Goal: Task Accomplishment & Management: Manage account settings

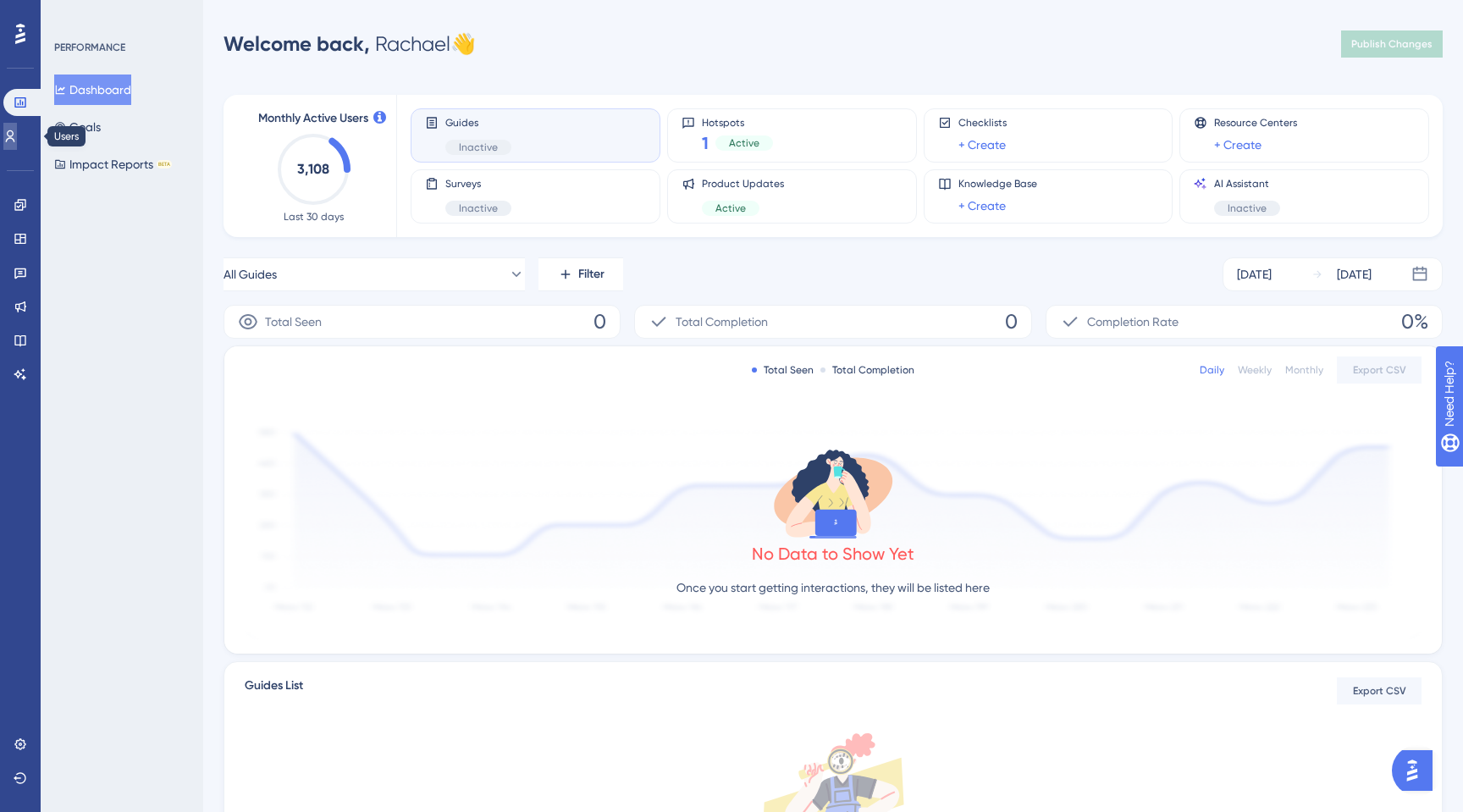
click at [17, 141] on icon at bounding box center [10, 137] width 14 height 14
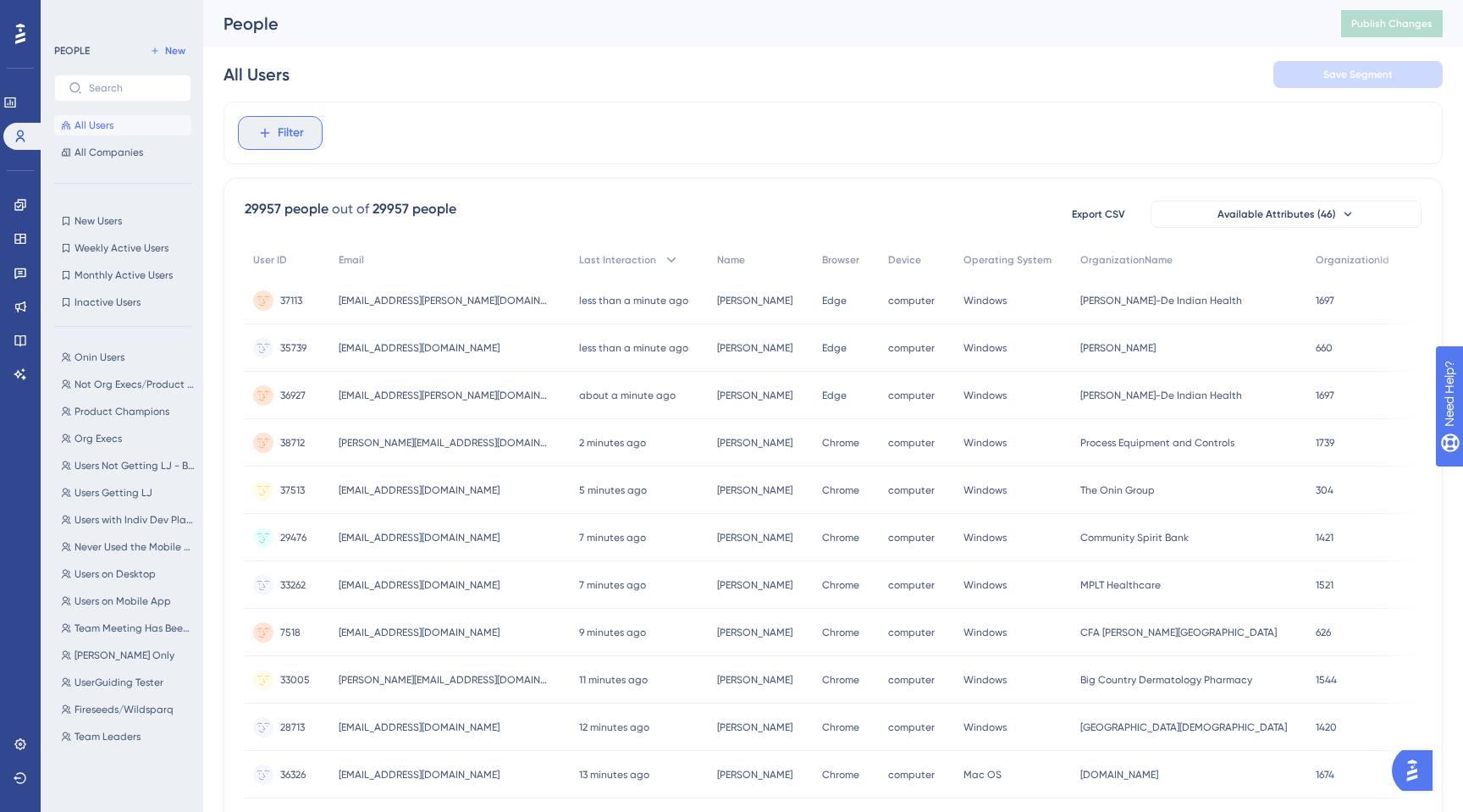
click at [264, 134] on icon at bounding box center [264, 133] width 9 height 9
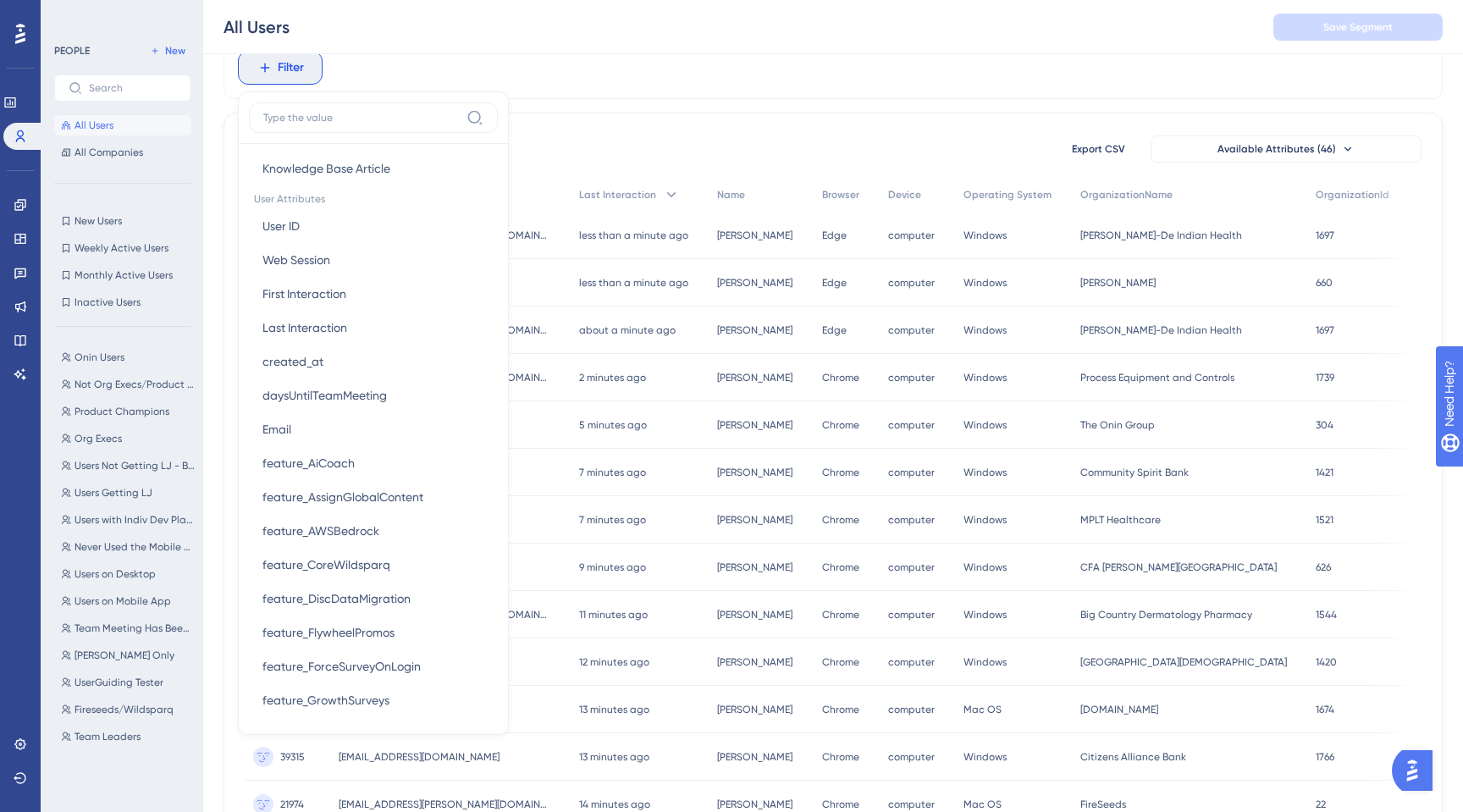
scroll to position [730, 0]
click at [293, 430] on button "Email Email" at bounding box center [373, 427] width 249 height 34
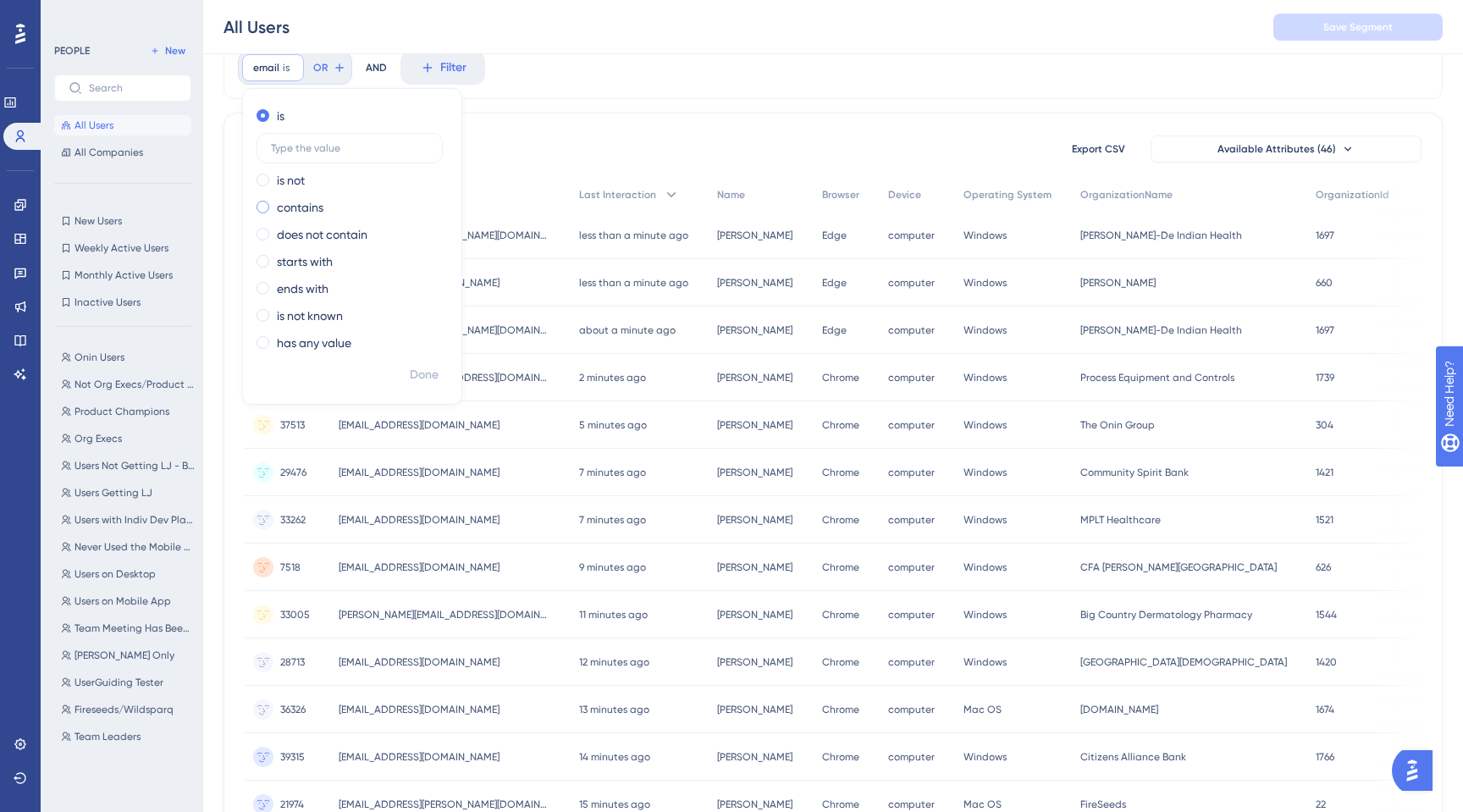
click at [262, 206] on span at bounding box center [262, 206] width 13 height 13
click at [274, 203] on input "radio" at bounding box center [274, 203] width 0 height 0
paste input "[DOMAIN_NAME]"
type input "[DOMAIN_NAME]"
click at [428, 371] on span "Done" at bounding box center [424, 375] width 29 height 20
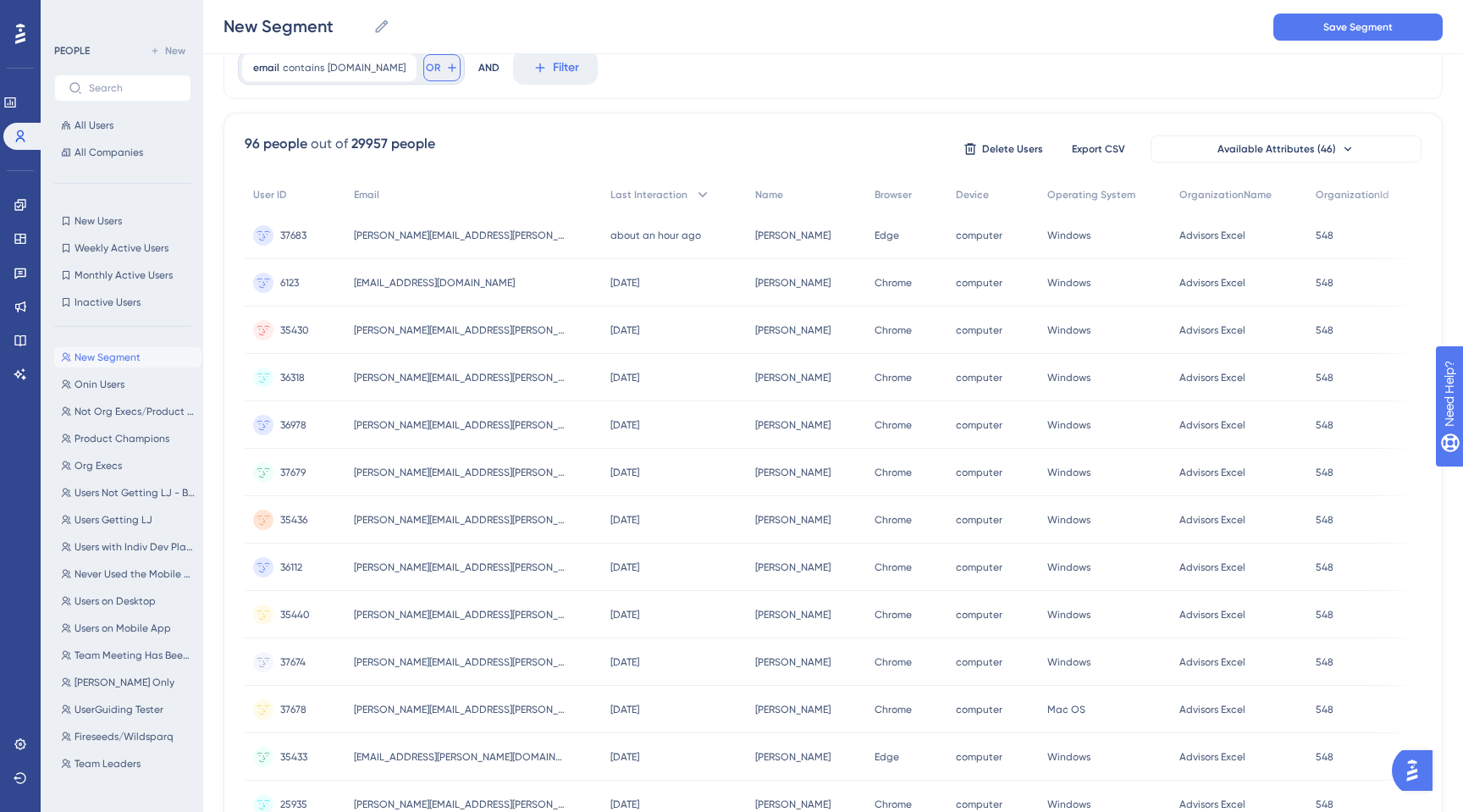
click at [440, 70] on span "OR" at bounding box center [433, 68] width 14 height 14
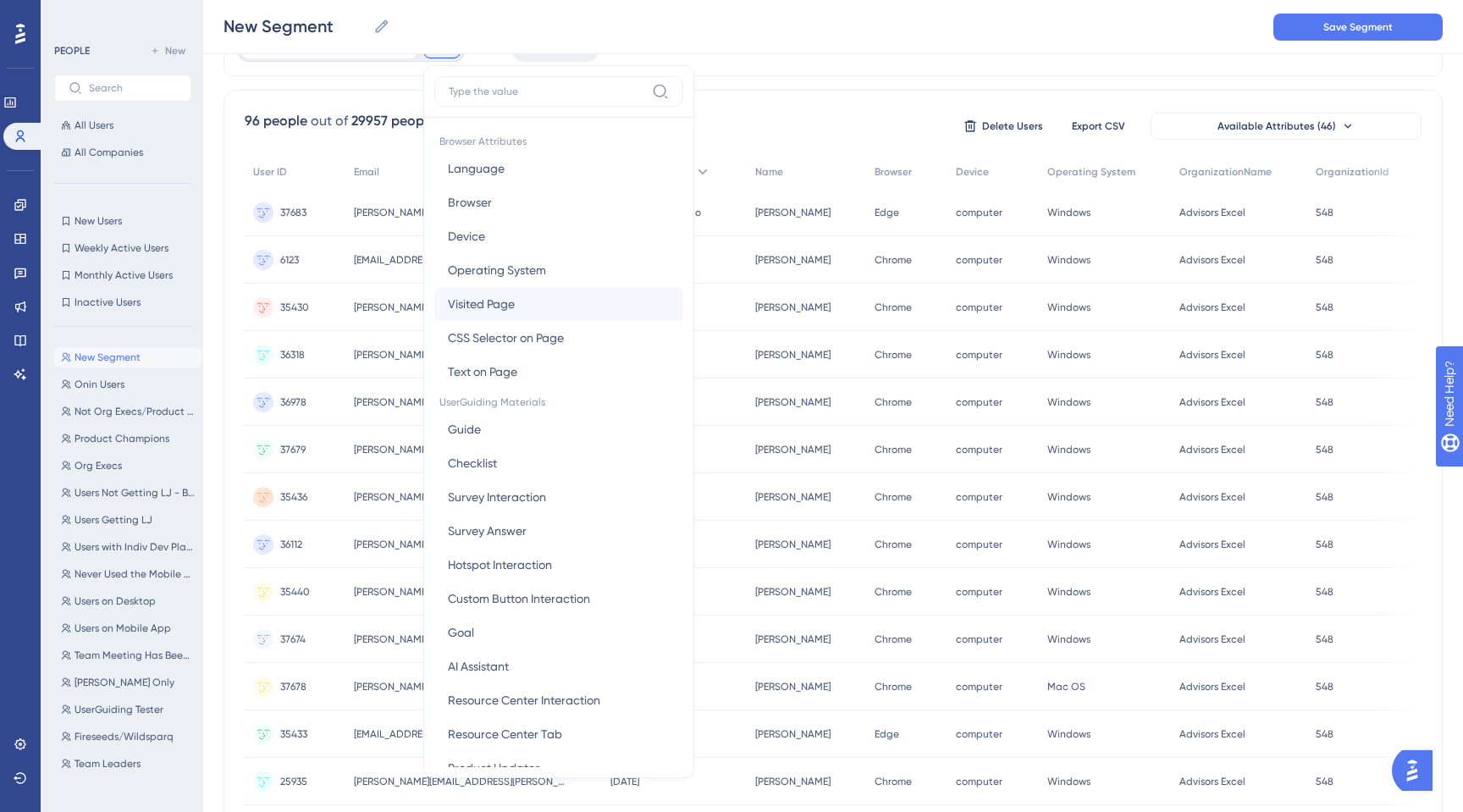
scroll to position [86, 0]
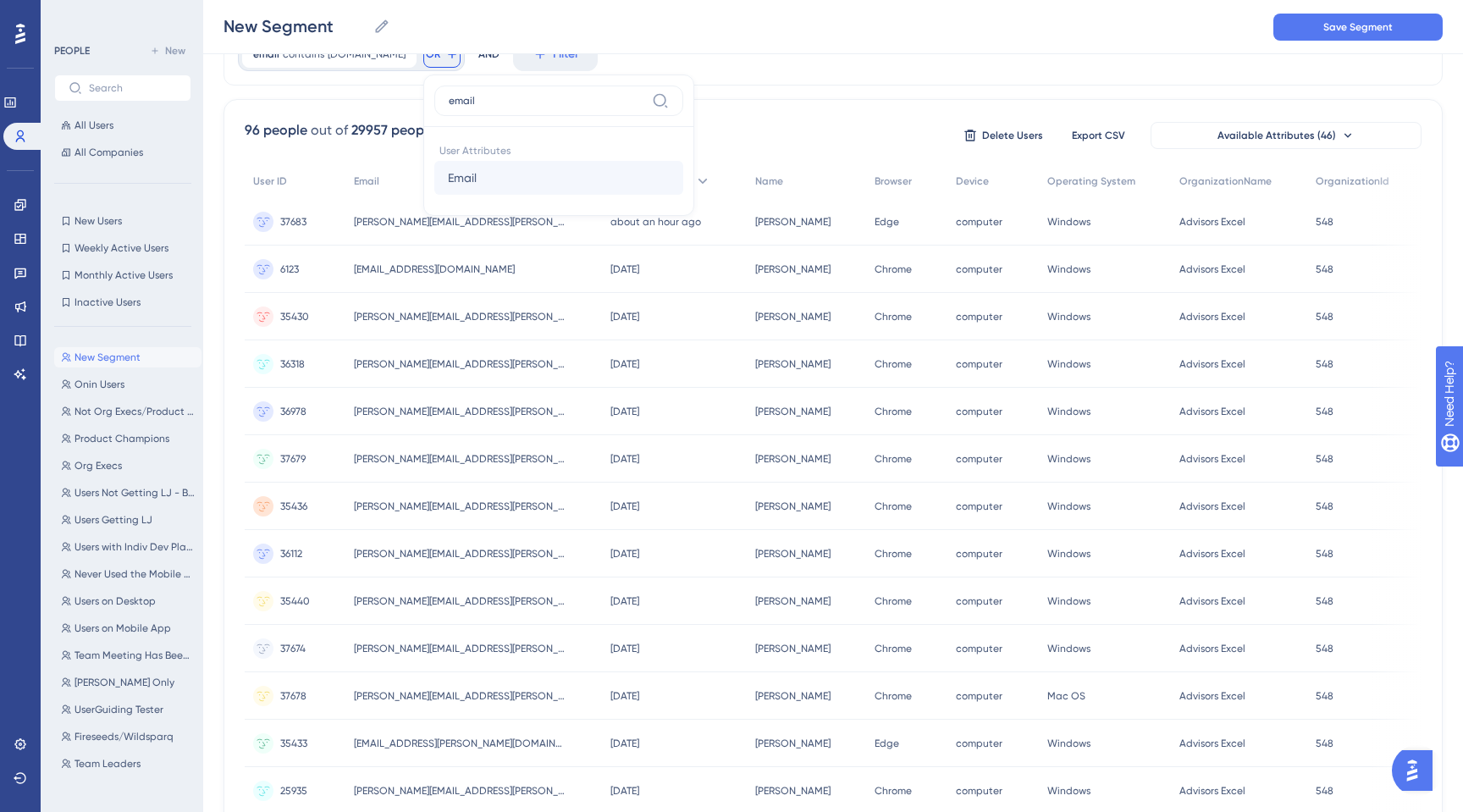
type input "email"
click at [477, 172] on span "Email" at bounding box center [462, 178] width 29 height 20
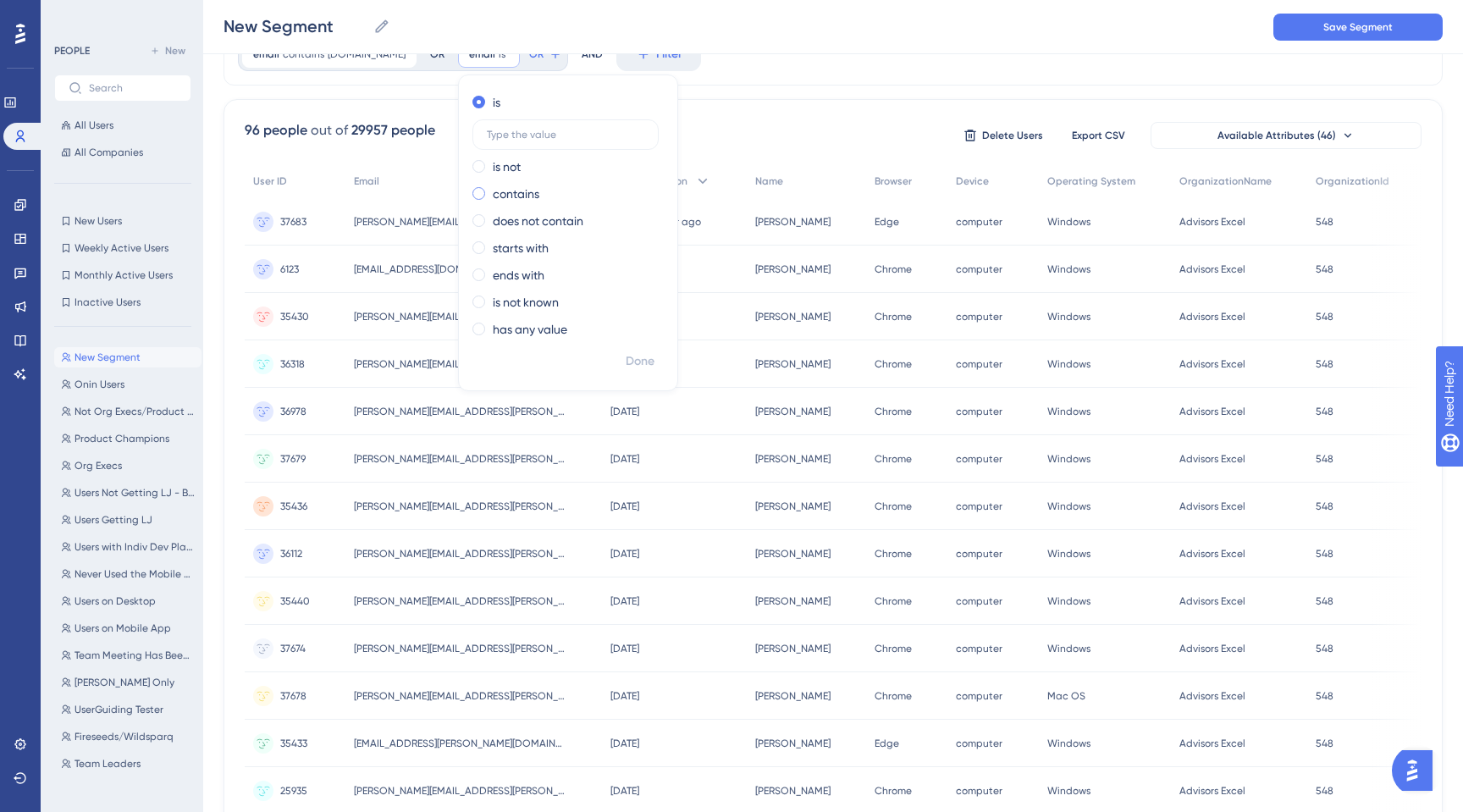
click at [485, 193] on span at bounding box center [479, 193] width 13 height 13
click at [490, 189] on input "radio" at bounding box center [490, 189] width 0 height 0
paste input "[PERSON_NAME][DOMAIN_NAME]"
type input "[PERSON_NAME][DOMAIN_NAME]"
click at [647, 360] on span "Done" at bounding box center [640, 361] width 29 height 20
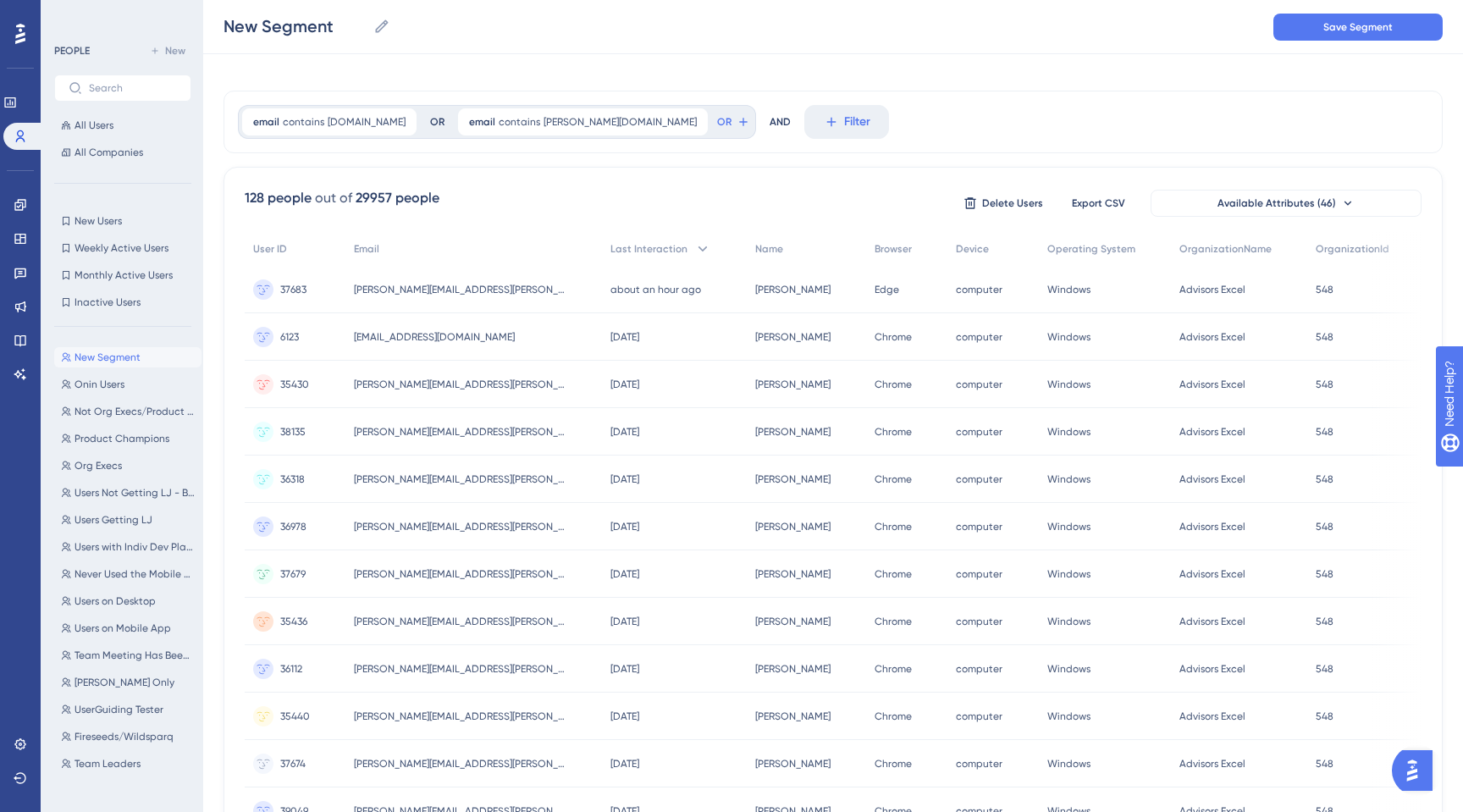
scroll to position [0, 0]
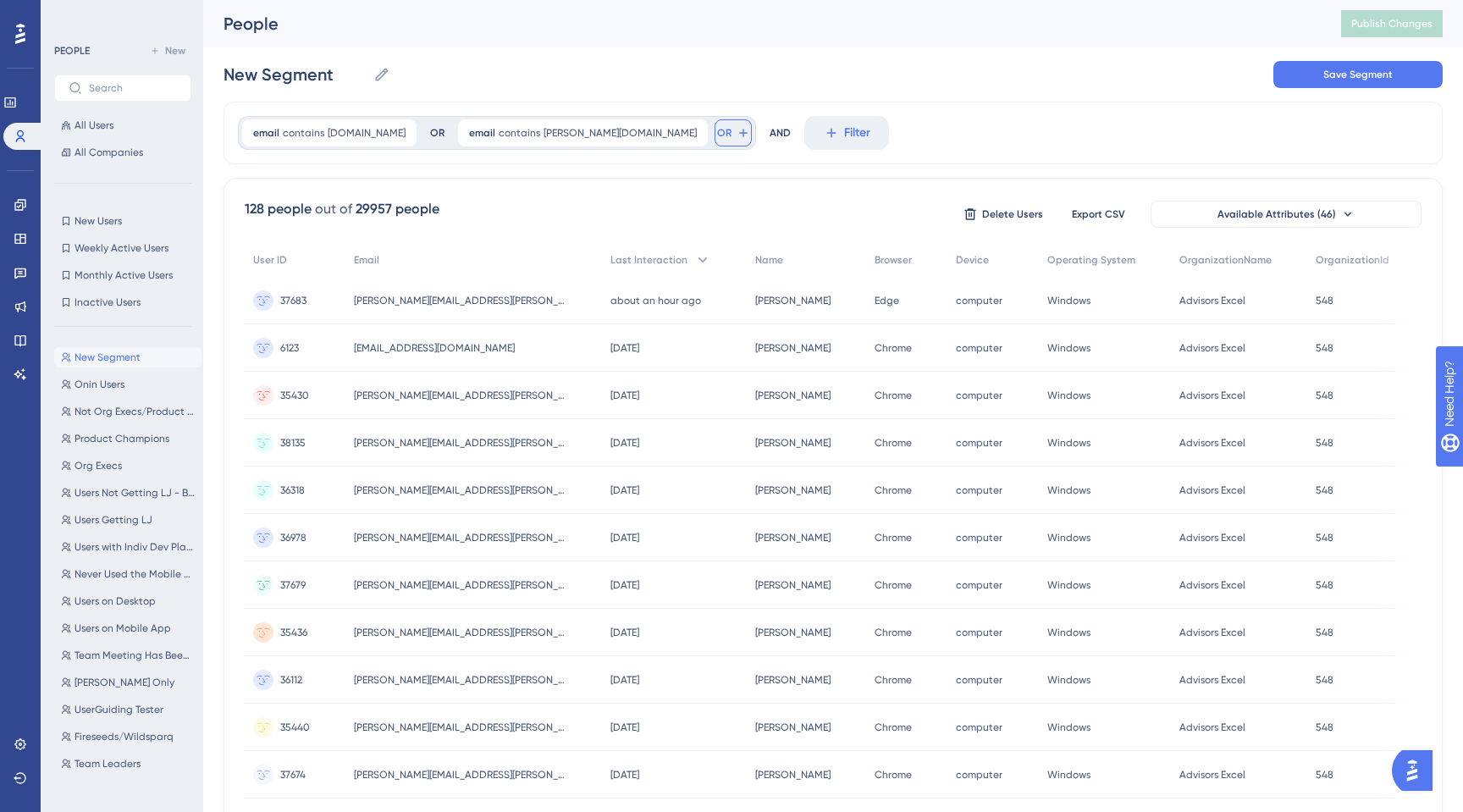
click at [717, 136] on span "OR" at bounding box center [724, 133] width 14 height 14
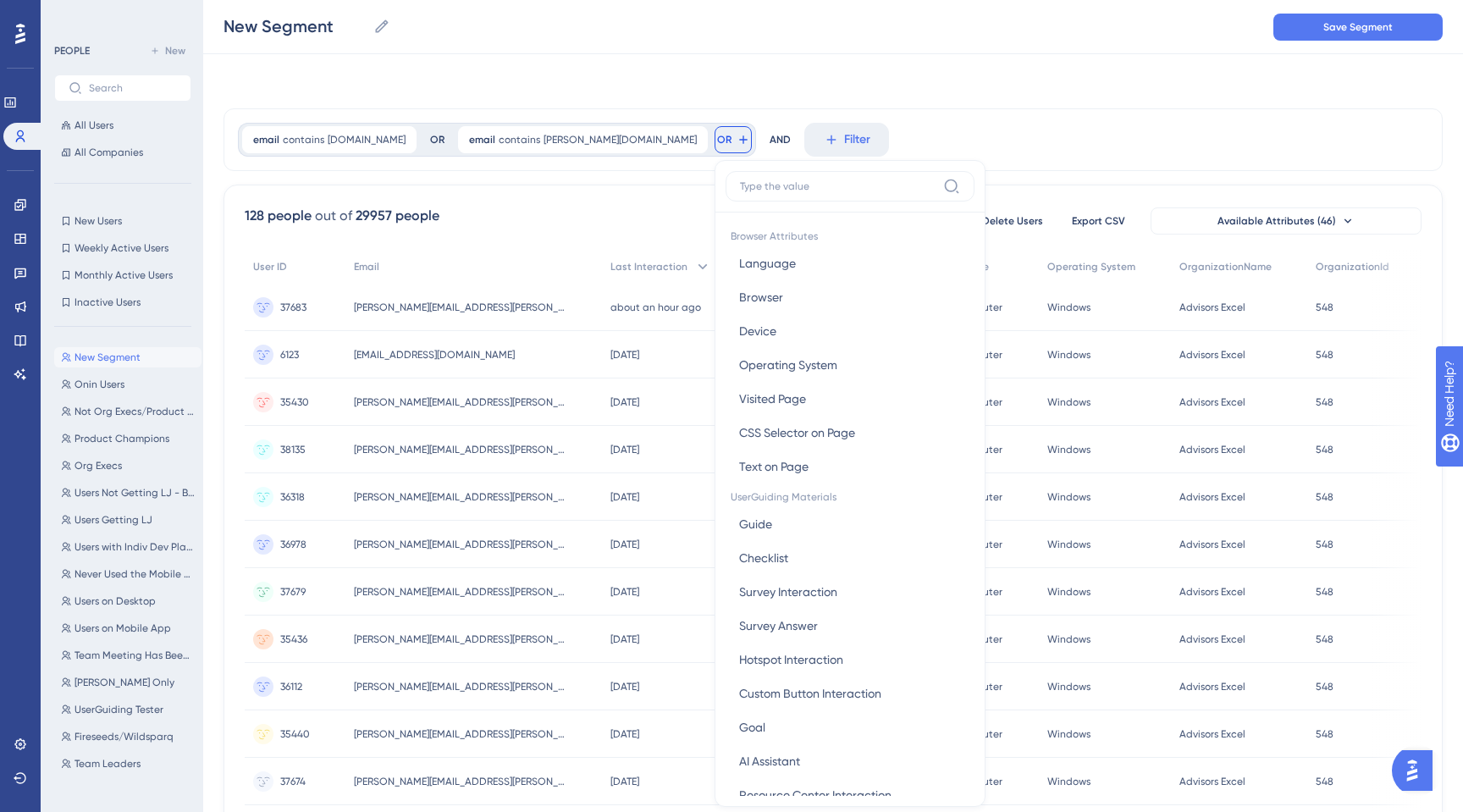
scroll to position [70, 0]
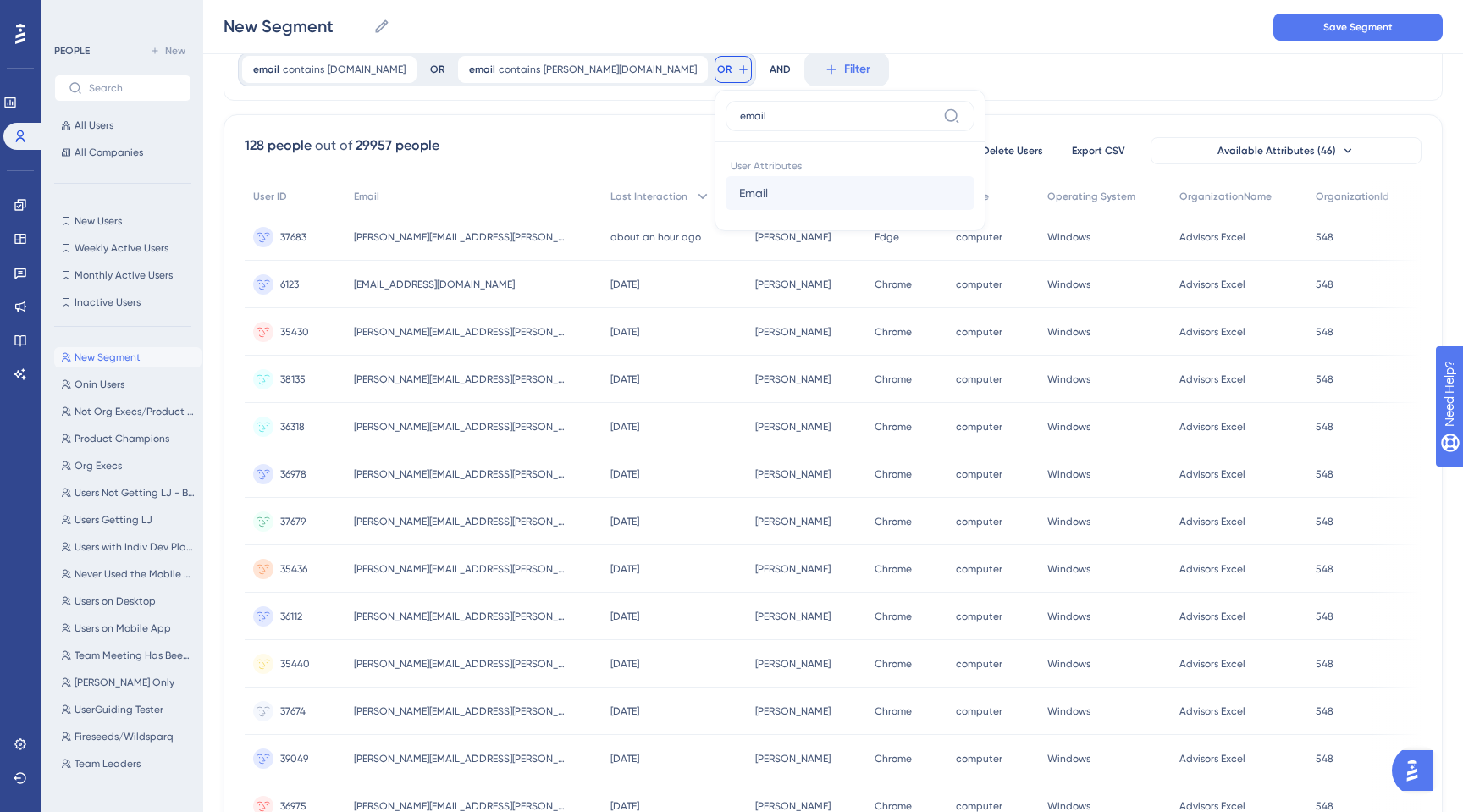
type input "email"
click at [739, 193] on span "Email" at bounding box center [754, 193] width 29 height 20
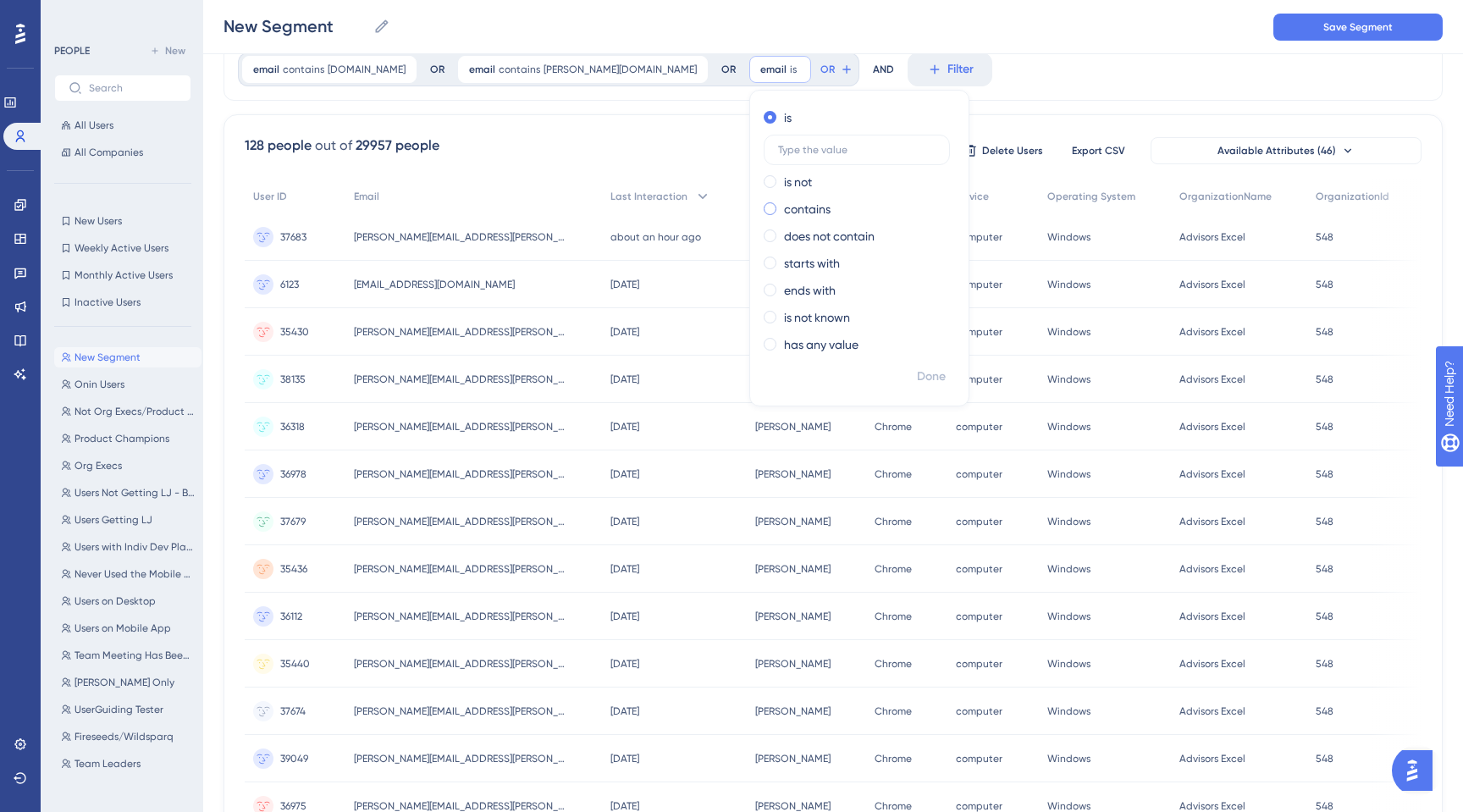
click at [764, 207] on span at bounding box center [770, 208] width 13 height 13
click at [782, 204] on input "radio" at bounding box center [782, 204] width 0 height 0
type input "[DOMAIN_NAME]"
click at [916, 380] on span "Done" at bounding box center [931, 377] width 29 height 20
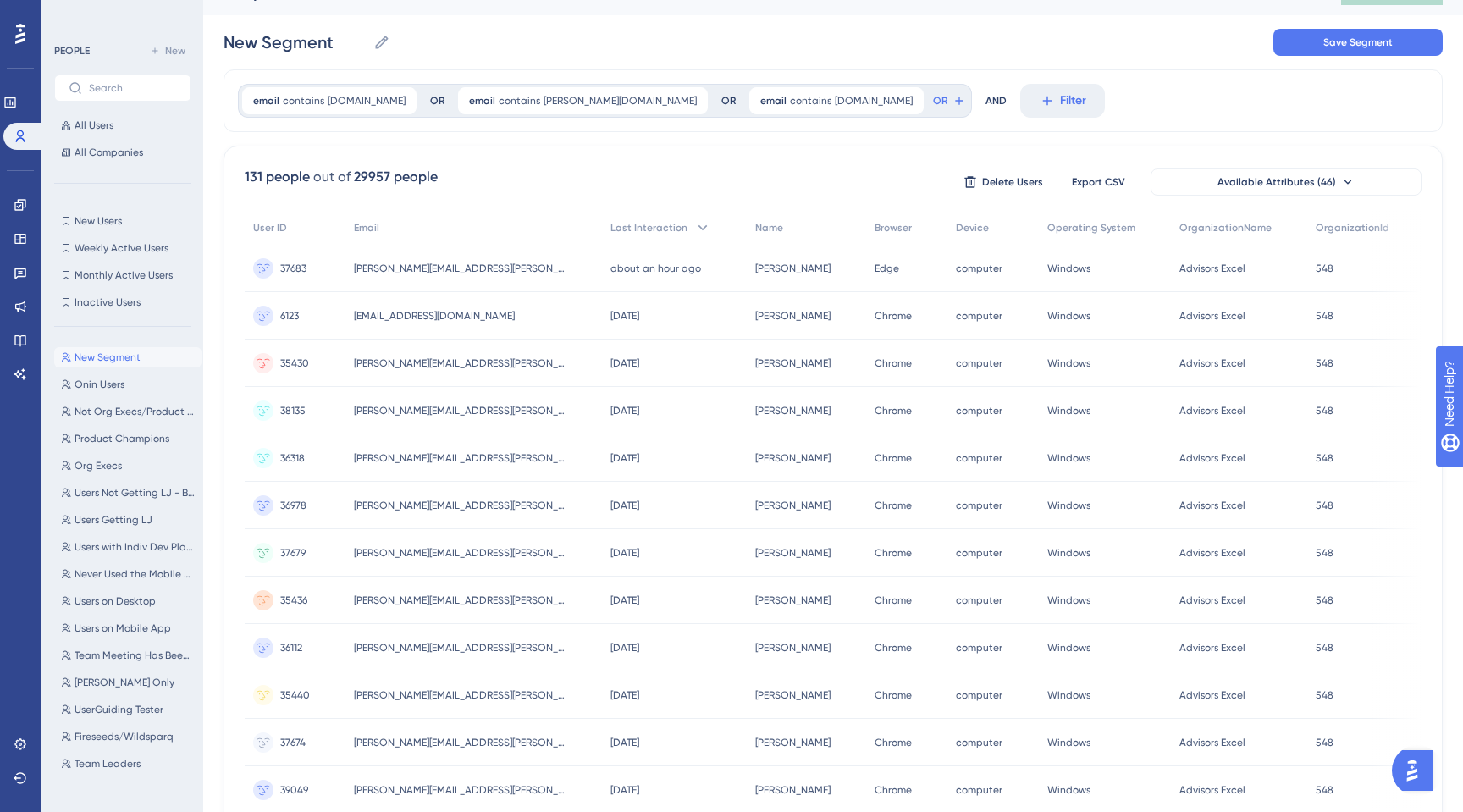
scroll to position [30, 0]
click at [930, 105] on button "OR" at bounding box center [949, 104] width 37 height 27
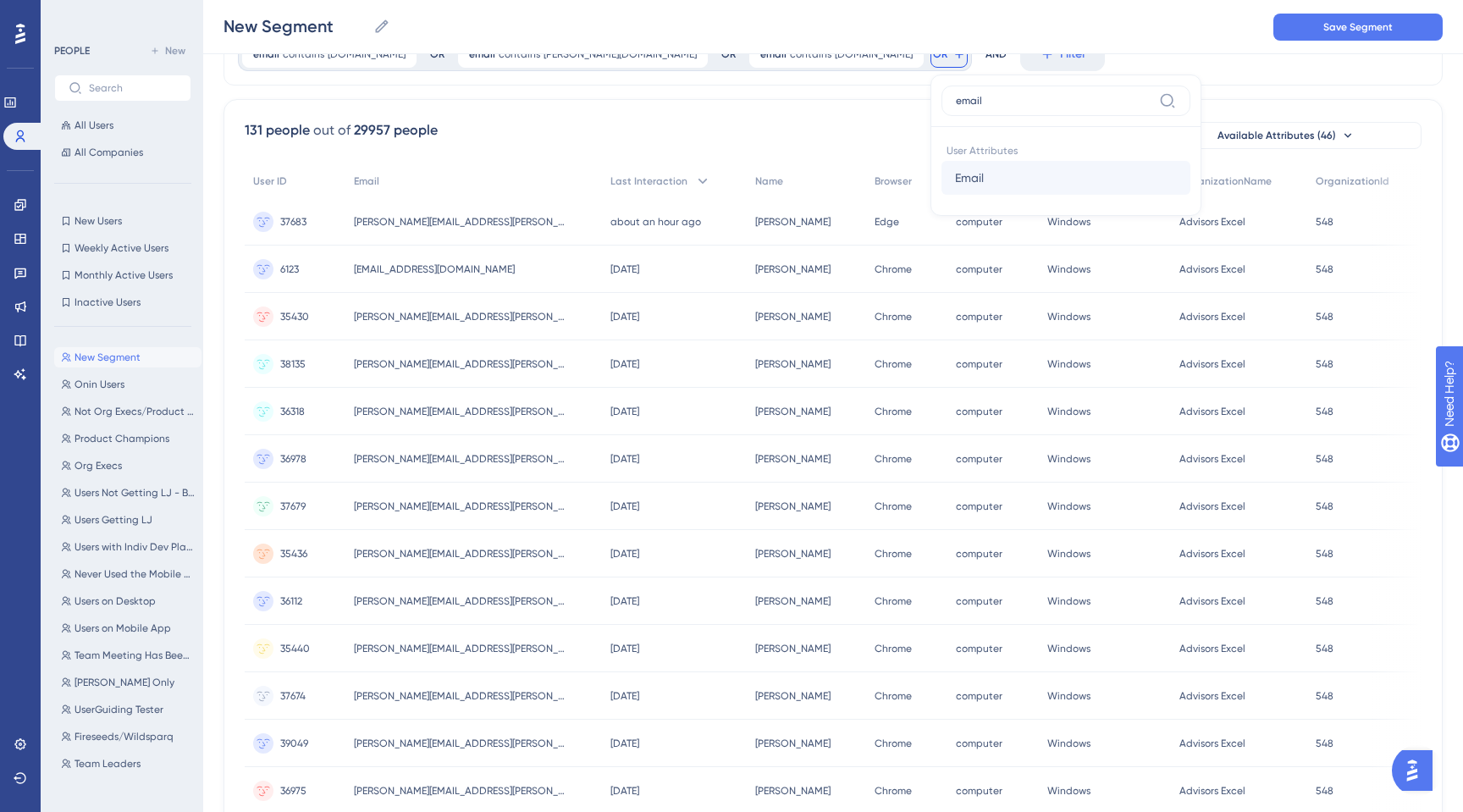
type input "email"
click at [955, 176] on span "Email" at bounding box center [969, 178] width 29 height 20
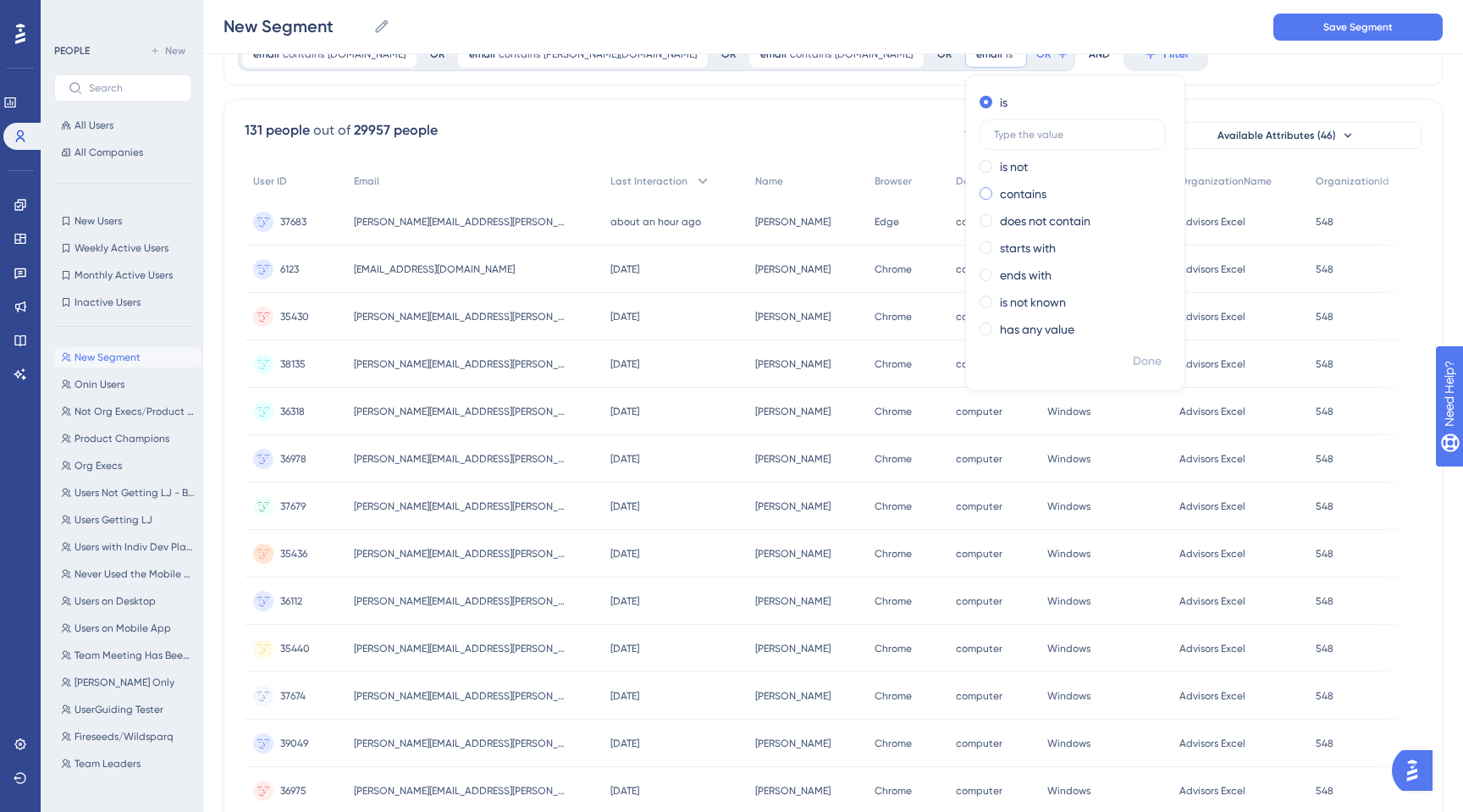
click at [979, 194] on span at bounding box center [985, 193] width 13 height 13
click at [997, 189] on input "radio" at bounding box center [997, 189] width 0 height 0
paste input "[EMAIL_ADDRESS][DOMAIN_NAME]"
type input "[EMAIL_ADDRESS][DOMAIN_NAME]"
click at [1133, 362] on span "Done" at bounding box center [1147, 361] width 29 height 20
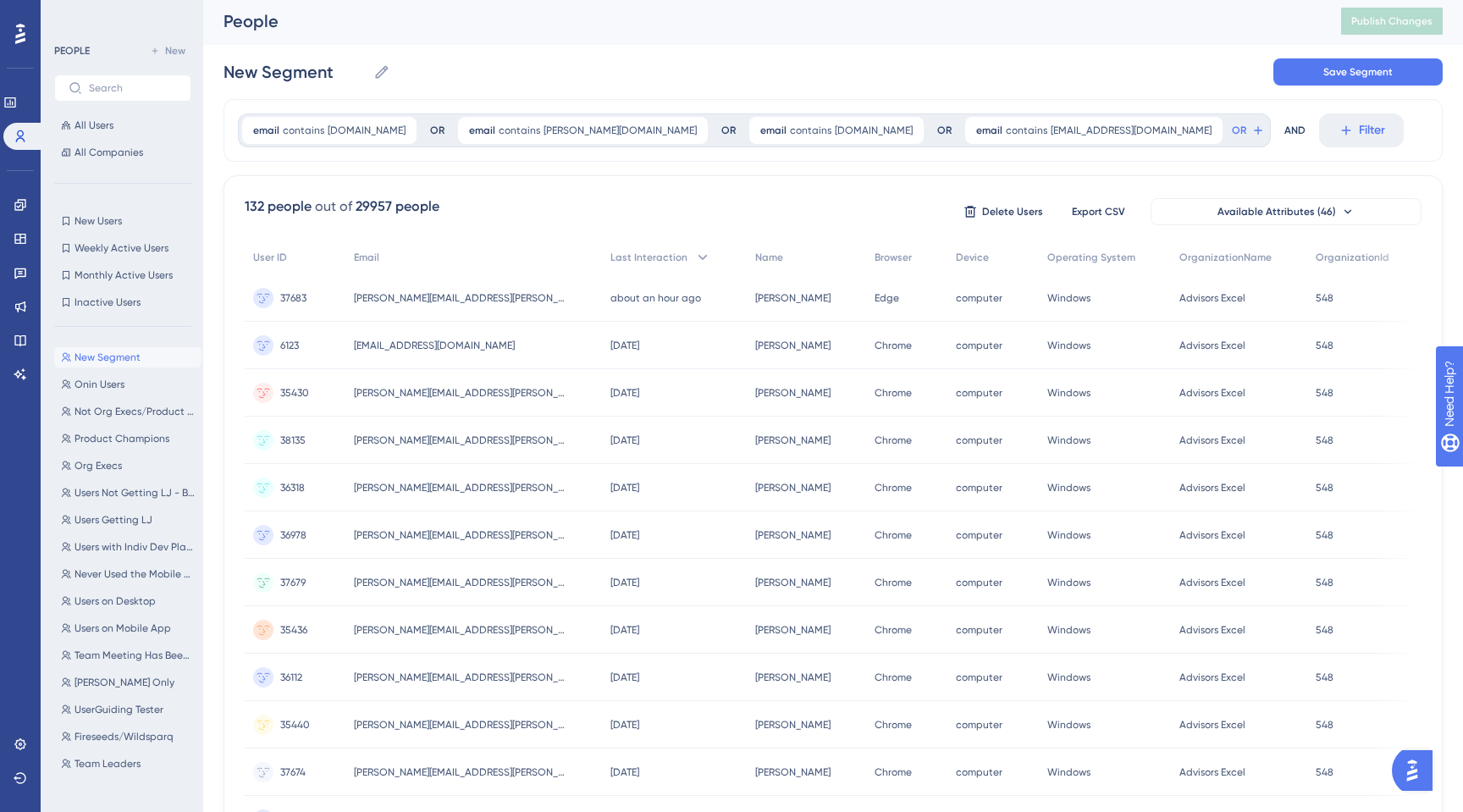
scroll to position [0, 0]
click at [1251, 131] on icon at bounding box center [1258, 133] width 14 height 14
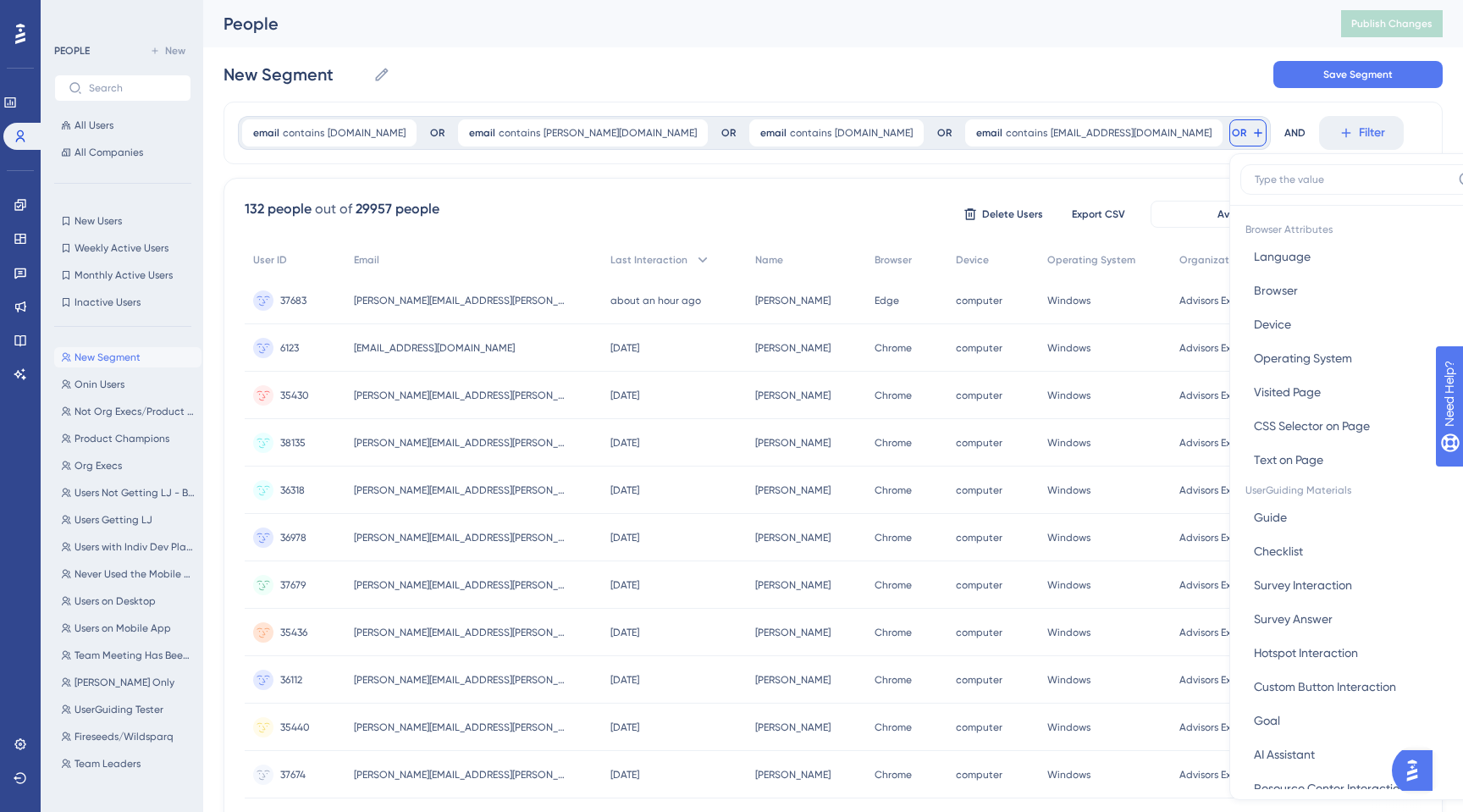
scroll to position [70, 0]
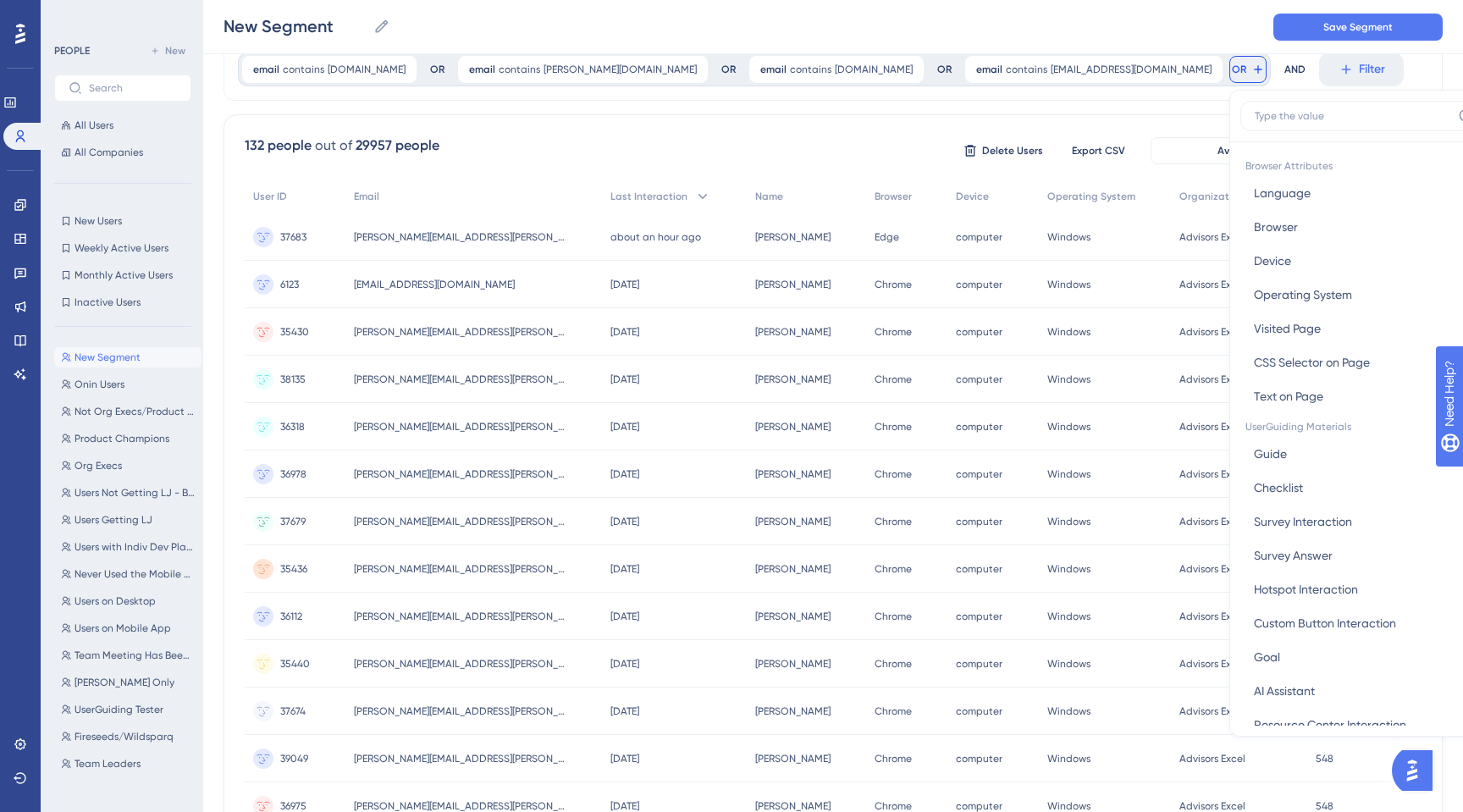
type input "m"
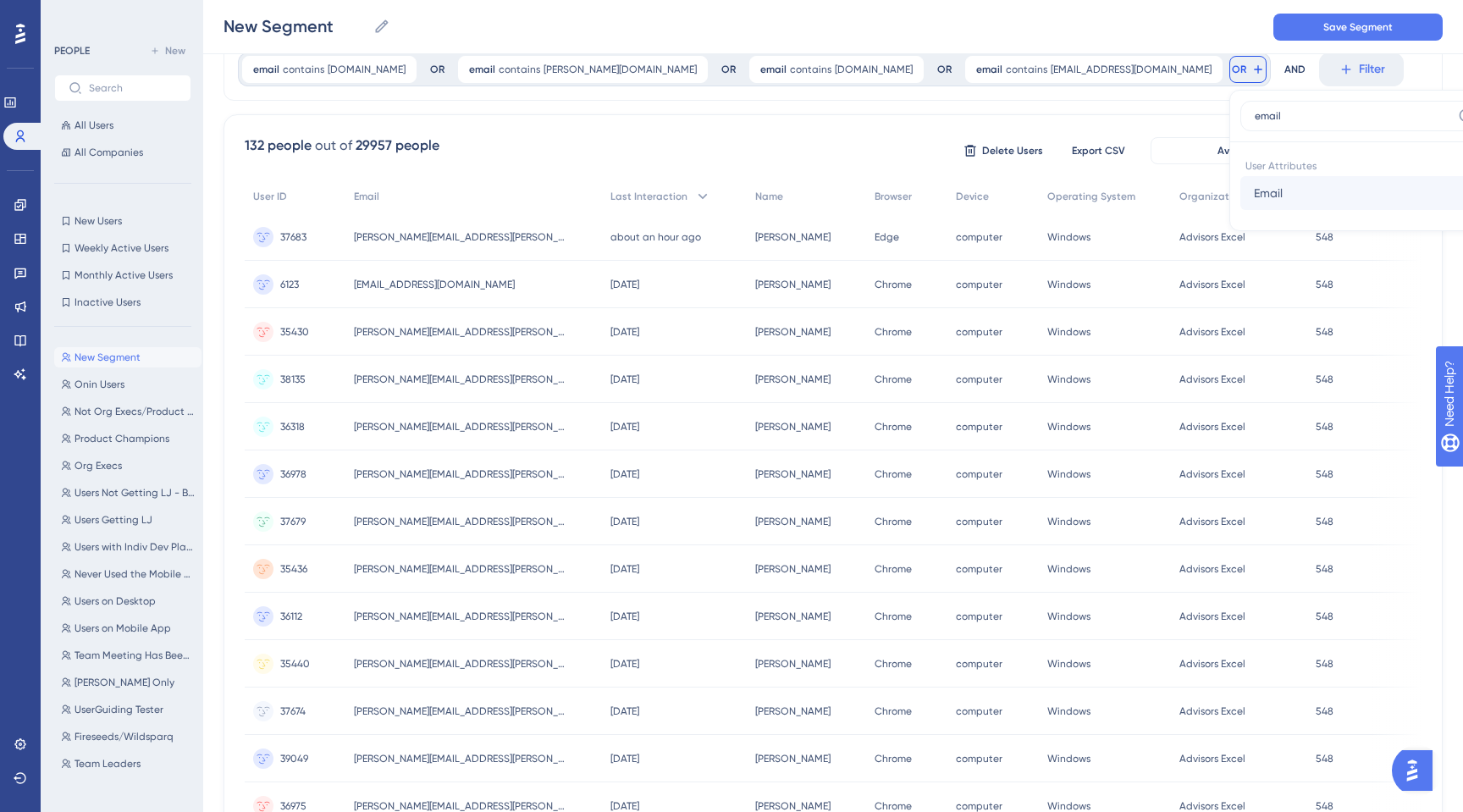
type input "email"
click at [1240, 197] on button "Email Email" at bounding box center [1364, 193] width 249 height 34
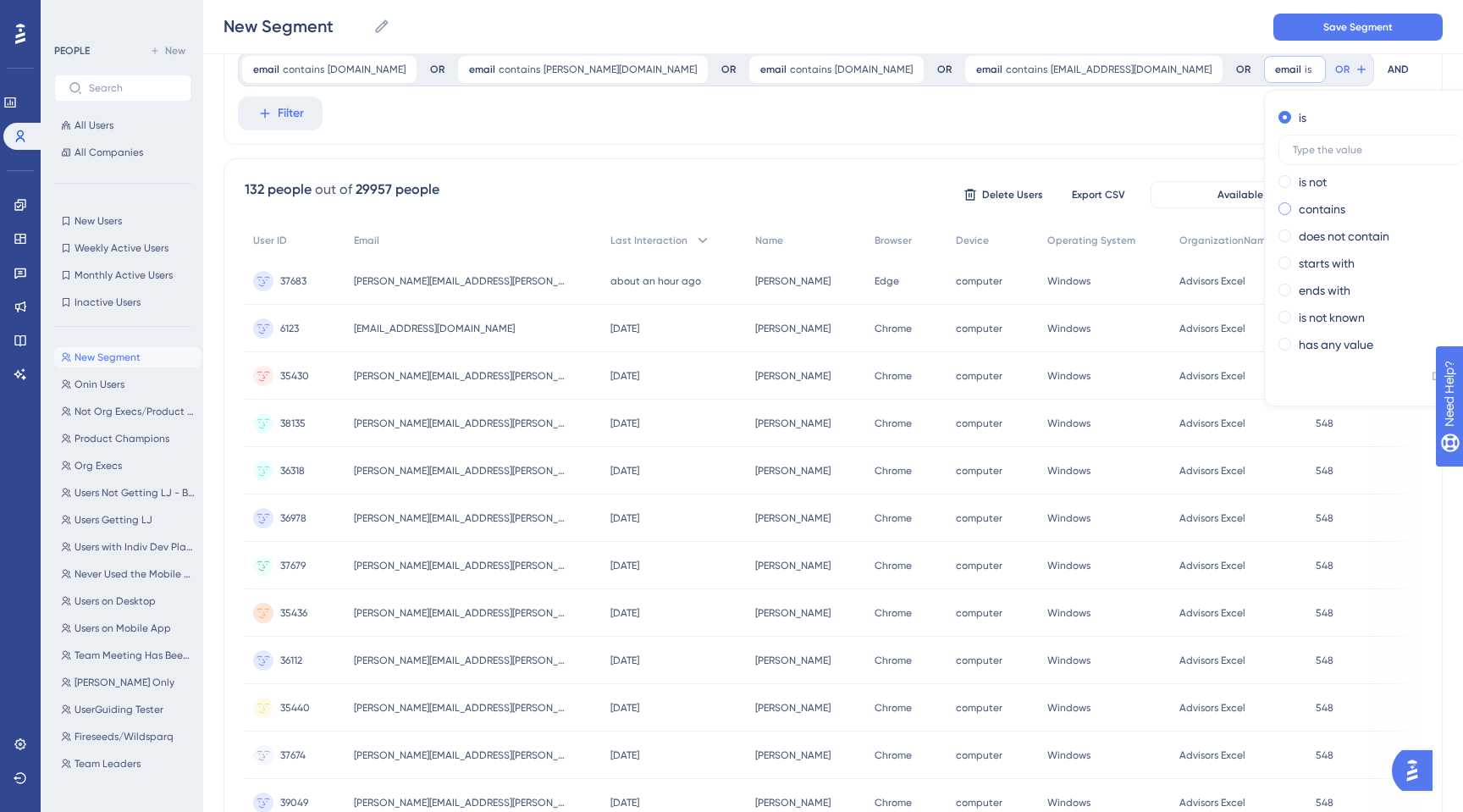
click at [1278, 203] on span at bounding box center [1284, 208] width 13 height 13
click at [1296, 204] on input "radio" at bounding box center [1296, 204] width 0 height 0
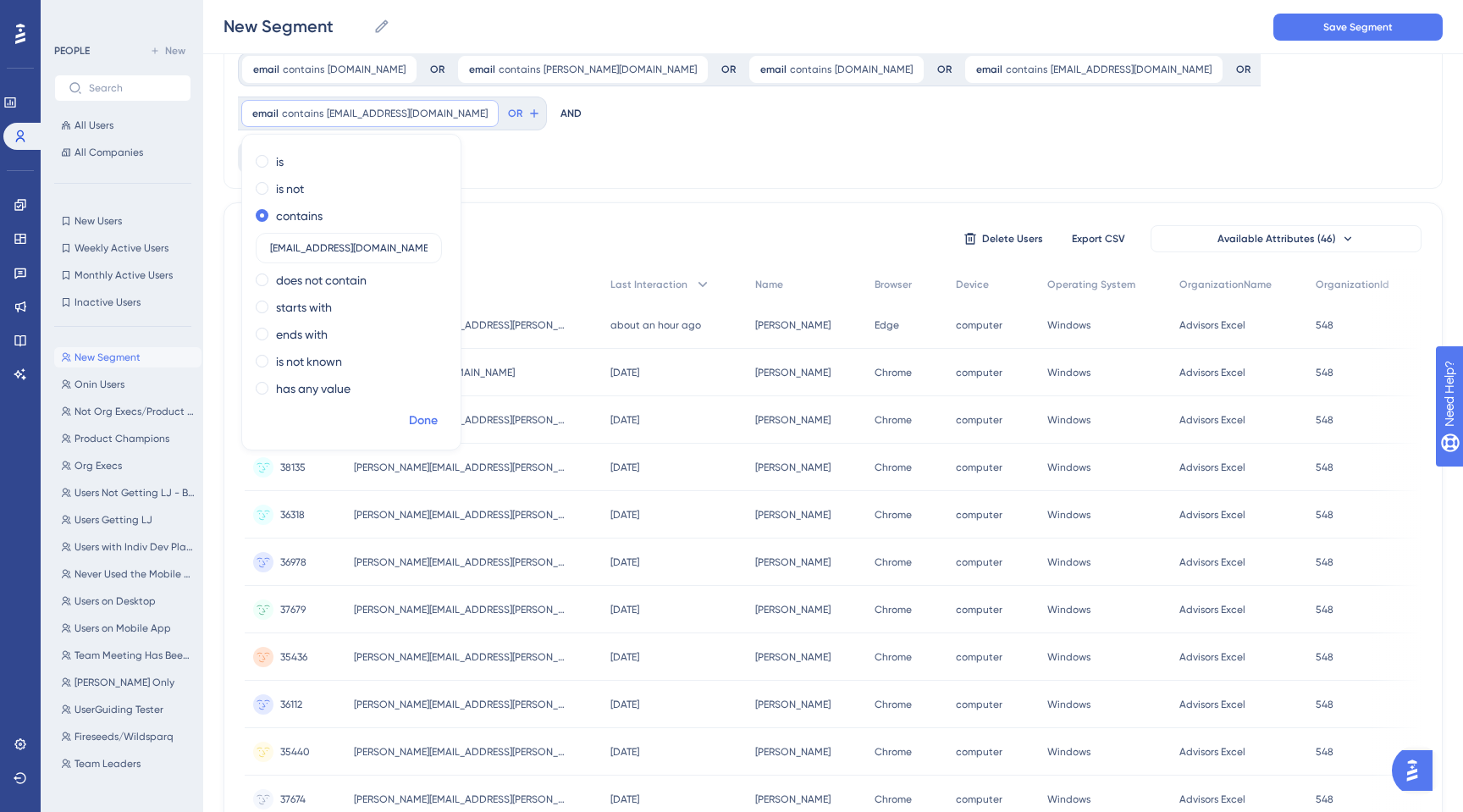
type input "[EMAIL_ADDRESS][DOMAIN_NAME]"
click at [438, 411] on span "Done" at bounding box center [423, 421] width 29 height 20
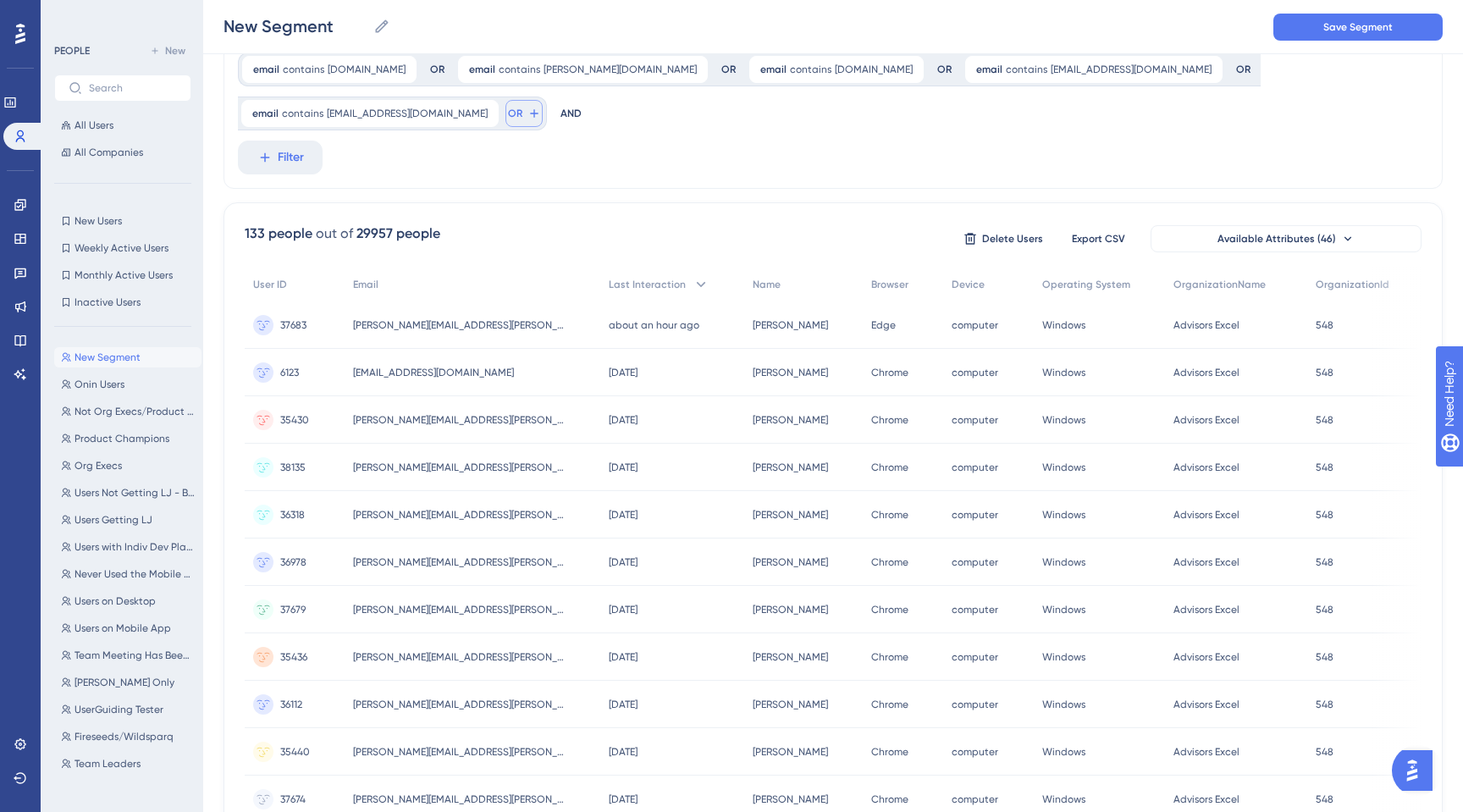
click at [522, 107] on span "OR" at bounding box center [515, 114] width 14 height 14
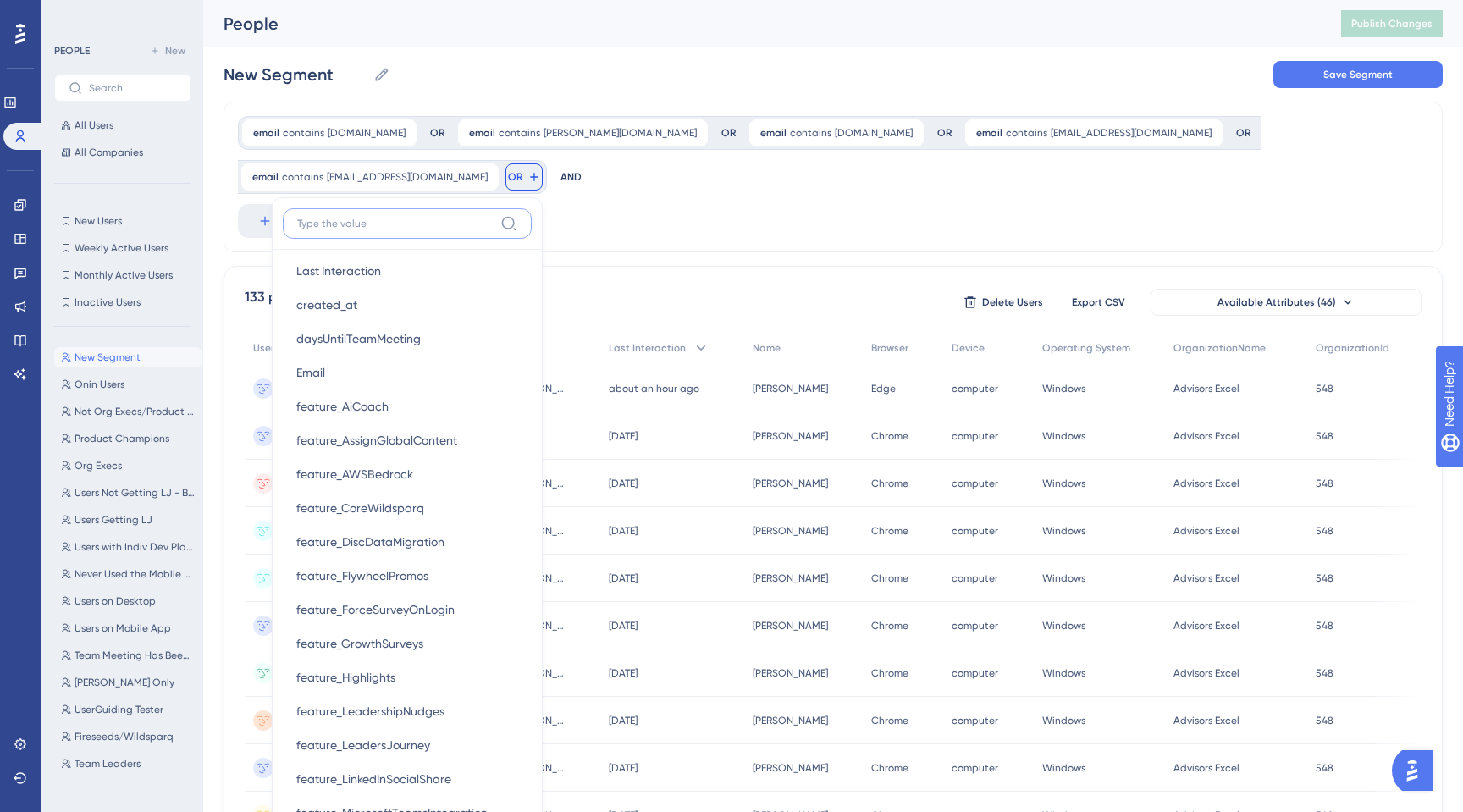
scroll to position [910, 0]
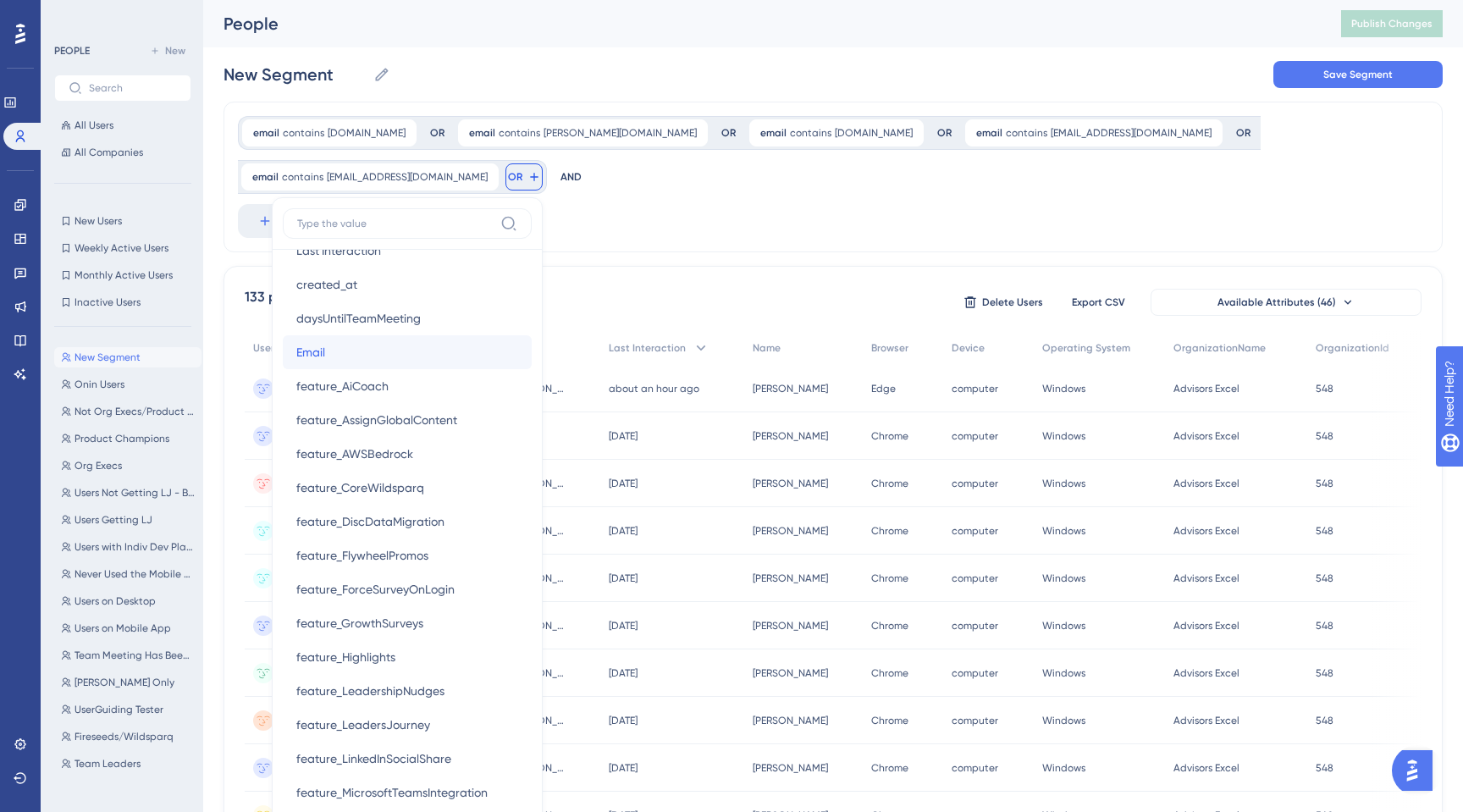
click at [325, 342] on span "Email" at bounding box center [311, 352] width 29 height 20
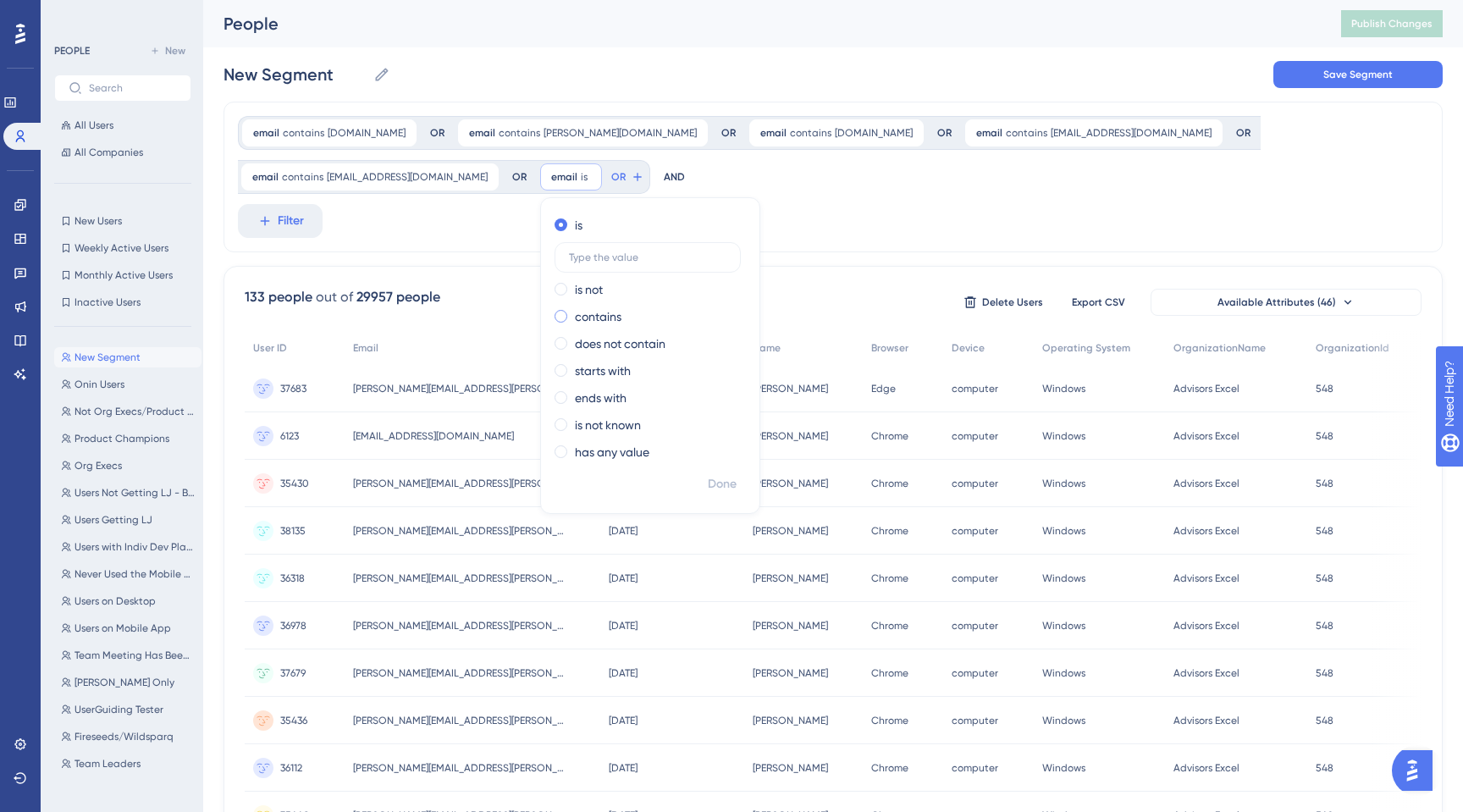
click at [554, 314] on span at bounding box center [560, 316] width 13 height 13
click at [572, 312] on input "radio" at bounding box center [572, 312] width 0 height 0
click at [569, 314] on input "text" at bounding box center [647, 311] width 158 height 12
type input "[PERSON_NAME][EMAIL_ADDRESS][PERSON_NAME][DOMAIN_NAME]"
click at [708, 487] on span "Done" at bounding box center [722, 484] width 29 height 20
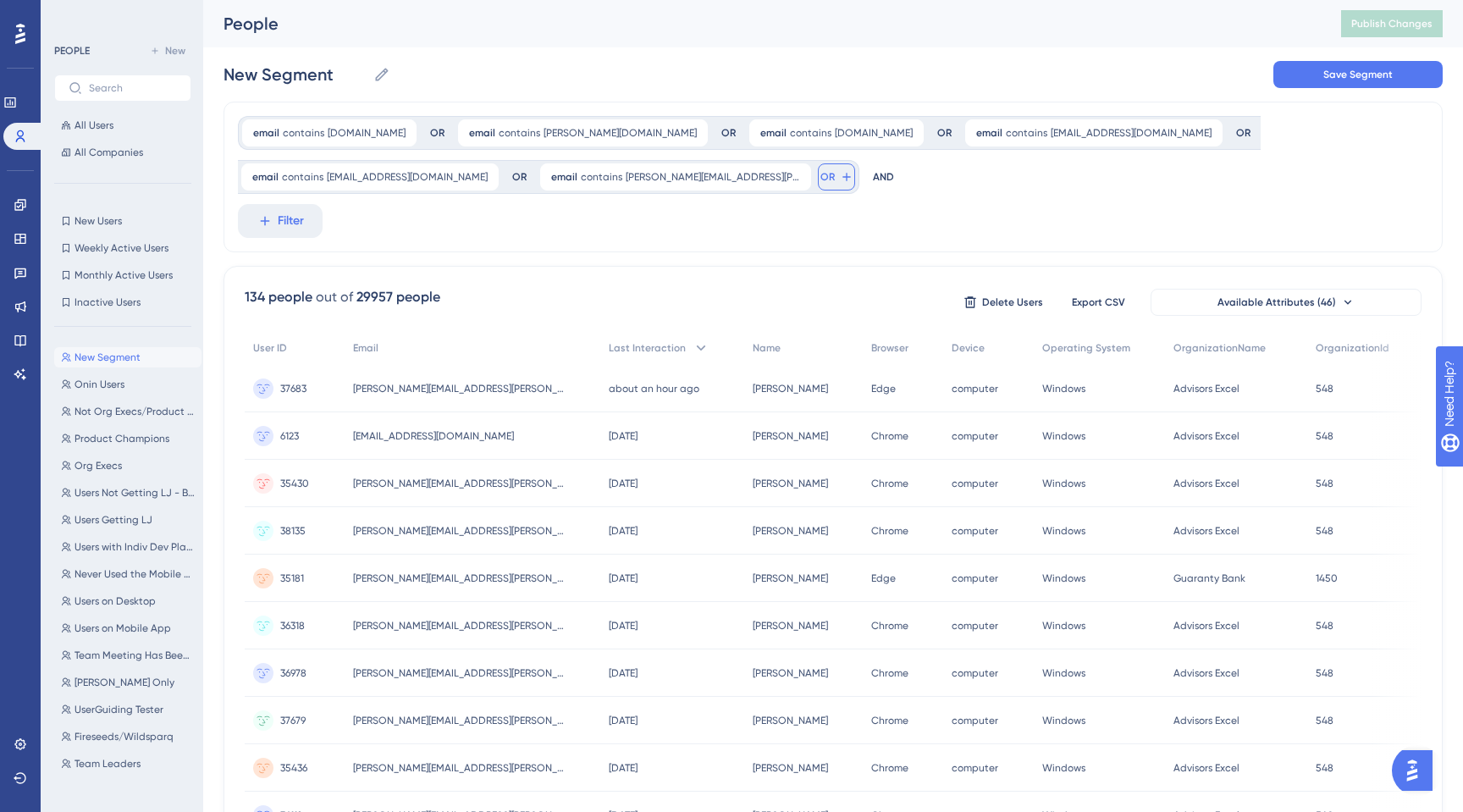
click at [821, 180] on span "OR" at bounding box center [827, 176] width 14 height 14
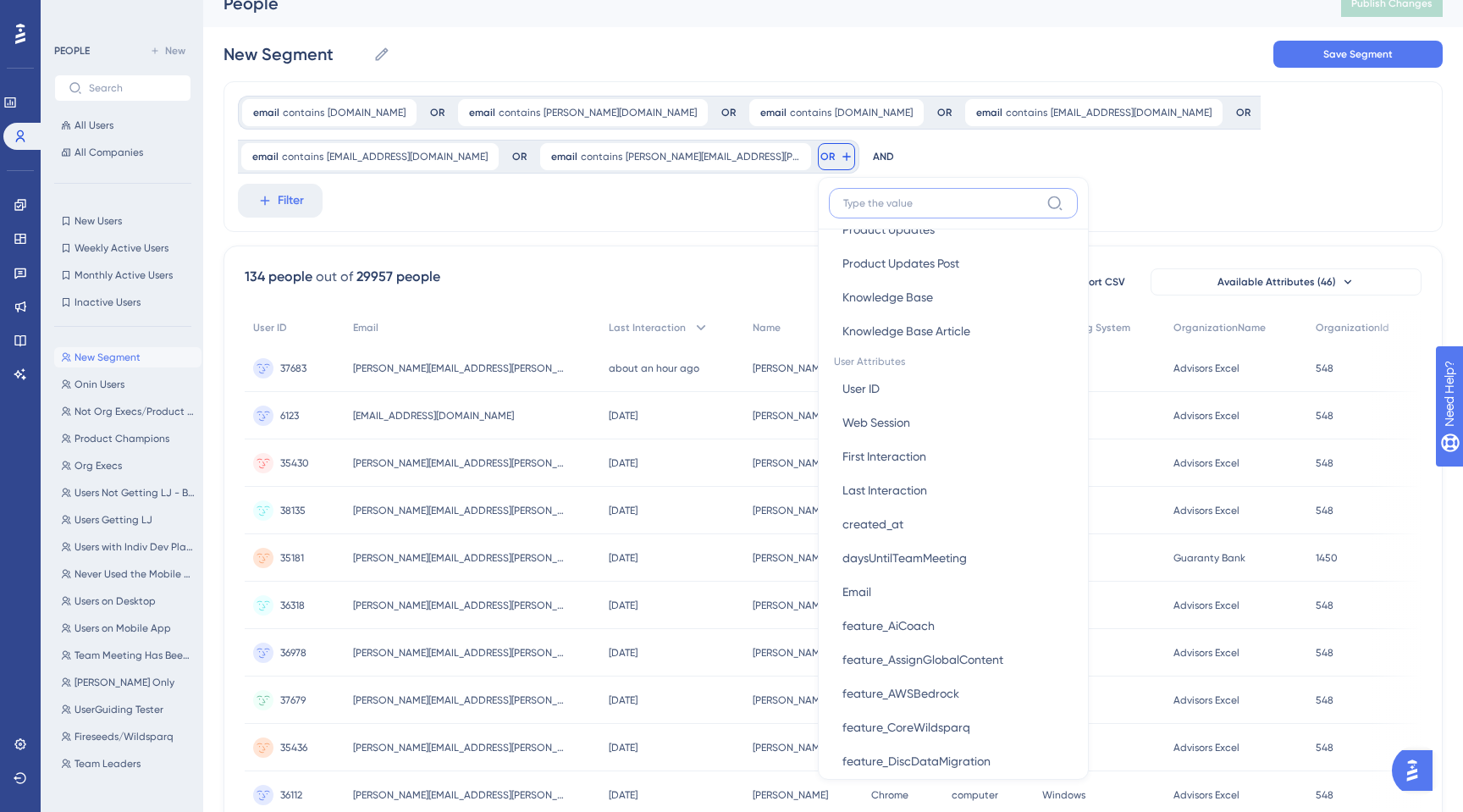
scroll to position [656, 0]
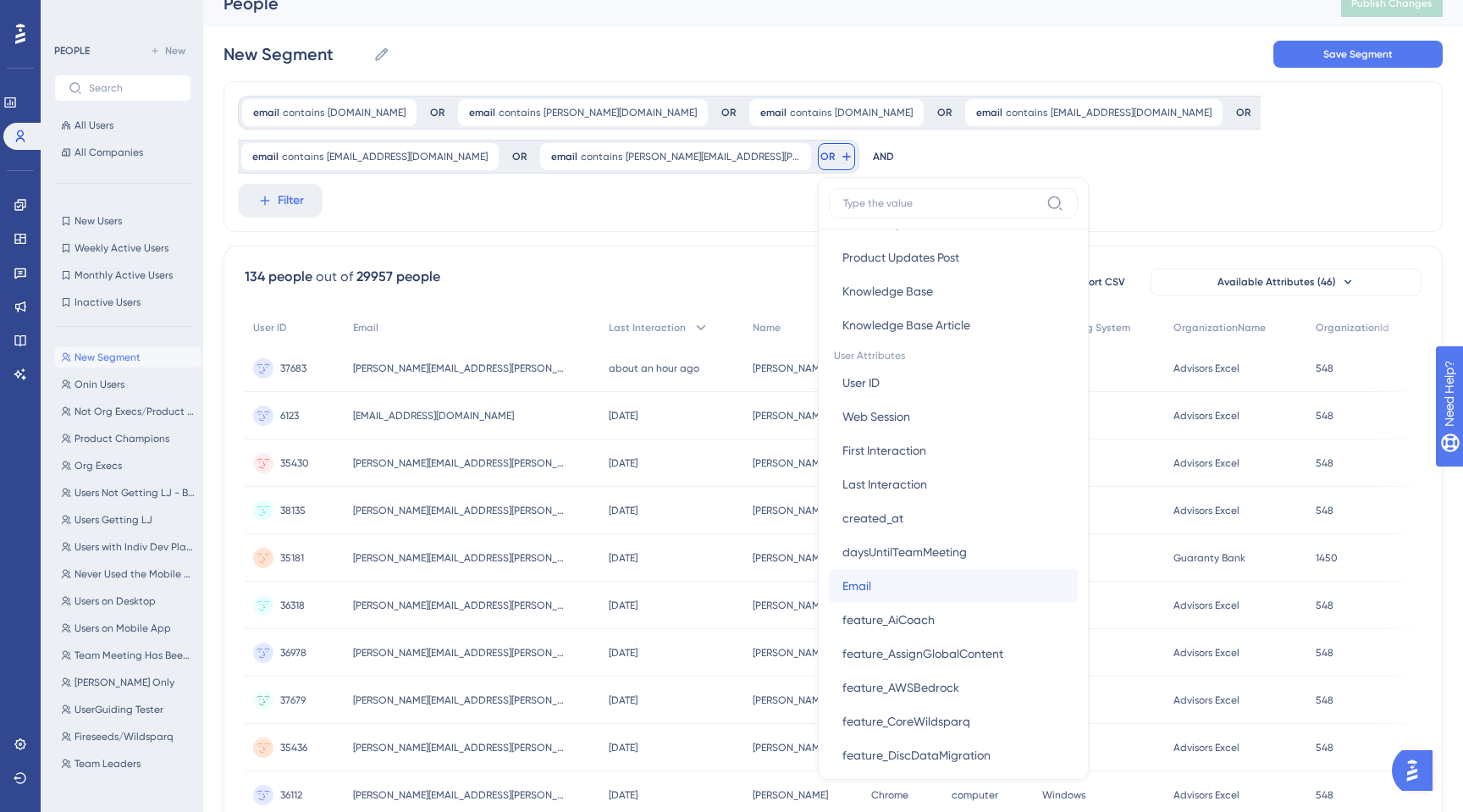
click at [843, 588] on span "Email" at bounding box center [857, 585] width 29 height 20
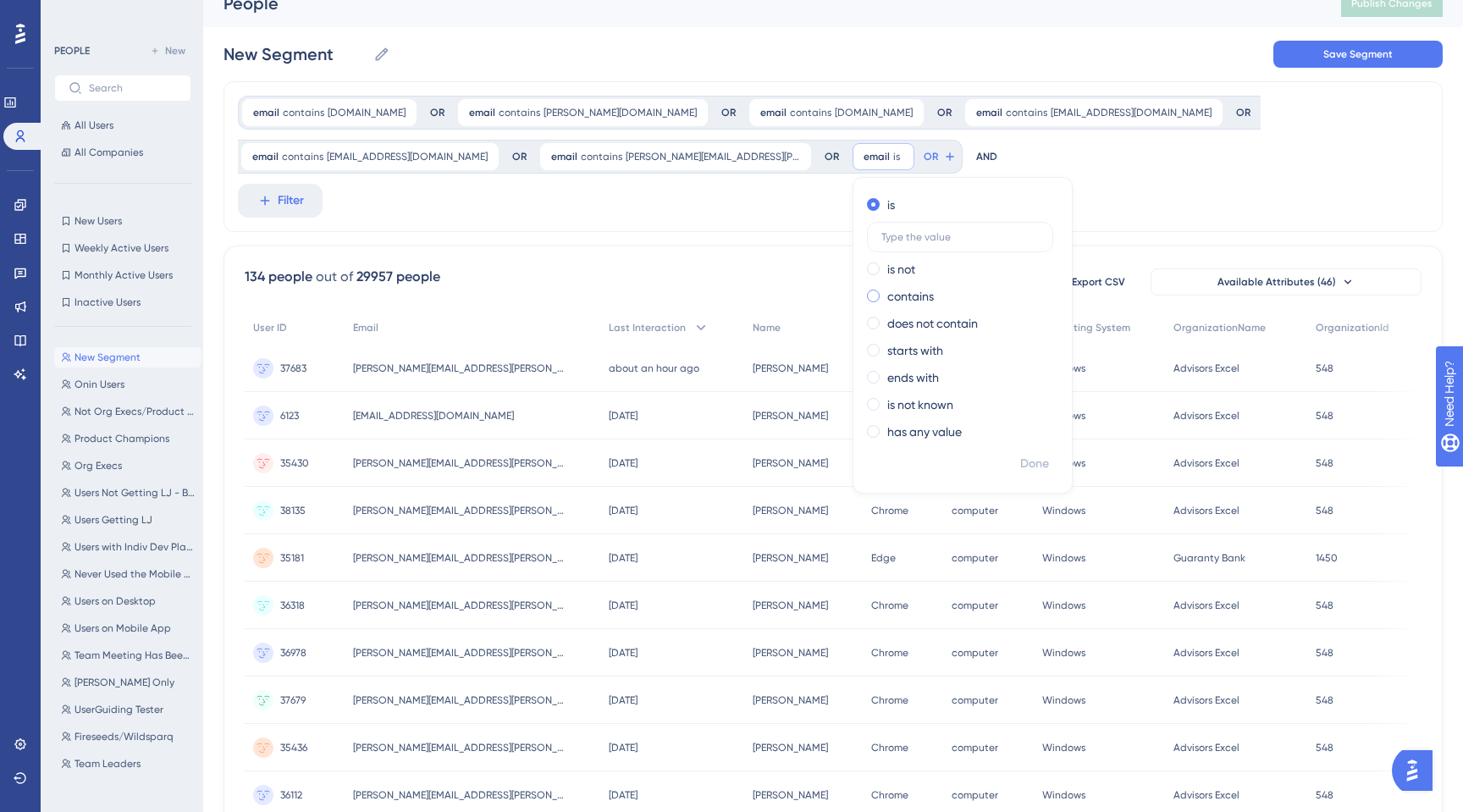
click at [866, 299] on div "contains" at bounding box center [958, 296] width 184 height 20
type input "[EMAIL_ADDRESS][DOMAIN_NAME]"
click at [1020, 463] on span "Done" at bounding box center [1034, 464] width 29 height 20
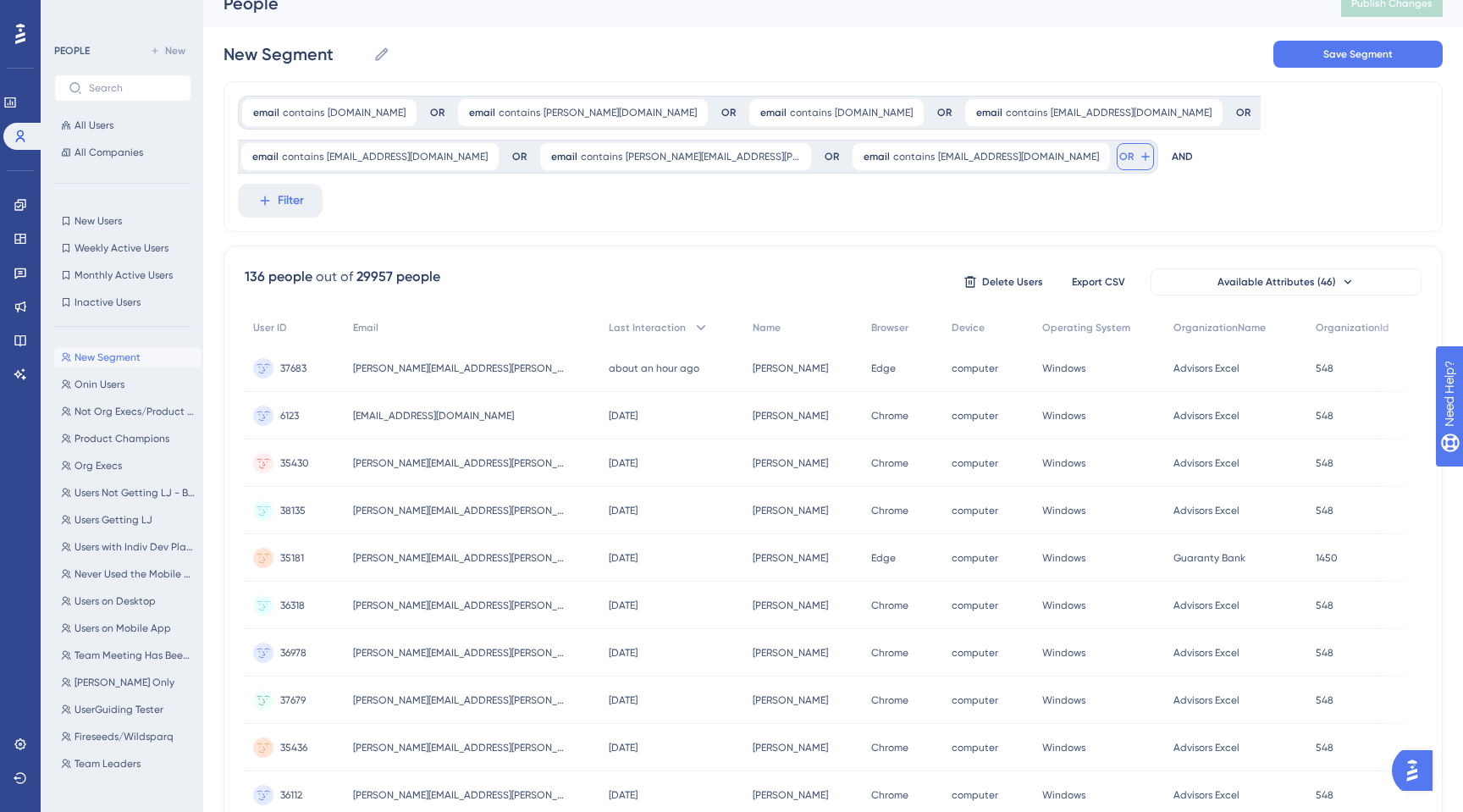
click at [1119, 161] on span "OR" at bounding box center [1126, 157] width 14 height 14
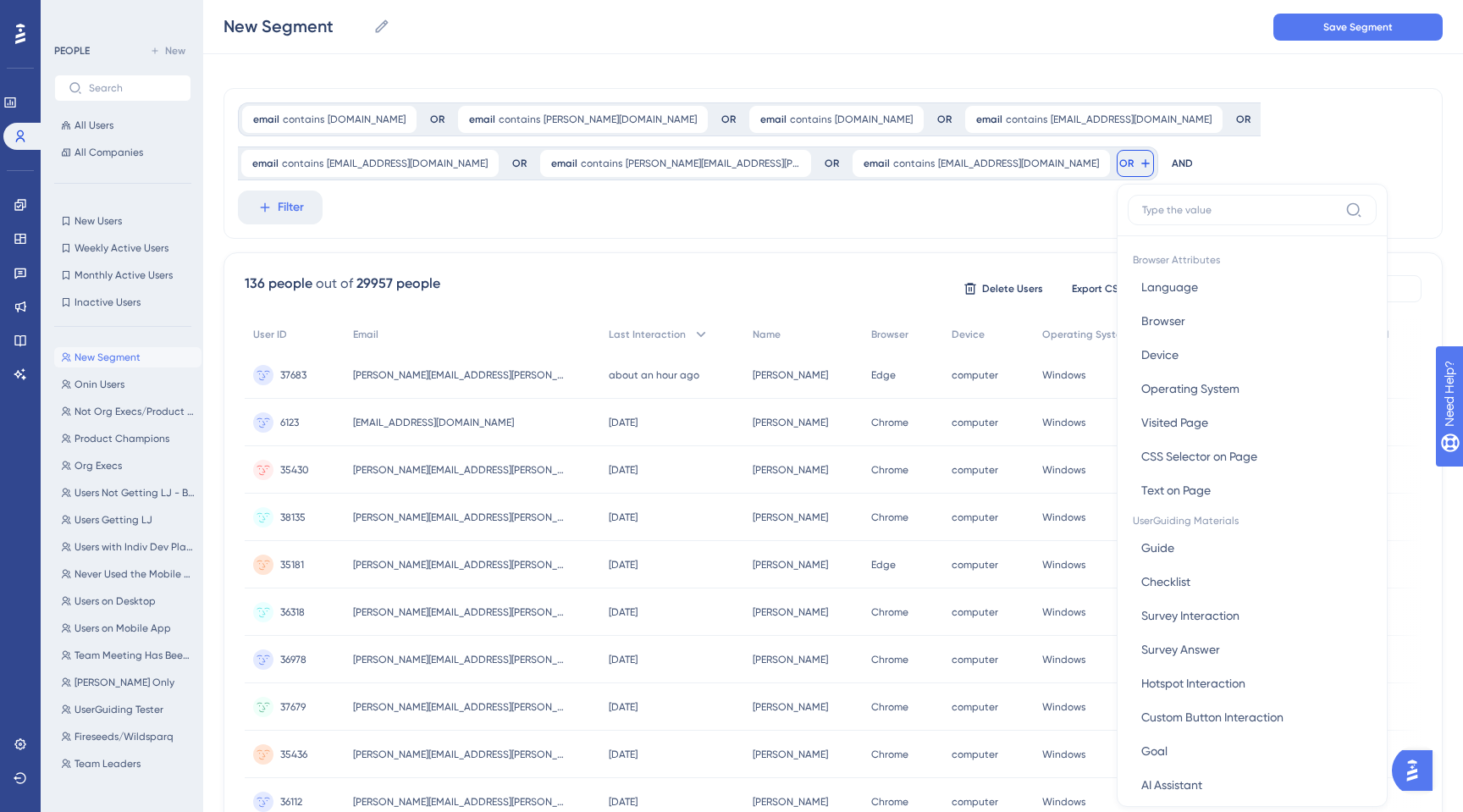
scroll to position [63, 0]
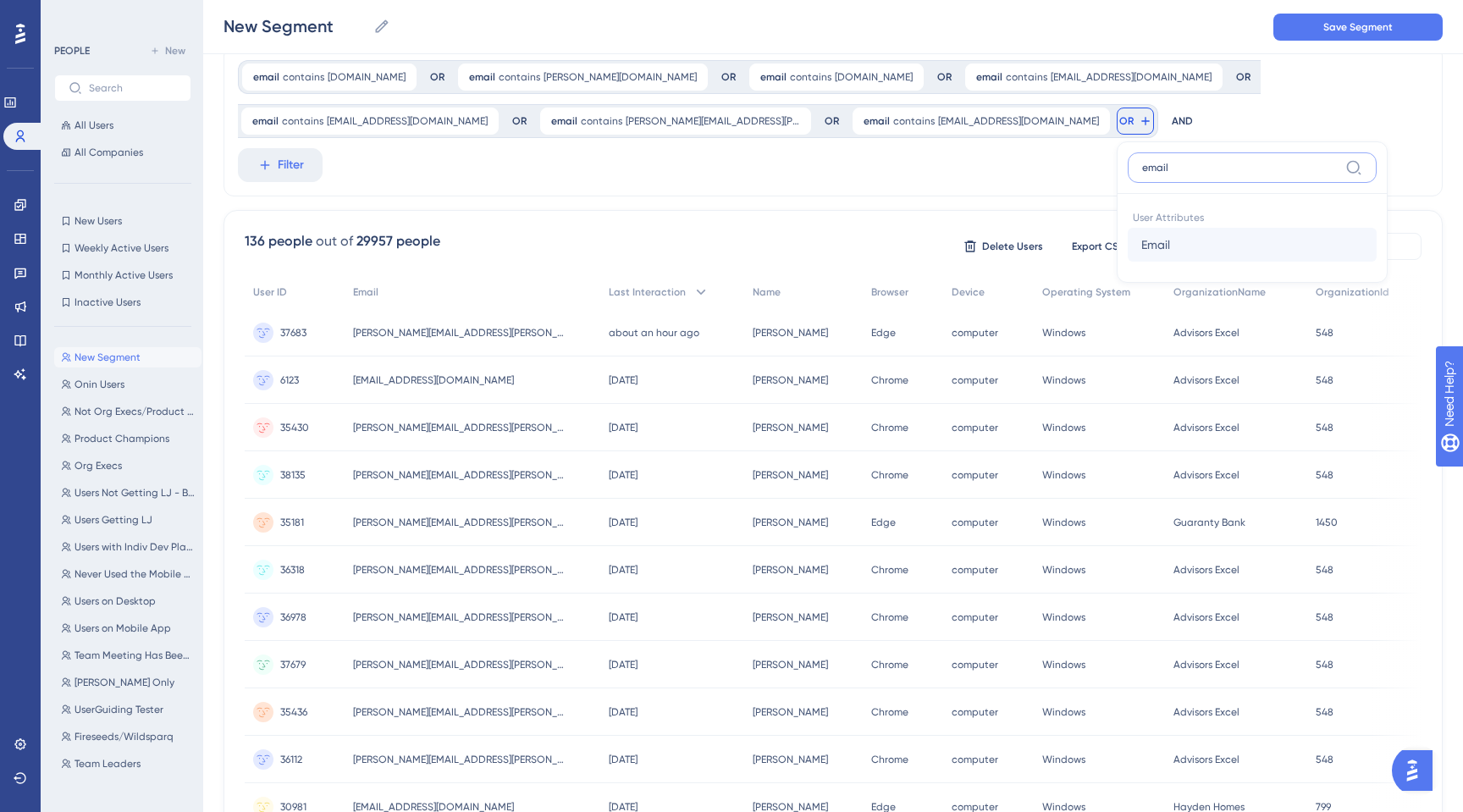
type input "email"
click at [1141, 253] on span "Email" at bounding box center [1156, 244] width 29 height 20
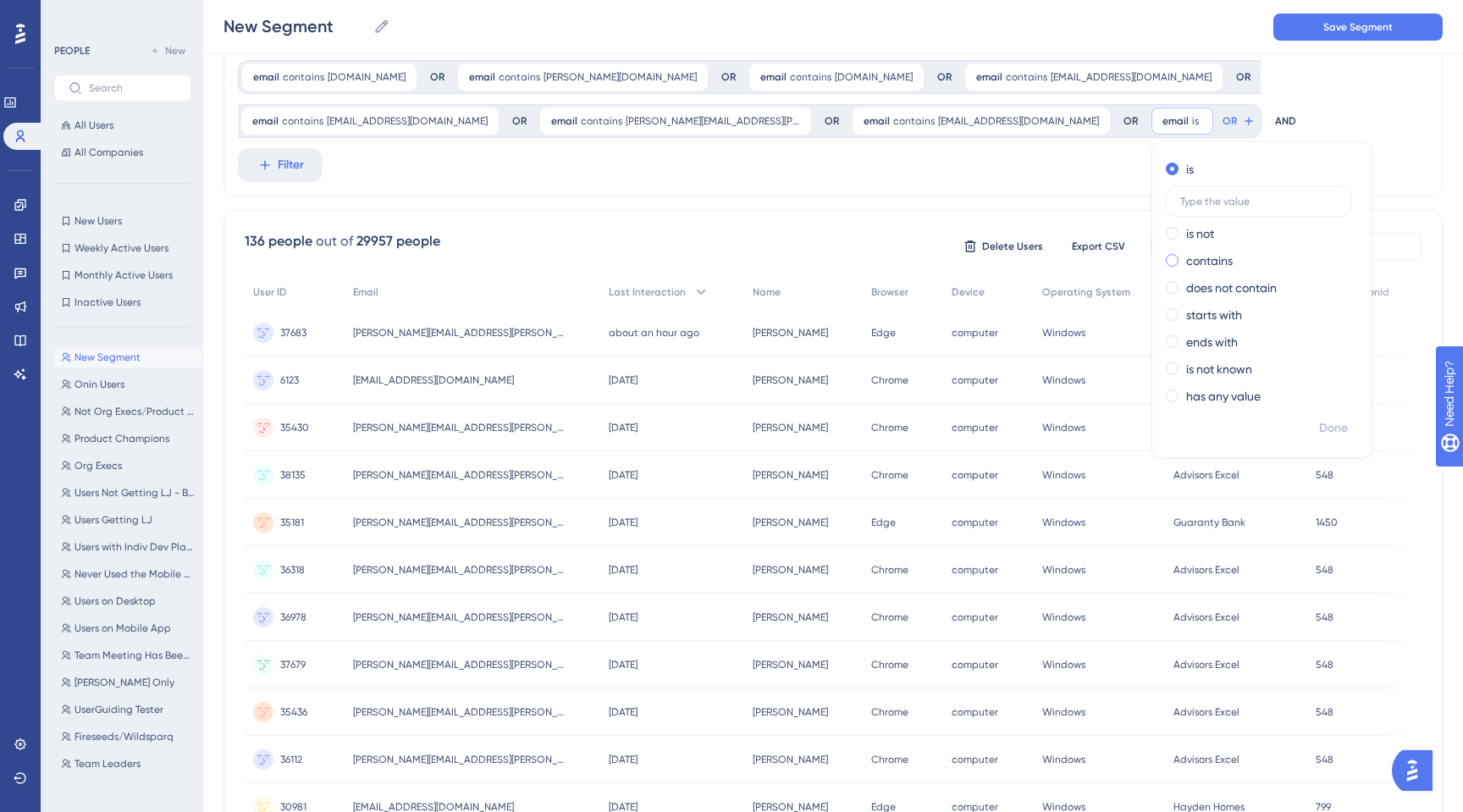
click at [1166, 262] on span at bounding box center [1172, 260] width 13 height 13
click at [1184, 256] on input "radio" at bounding box center [1184, 256] width 0 height 0
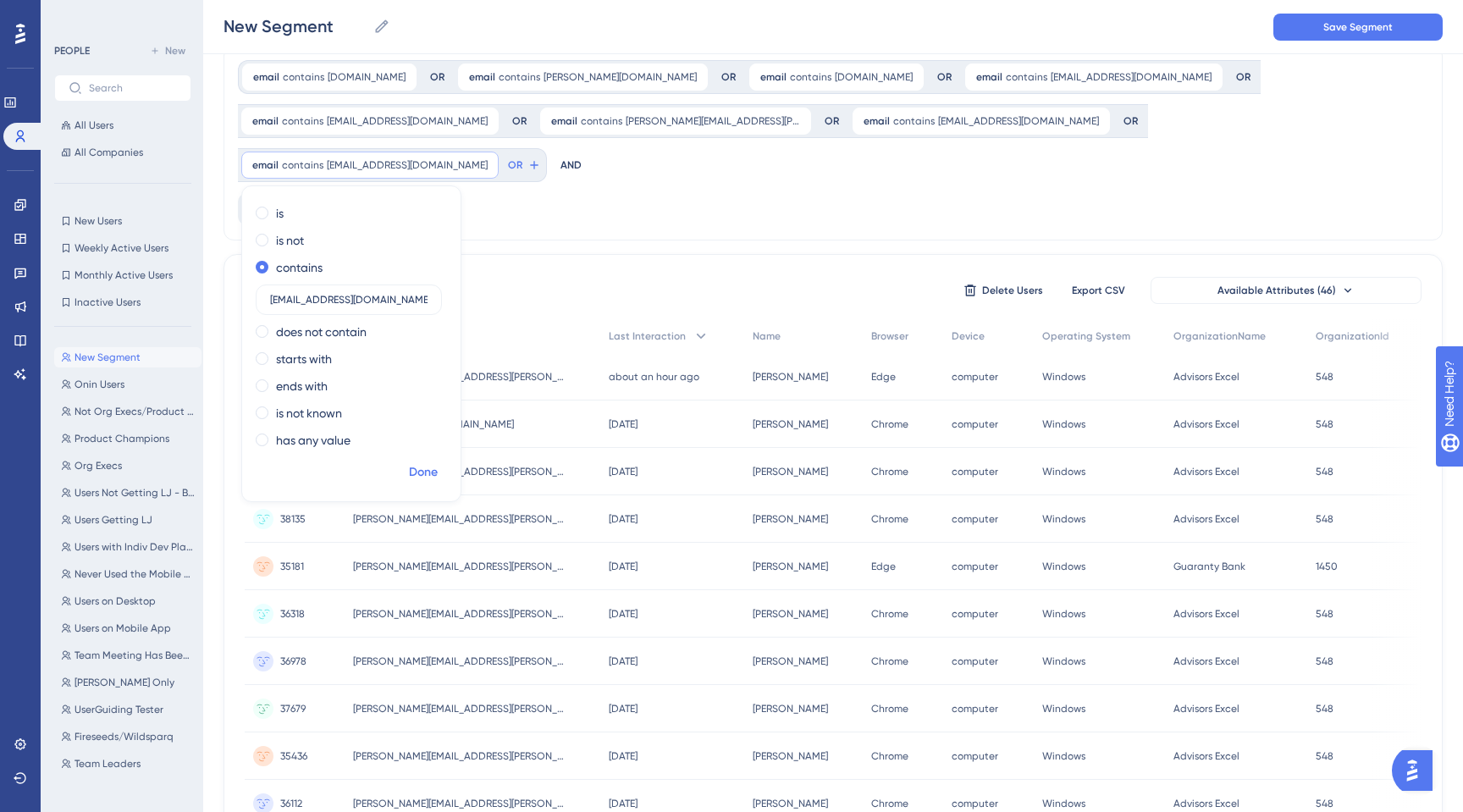
type input "[EMAIL_ADDRESS][DOMAIN_NAME]"
click at [438, 462] on span "Done" at bounding box center [423, 473] width 29 height 20
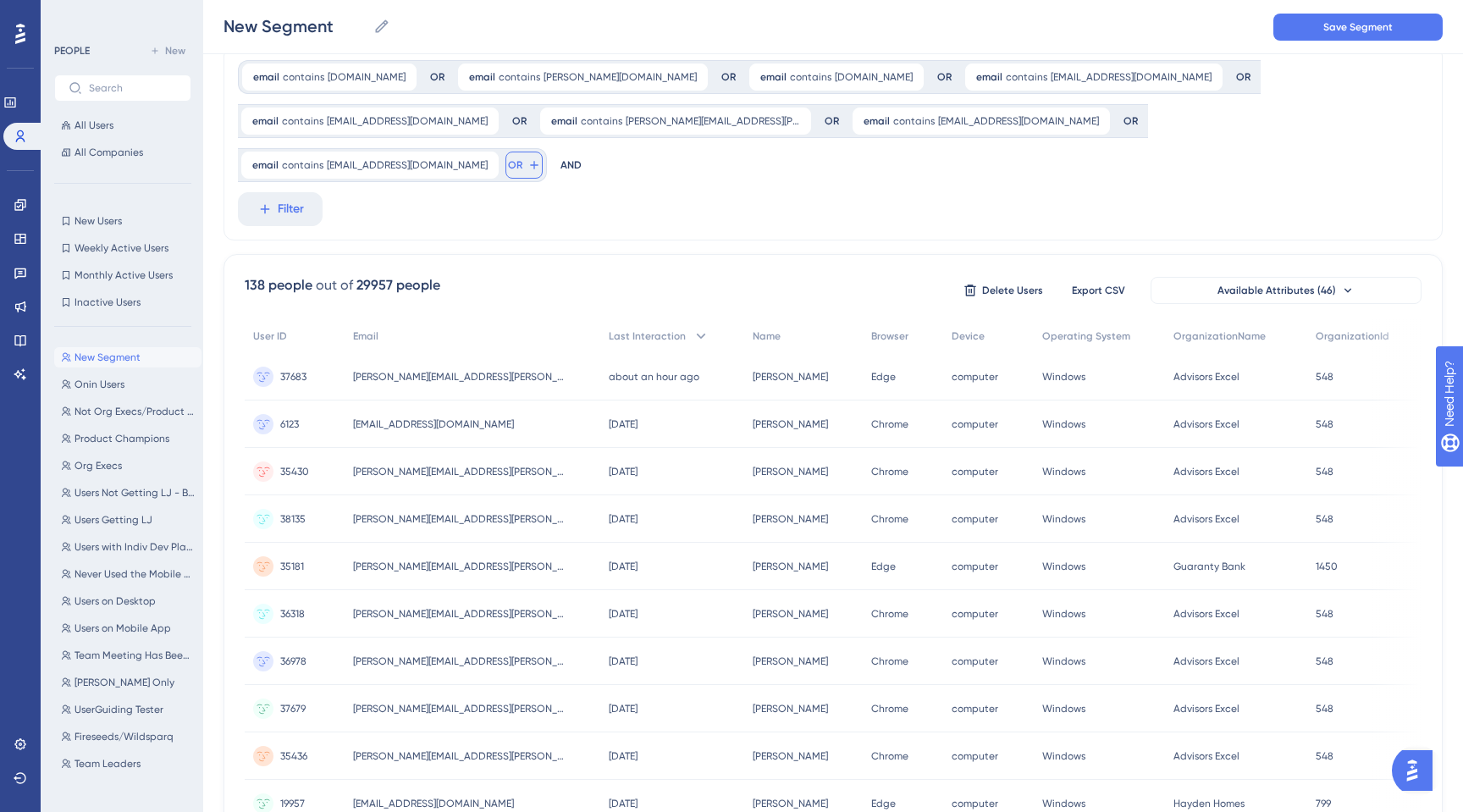
click at [542, 152] on button "OR" at bounding box center [524, 165] width 37 height 27
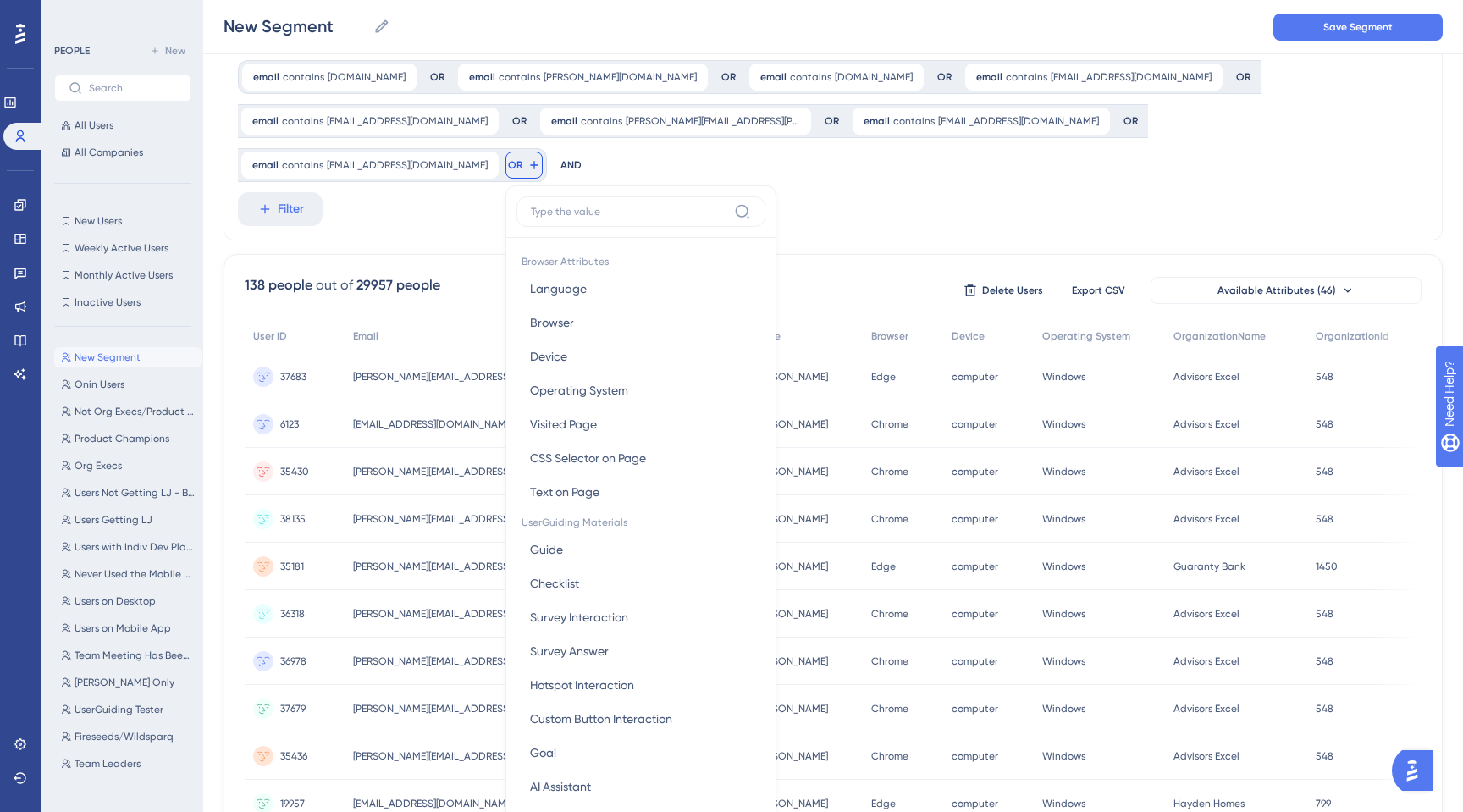
scroll to position [127, 0]
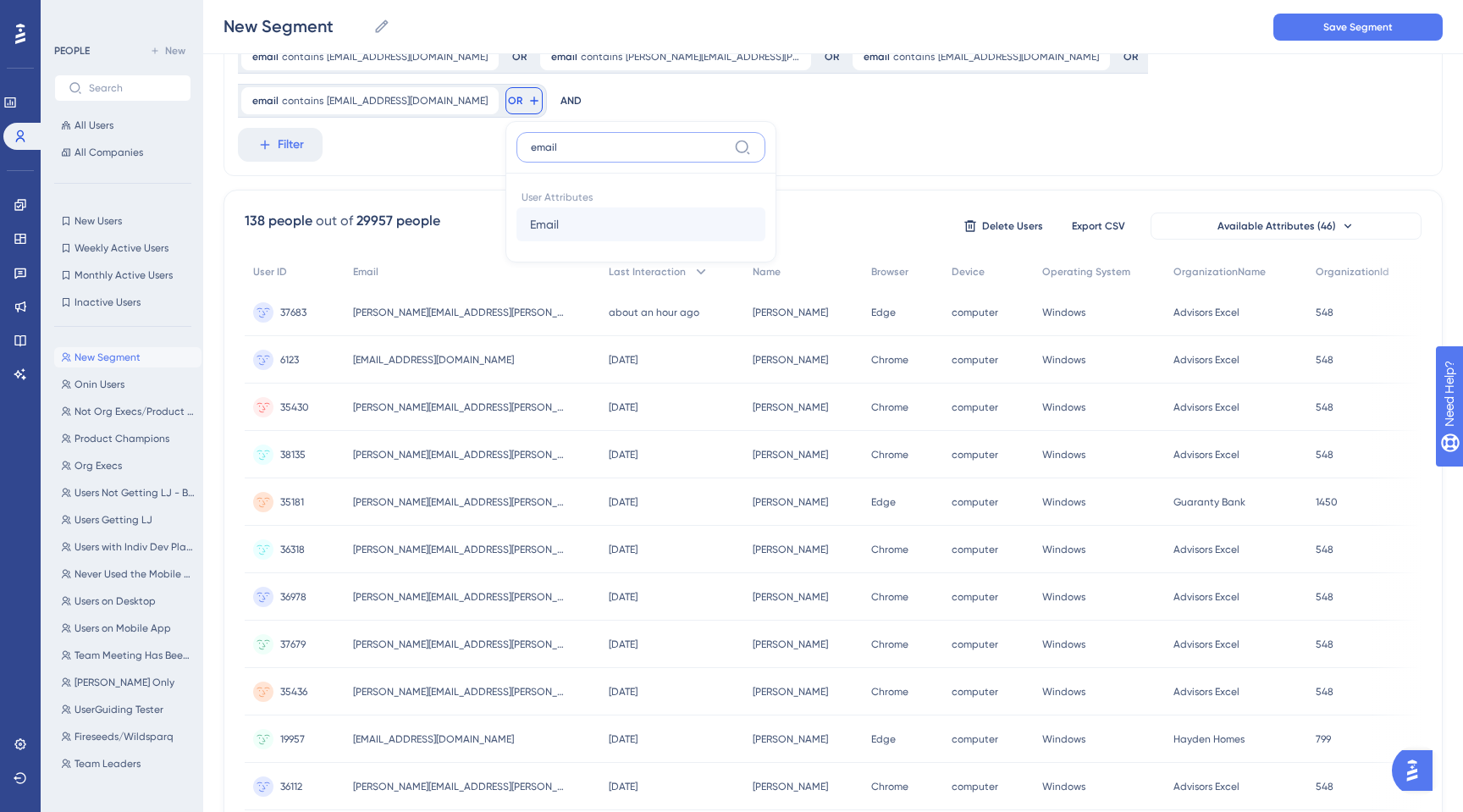
type input "email"
click at [558, 214] on span "Email" at bounding box center [544, 224] width 29 height 20
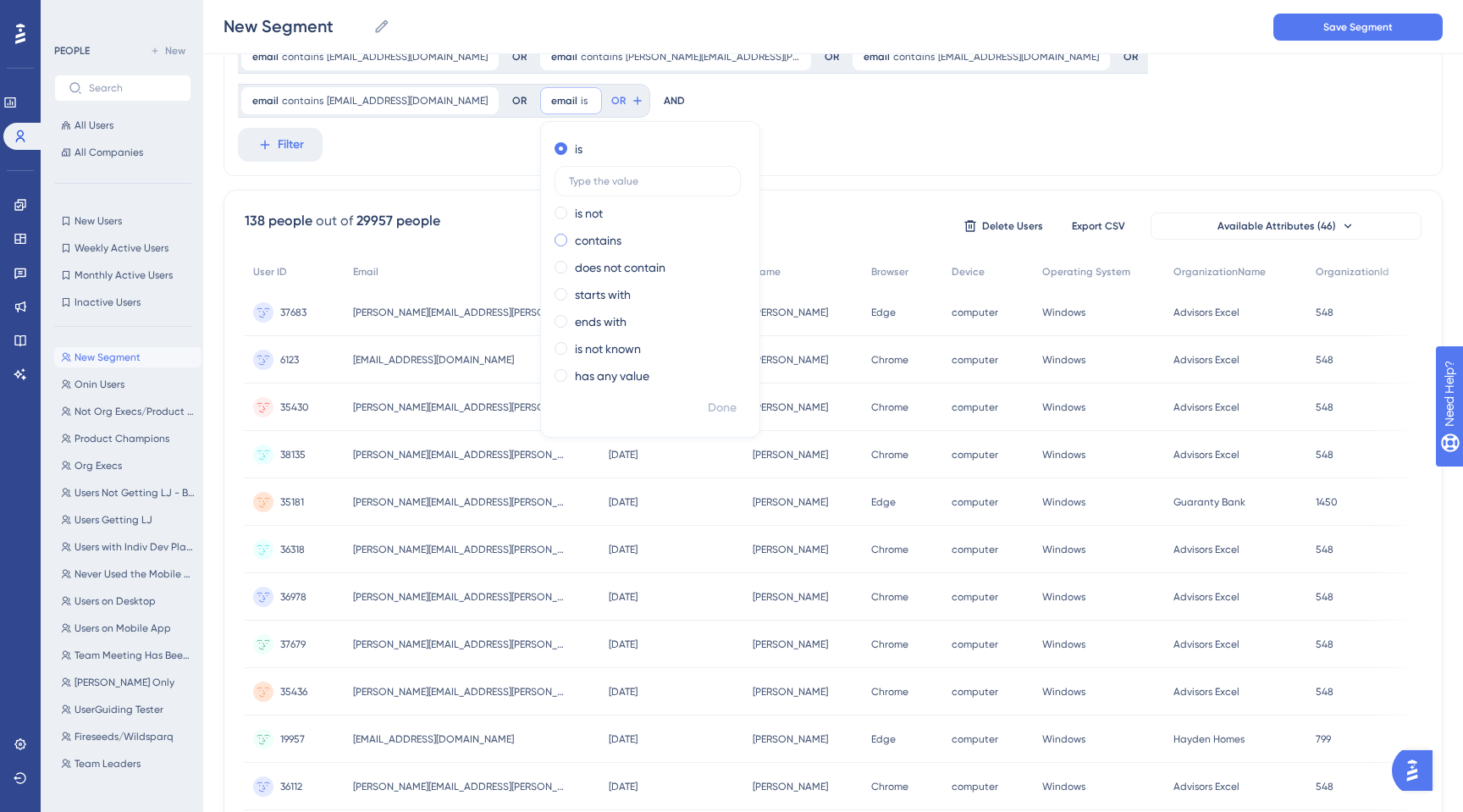
click at [567, 233] on span at bounding box center [560, 239] width 13 height 13
click at [572, 236] on input "radio" at bounding box center [572, 236] width 0 height 0
type input "[EMAIL_ADDRESS][DOMAIN_NAME]"
click at [737, 398] on span "Done" at bounding box center [722, 408] width 29 height 20
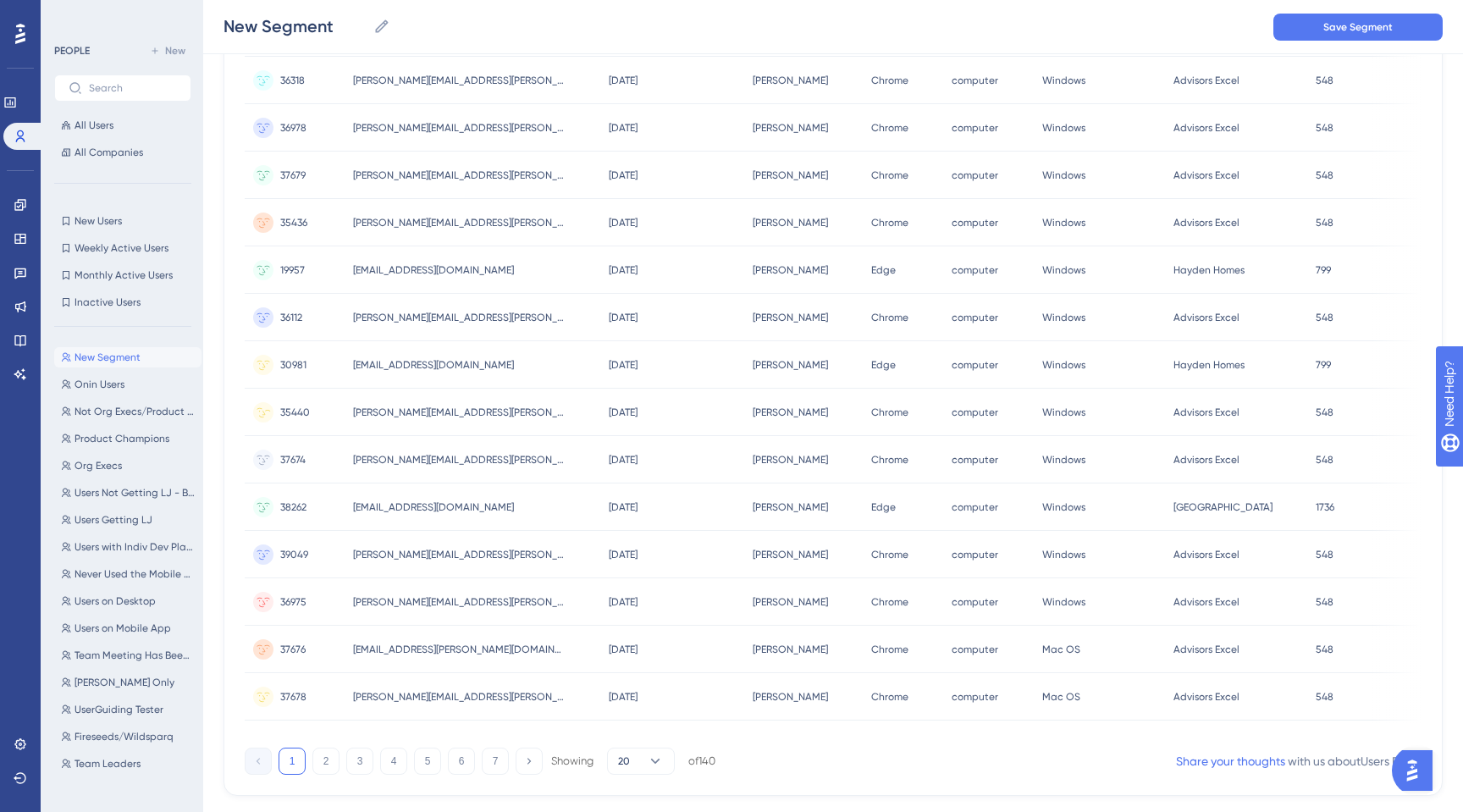
scroll to position [0, 0]
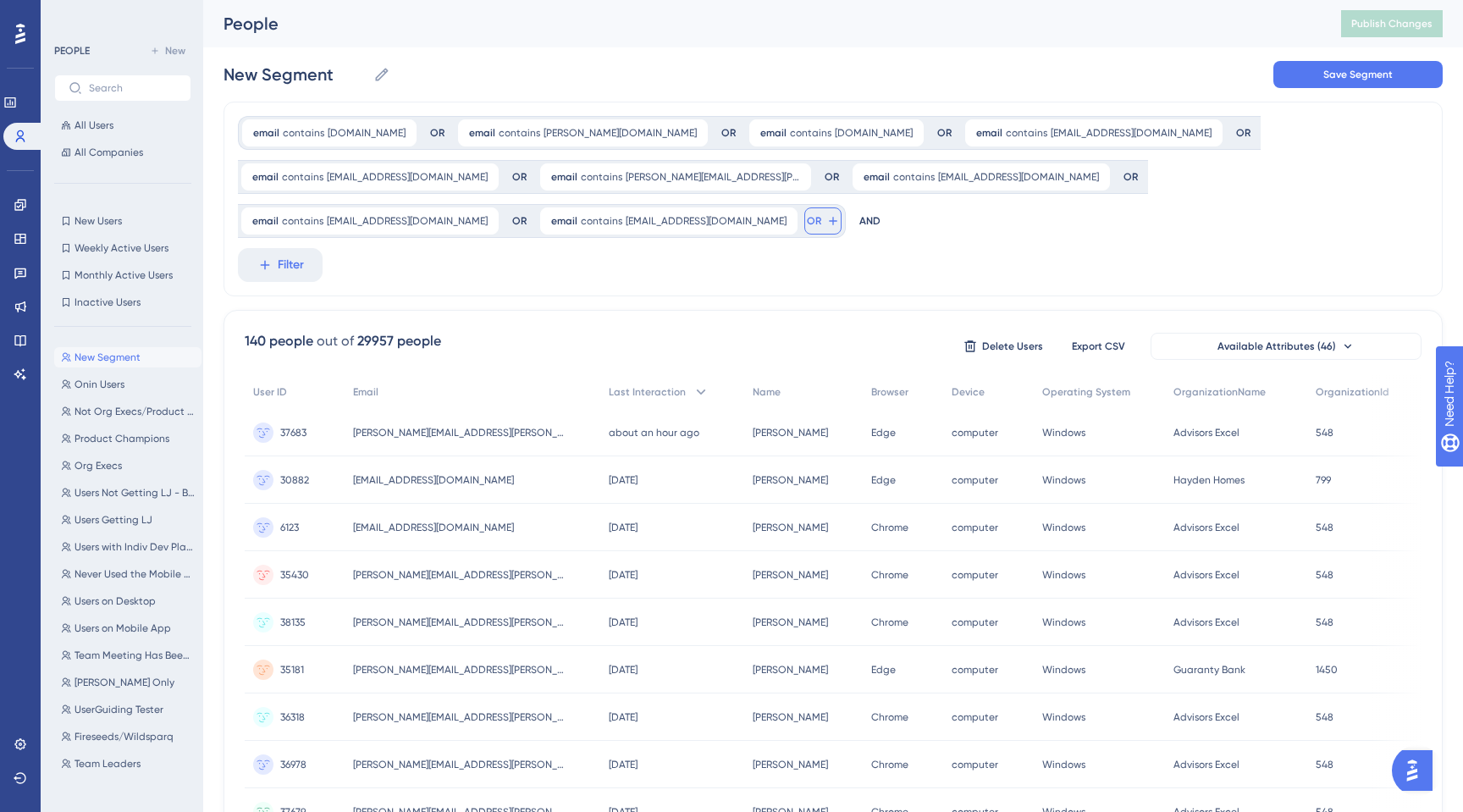
click at [840, 214] on icon at bounding box center [833, 221] width 14 height 14
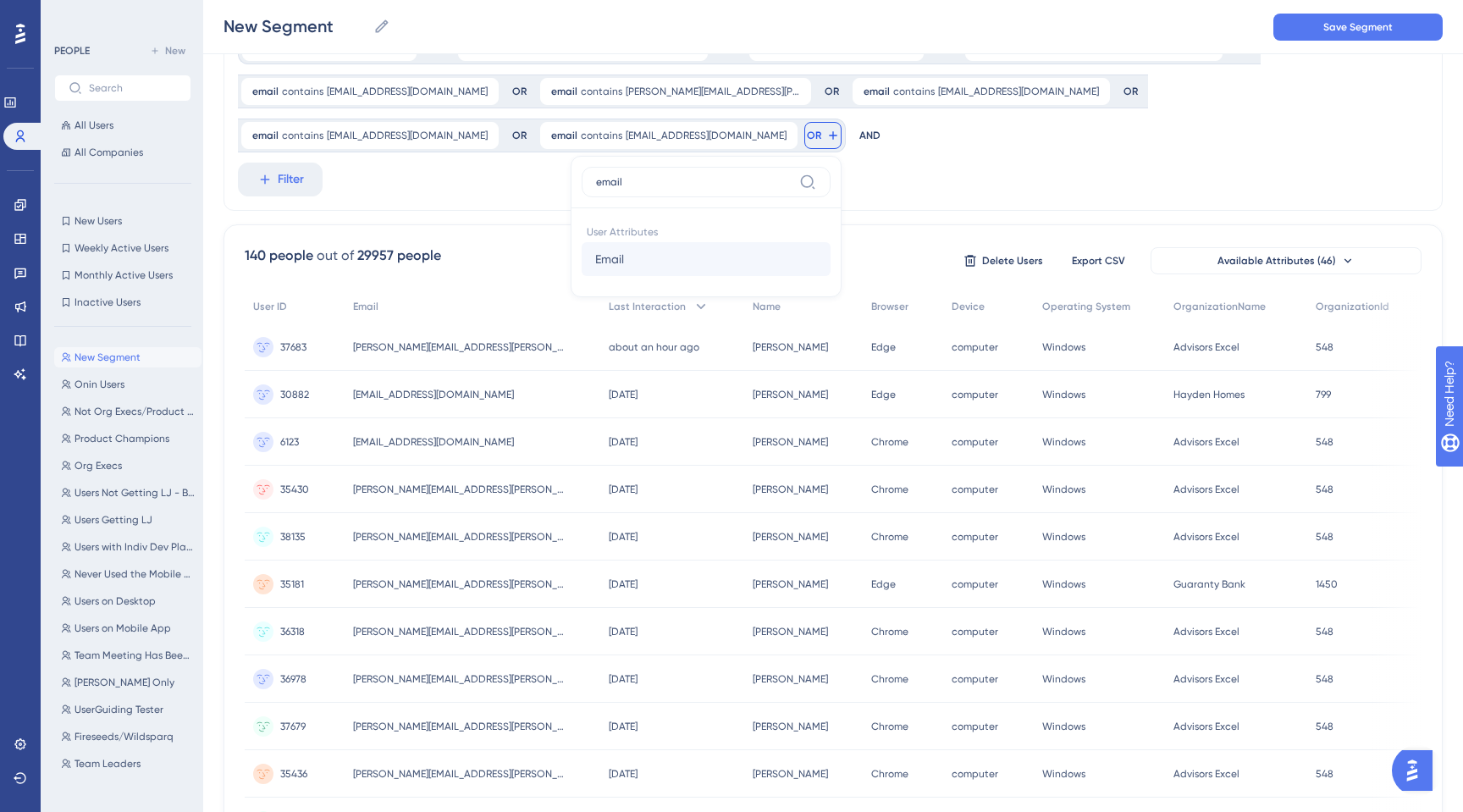
type input "email"
click at [624, 249] on span "Email" at bounding box center [609, 259] width 29 height 20
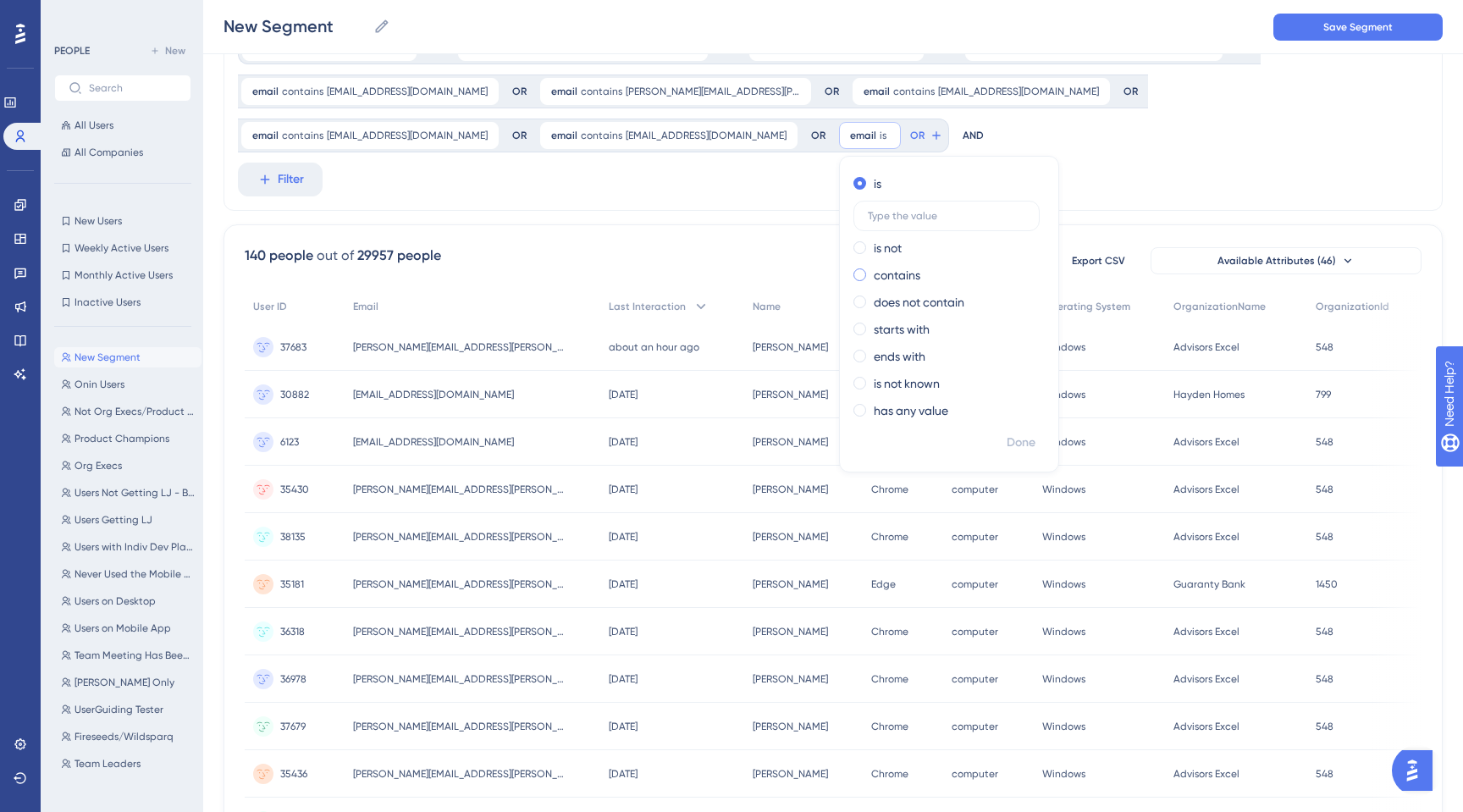
click at [853, 274] on span at bounding box center [859, 274] width 13 height 13
click at [871, 271] on input "radio" at bounding box center [871, 271] width 0 height 0
type input "[EMAIL_ADDRESS][PERSON_NAME][DOMAIN_NAME]"
click at [1006, 435] on span "Done" at bounding box center [1021, 443] width 29 height 20
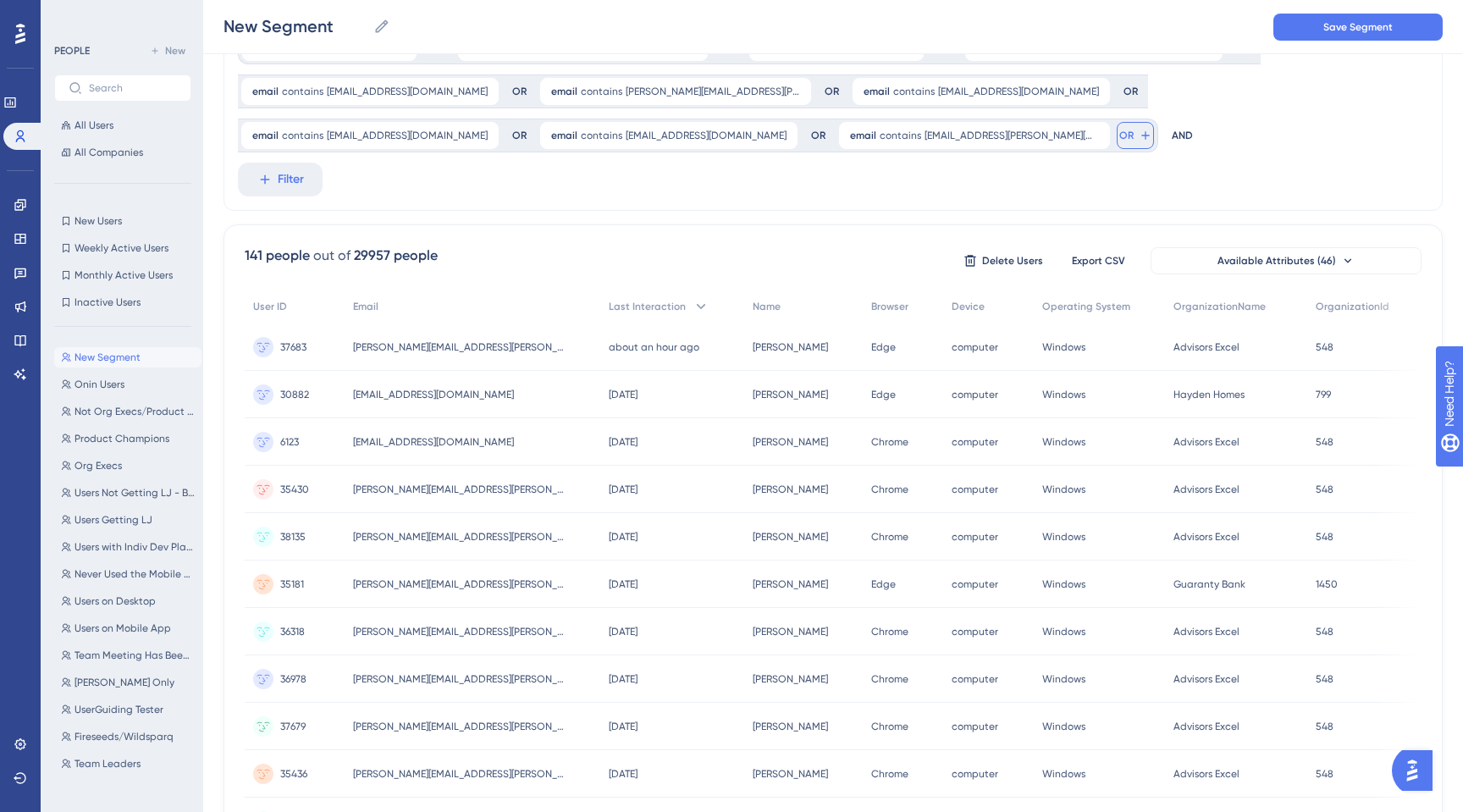
click at [1119, 132] on span "OR" at bounding box center [1126, 136] width 14 height 14
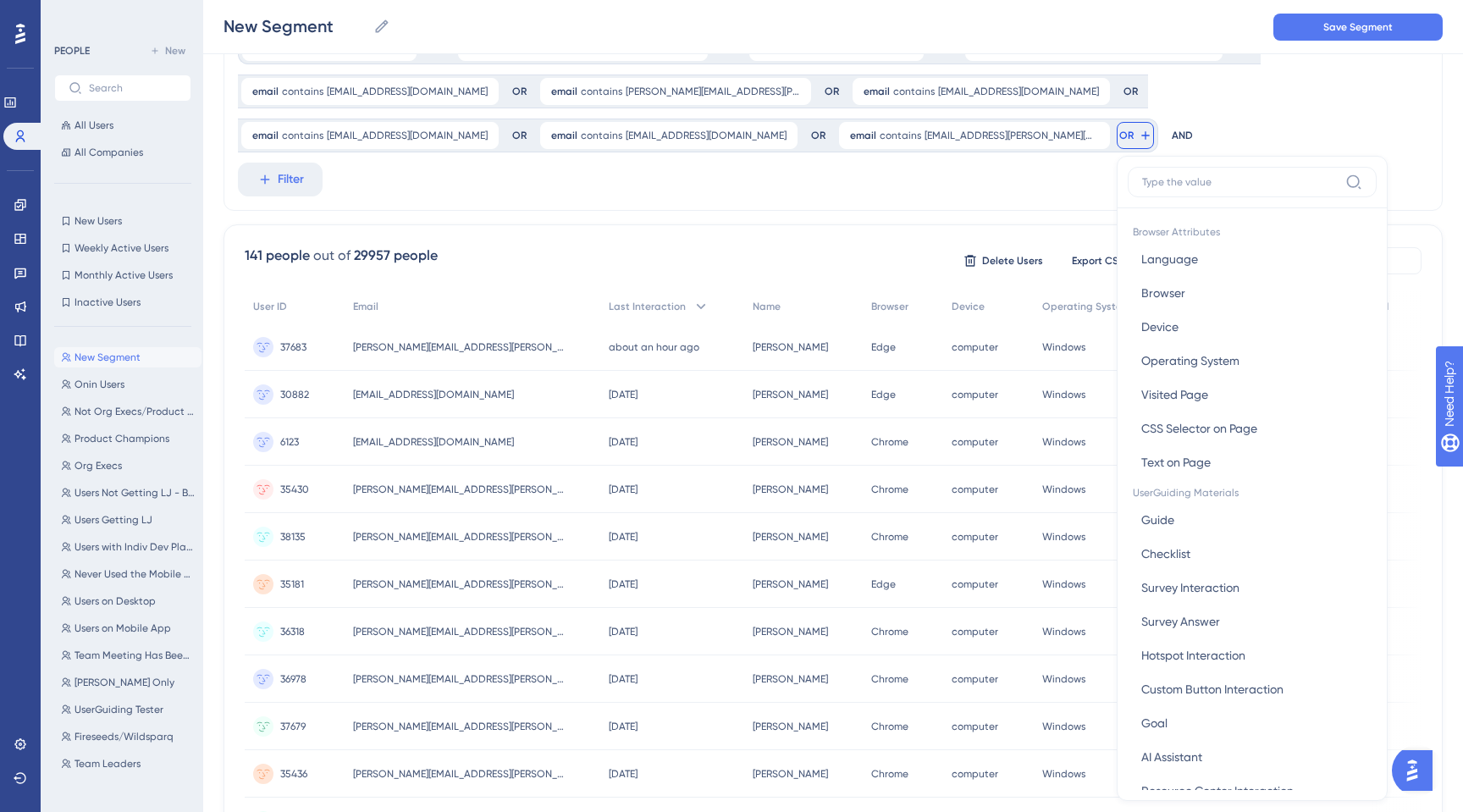
scroll to position [165, 0]
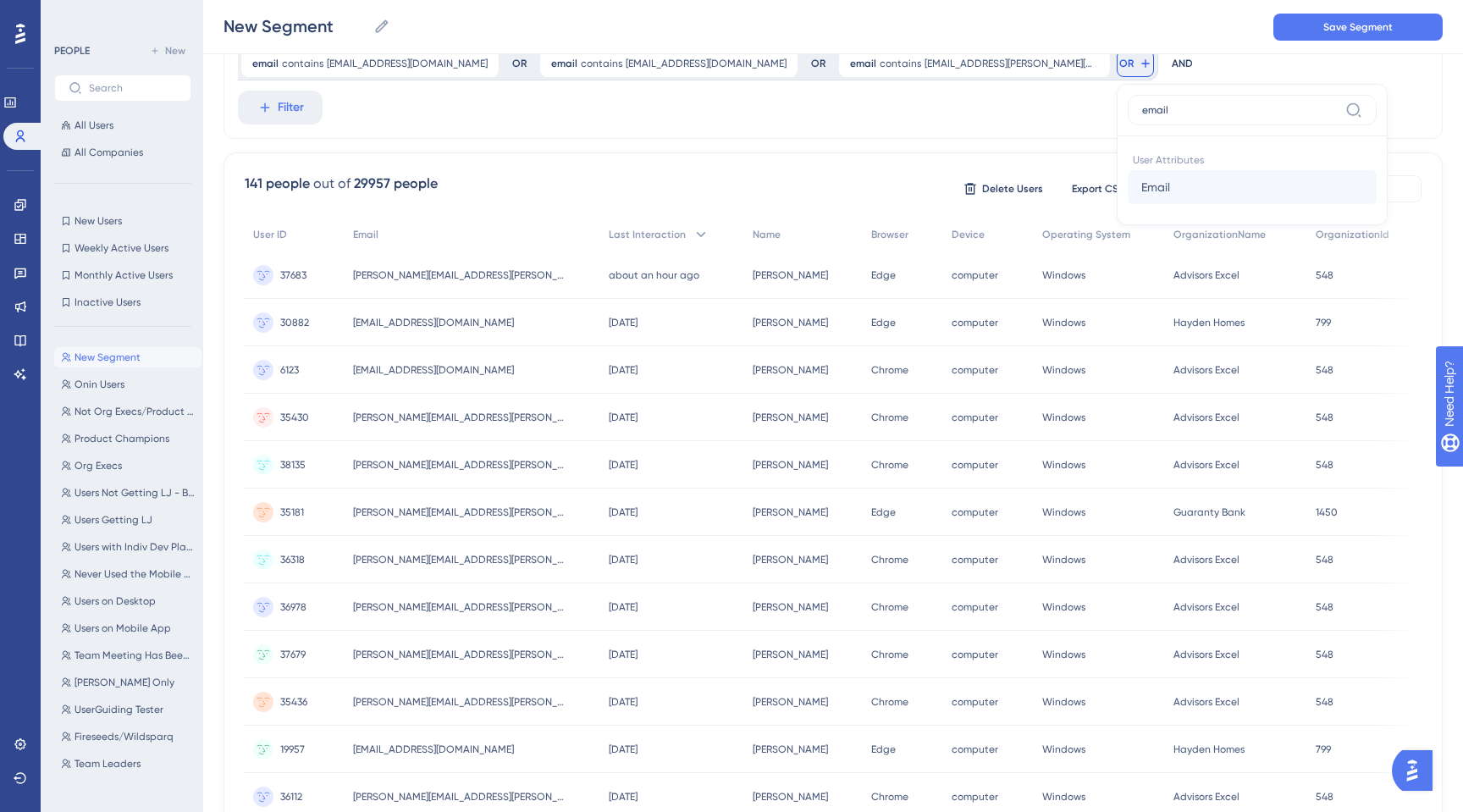
type input "email"
click at [1128, 198] on button "Email Email" at bounding box center [1252, 187] width 249 height 34
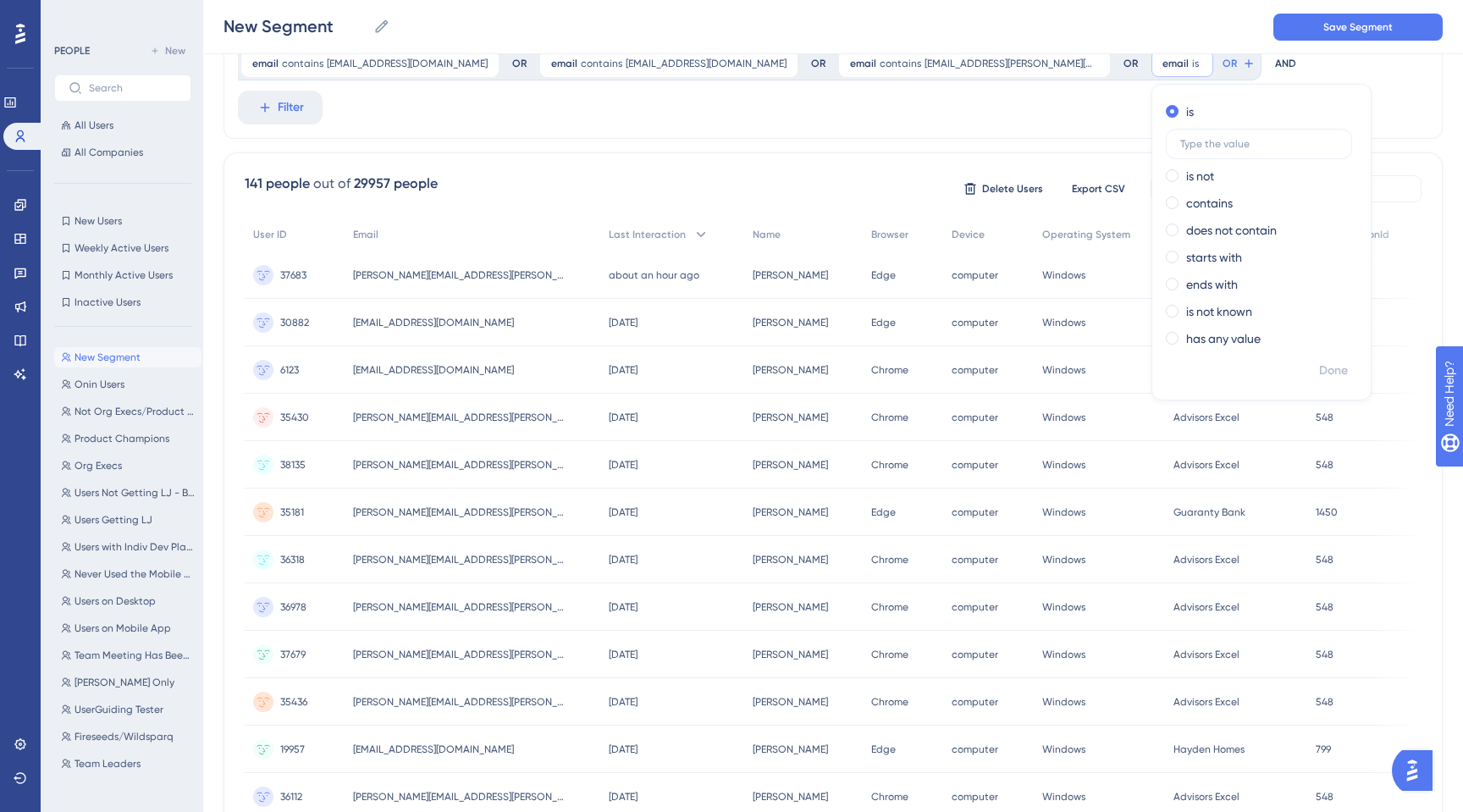
click at [1152, 205] on div "is is not contains does not contain starts with ends with is not known has any …" at bounding box center [1261, 227] width 218 height 257
click at [1166, 204] on span at bounding box center [1172, 202] width 13 height 13
click at [1184, 199] on input "radio" at bounding box center [1184, 199] width 0 height 0
paste input "[EMAIL_ADDRESS][DOMAIN_NAME]"
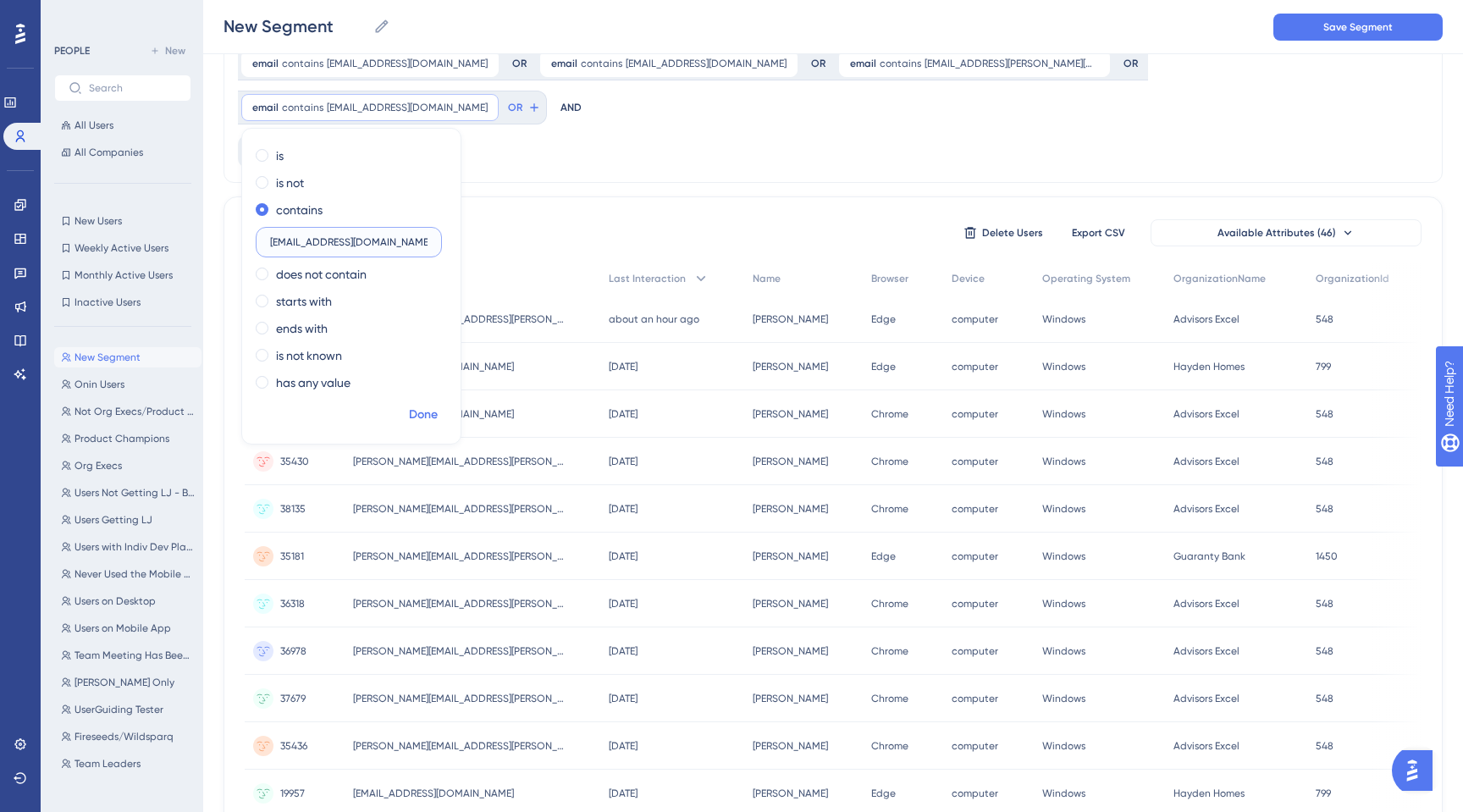
type input "[EMAIL_ADDRESS][DOMAIN_NAME]"
click at [438, 405] on span "Done" at bounding box center [423, 415] width 29 height 20
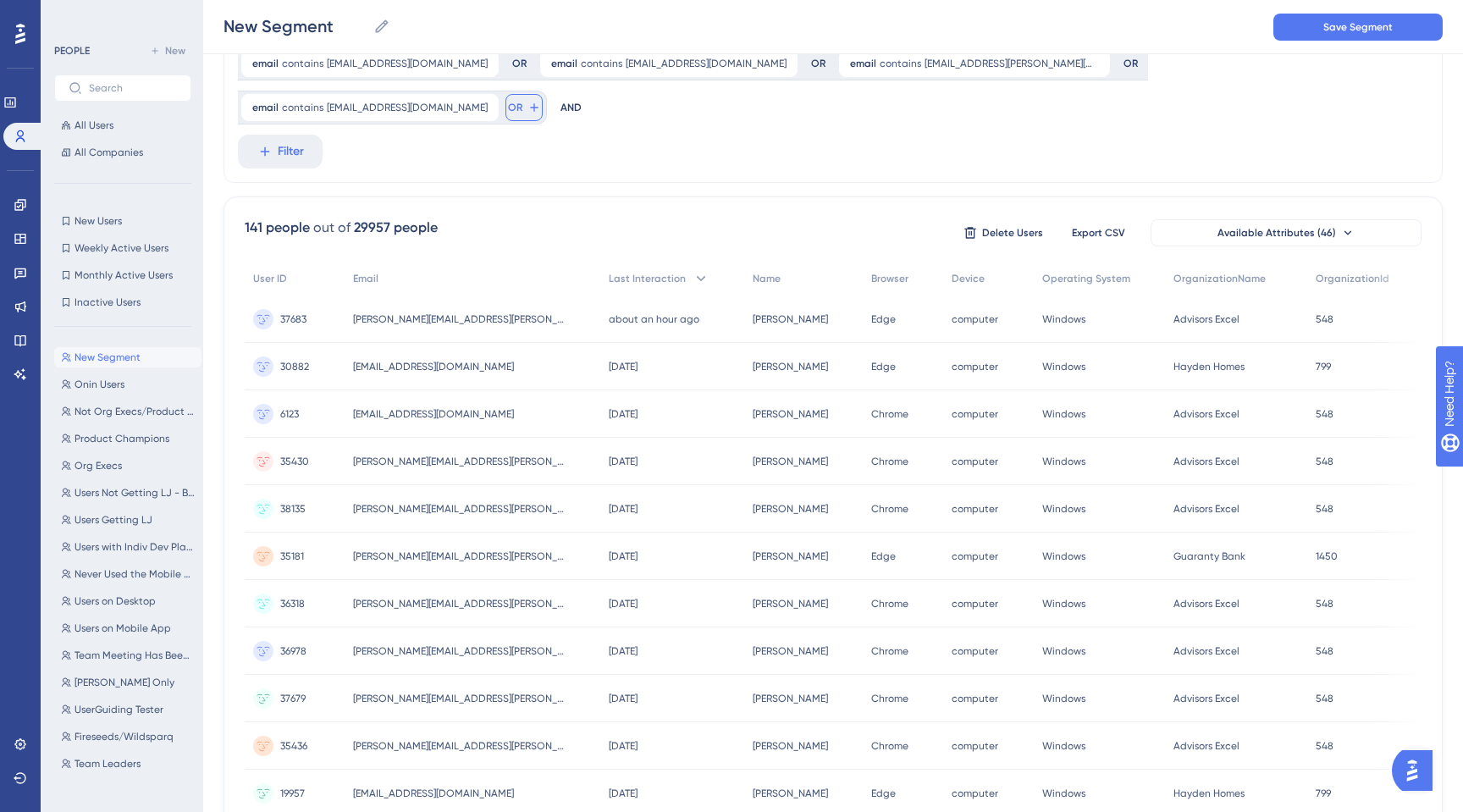
click at [542, 94] on button "OR" at bounding box center [524, 108] width 37 height 27
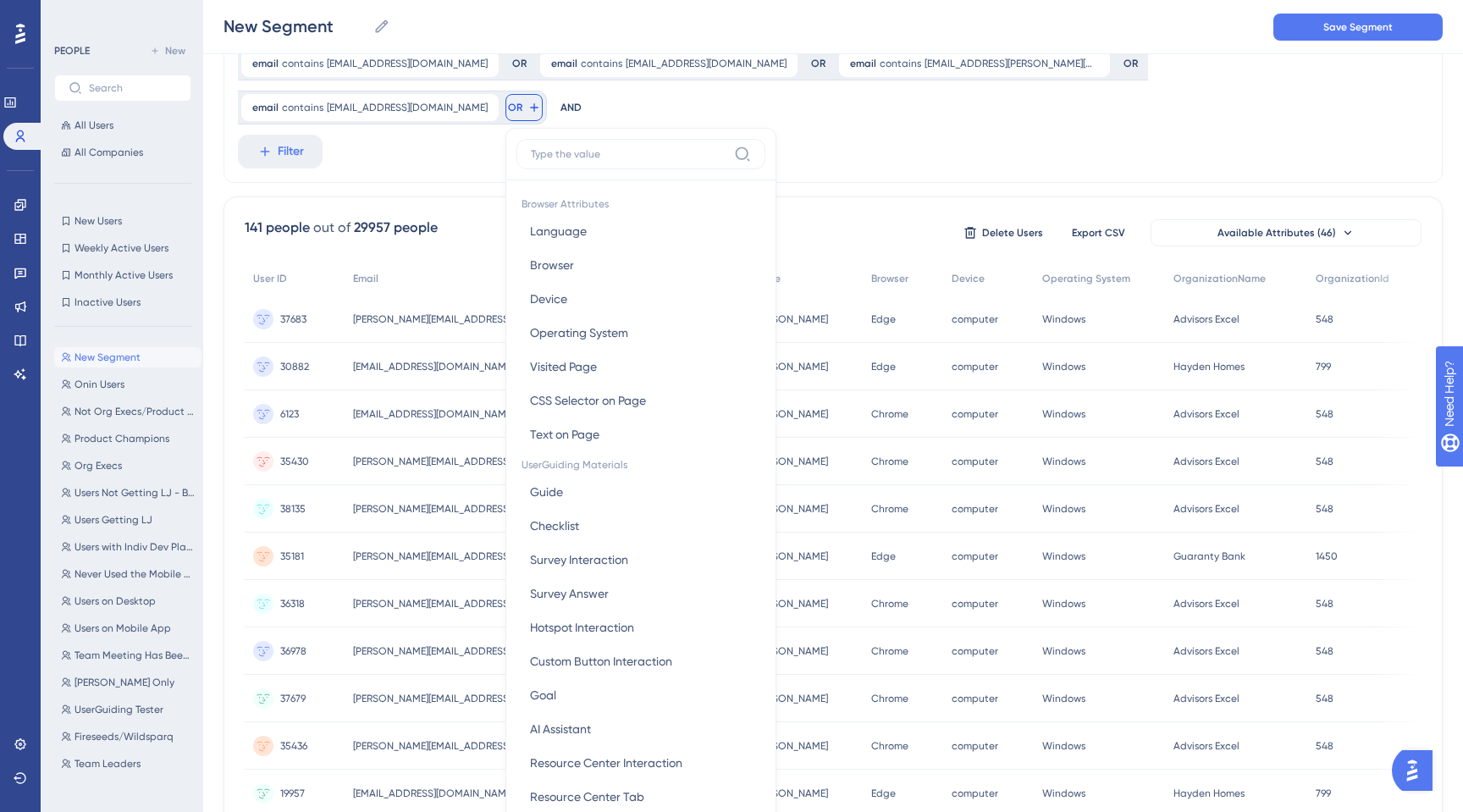
scroll to position [173, 0]
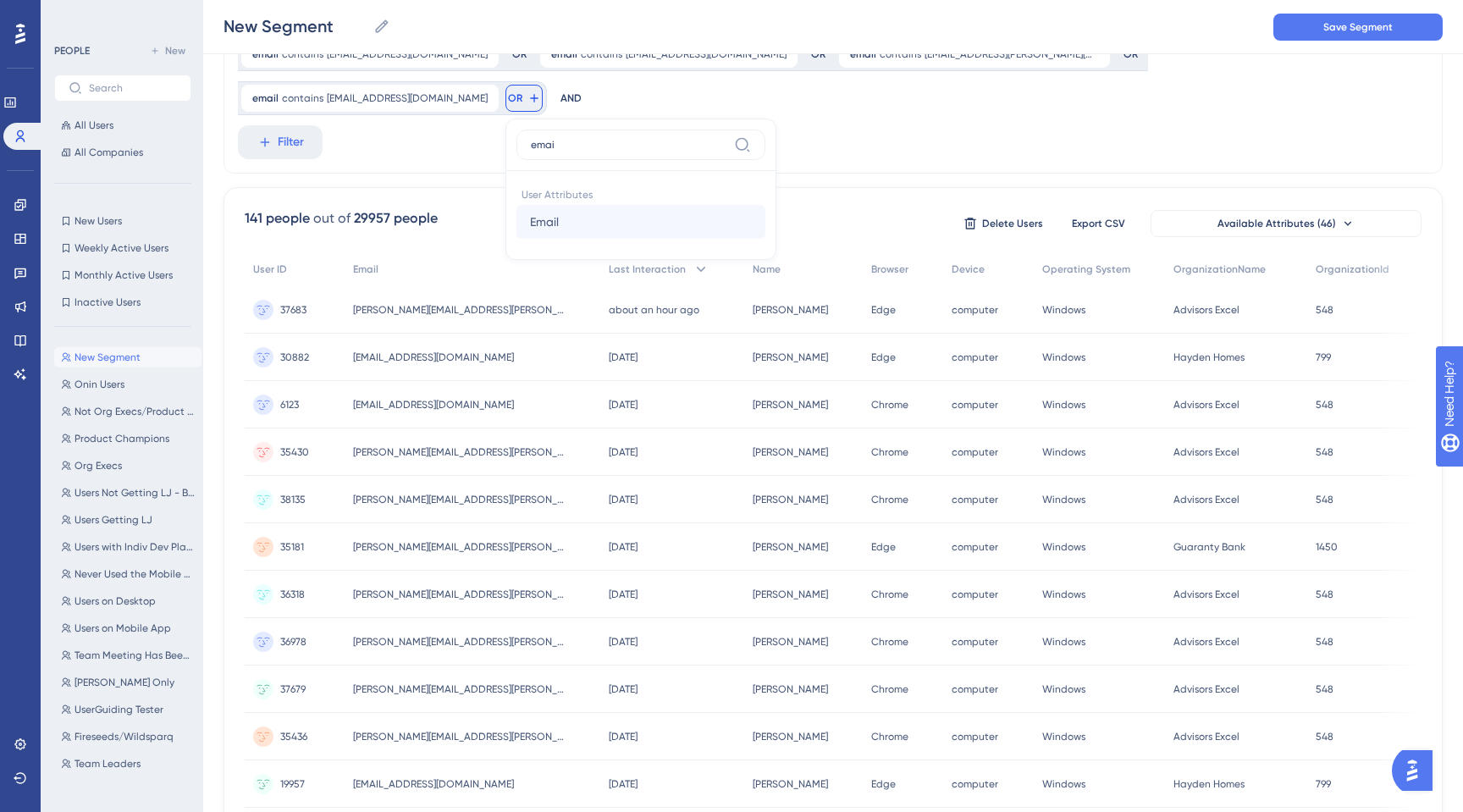
type input "emai"
click at [558, 211] on span "Email" at bounding box center [544, 221] width 29 height 20
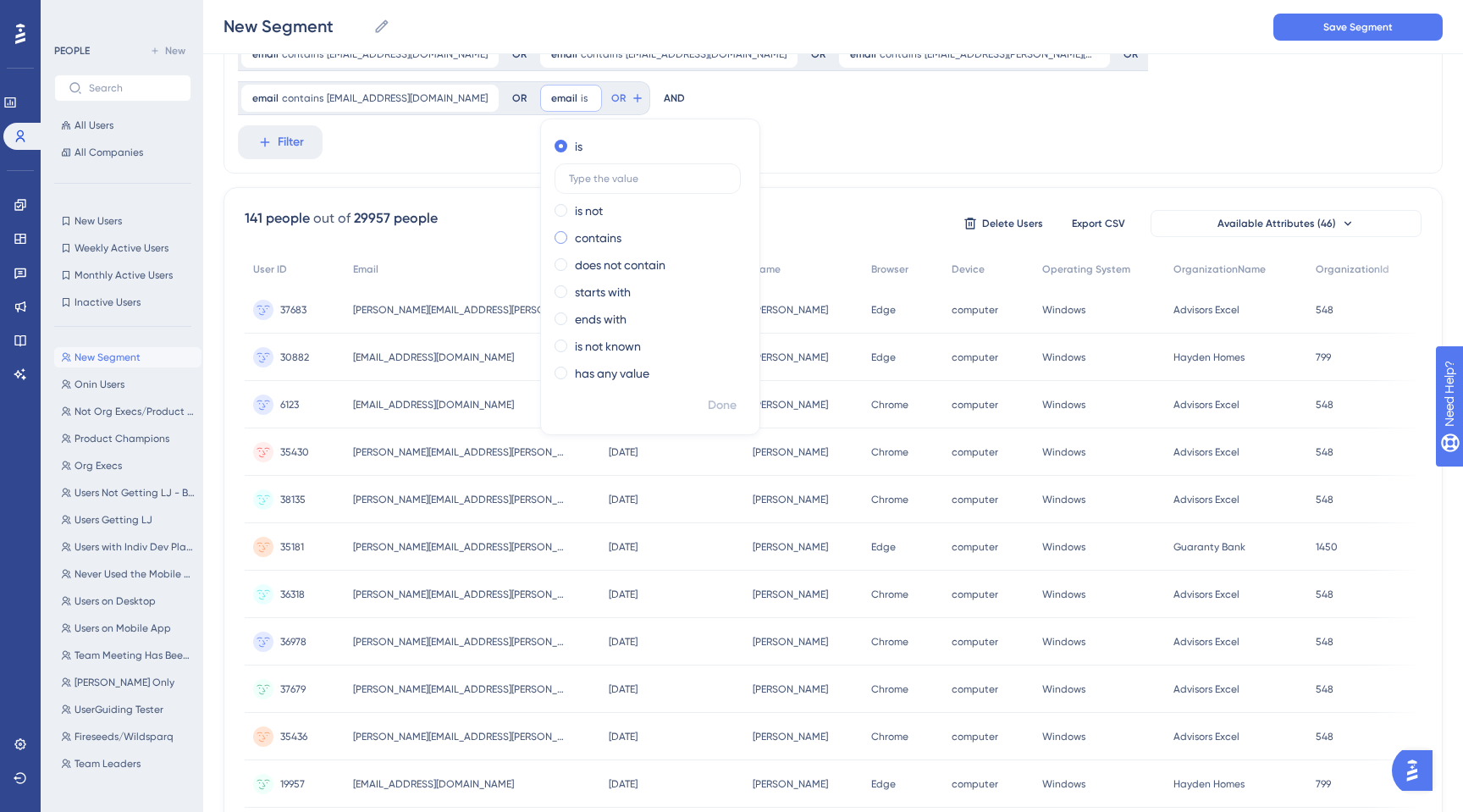
click at [567, 231] on span at bounding box center [560, 237] width 13 height 13
click at [572, 233] on input "radio" at bounding box center [572, 233] width 0 height 0
paste input "[EMAIL_ADDRESS][DOMAIN_NAME]"
type input "[EMAIL_ADDRESS][DOMAIN_NAME]"
click at [737, 395] on span "Done" at bounding box center [722, 406] width 29 height 20
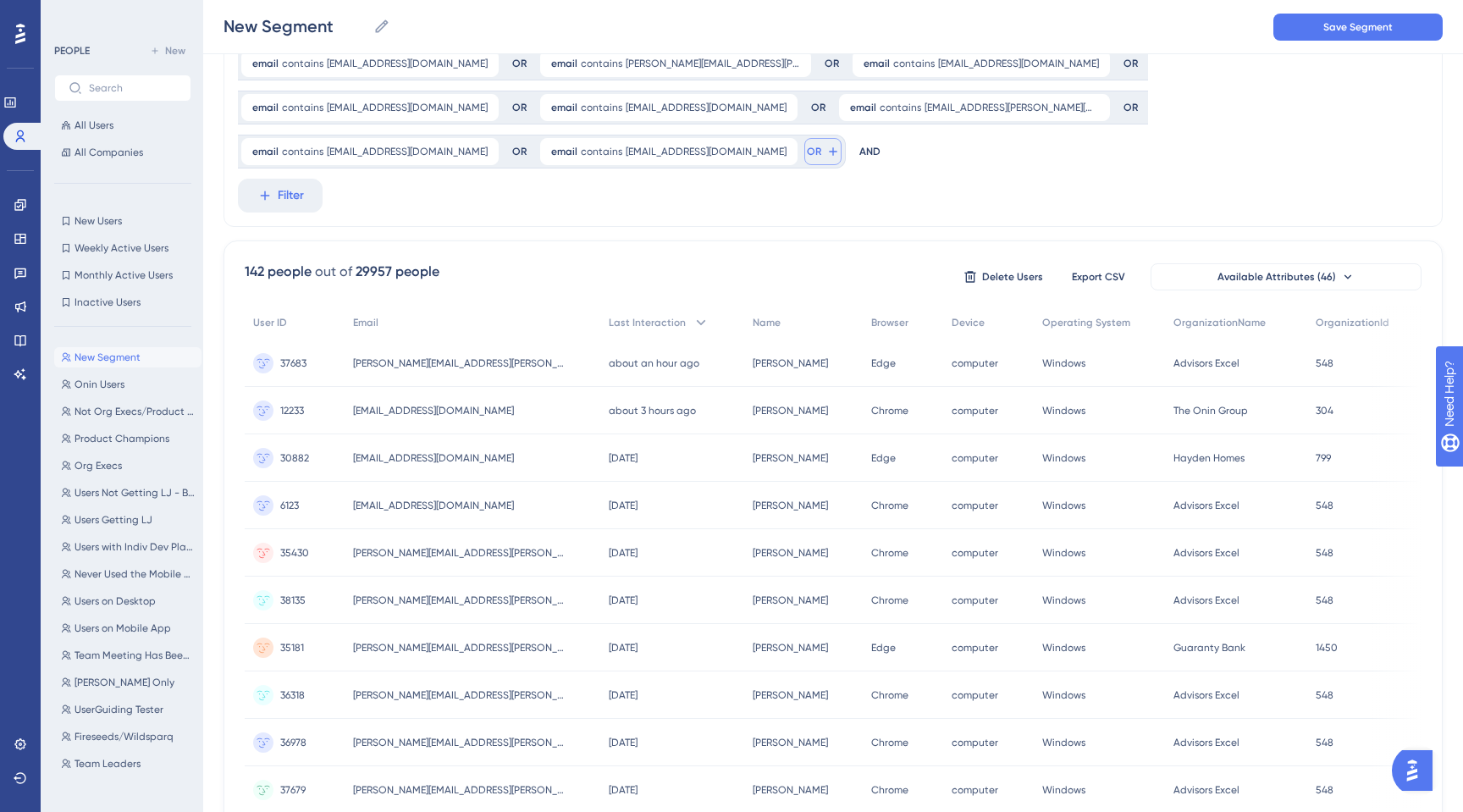
click at [821, 145] on span "OR" at bounding box center [814, 152] width 14 height 14
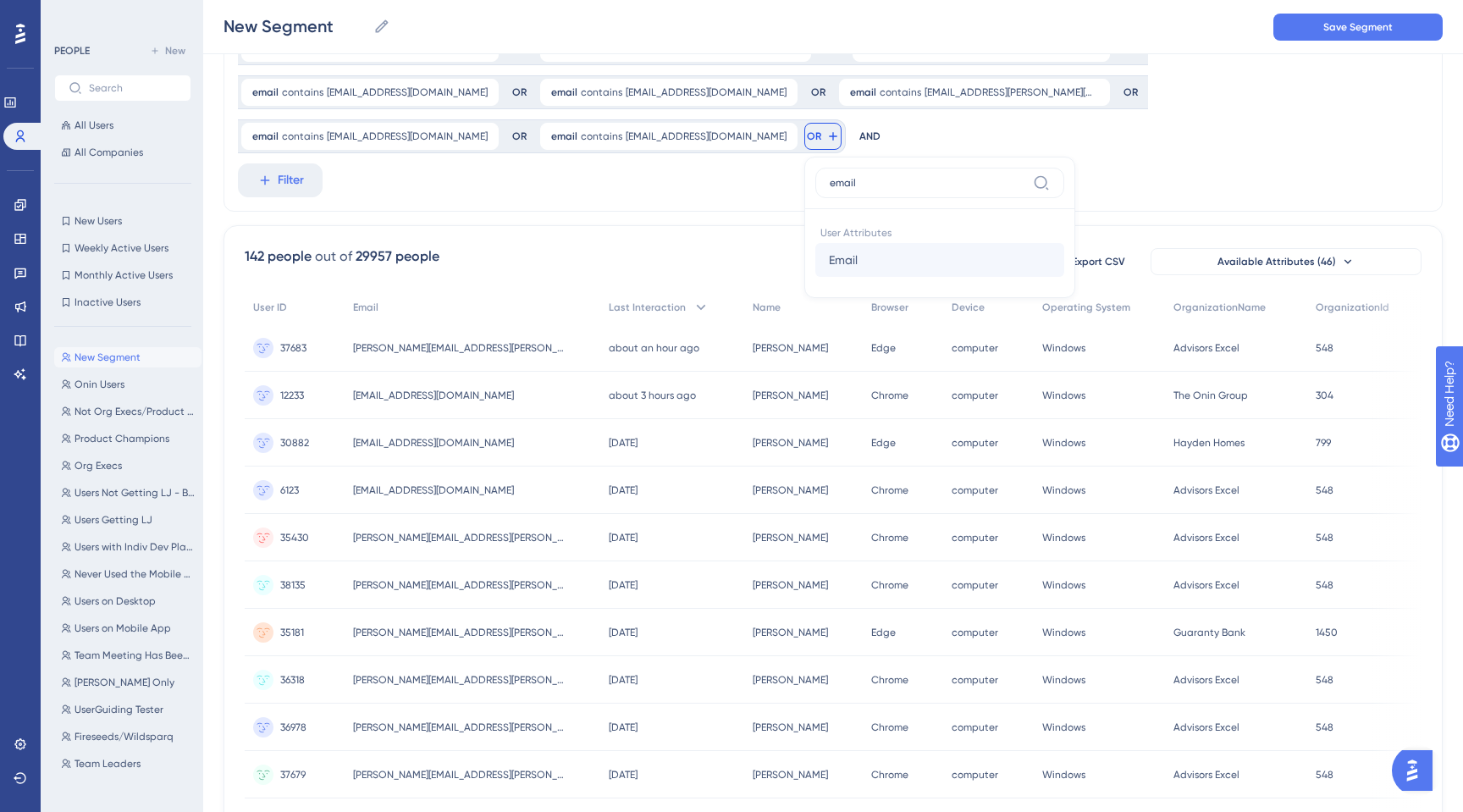
type input "email"
click at [857, 249] on span "Email" at bounding box center [844, 260] width 29 height 20
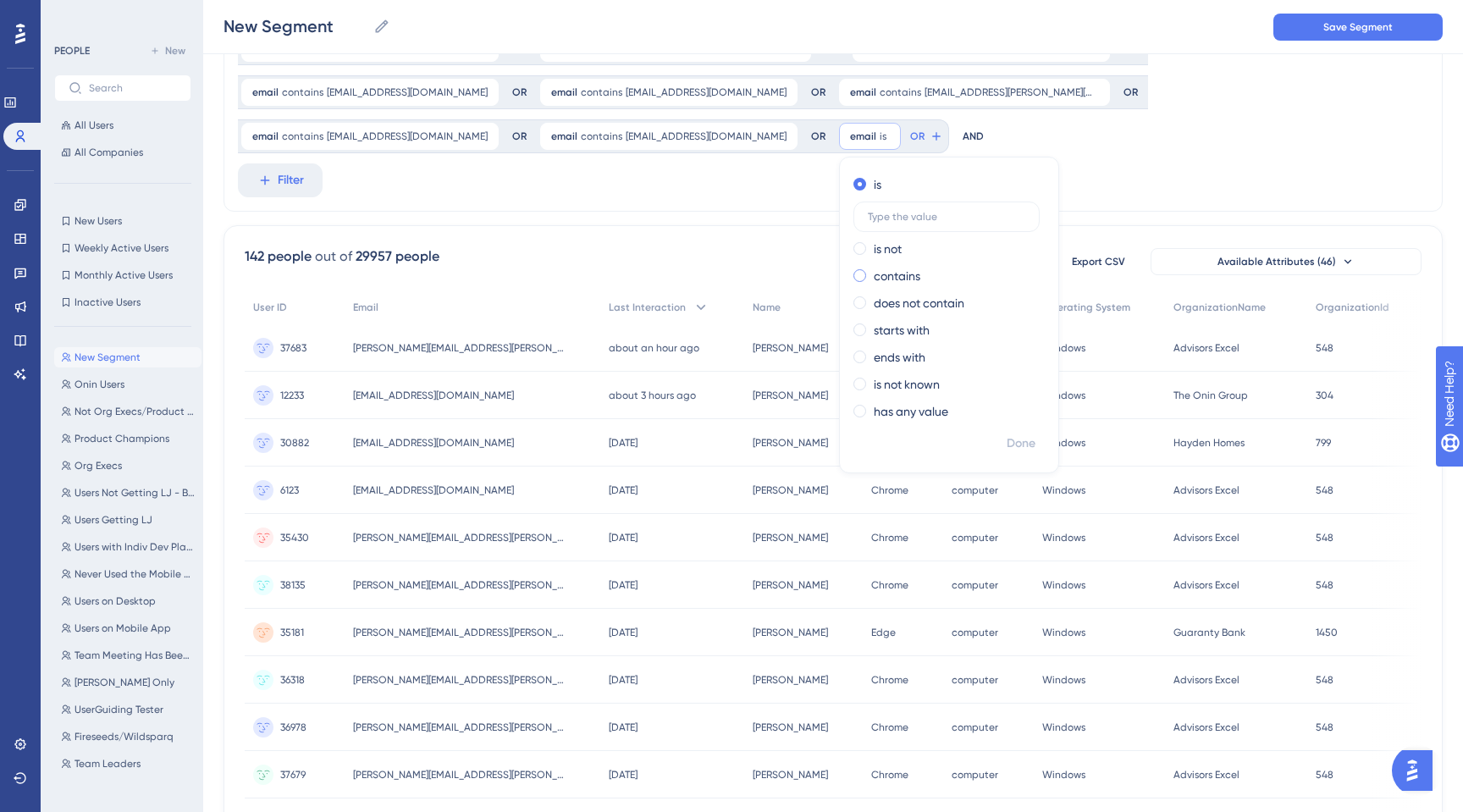
click at [866, 269] on span at bounding box center [859, 275] width 13 height 13
click at [871, 272] on input "radio" at bounding box center [871, 272] width 0 height 0
type input "[PERSON_NAME][EMAIL_ADDRESS][DOMAIN_NAME]"
click at [1035, 434] on span "Done" at bounding box center [1021, 444] width 29 height 20
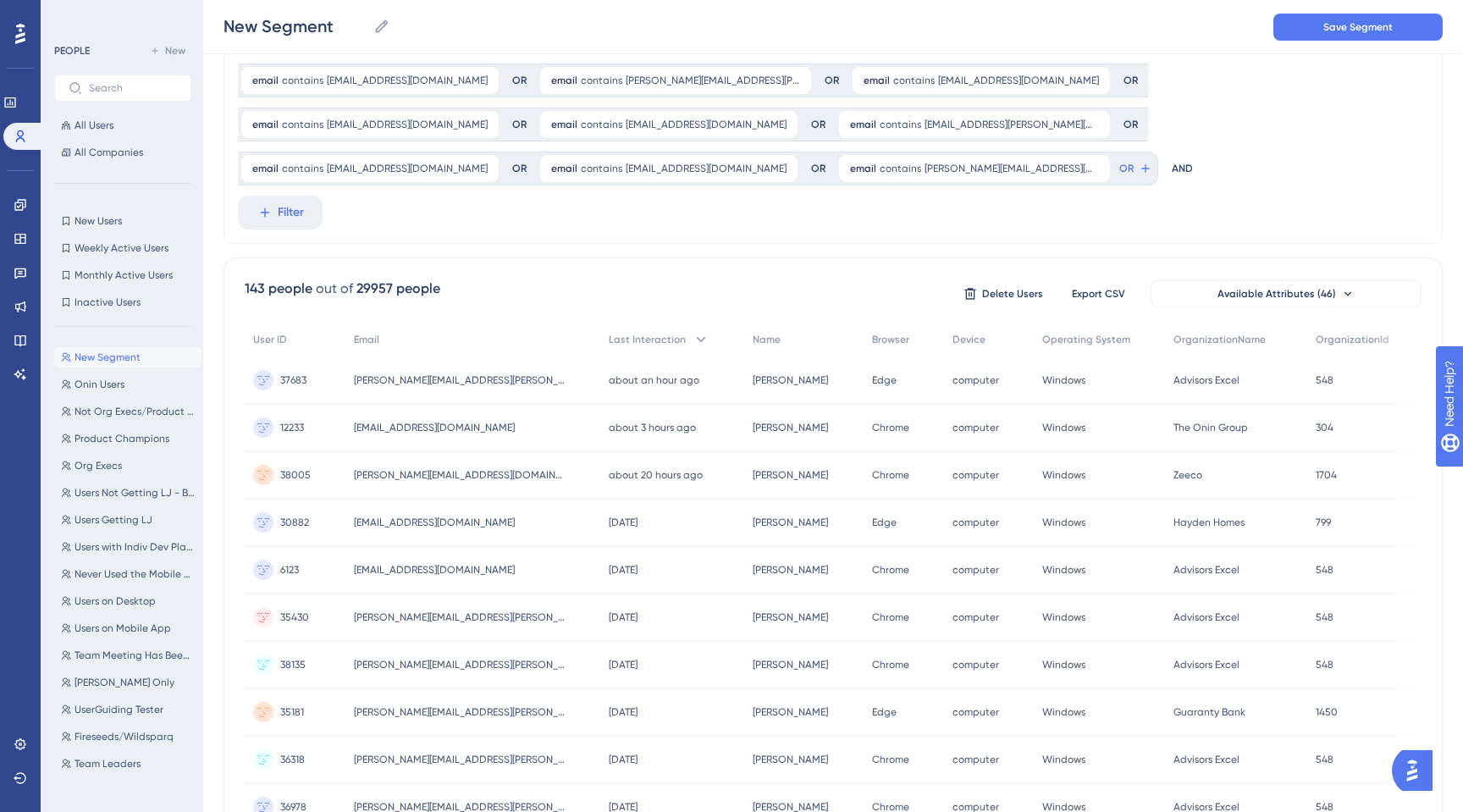
scroll to position [92, 0]
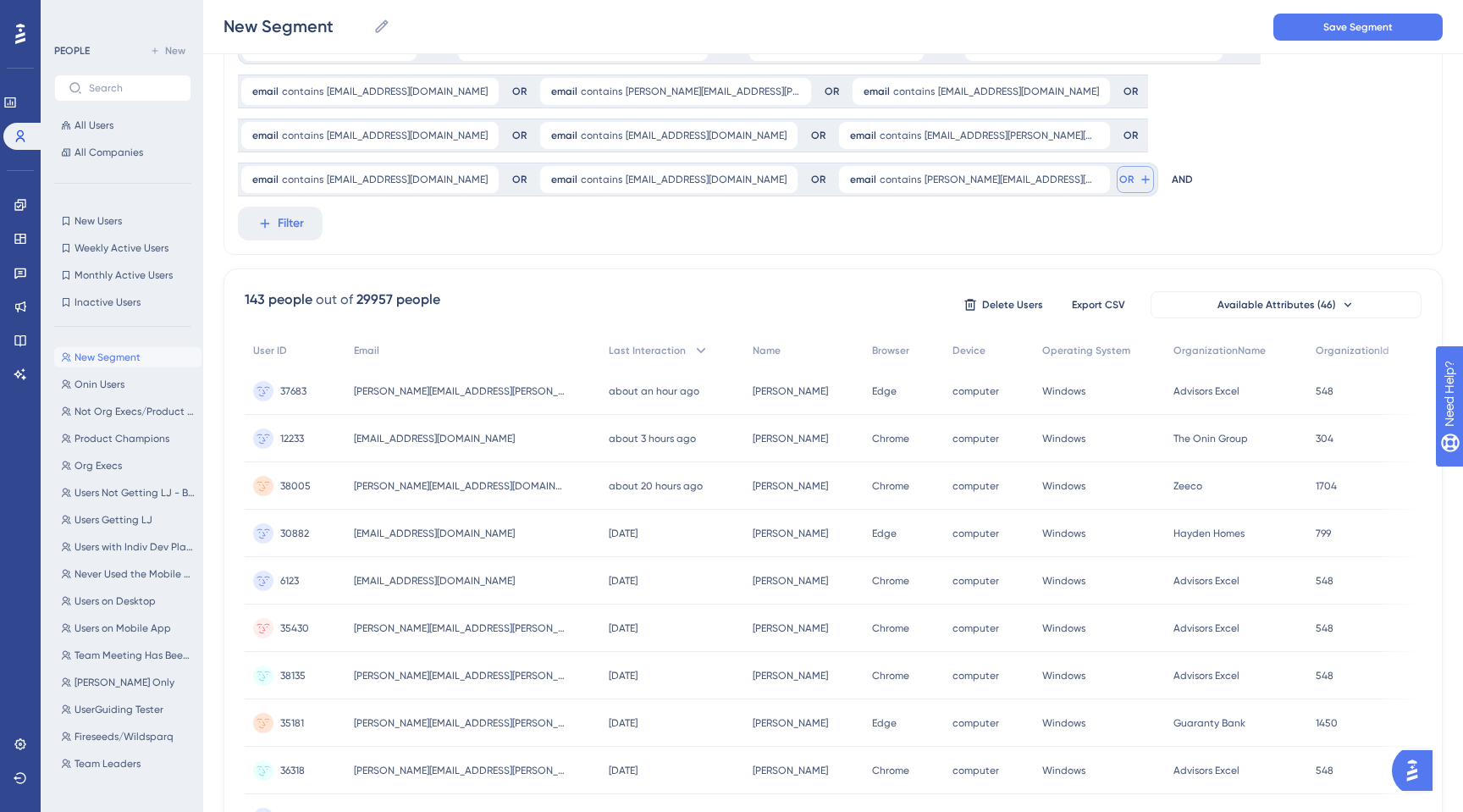
click at [1154, 166] on button "OR" at bounding box center [1135, 180] width 37 height 27
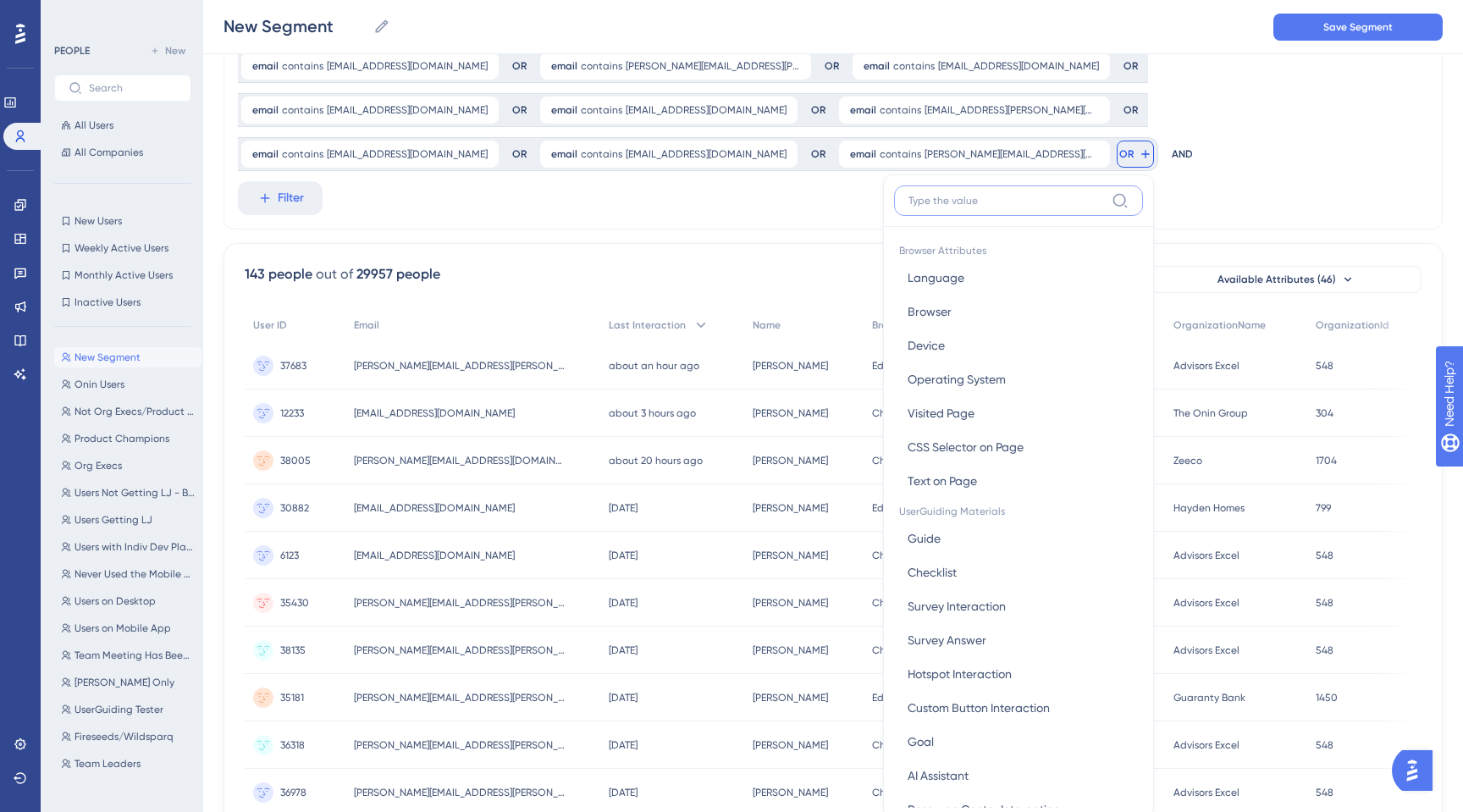
scroll to position [107, 0]
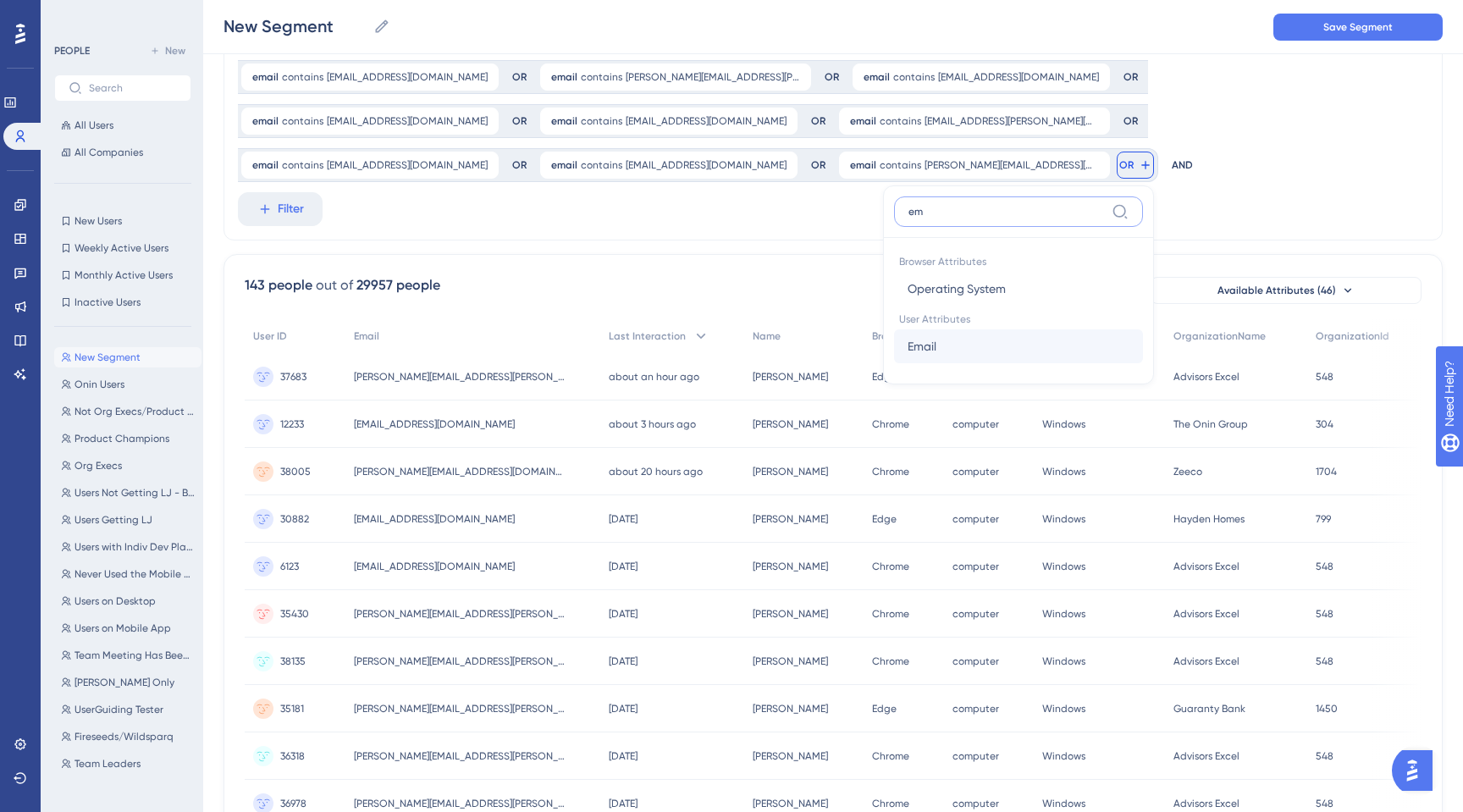
type input "em"
click at [936, 336] on span "Email" at bounding box center [922, 346] width 29 height 20
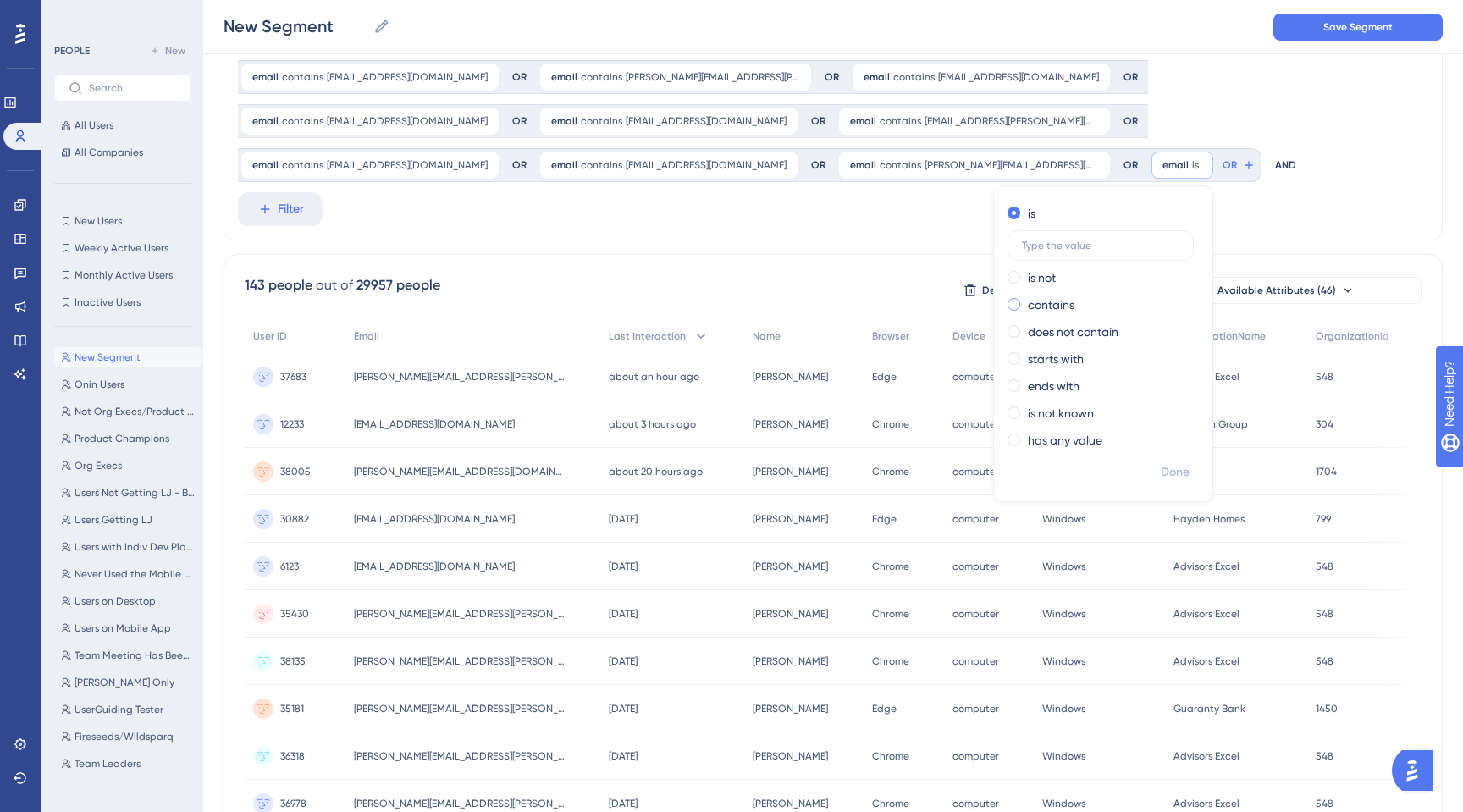
click at [1020, 298] on span at bounding box center [1013, 304] width 13 height 13
click at [1025, 300] on input "radio" at bounding box center [1025, 300] width 0 height 0
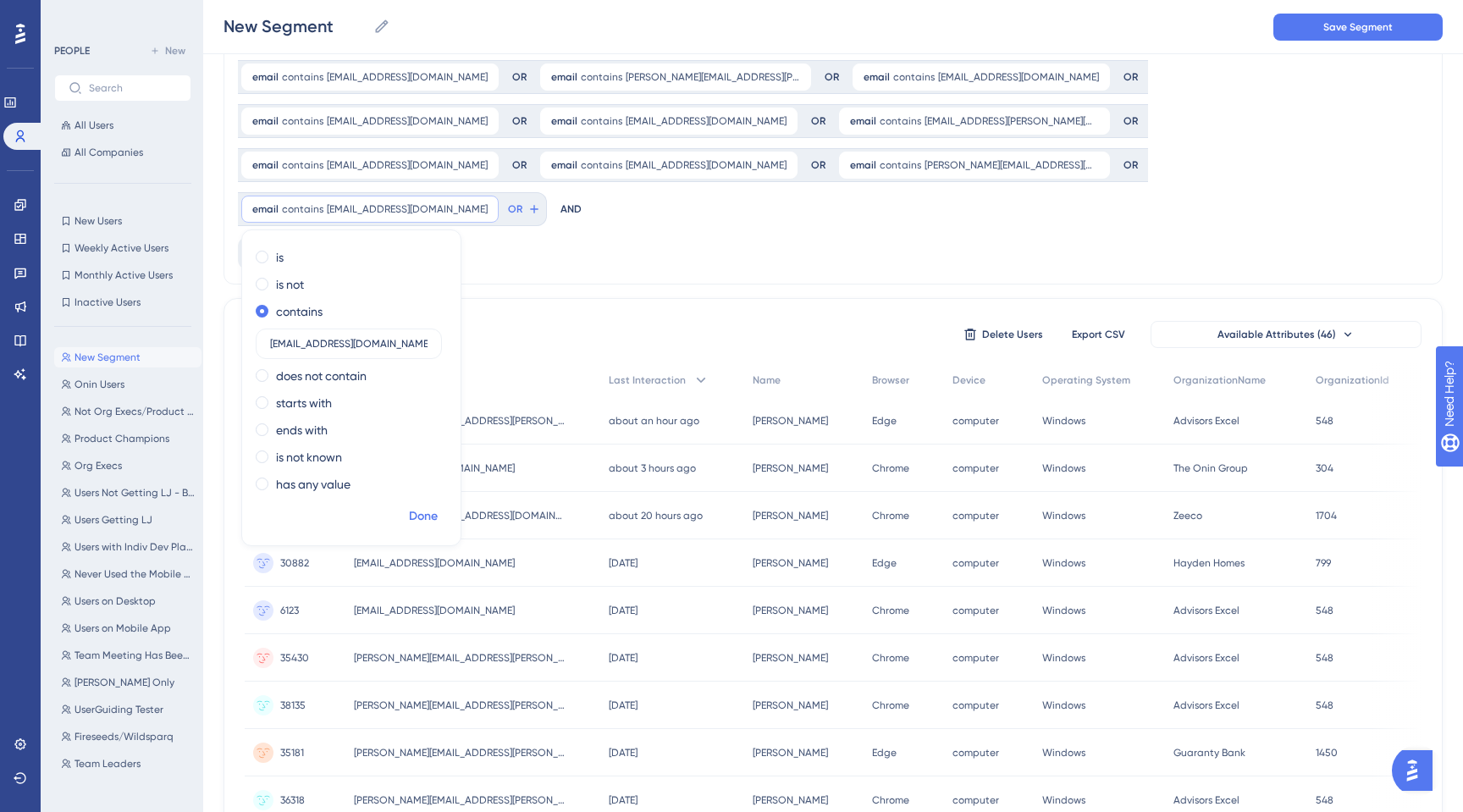
type input "[EMAIL_ADDRESS][DOMAIN_NAME]"
click at [425, 507] on span "Done" at bounding box center [423, 517] width 29 height 20
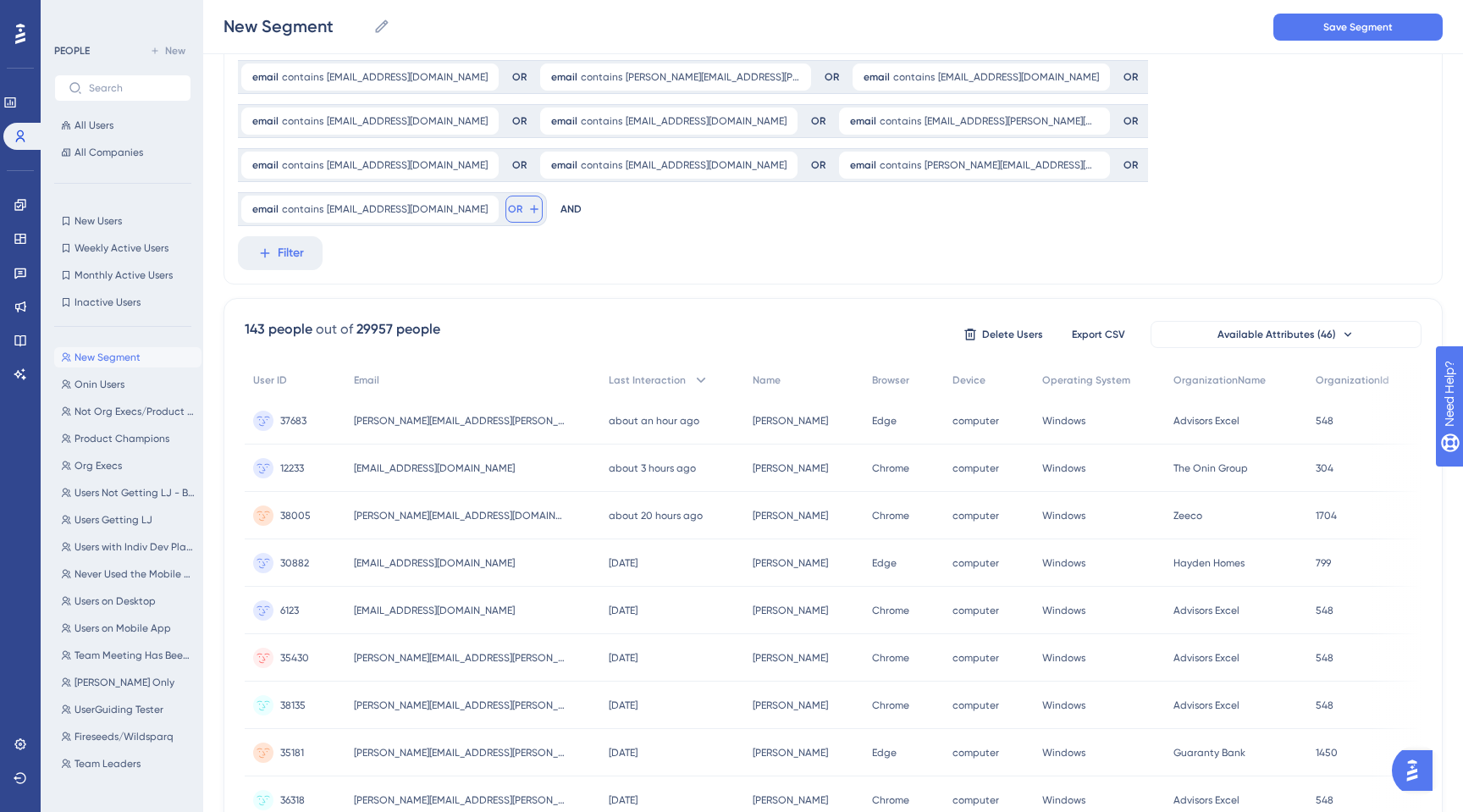
click at [506, 195] on button "OR" at bounding box center [524, 209] width 37 height 27
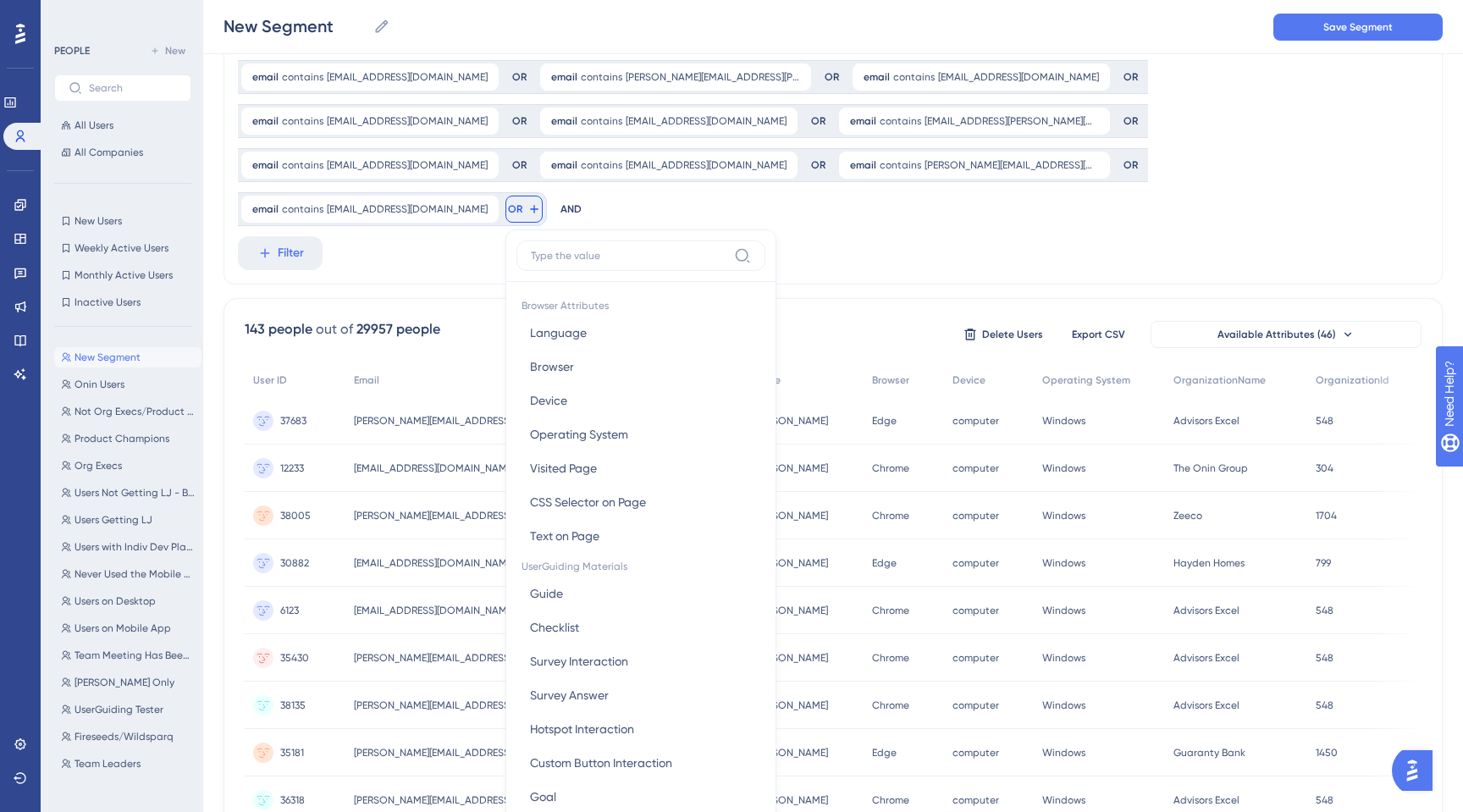
scroll to position [193, 0]
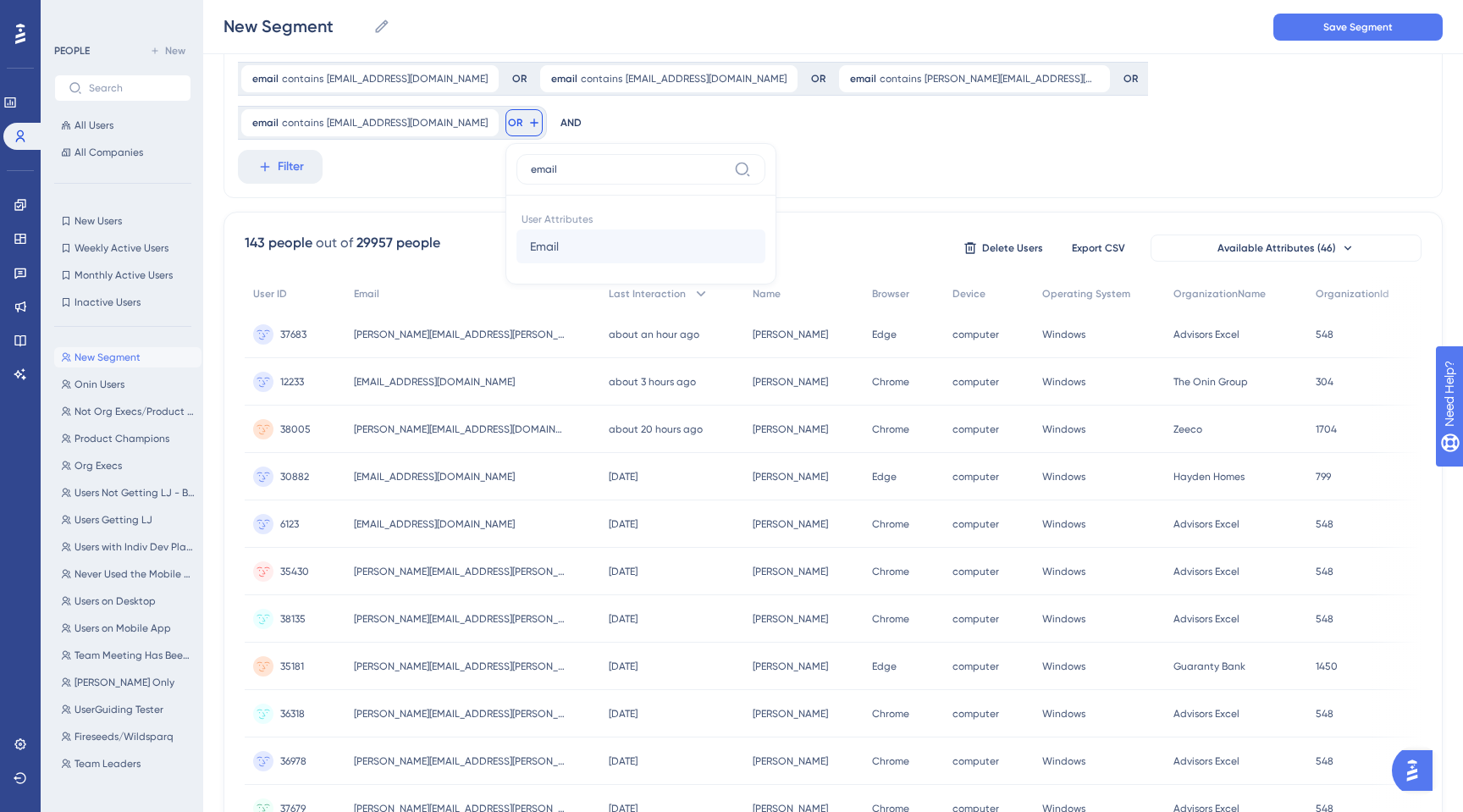
type input "email"
click at [516, 229] on button "Email Email" at bounding box center [640, 246] width 249 height 34
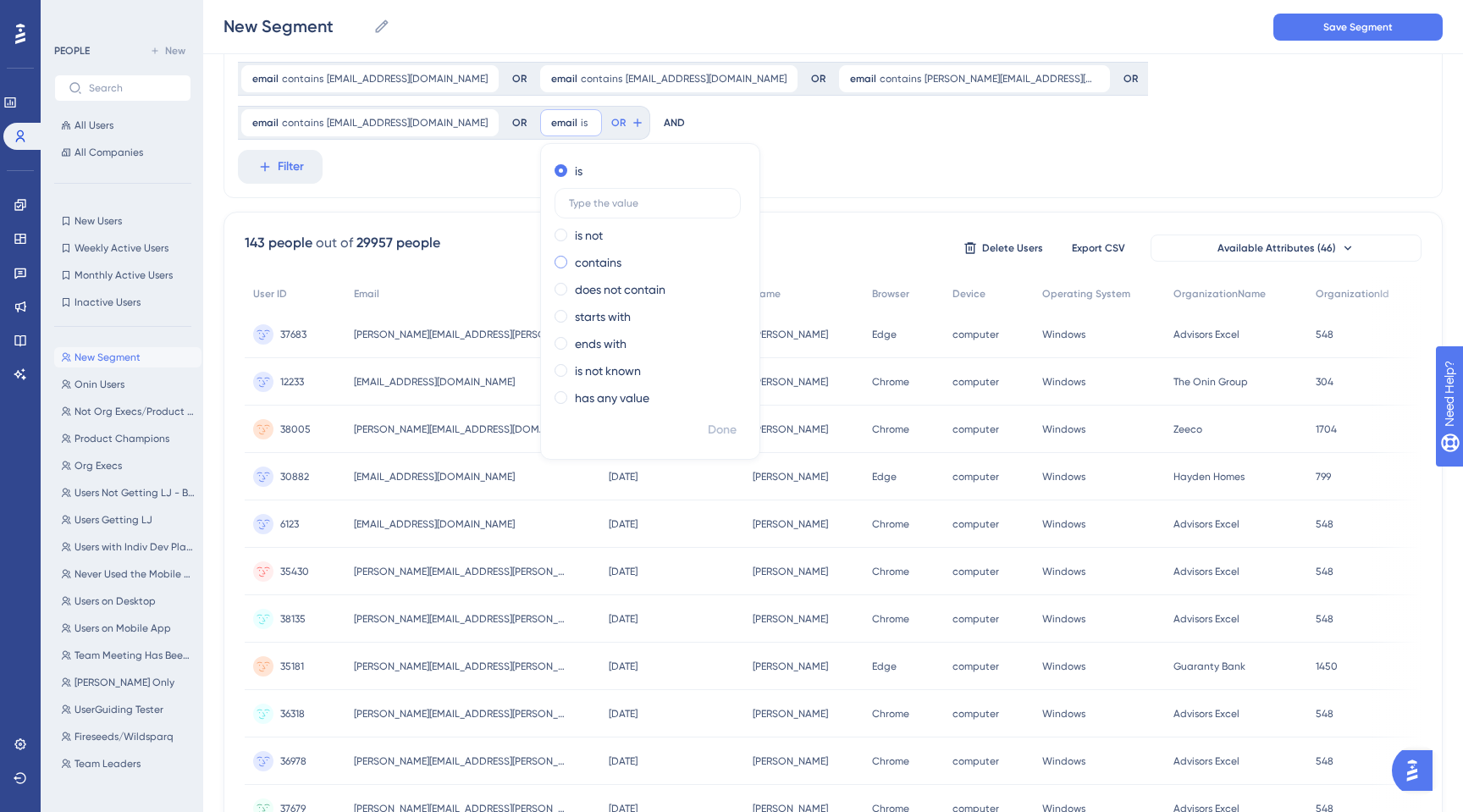
click at [554, 255] on span at bounding box center [560, 261] width 13 height 13
click at [572, 258] on input "radio" at bounding box center [572, 258] width 0 height 0
type input "[EMAIL_ADDRESS][DOMAIN_NAME]"
click at [698, 415] on button "Done" at bounding box center [722, 430] width 48 height 31
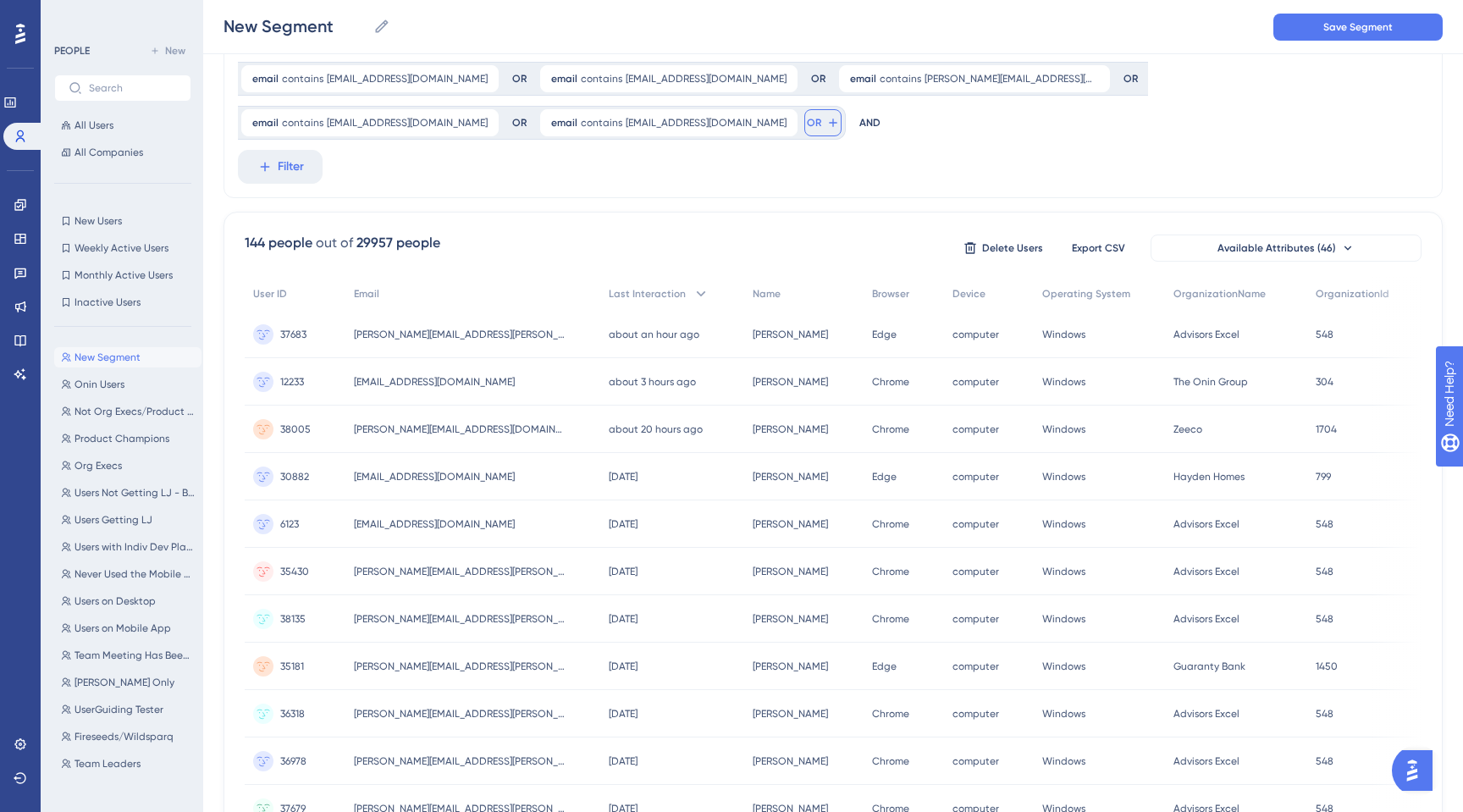
click at [807, 116] on span "OR" at bounding box center [814, 123] width 14 height 14
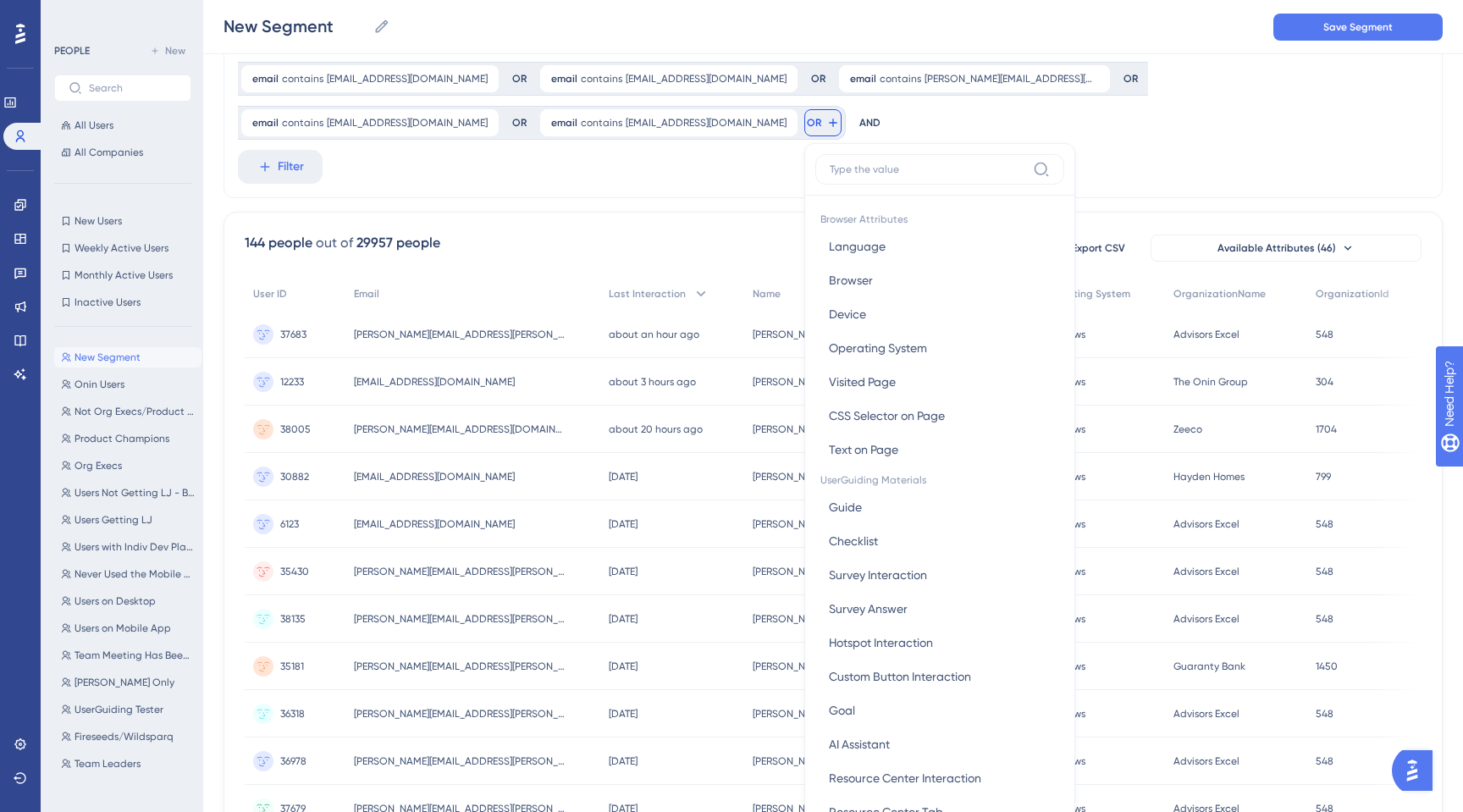
scroll to position [237, 0]
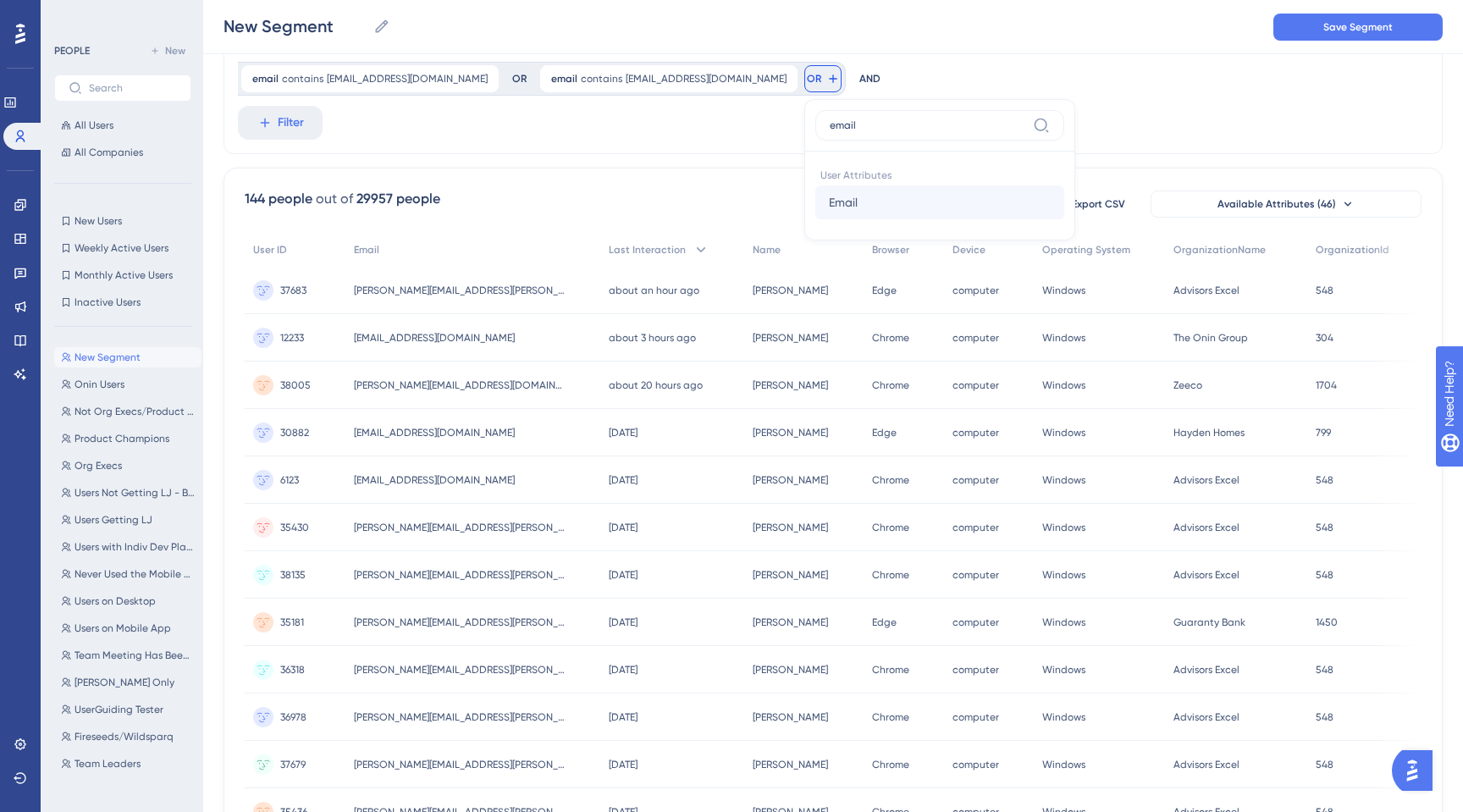
type input "email"
click at [829, 192] on span "Email" at bounding box center [844, 202] width 29 height 20
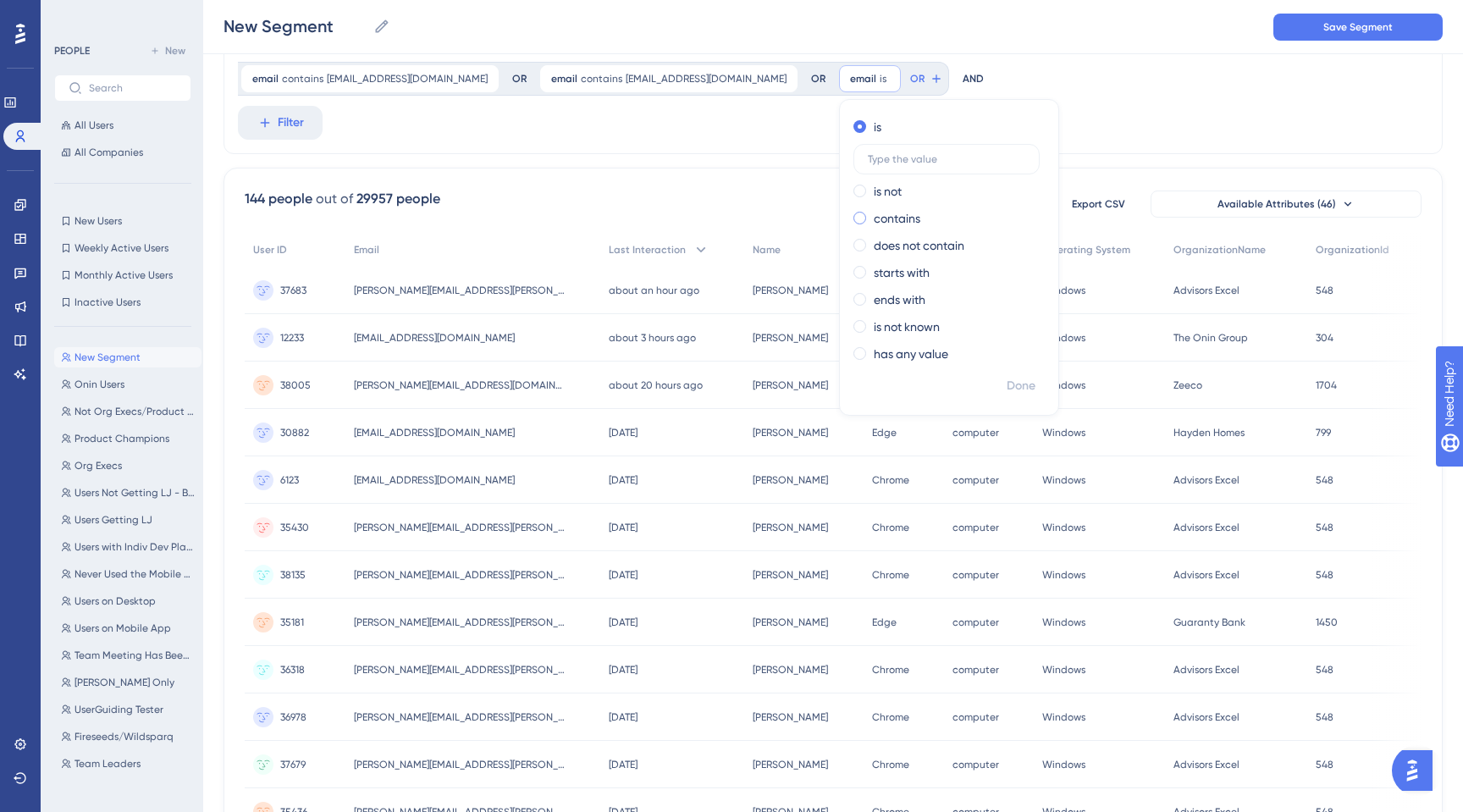
click at [853, 211] on span at bounding box center [859, 217] width 13 height 13
click at [871, 214] on input "radio" at bounding box center [871, 214] width 0 height 0
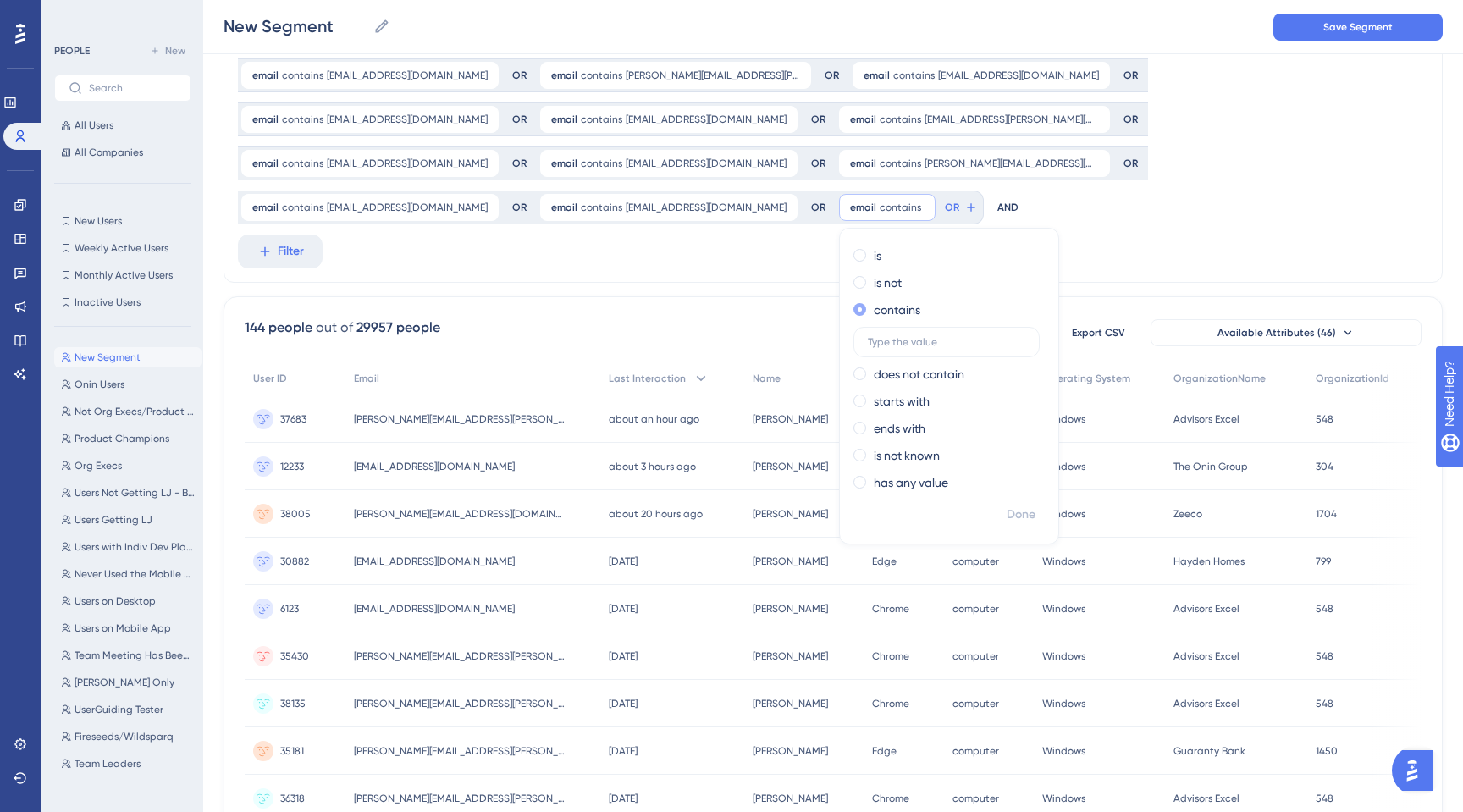
scroll to position [106, 0]
paste input "[PERSON_NAME][EMAIL_ADDRESS][PERSON_NAME][DOMAIN_NAME]"
type input "[PERSON_NAME][EMAIL_ADDRESS][PERSON_NAME][DOMAIN_NAME]"
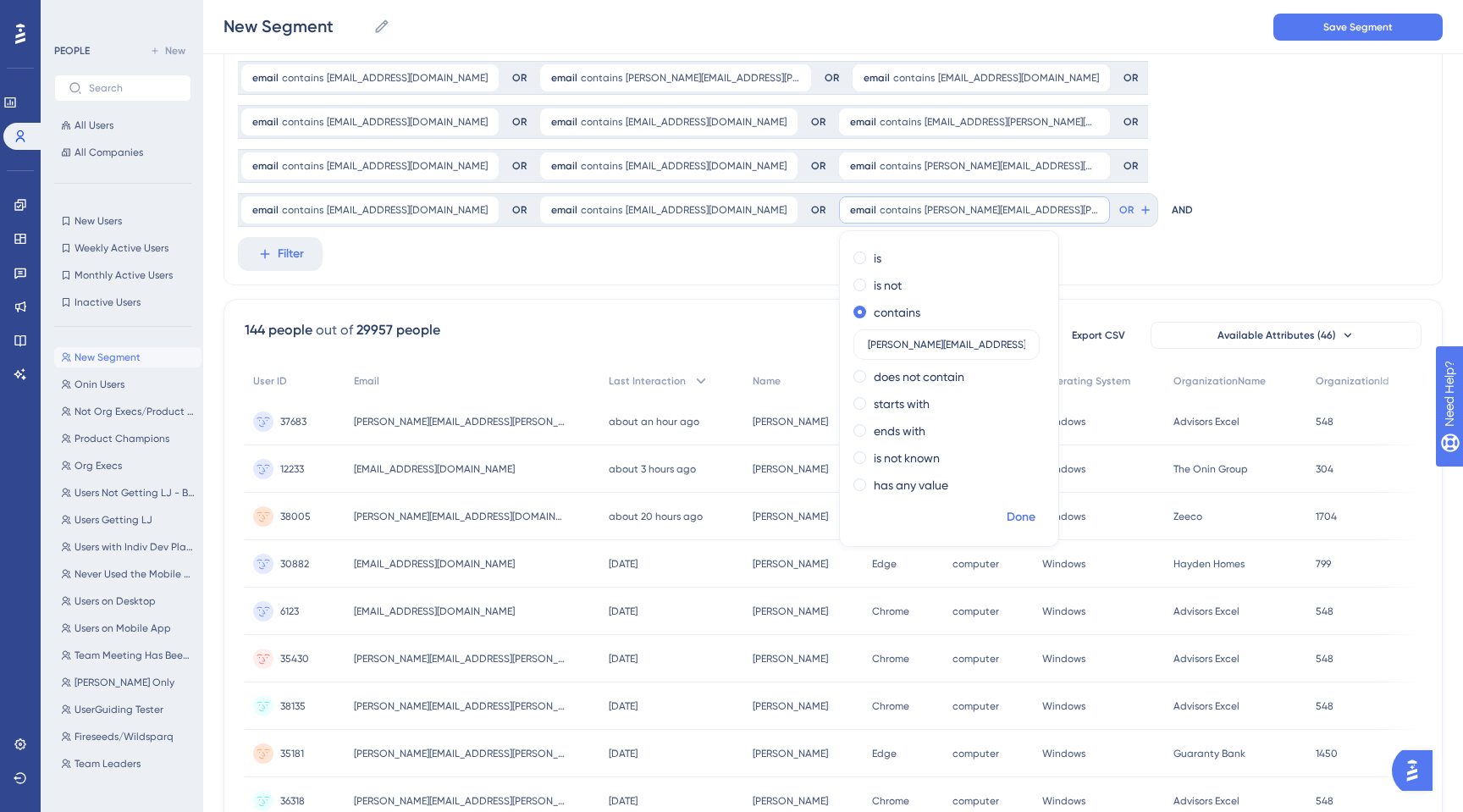
click at [1006, 507] on span "Done" at bounding box center [1021, 518] width 29 height 20
click at [1119, 203] on span "OR" at bounding box center [1126, 210] width 14 height 14
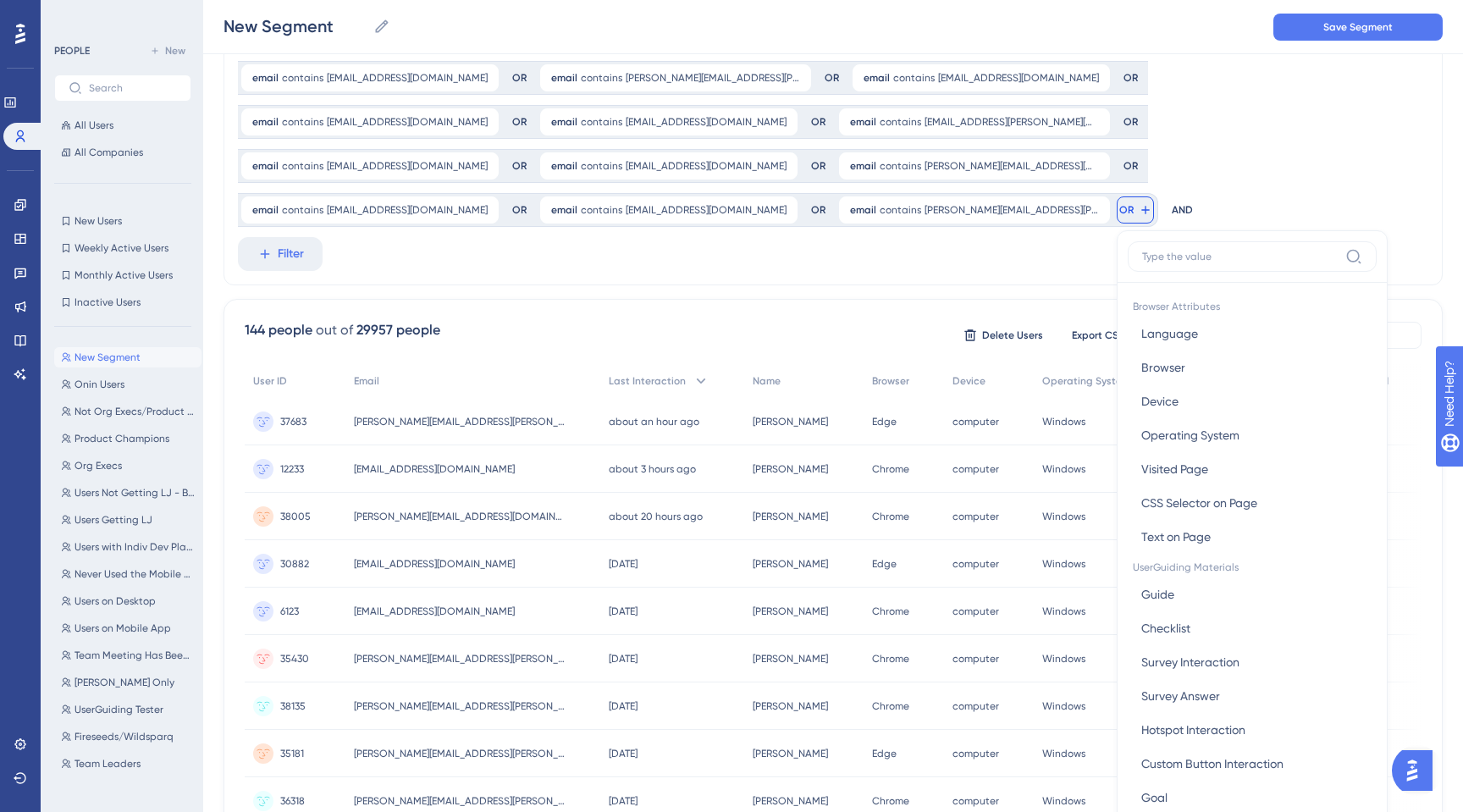
scroll to position [193, 0]
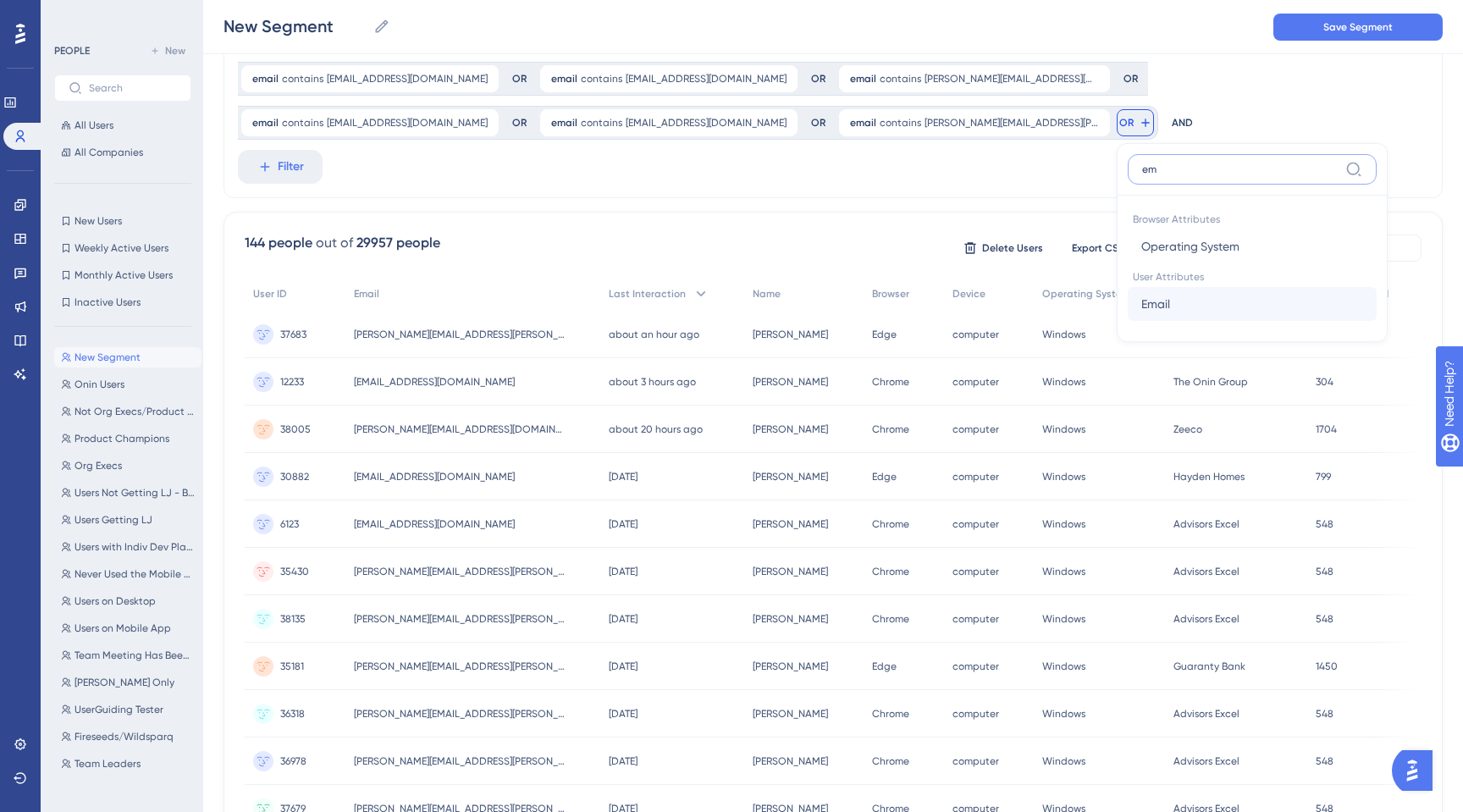
type input "em"
click at [1141, 294] on span "Email" at bounding box center [1156, 304] width 29 height 20
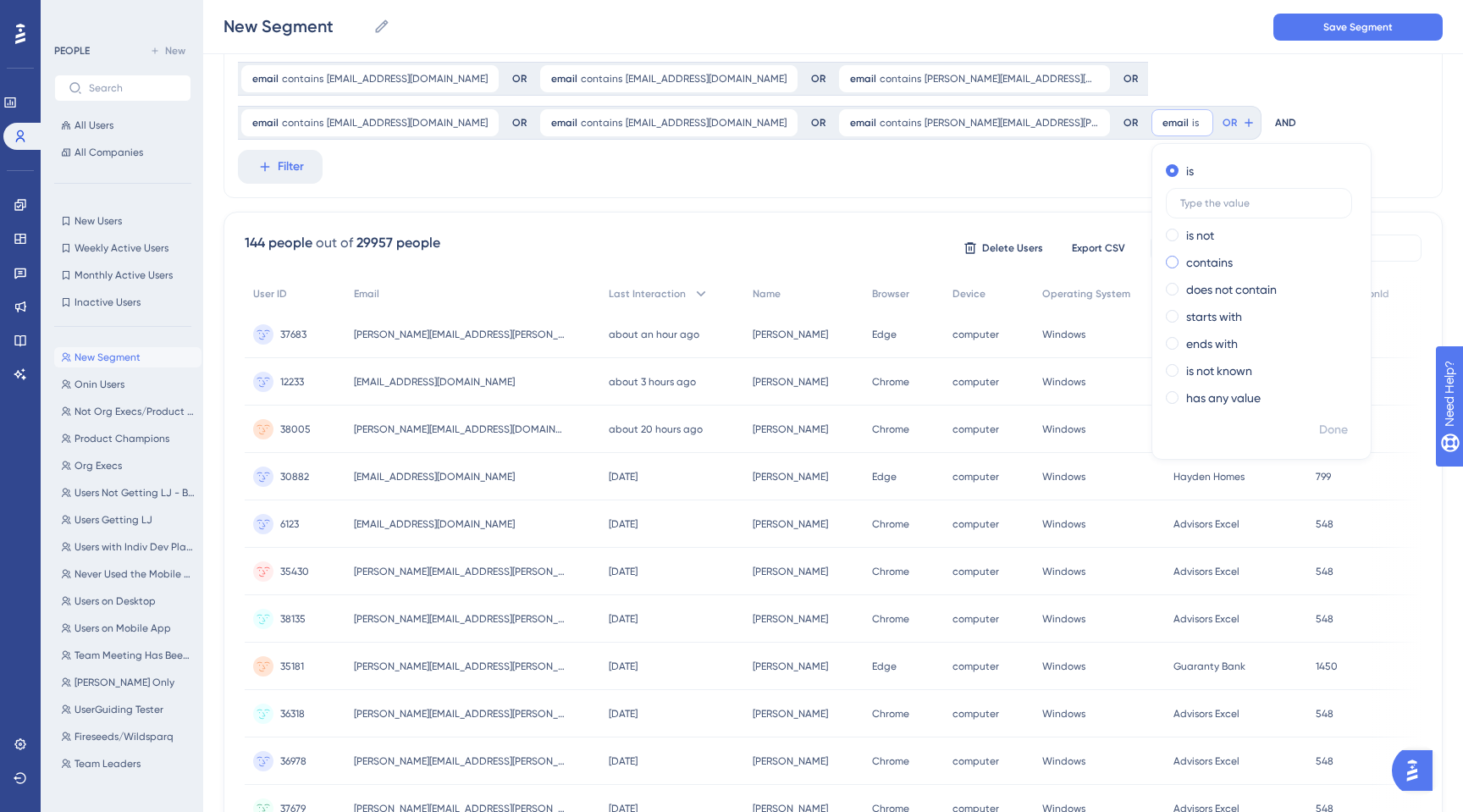
click at [1166, 255] on span at bounding box center [1172, 261] width 13 height 13
click at [1184, 258] on input "radio" at bounding box center [1184, 258] width 0 height 0
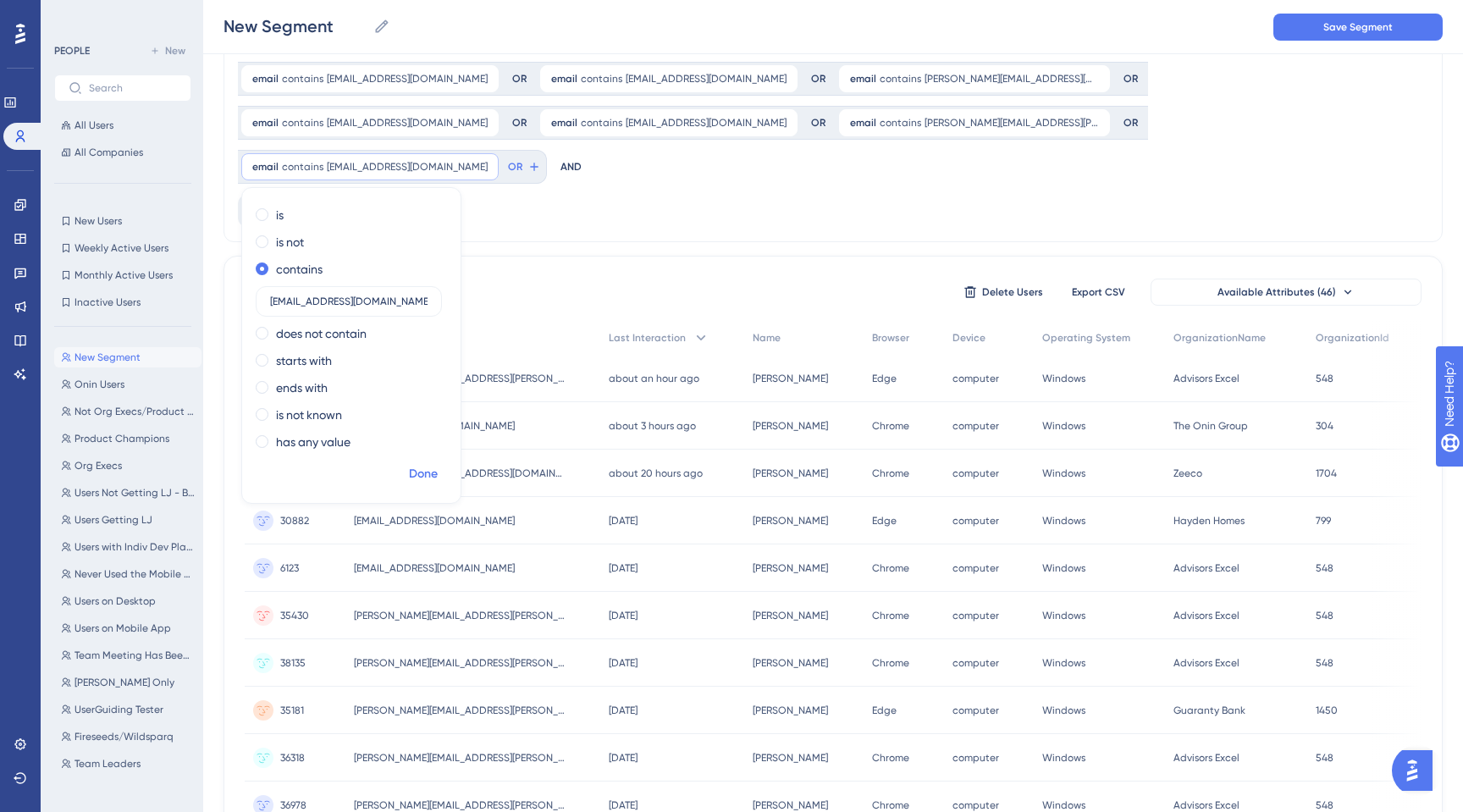
type input "[EMAIL_ADDRESS][DOMAIN_NAME]"
click at [438, 464] on span "Done" at bounding box center [423, 474] width 29 height 20
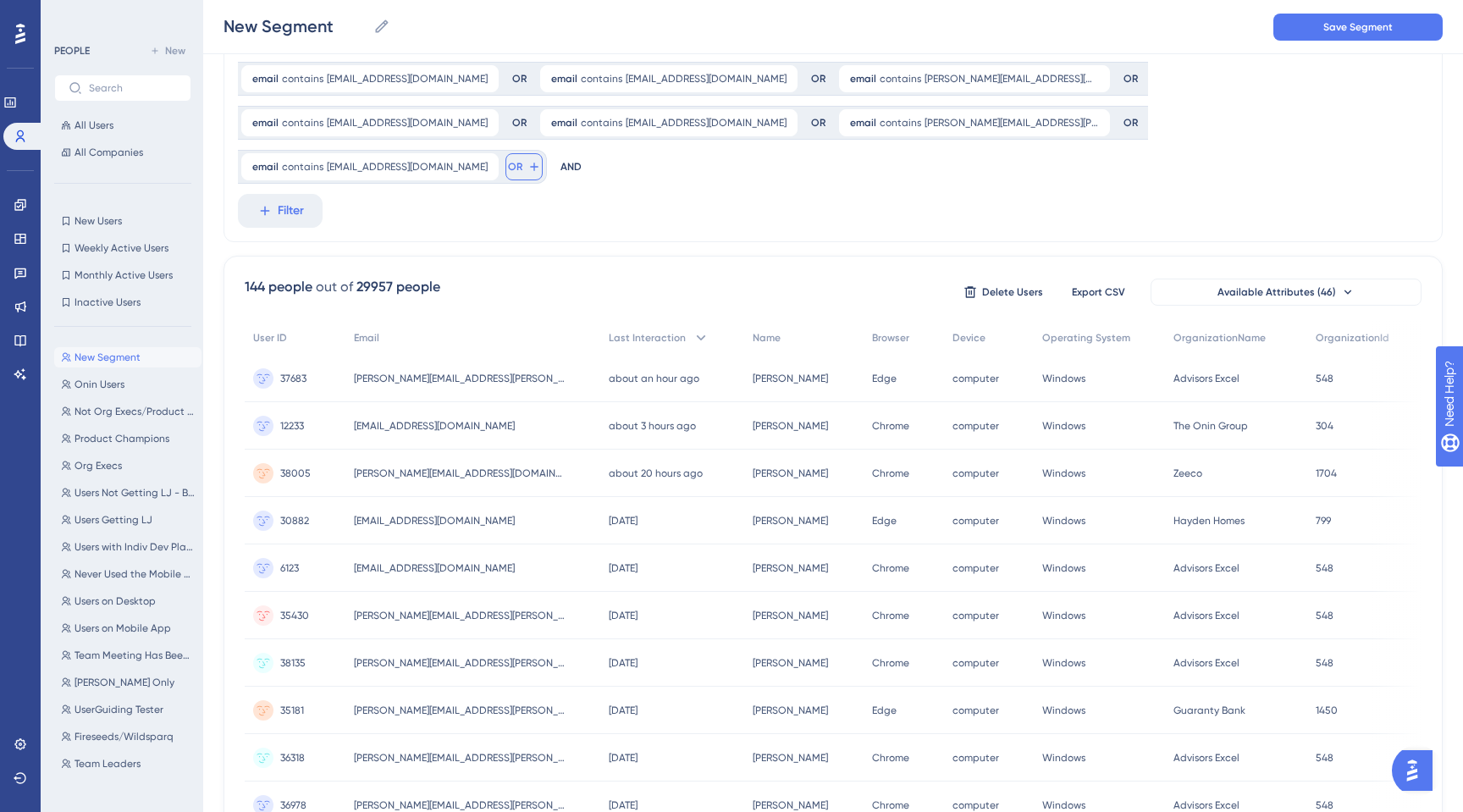
click at [522, 160] on span "OR" at bounding box center [515, 167] width 14 height 14
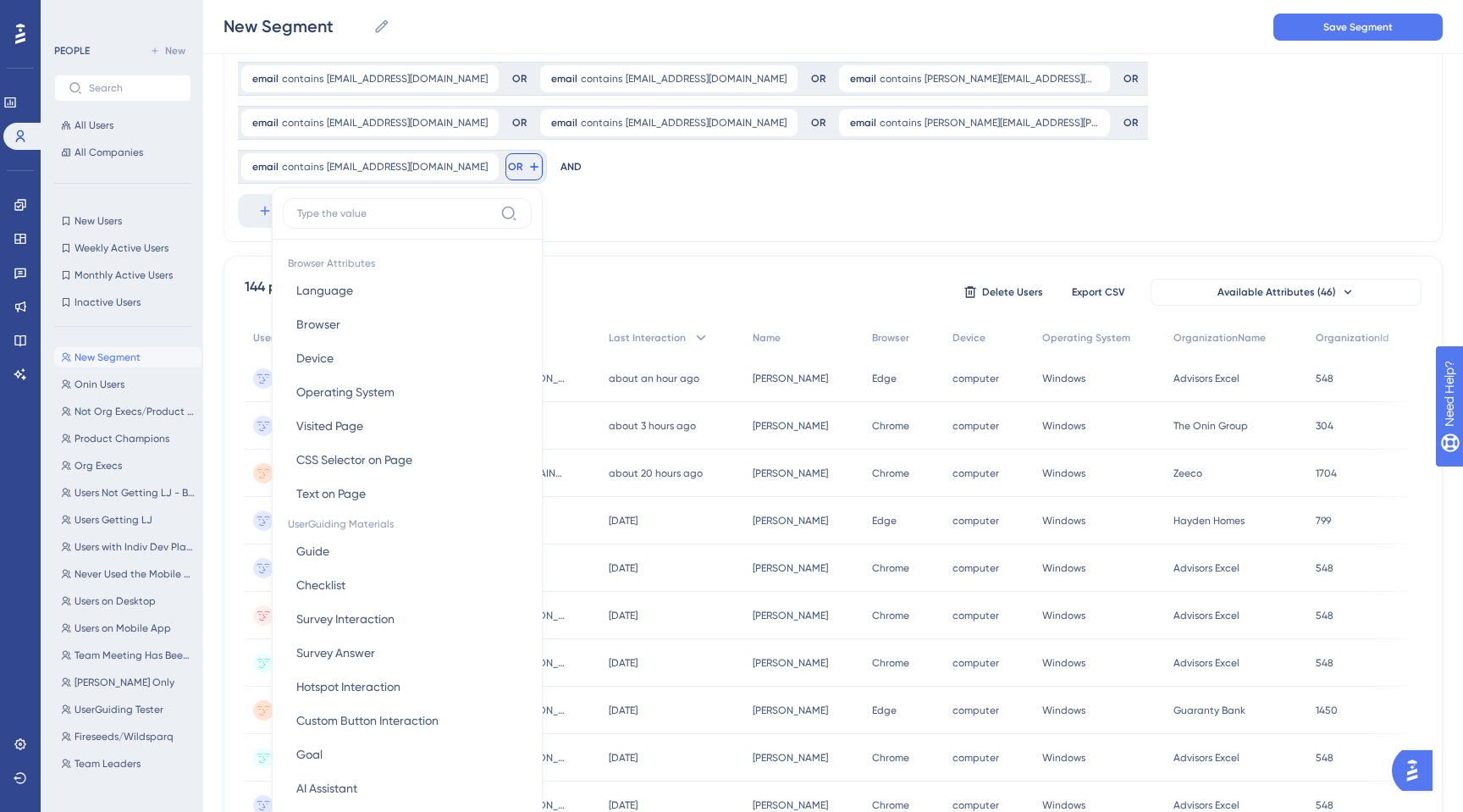
scroll to position [209, 0]
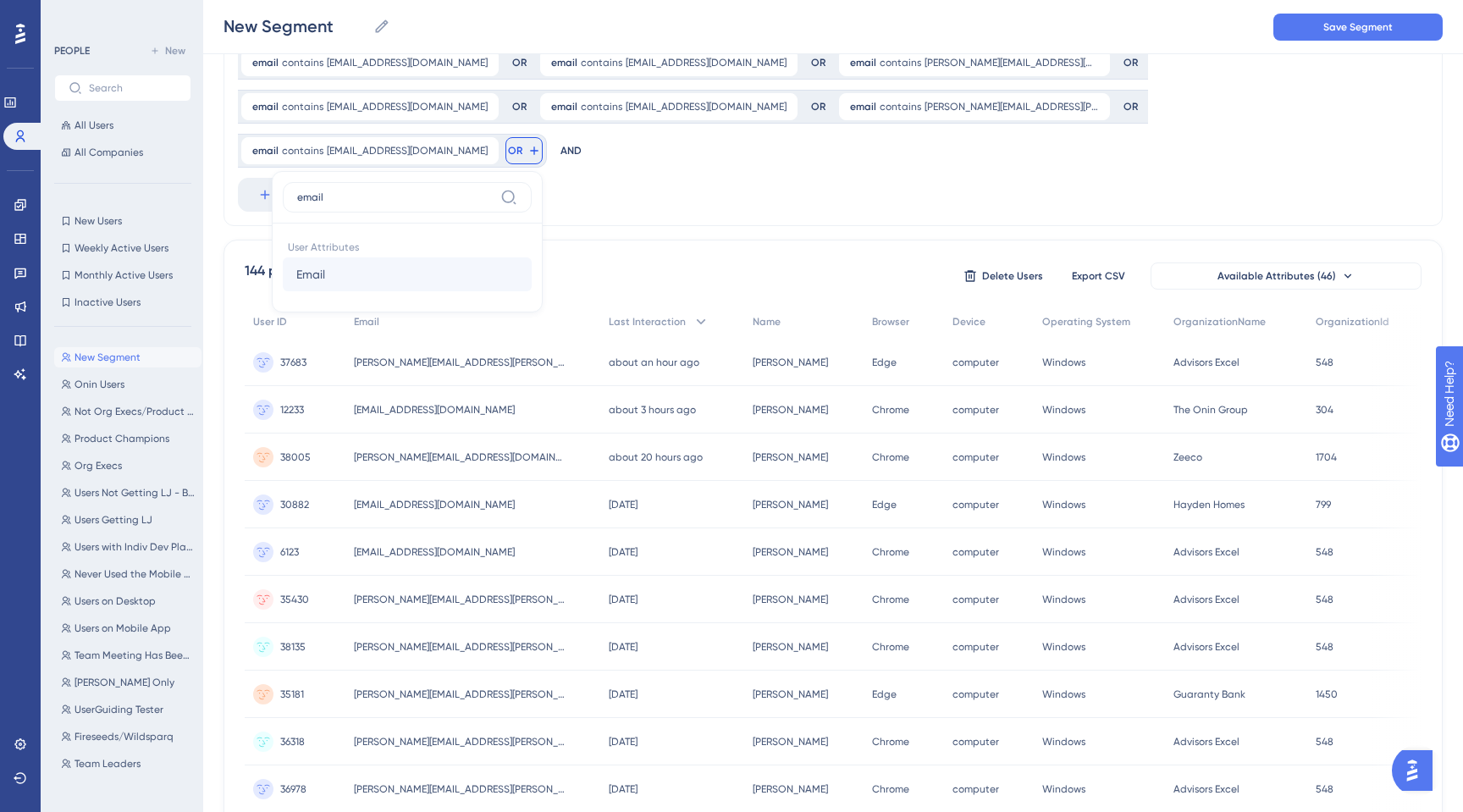
type input "email"
click at [531, 257] on button "Email Email" at bounding box center [406, 274] width 249 height 34
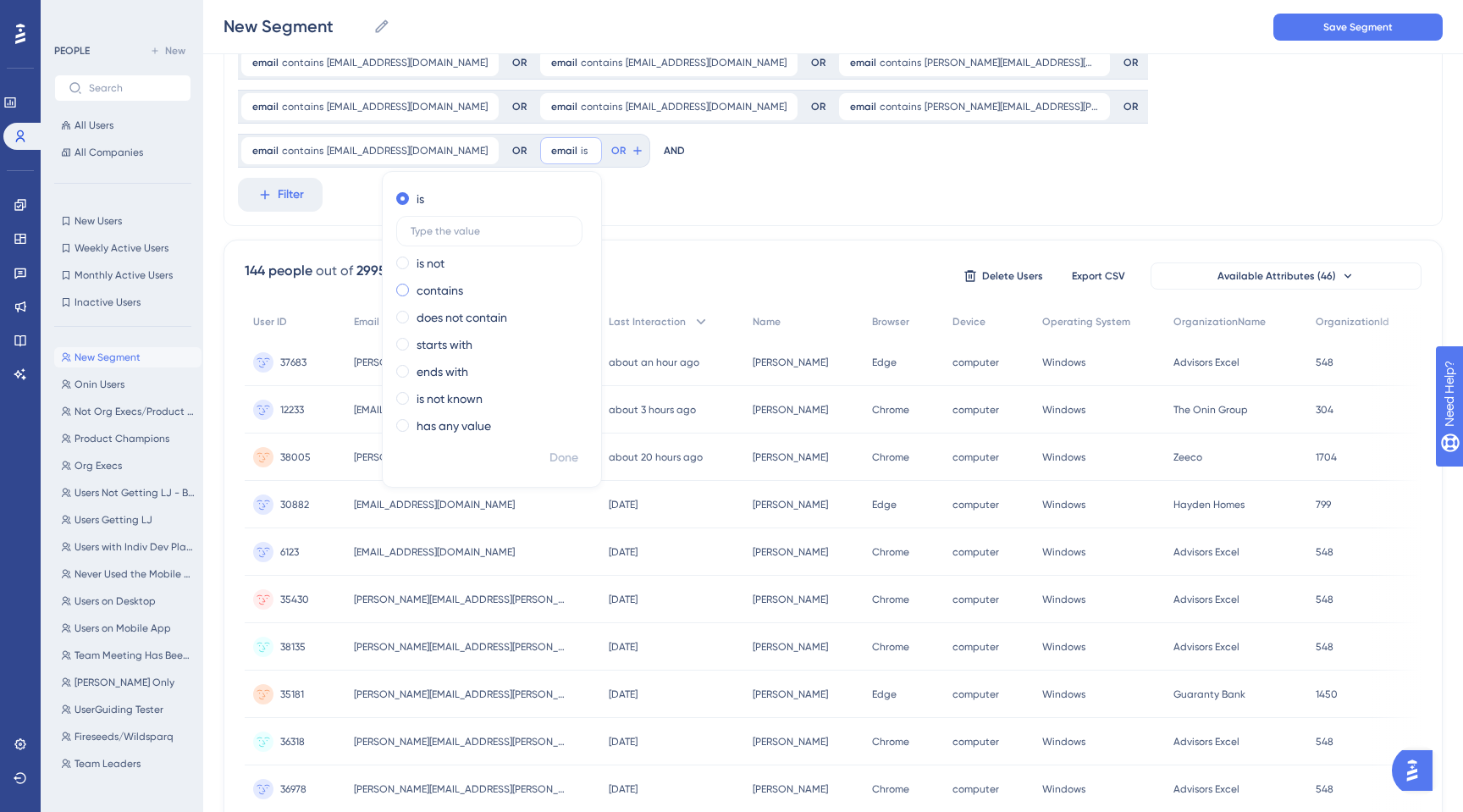
click at [409, 283] on span at bounding box center [402, 289] width 13 height 13
click at [414, 286] on input "radio" at bounding box center [414, 286] width 0 height 0
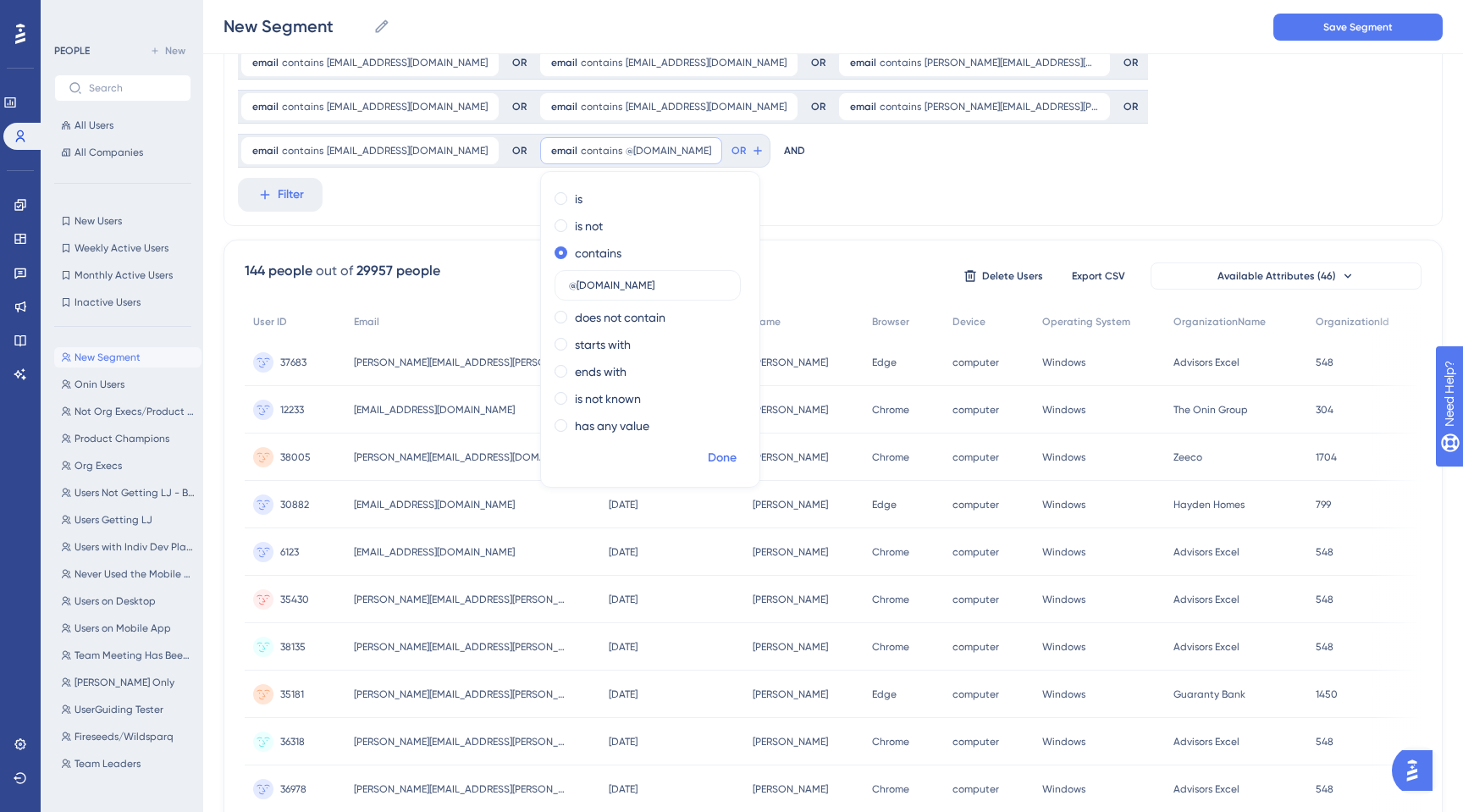
type input "@[DOMAIN_NAME]"
click at [708, 448] on span "Done" at bounding box center [722, 458] width 29 height 20
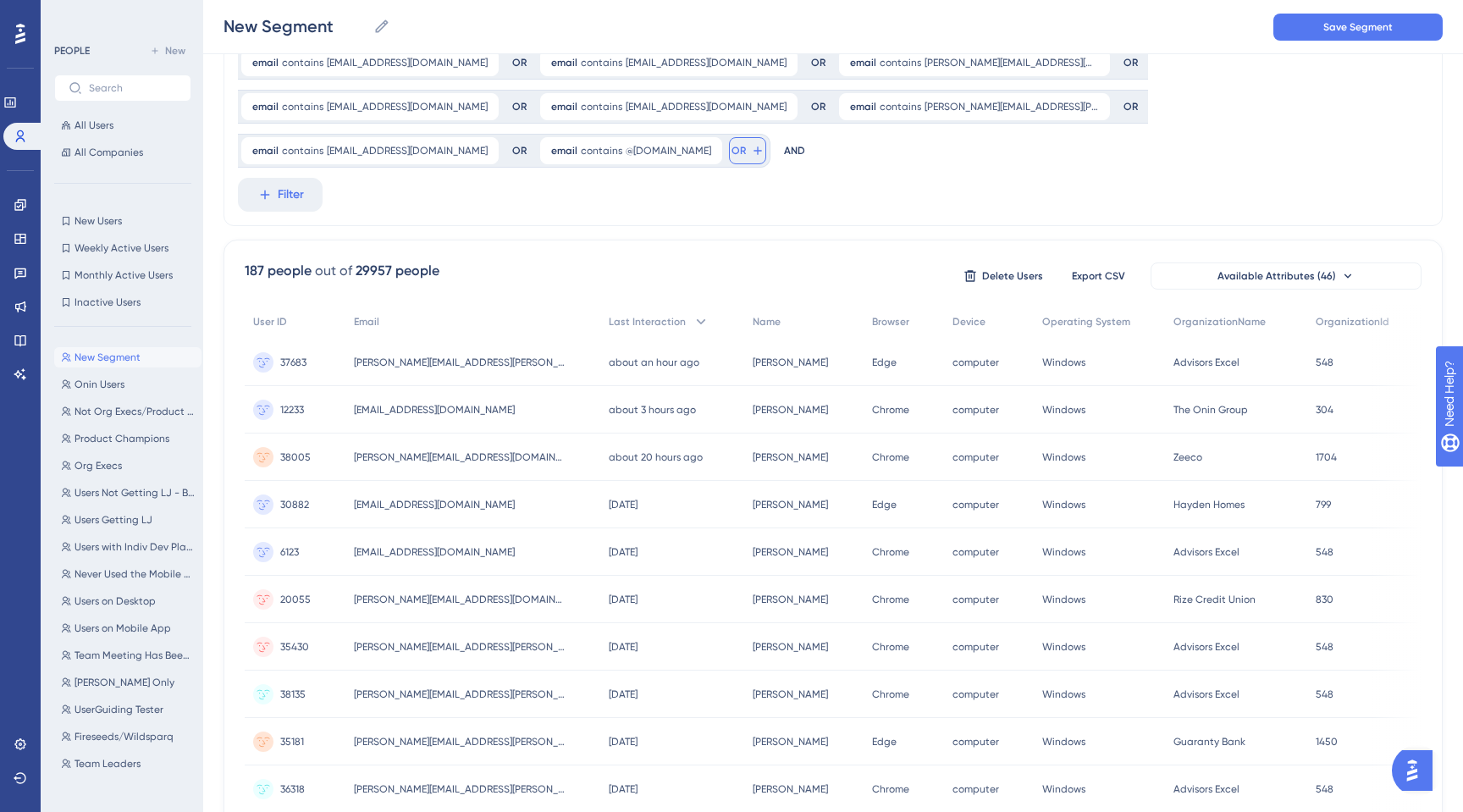
click at [729, 137] on button "OR" at bounding box center [748, 151] width 37 height 27
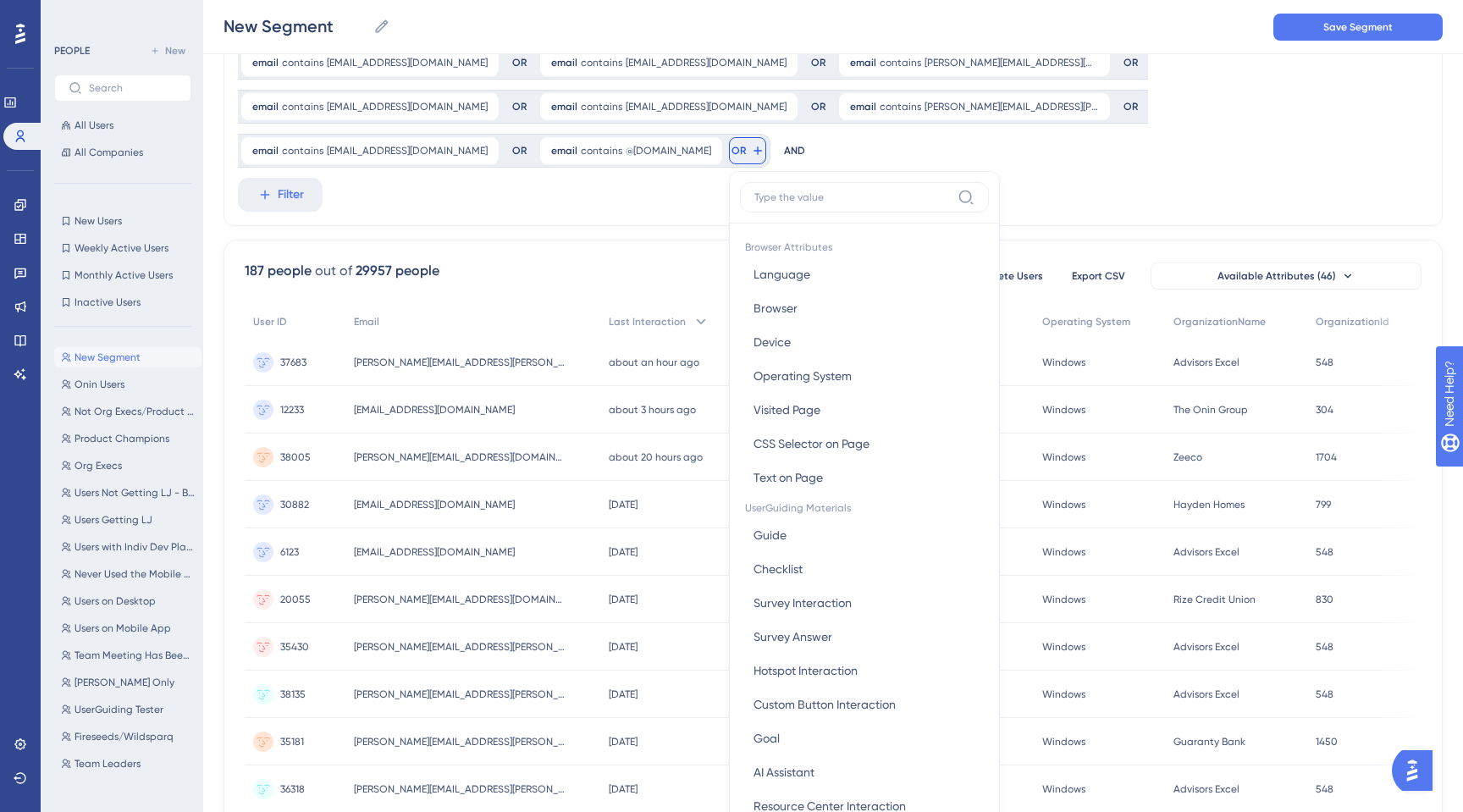
scroll to position [266, 0]
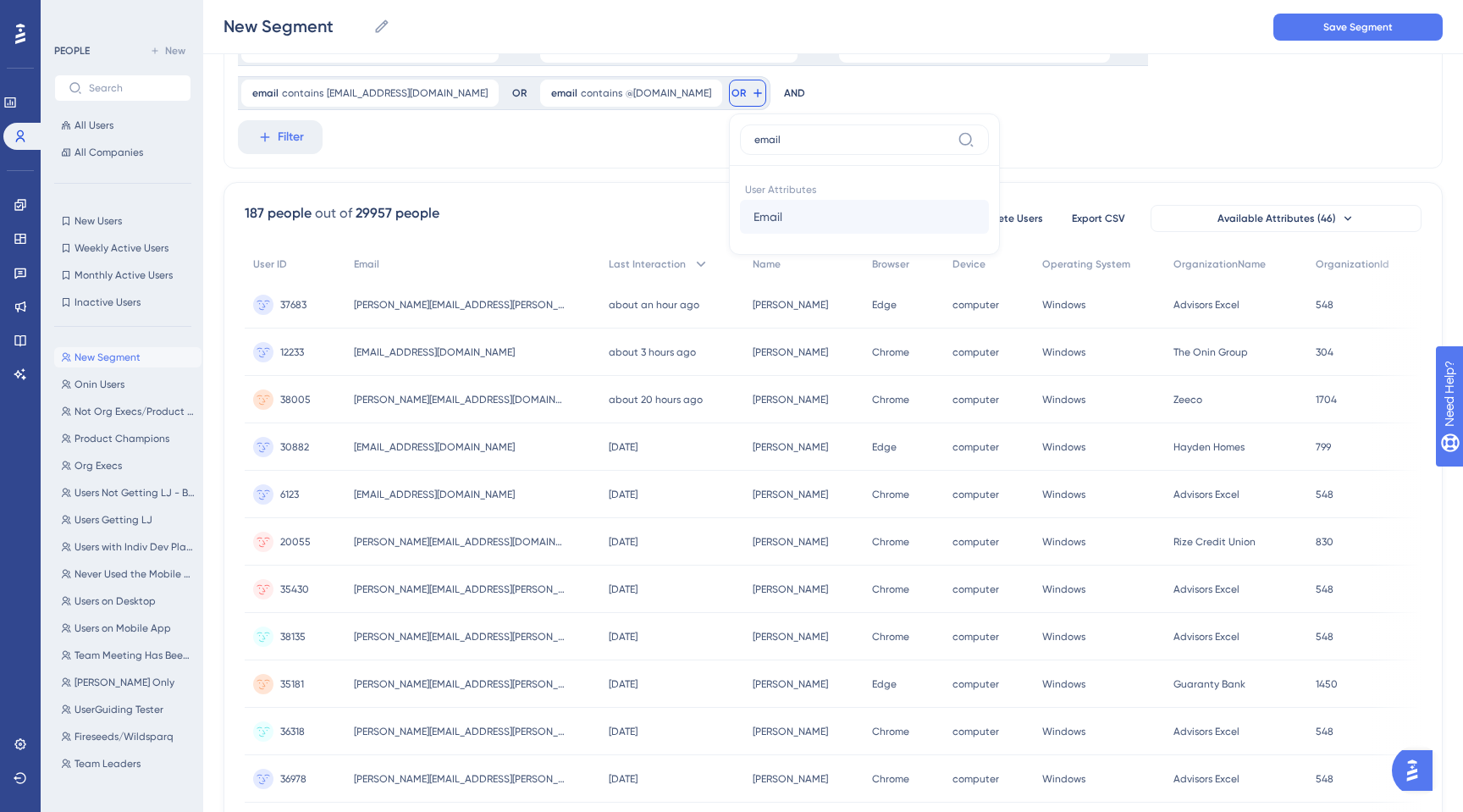
type input "email"
click at [740, 199] on button "Email Email" at bounding box center [864, 216] width 249 height 34
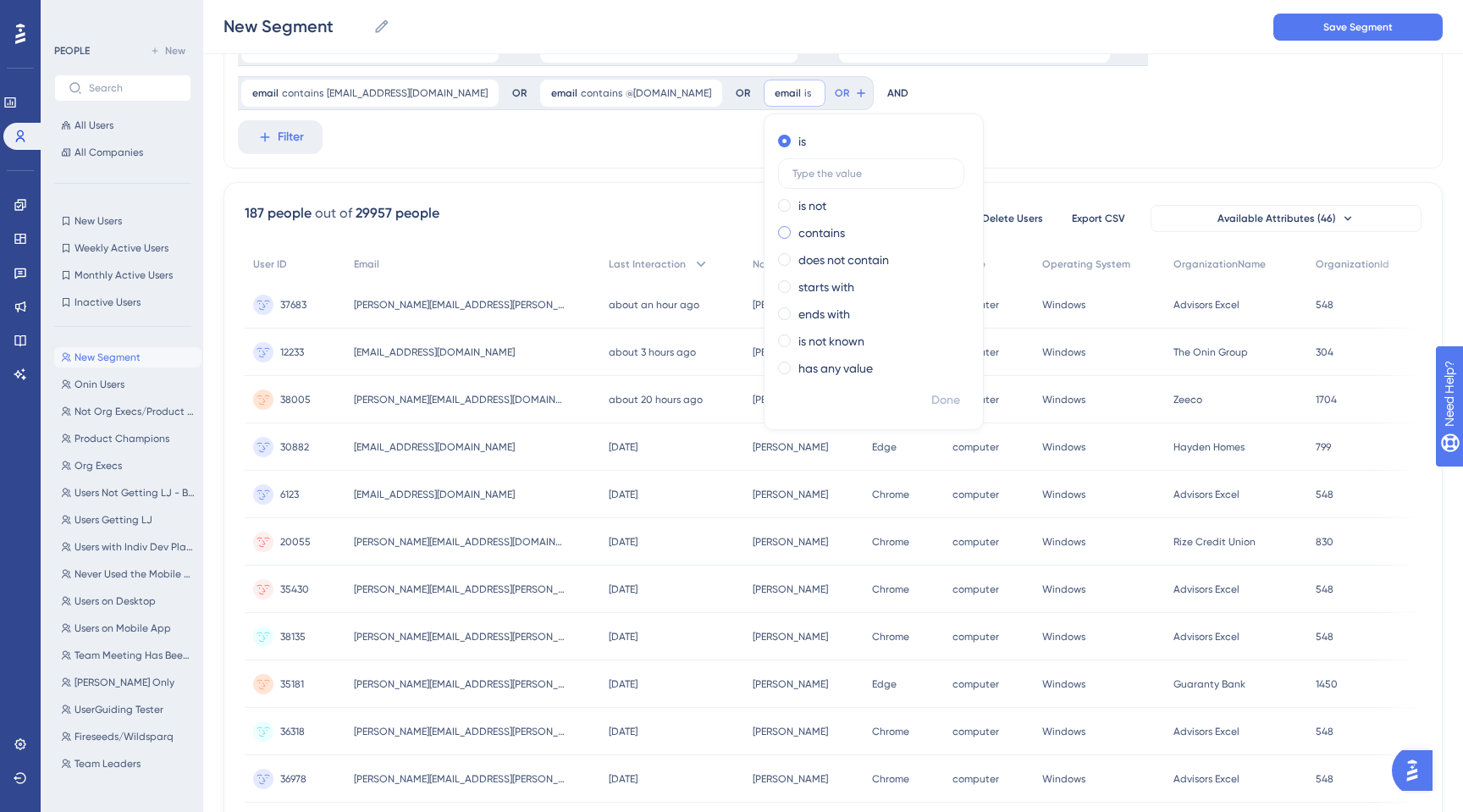
click at [778, 226] on span at bounding box center [784, 232] width 13 height 13
click at [796, 228] on input "radio" at bounding box center [796, 228] width 0 height 0
paste input "[DOMAIN_NAME]"
type input "[DOMAIN_NAME]"
click at [931, 390] on span "Done" at bounding box center [945, 400] width 29 height 20
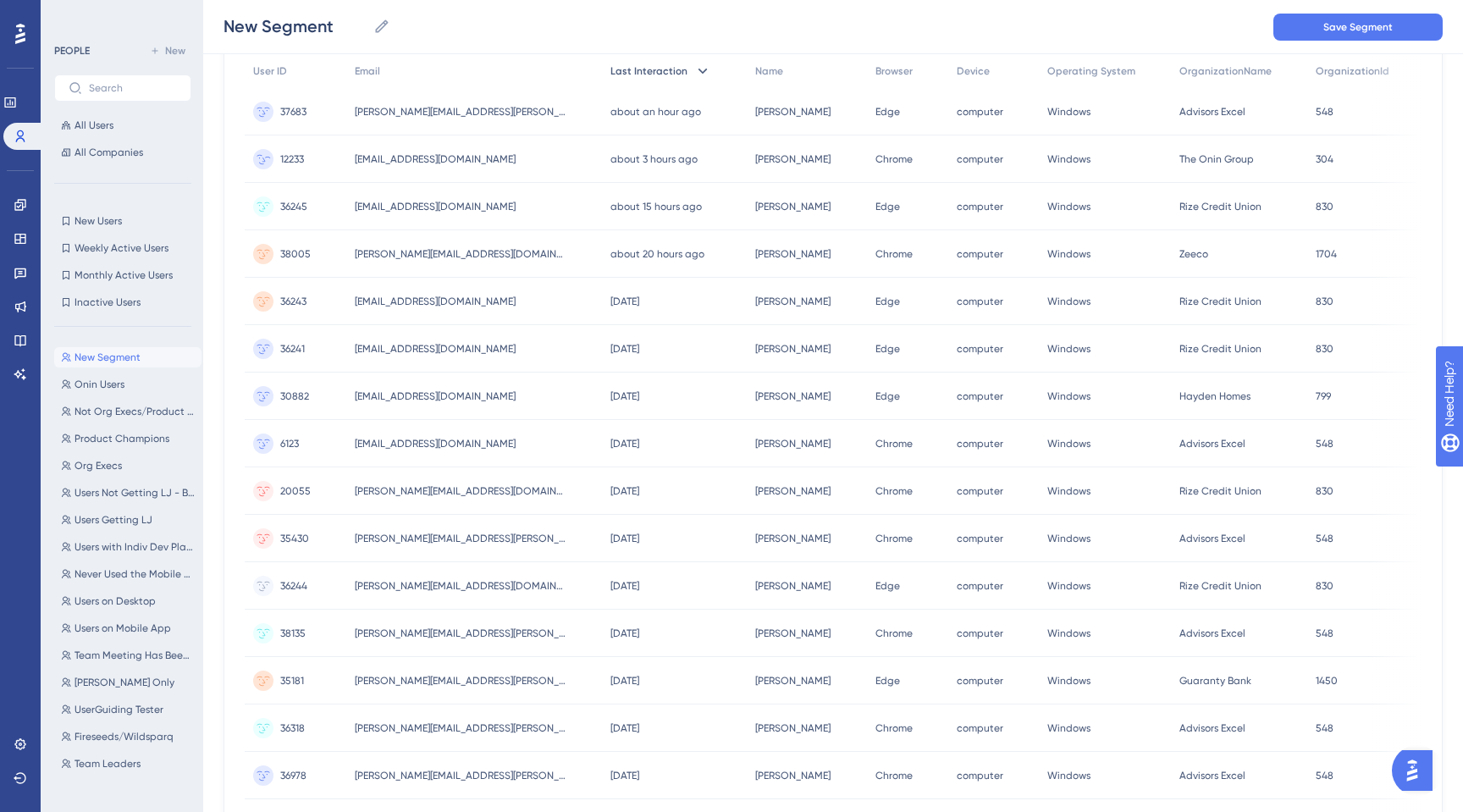
scroll to position [0, 0]
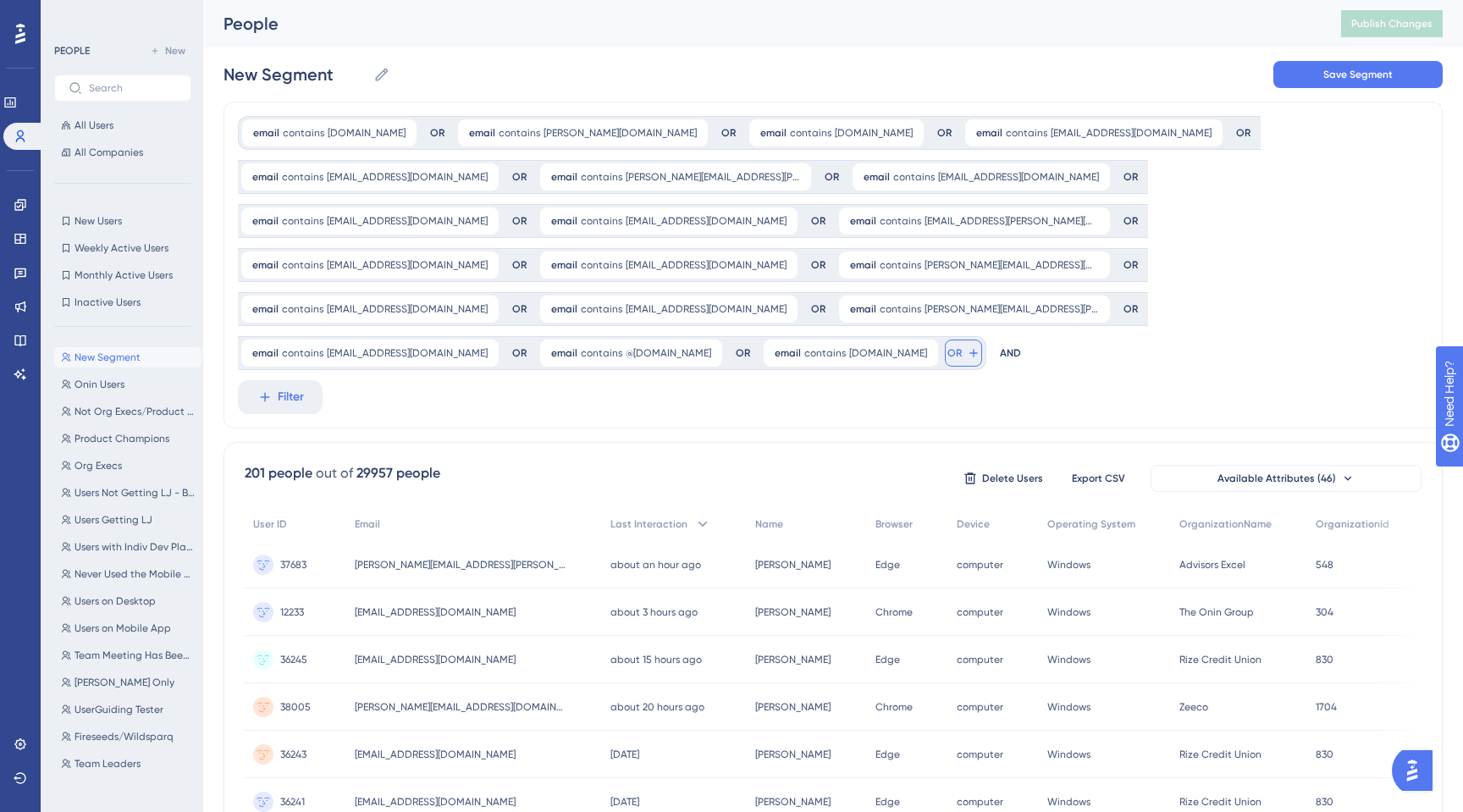
click at [947, 346] on span "OR" at bounding box center [954, 353] width 14 height 14
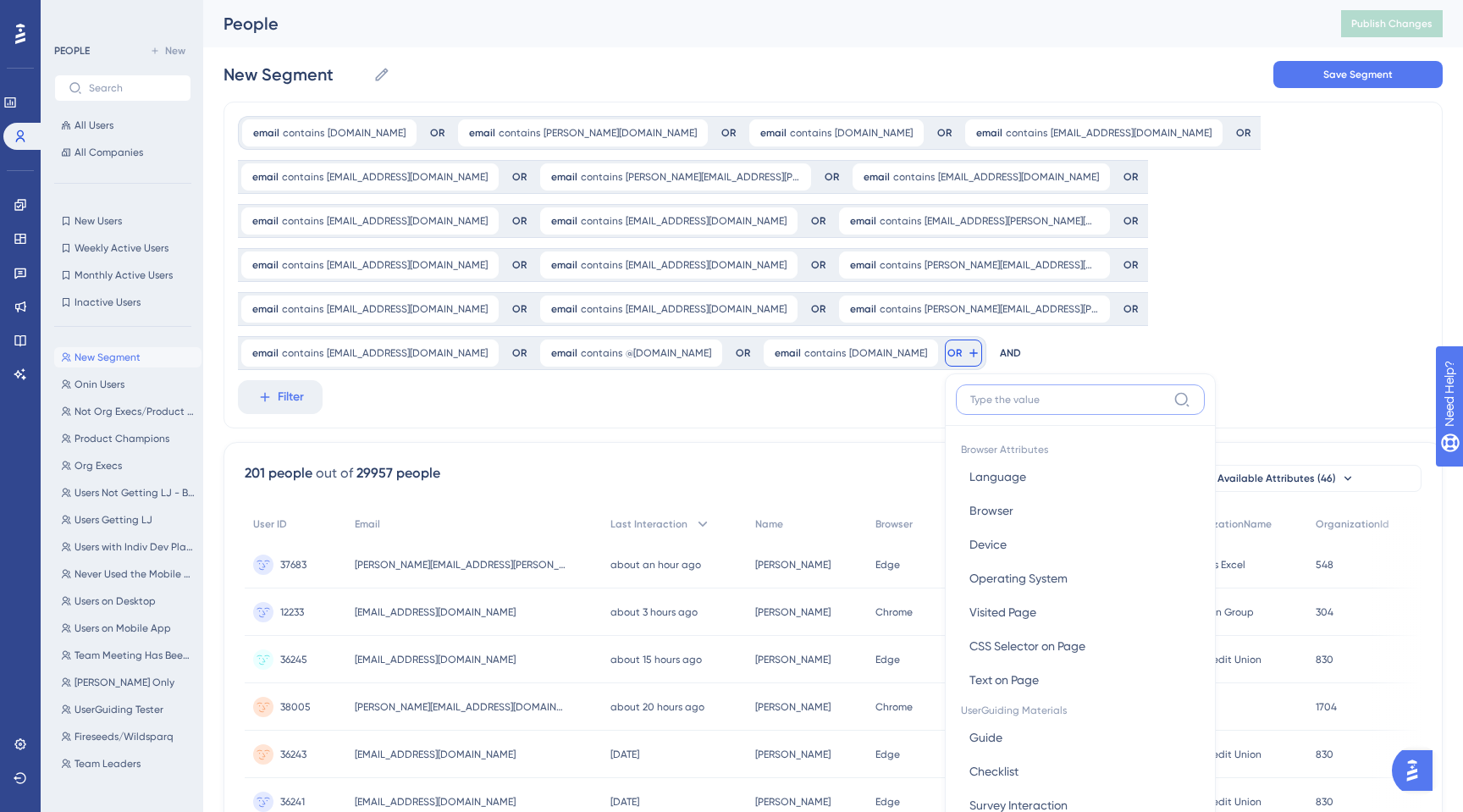
scroll to position [141, 0]
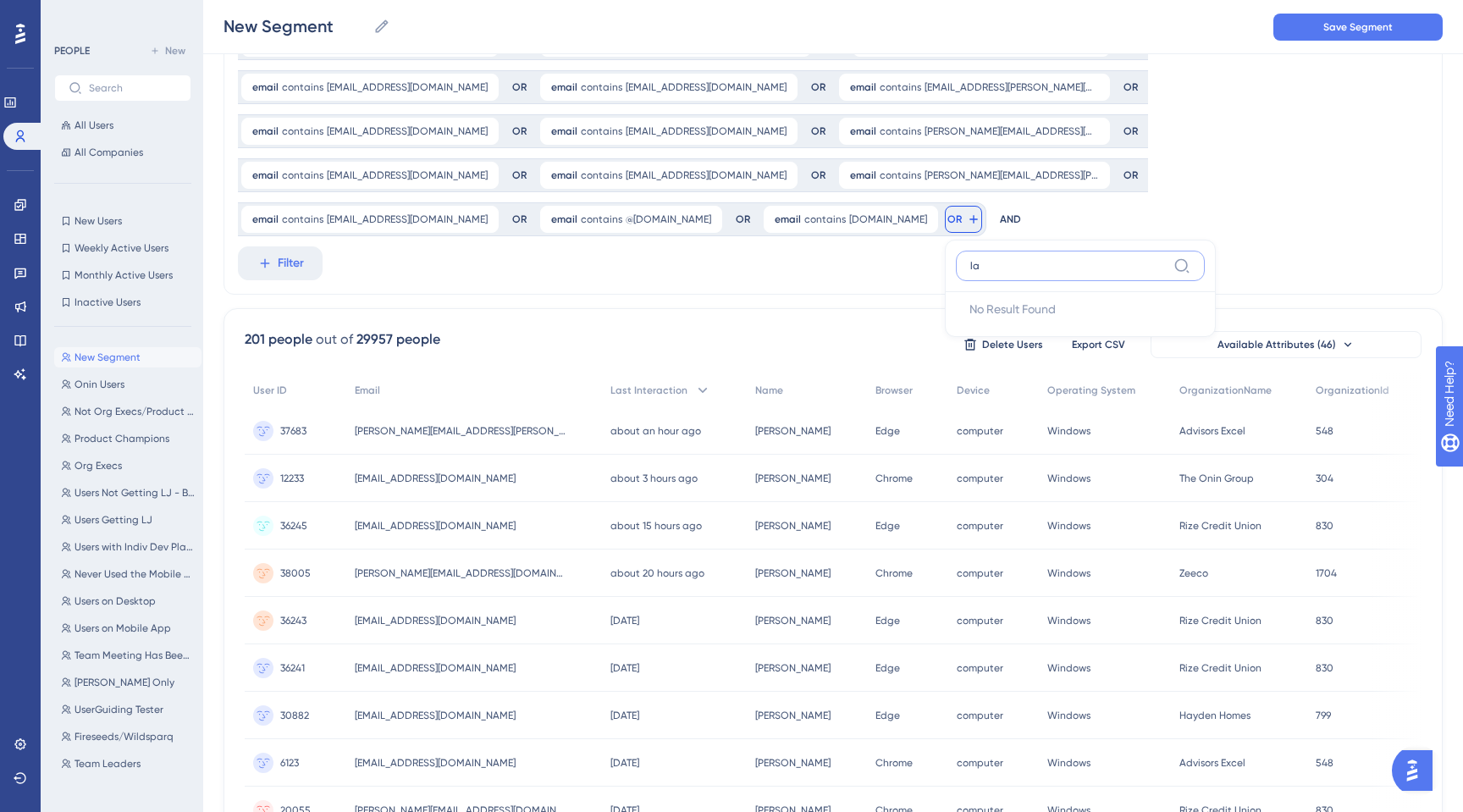
type input "l"
type input "ema"
click at [969, 333] on span "Email" at bounding box center [984, 343] width 29 height 20
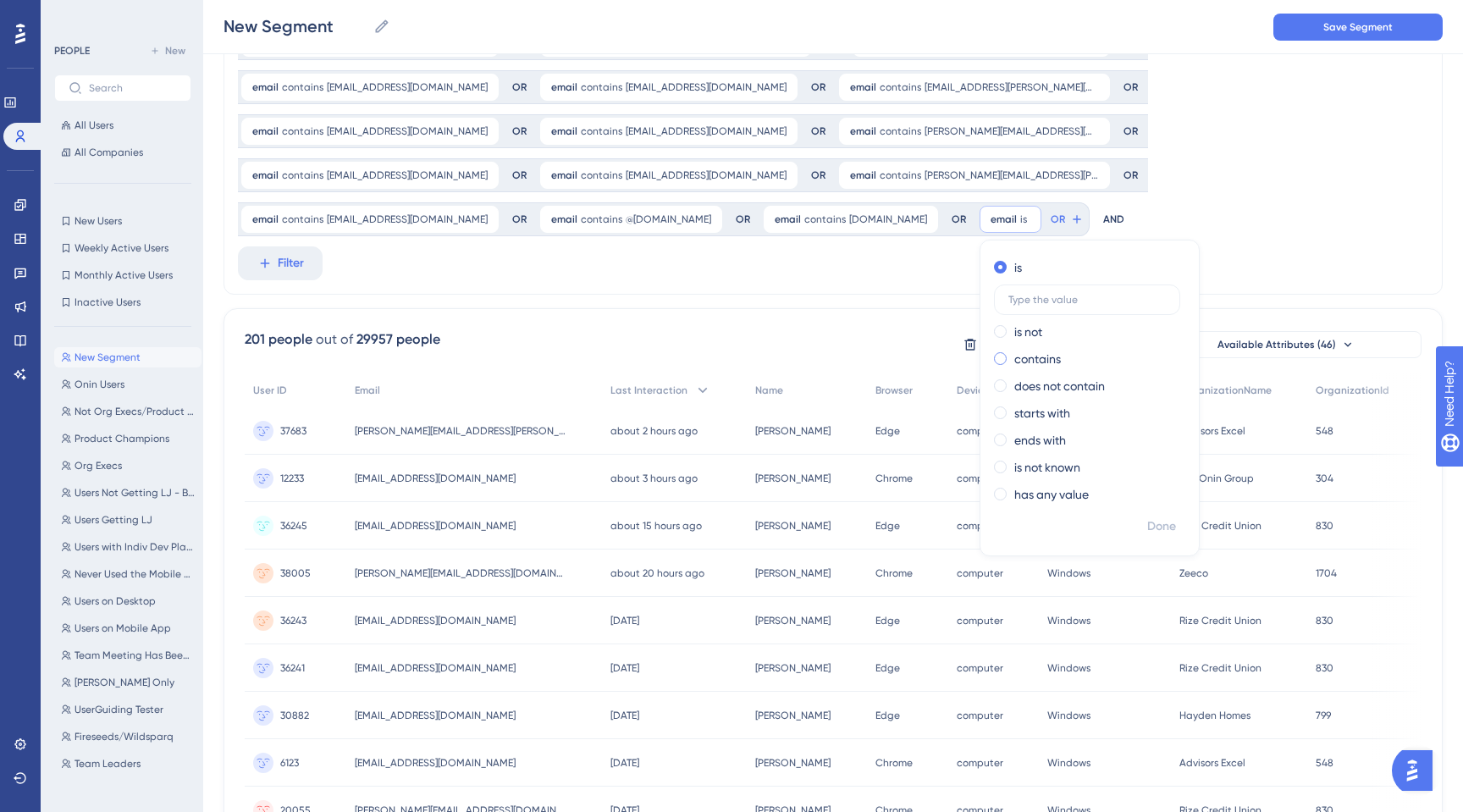
click at [994, 352] on span at bounding box center [1000, 358] width 13 height 13
click at [1012, 355] on input "radio" at bounding box center [1012, 355] width 0 height 0
type input "[EMAIL_ADDRESS][DOMAIN_NAME]"
click at [1147, 516] on span "Done" at bounding box center [1162, 526] width 29 height 20
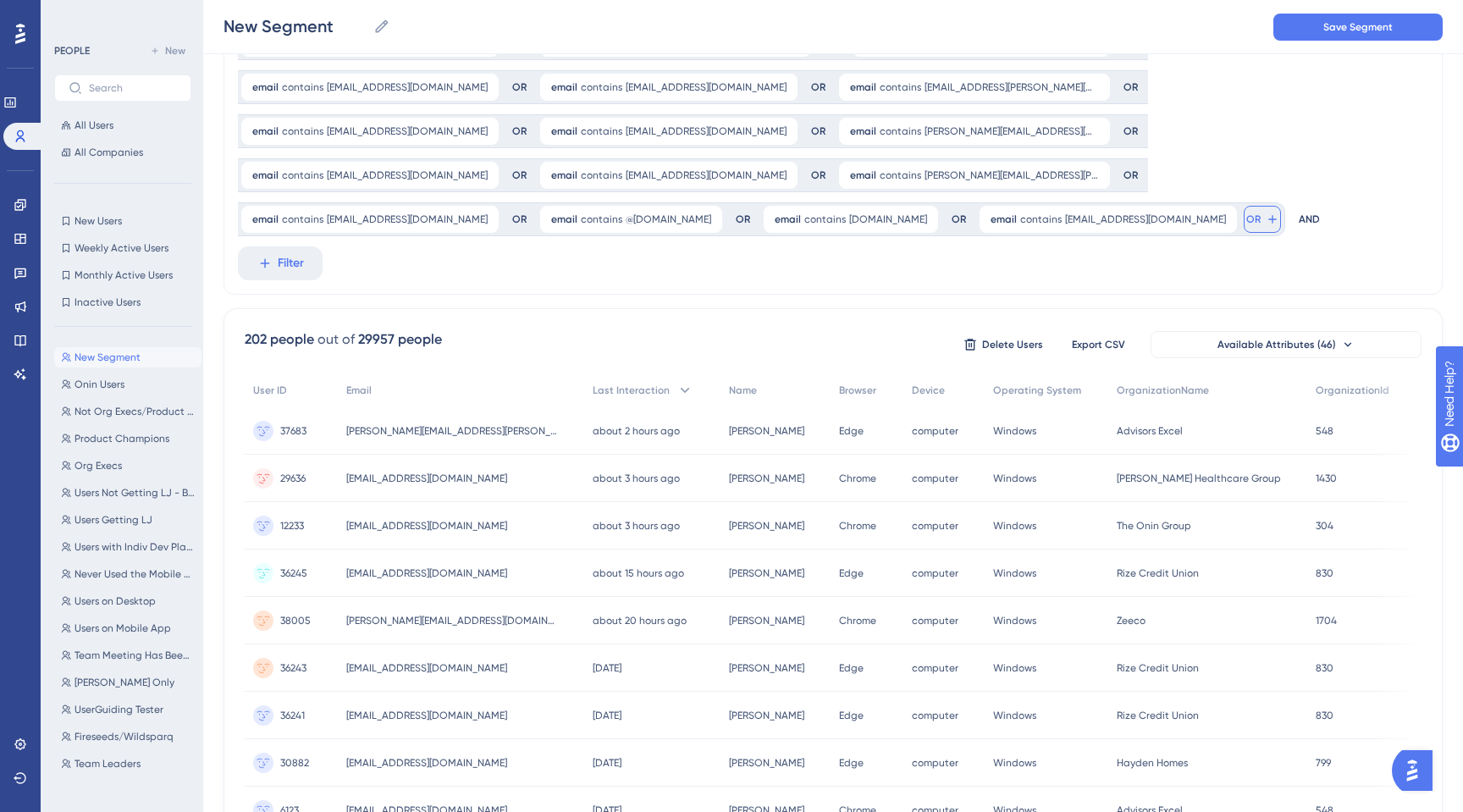
click at [1246, 212] on span "OR" at bounding box center [1253, 219] width 14 height 14
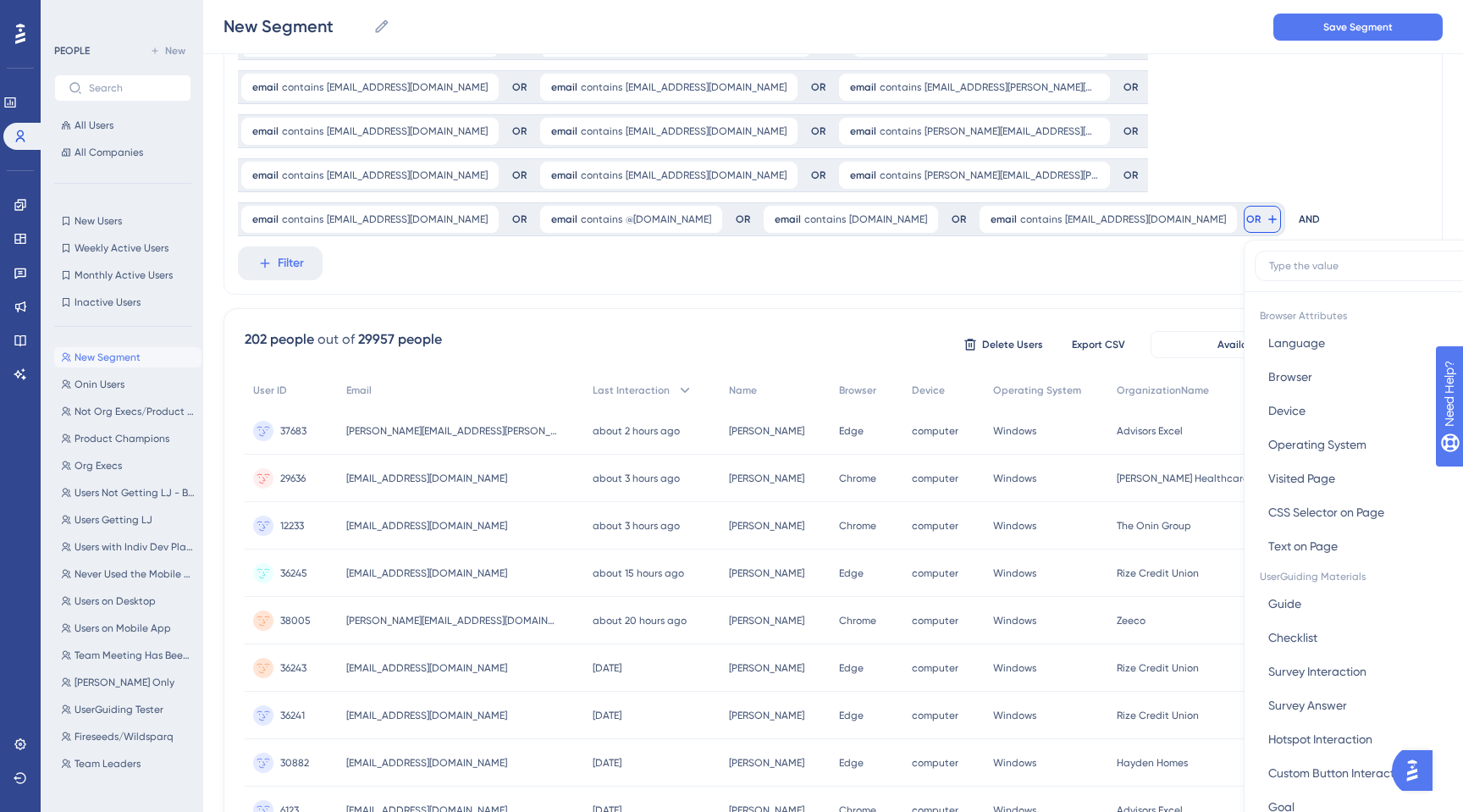
scroll to position [232, 0]
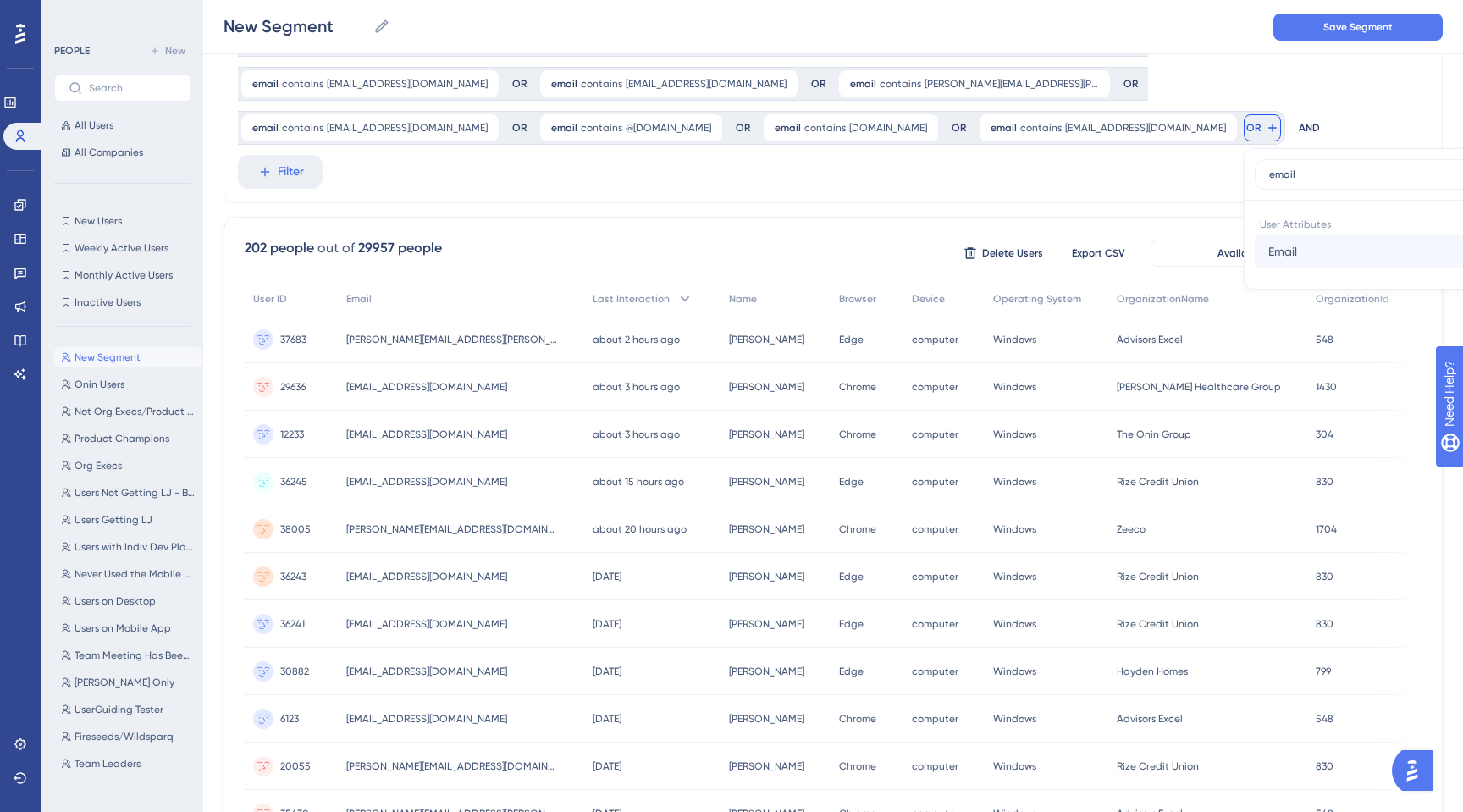
type input "email"
click at [1268, 241] on span "Email" at bounding box center [1282, 251] width 29 height 20
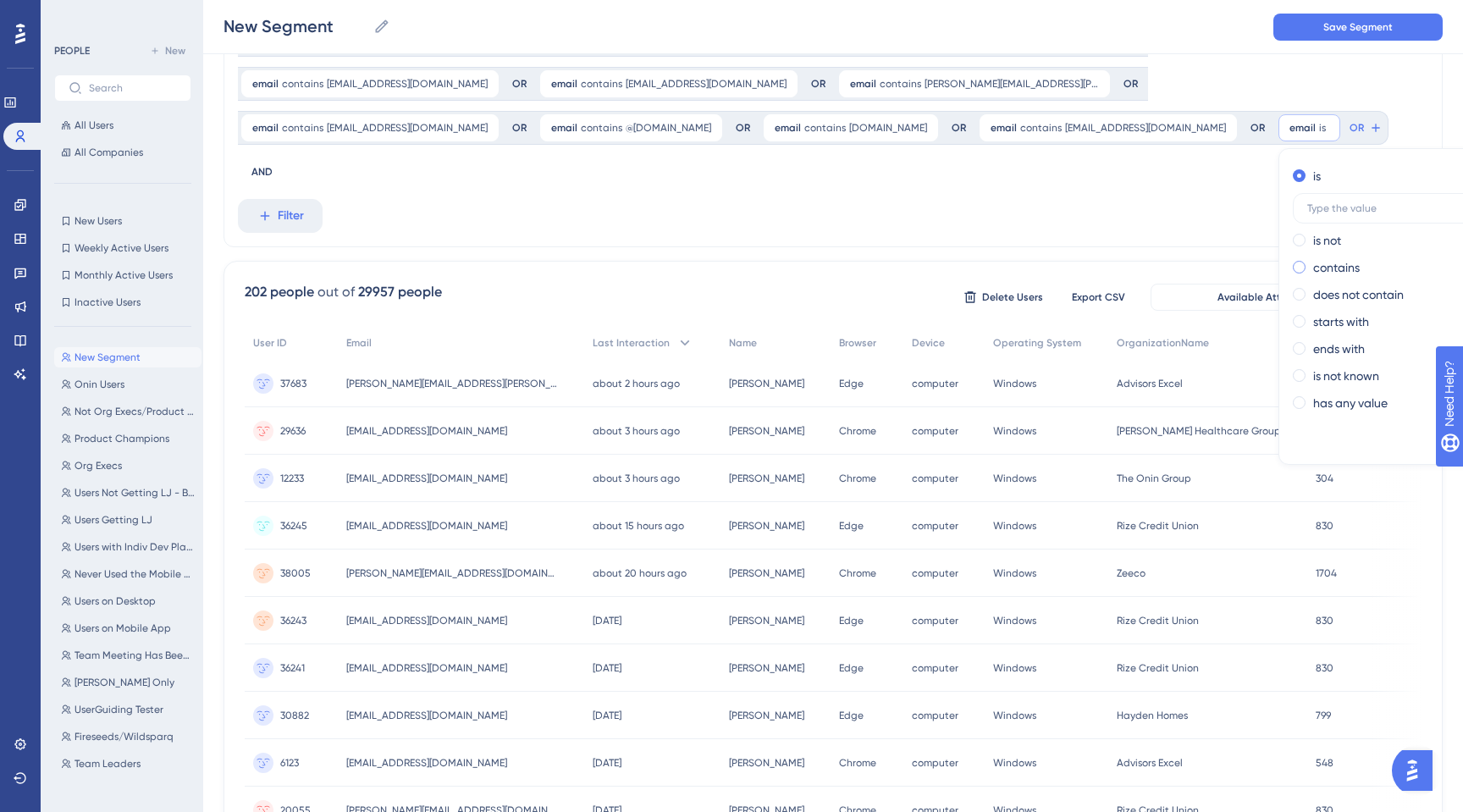
click at [1292, 260] on span at bounding box center [1298, 266] width 13 height 13
click at [1310, 263] on input "radio" at bounding box center [1310, 263] width 0 height 0
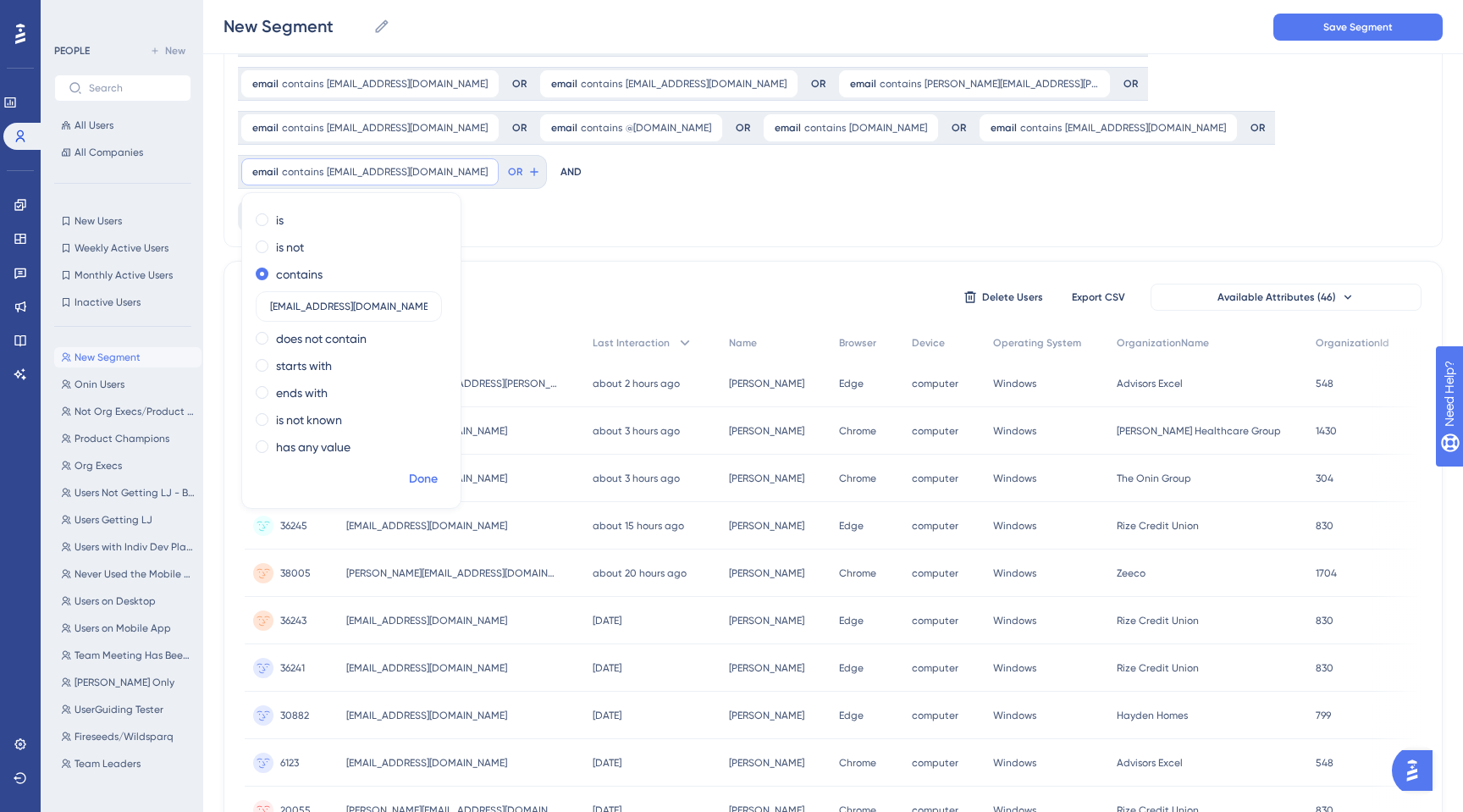
type input "[EMAIL_ADDRESS][DOMAIN_NAME]"
click at [438, 469] on span "Done" at bounding box center [423, 479] width 29 height 20
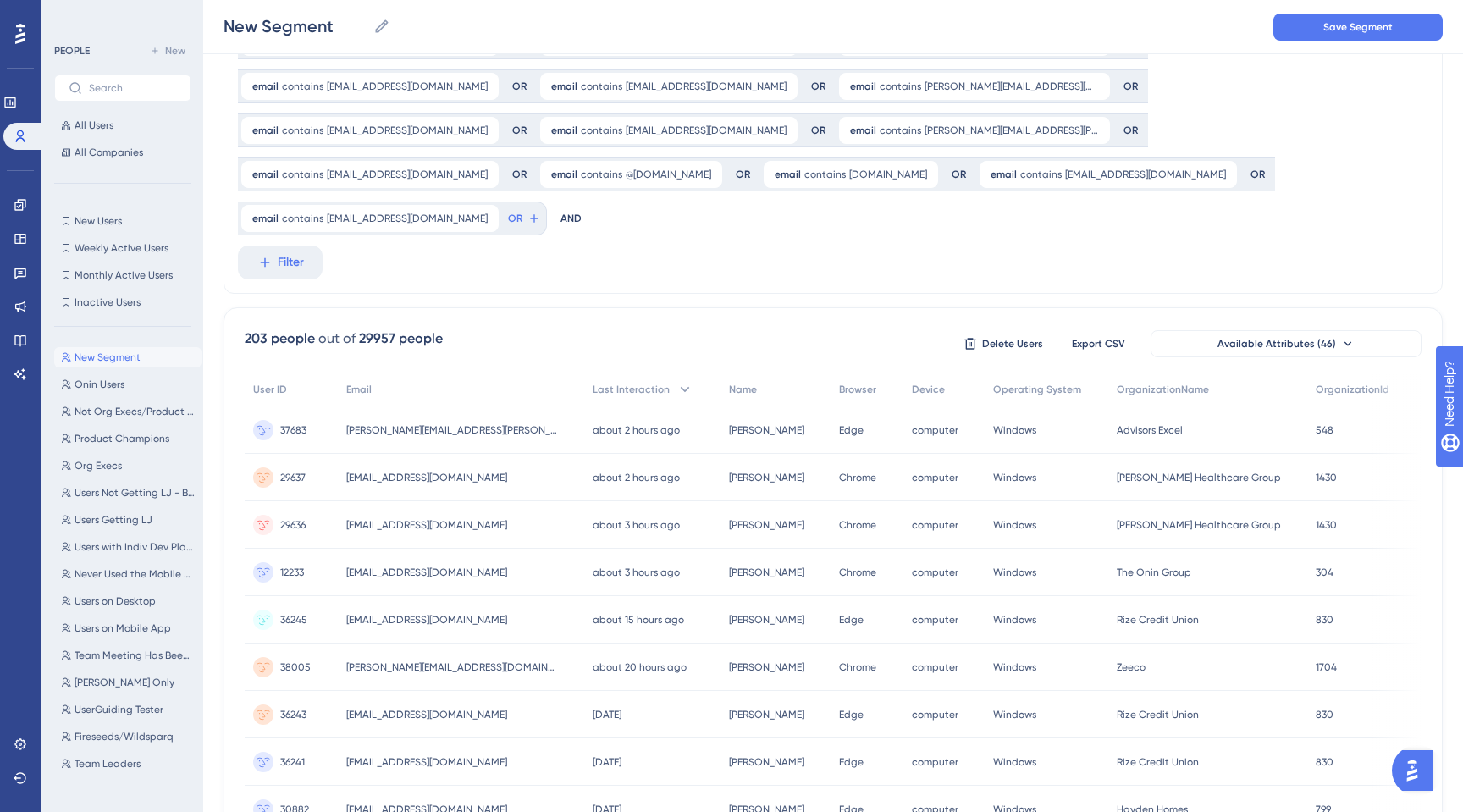
scroll to position [170, 0]
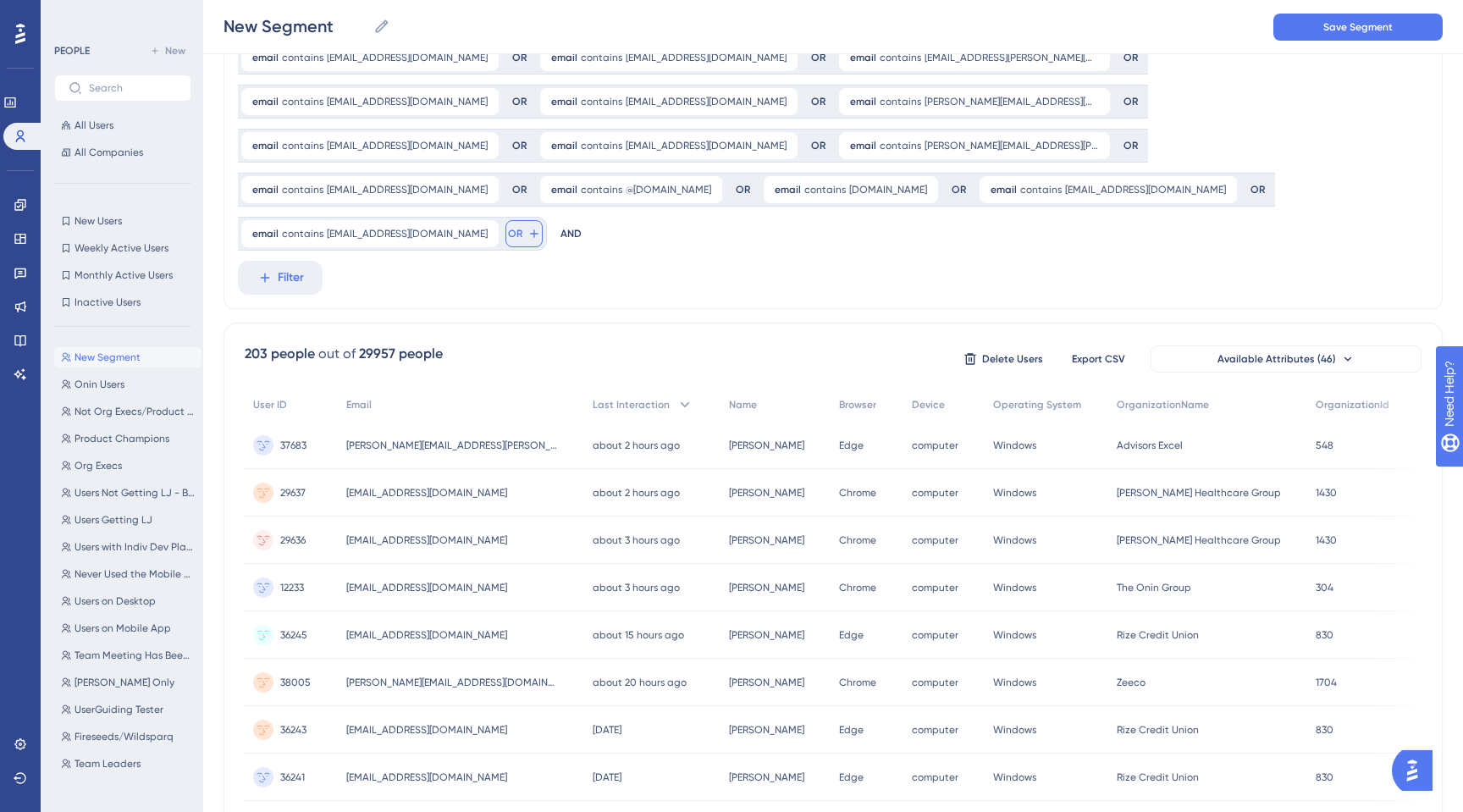
click at [542, 220] on button "OR" at bounding box center [524, 233] width 37 height 27
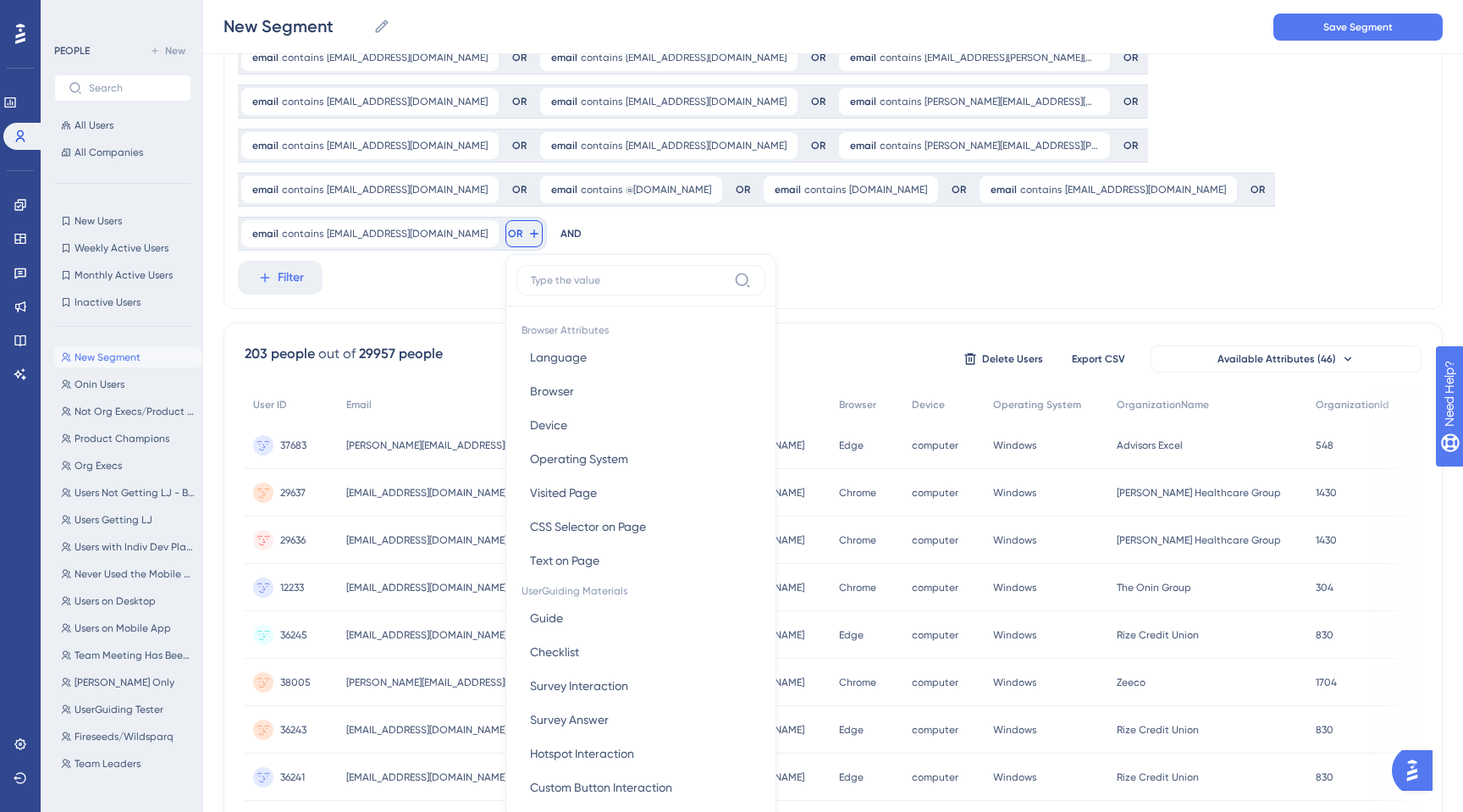
scroll to position [247, 0]
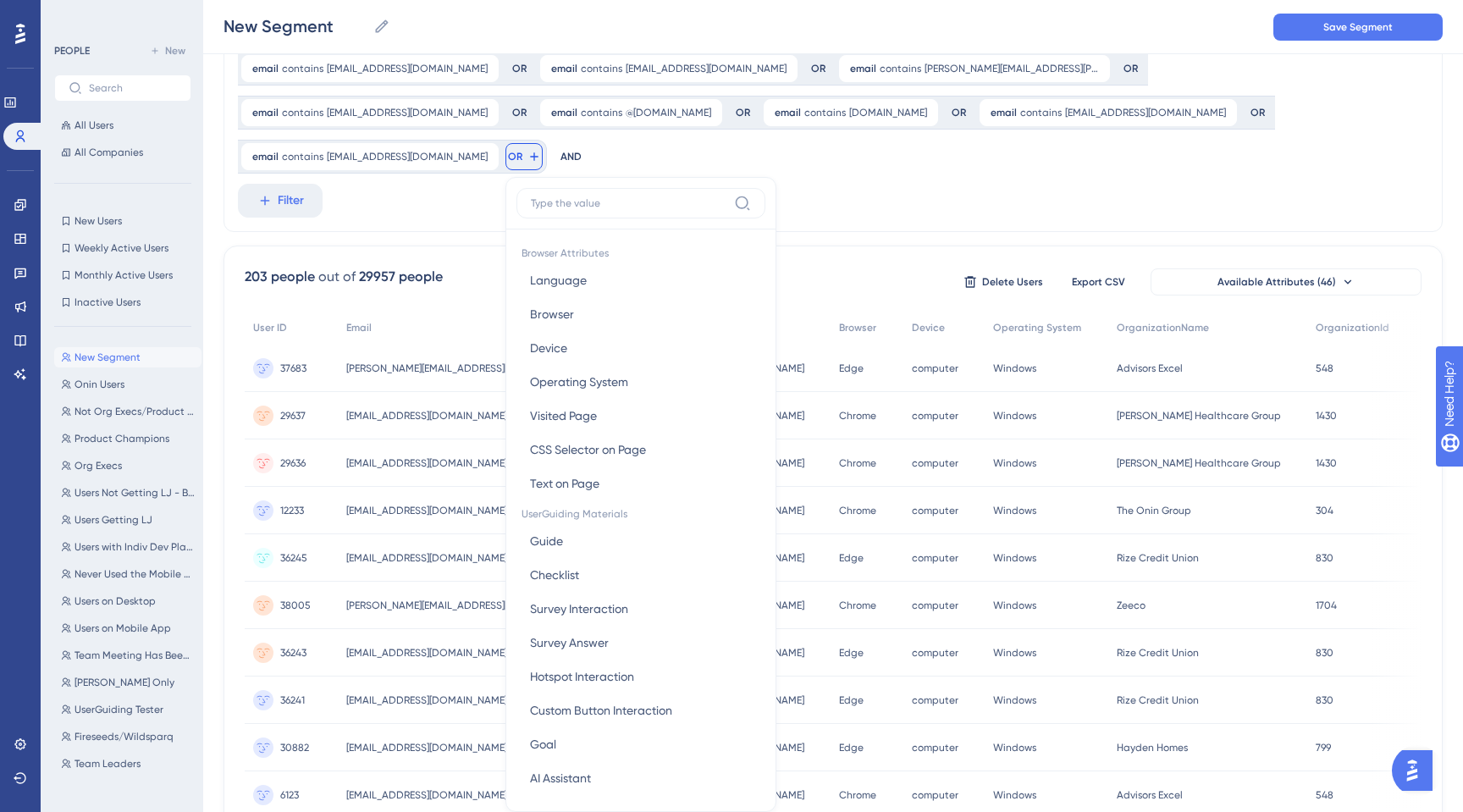
click at [727, 196] on input at bounding box center [628, 203] width 196 height 14
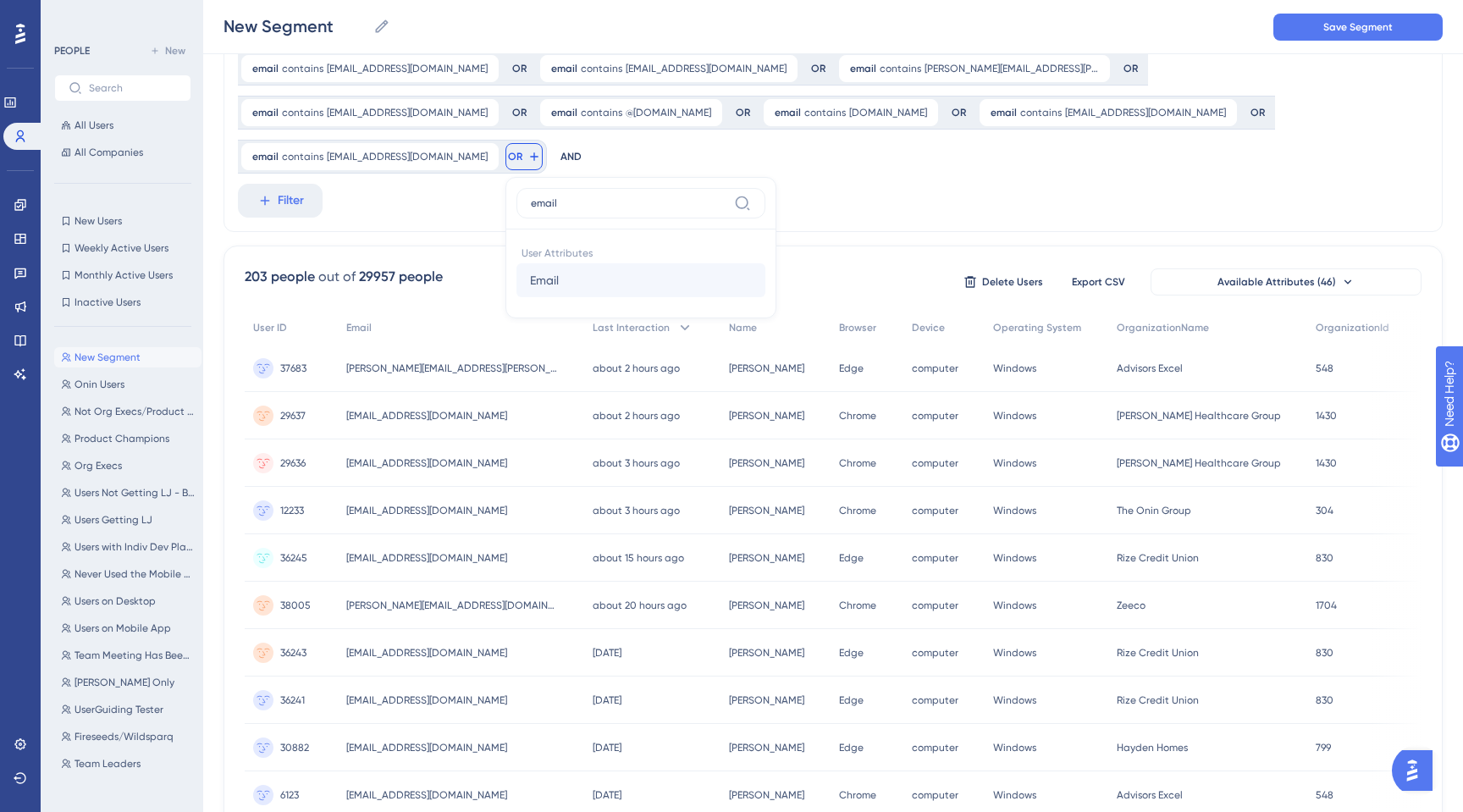
type input "email"
click at [765, 263] on button "Email Email" at bounding box center [640, 280] width 249 height 34
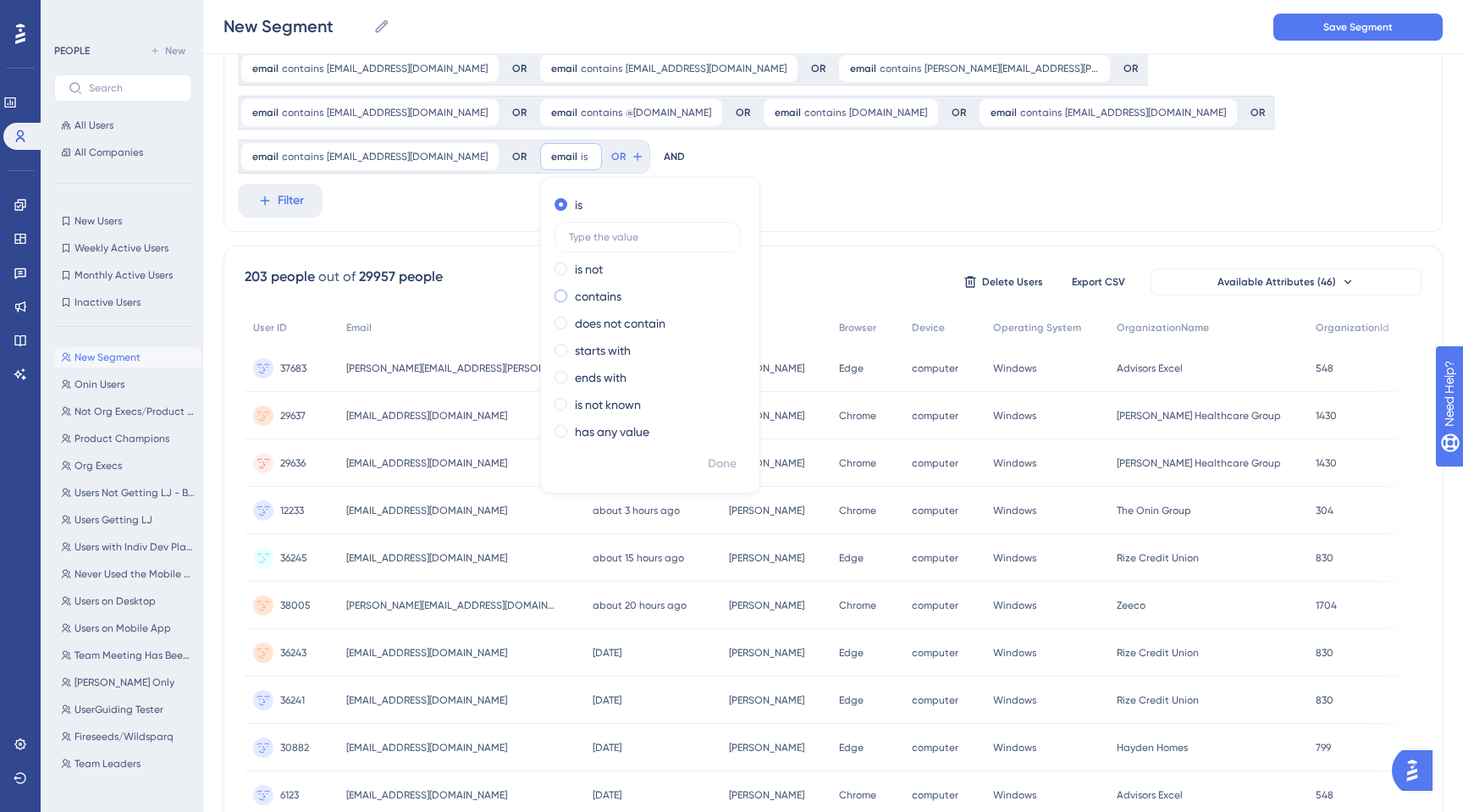
click at [567, 289] on span at bounding box center [560, 295] width 13 height 13
click at [572, 292] on input "radio" at bounding box center [572, 292] width 0 height 0
type input "@[DOMAIN_NAME]"
click at [708, 454] on span "Done" at bounding box center [722, 464] width 29 height 20
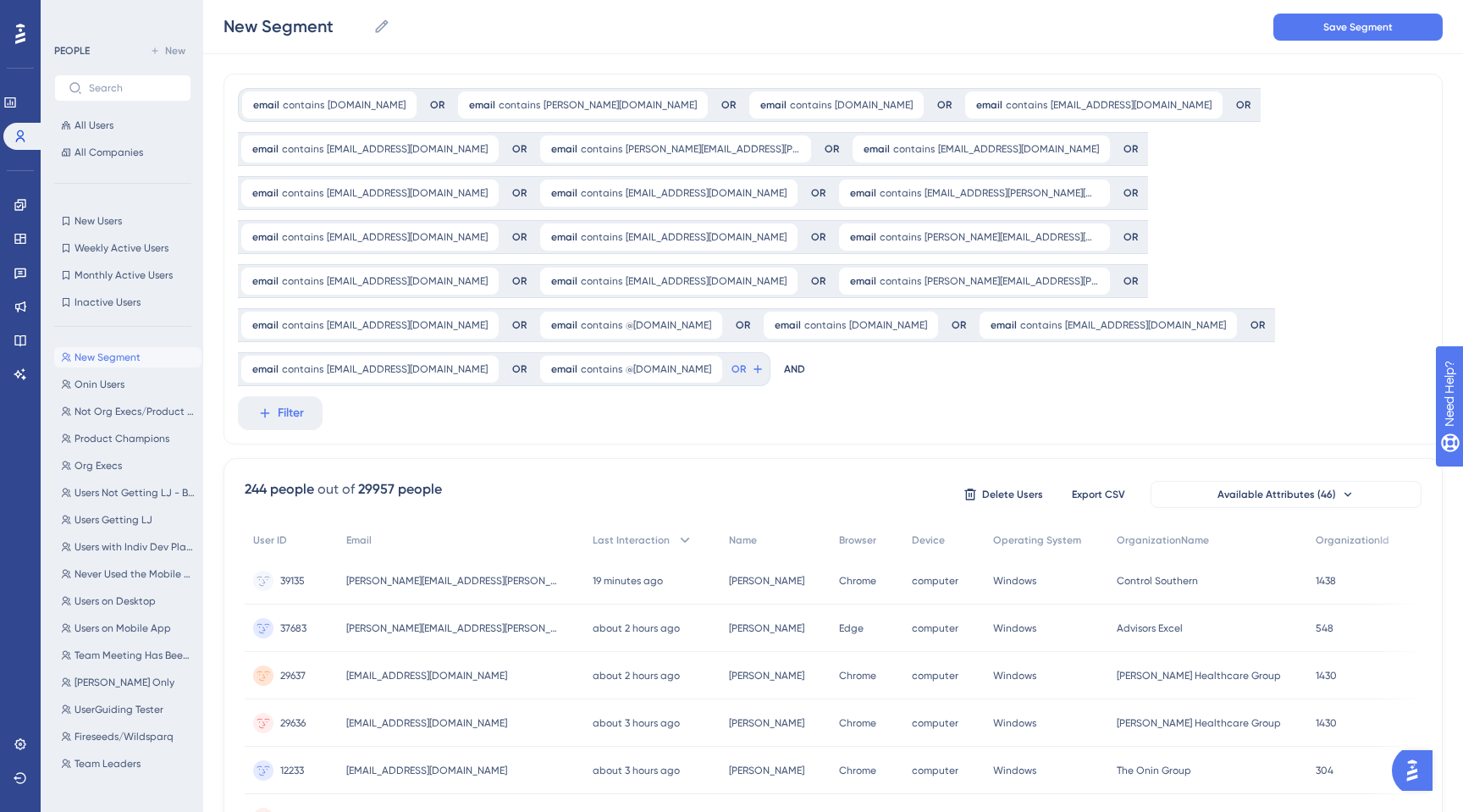
scroll to position [0, 0]
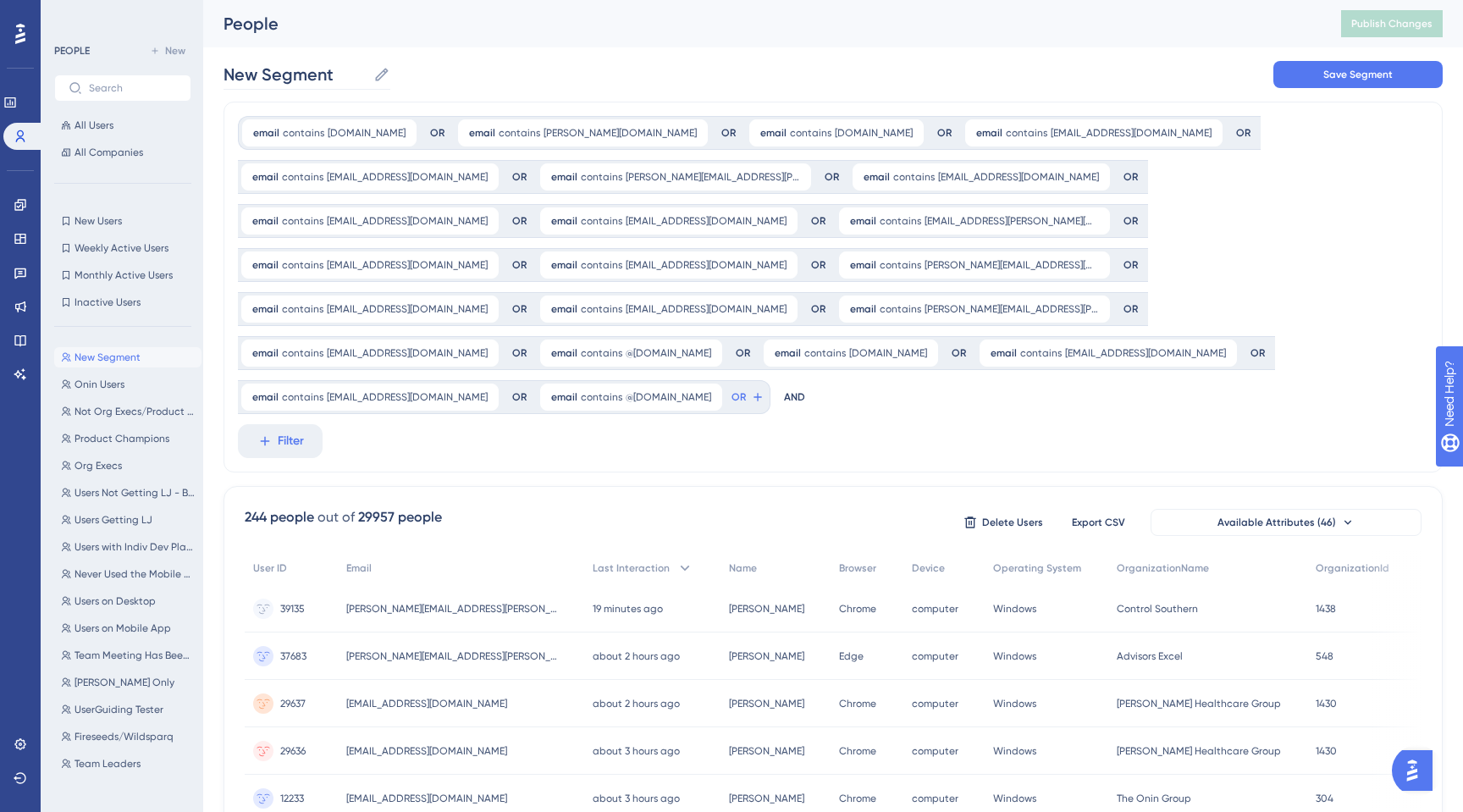
click at [388, 70] on icon at bounding box center [382, 75] width 17 height 17
click at [367, 70] on input "New Segment" at bounding box center [294, 75] width 143 height 24
drag, startPoint x: 357, startPoint y: 72, endPoint x: 231, endPoint y: 63, distance: 126.3
click at [231, 63] on input "New Segment" at bounding box center [294, 75] width 143 height 24
type input "N"
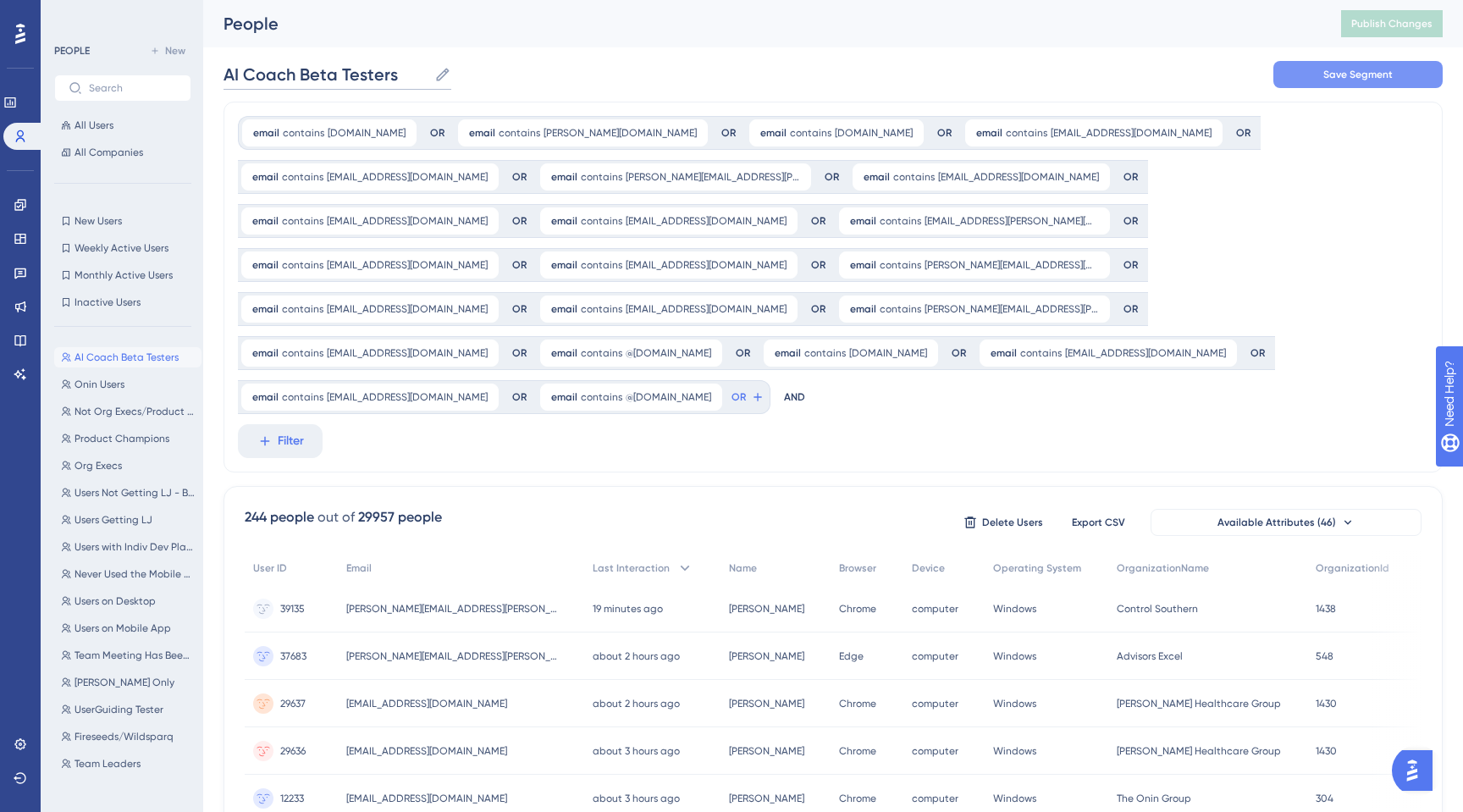
type input "AI Coach Beta Testers"
click at [1374, 82] on button "Save Segment" at bounding box center [1358, 75] width 170 height 27
click at [1382, 25] on button "Publish Changes" at bounding box center [1392, 24] width 102 height 27
click at [21, 29] on icon at bounding box center [20, 34] width 10 height 20
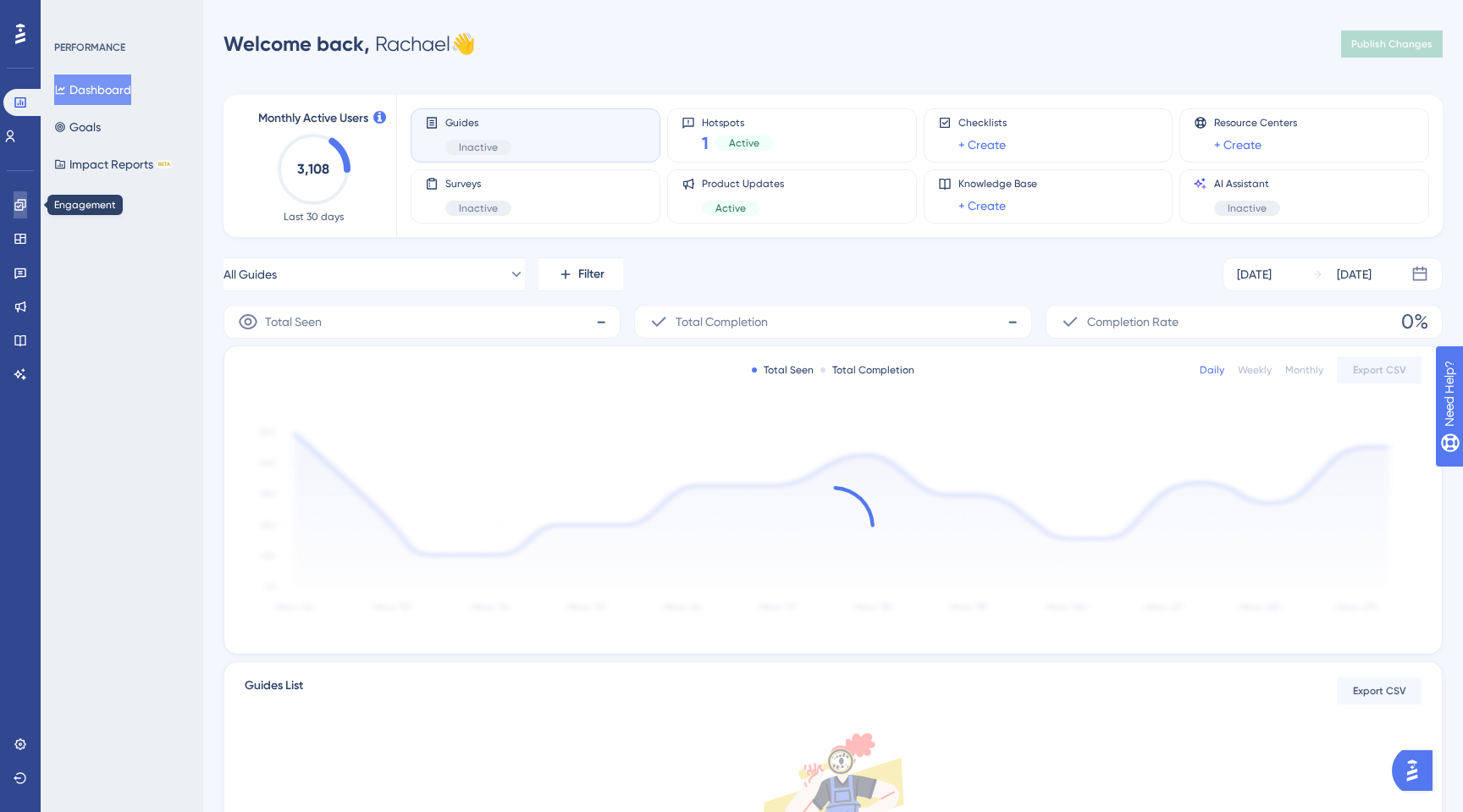
click at [19, 210] on icon at bounding box center [20, 204] width 14 height 14
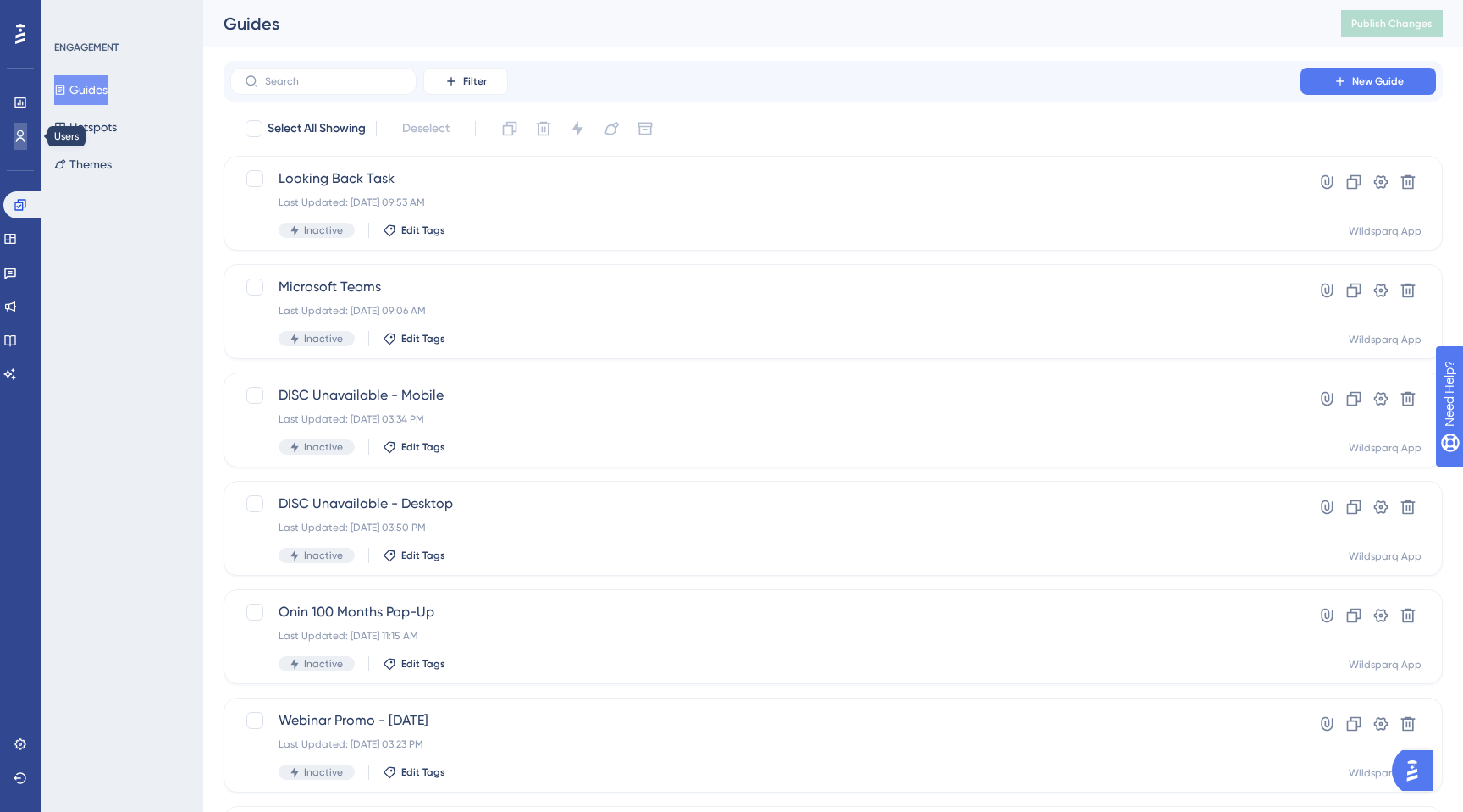
click at [25, 143] on link at bounding box center [20, 137] width 14 height 27
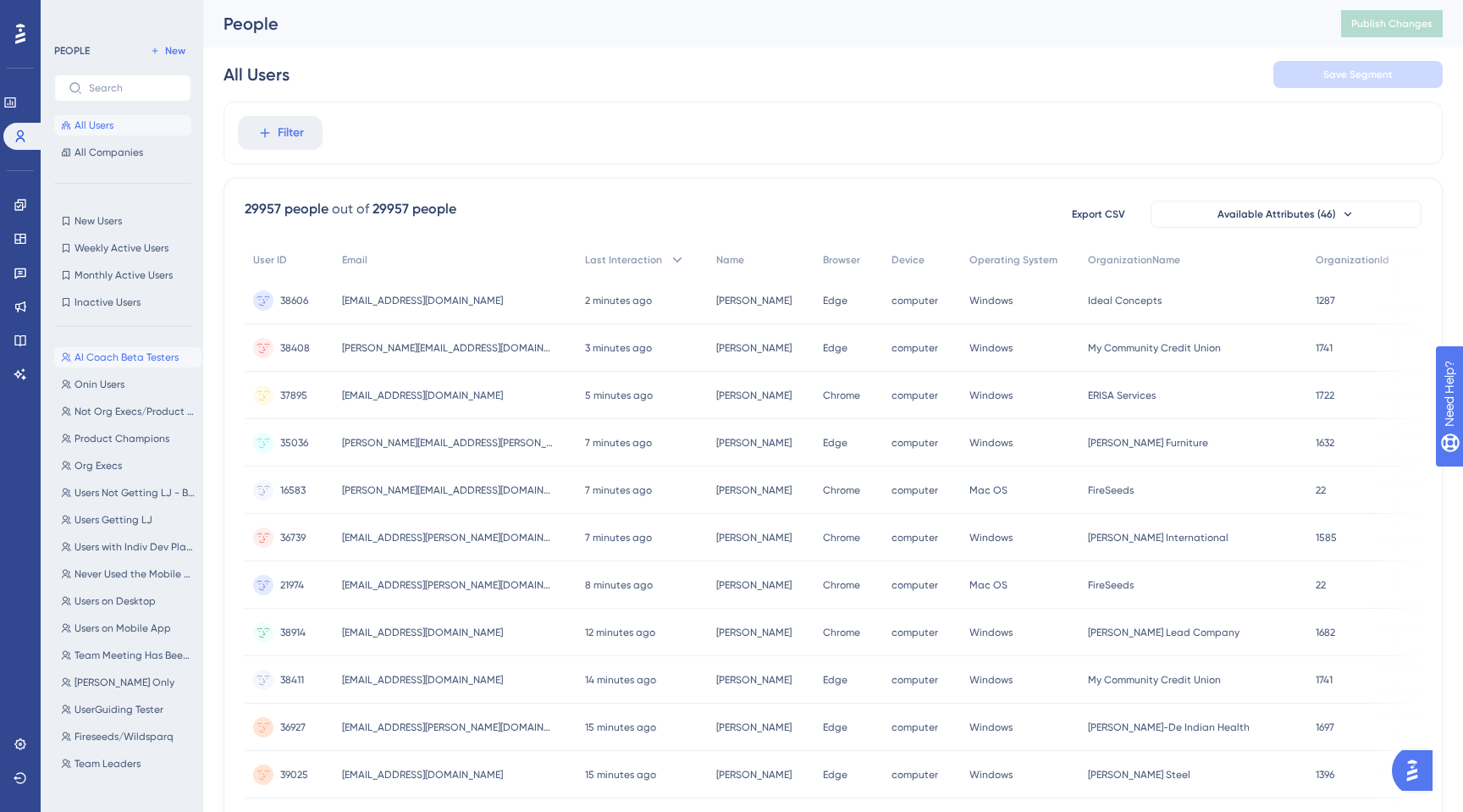
click at [112, 354] on span "AI Coach Beta Testers" at bounding box center [126, 357] width 104 height 14
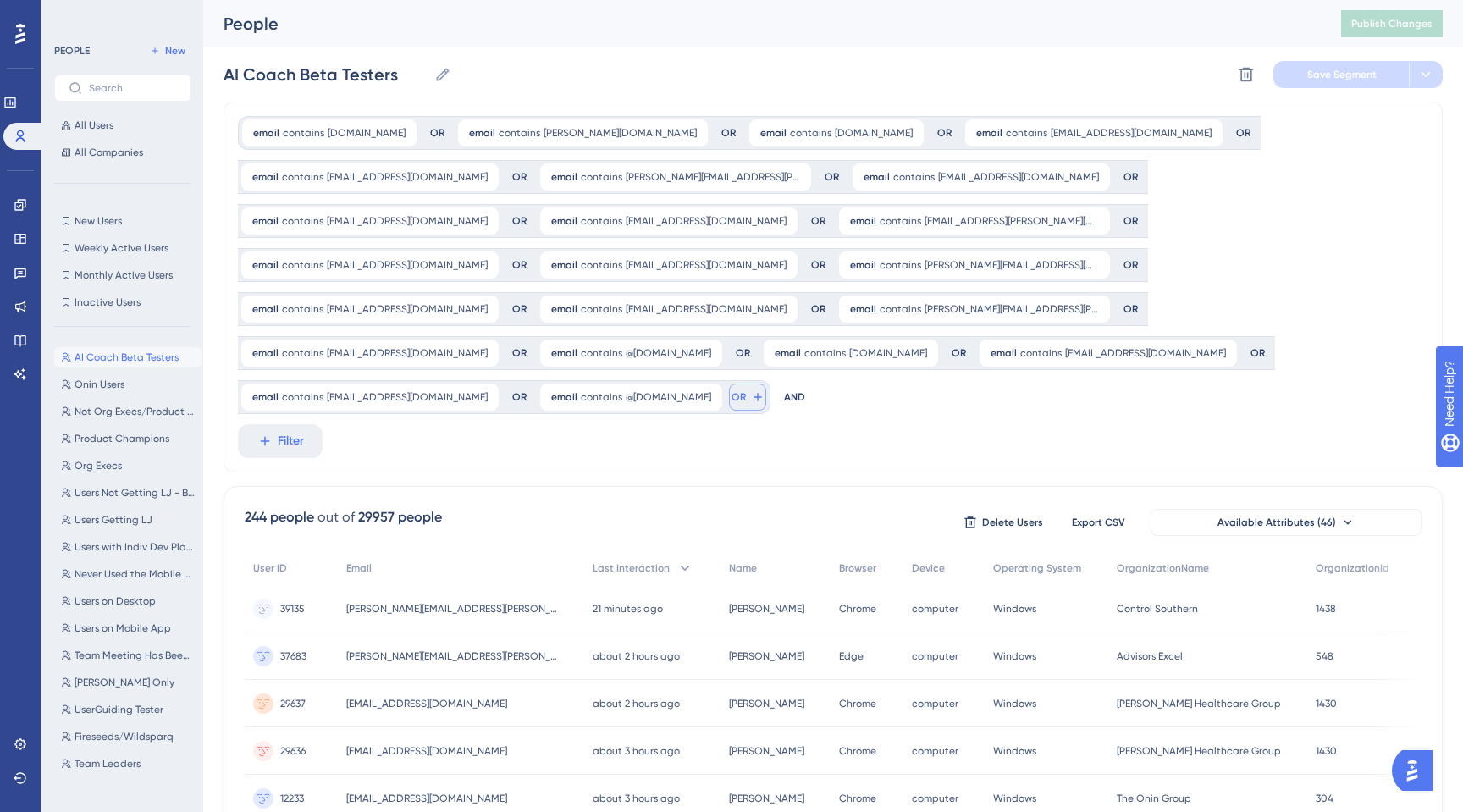
click at [729, 384] on button "OR" at bounding box center [748, 397] width 37 height 27
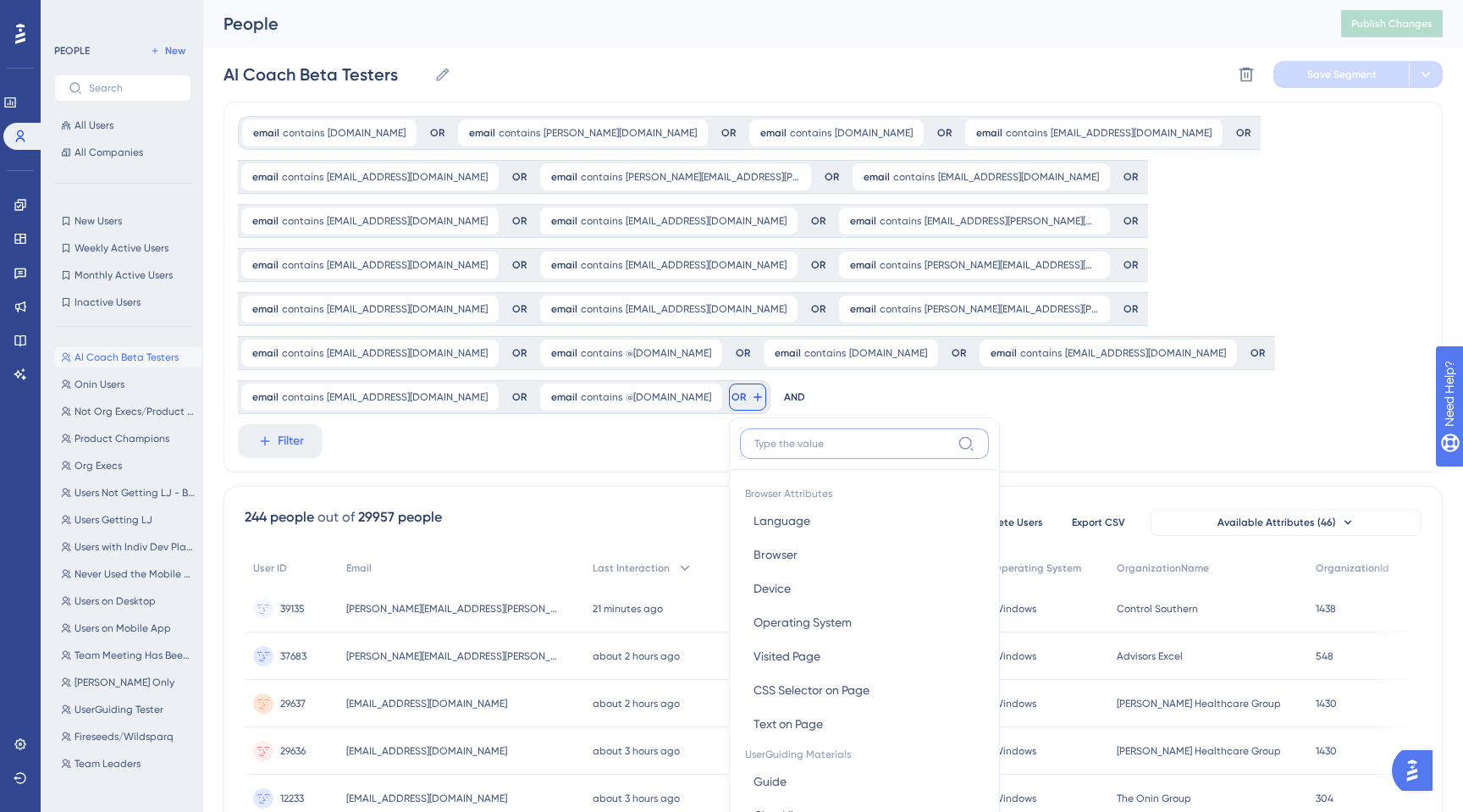
scroll to position [180, 0]
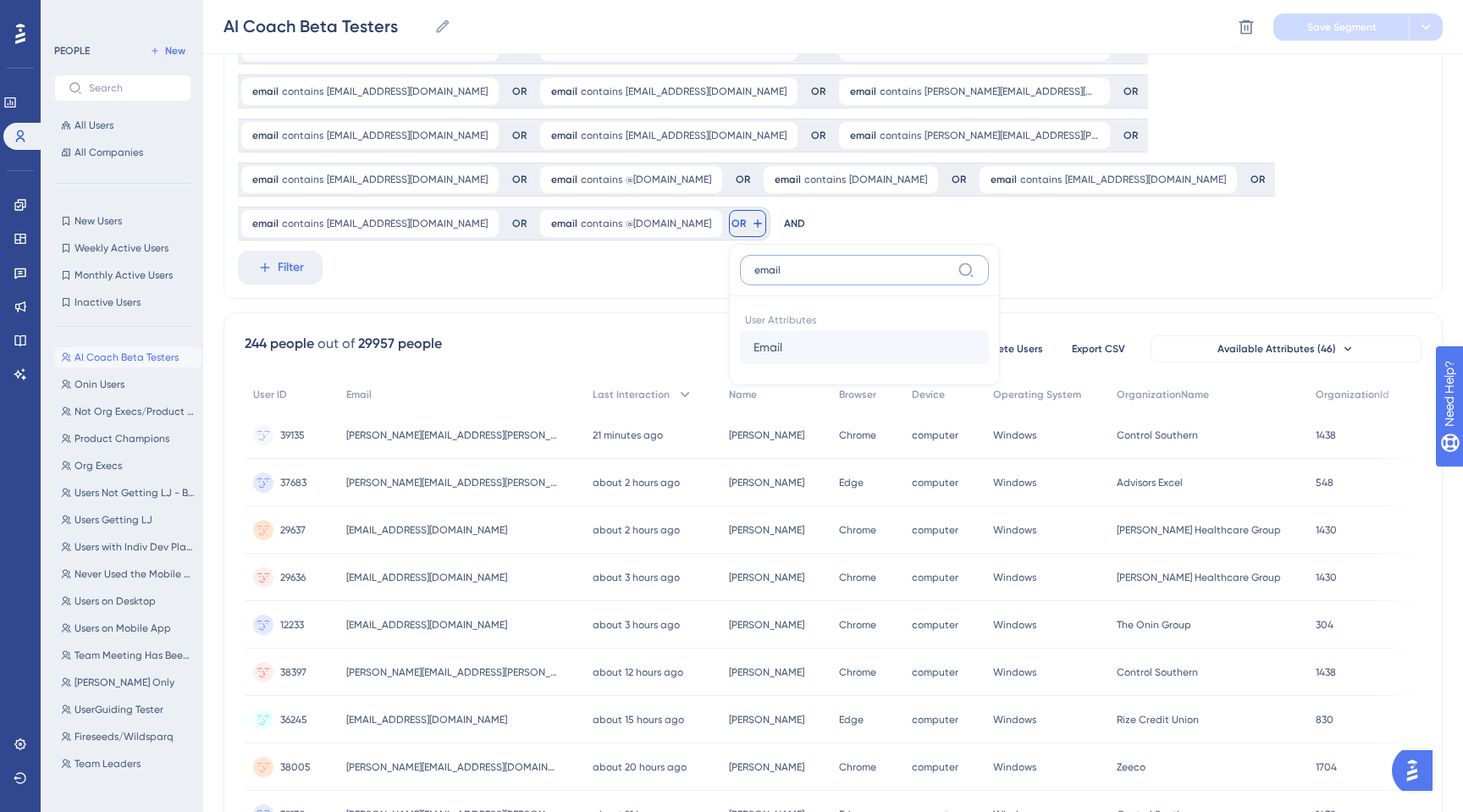
type input "email"
click at [754, 337] on span "Email" at bounding box center [768, 347] width 29 height 20
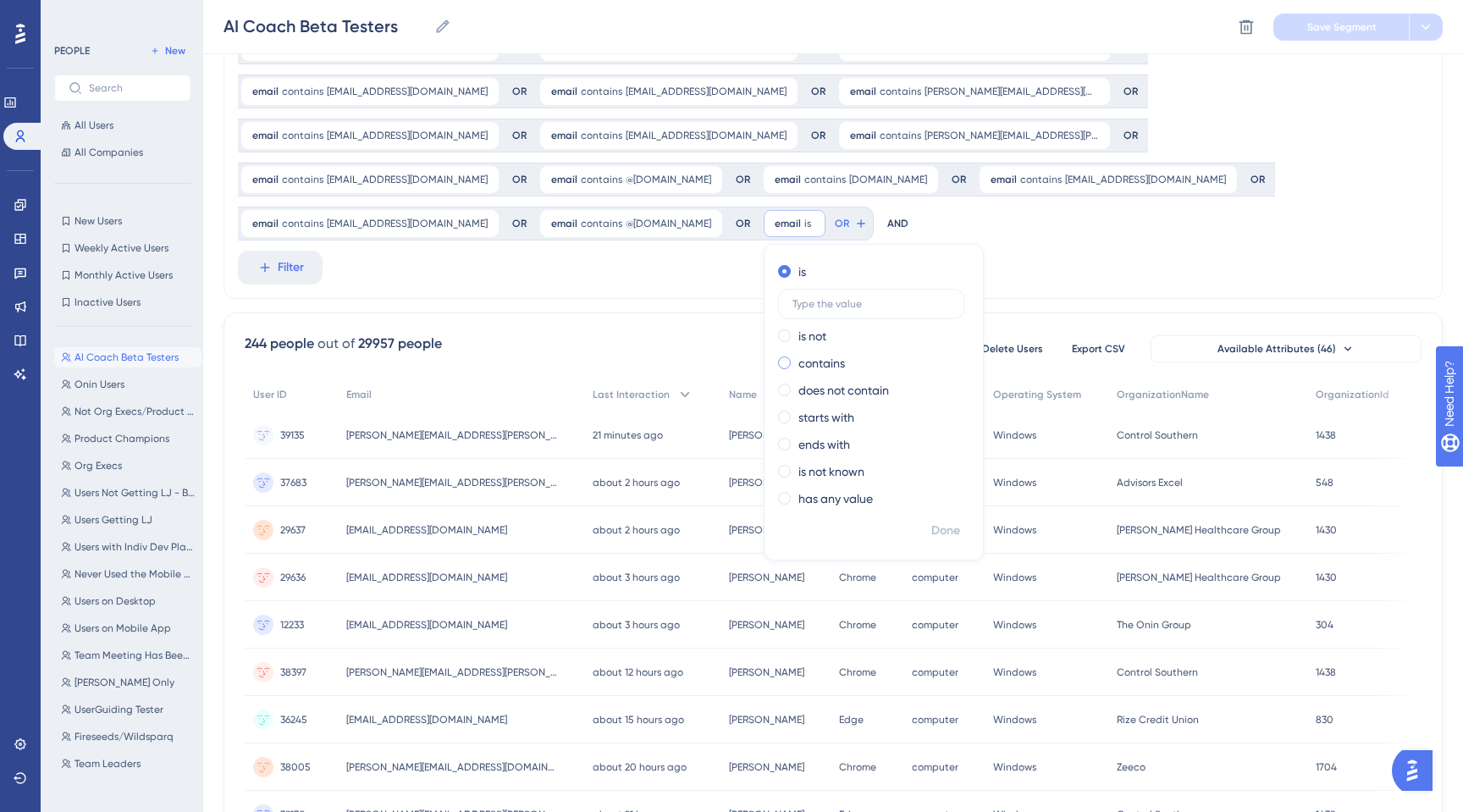
click at [778, 356] on span at bounding box center [784, 362] width 13 height 13
click at [796, 359] on input "radio" at bounding box center [796, 359] width 0 height 0
type input "[EMAIL_ADDRESS][DOMAIN_NAME]"
click at [931, 520] on span "Done" at bounding box center [945, 530] width 29 height 20
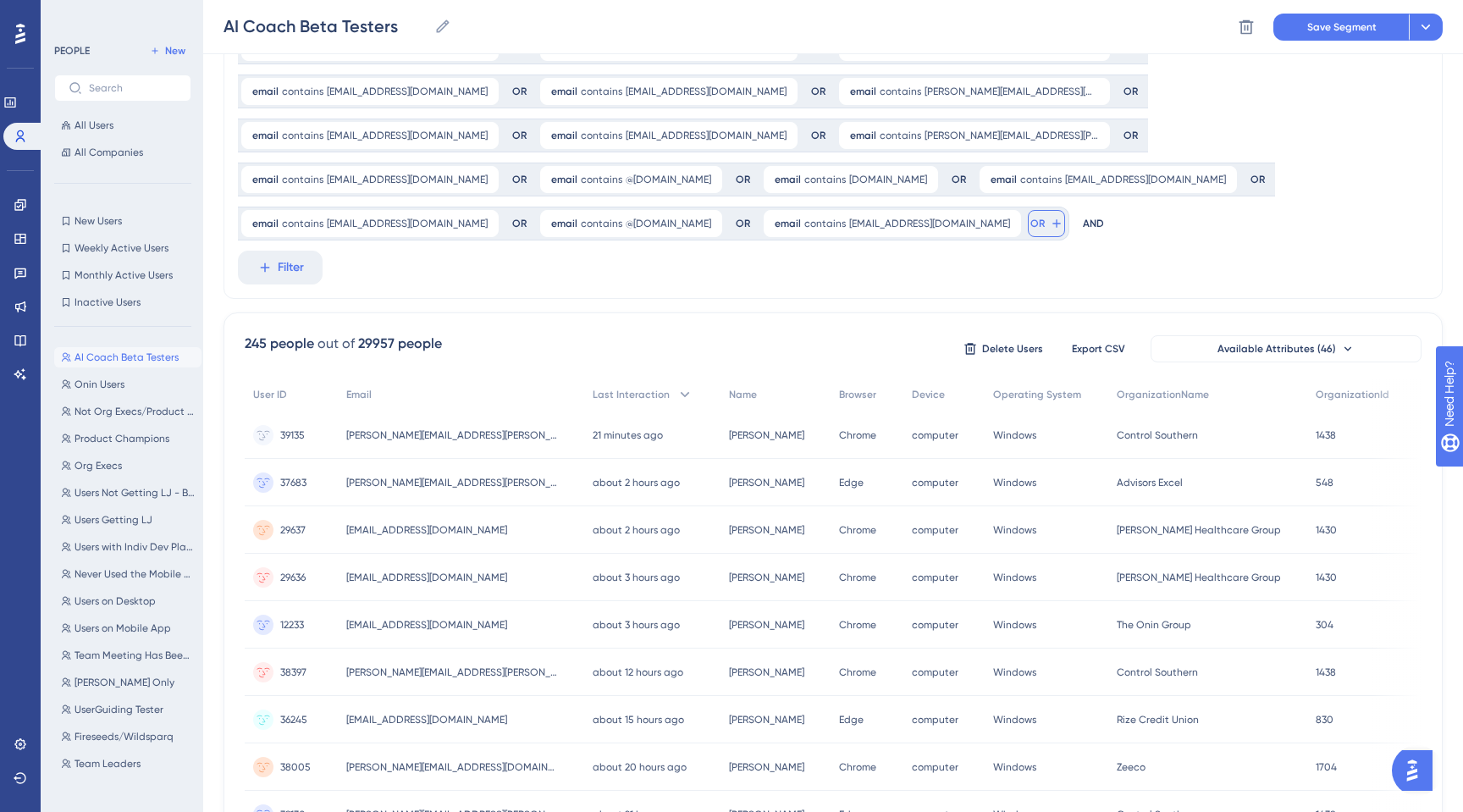
click at [1050, 216] on icon at bounding box center [1057, 223] width 14 height 14
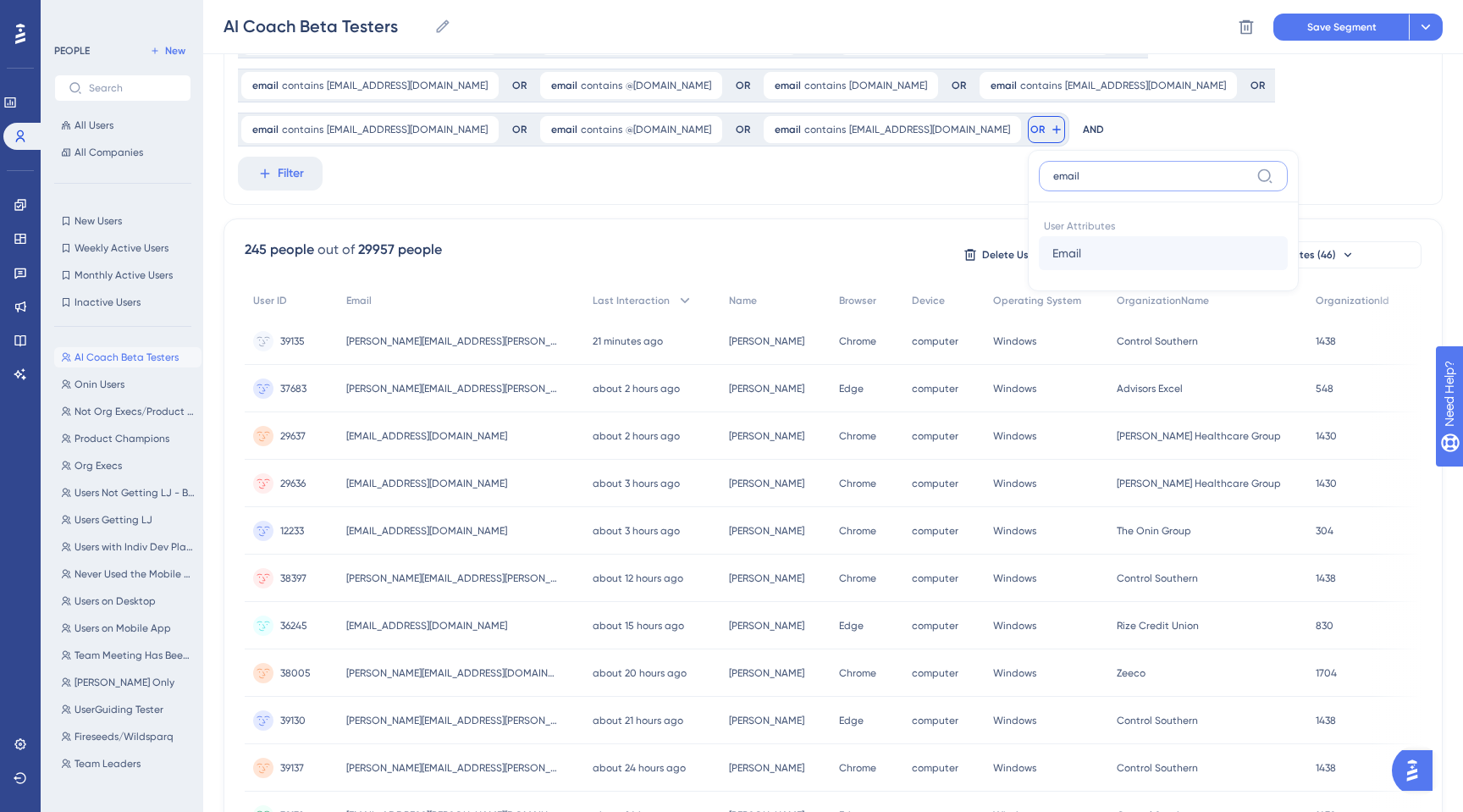
type input "email"
click at [1039, 236] on button "Email Email" at bounding box center [1163, 253] width 249 height 34
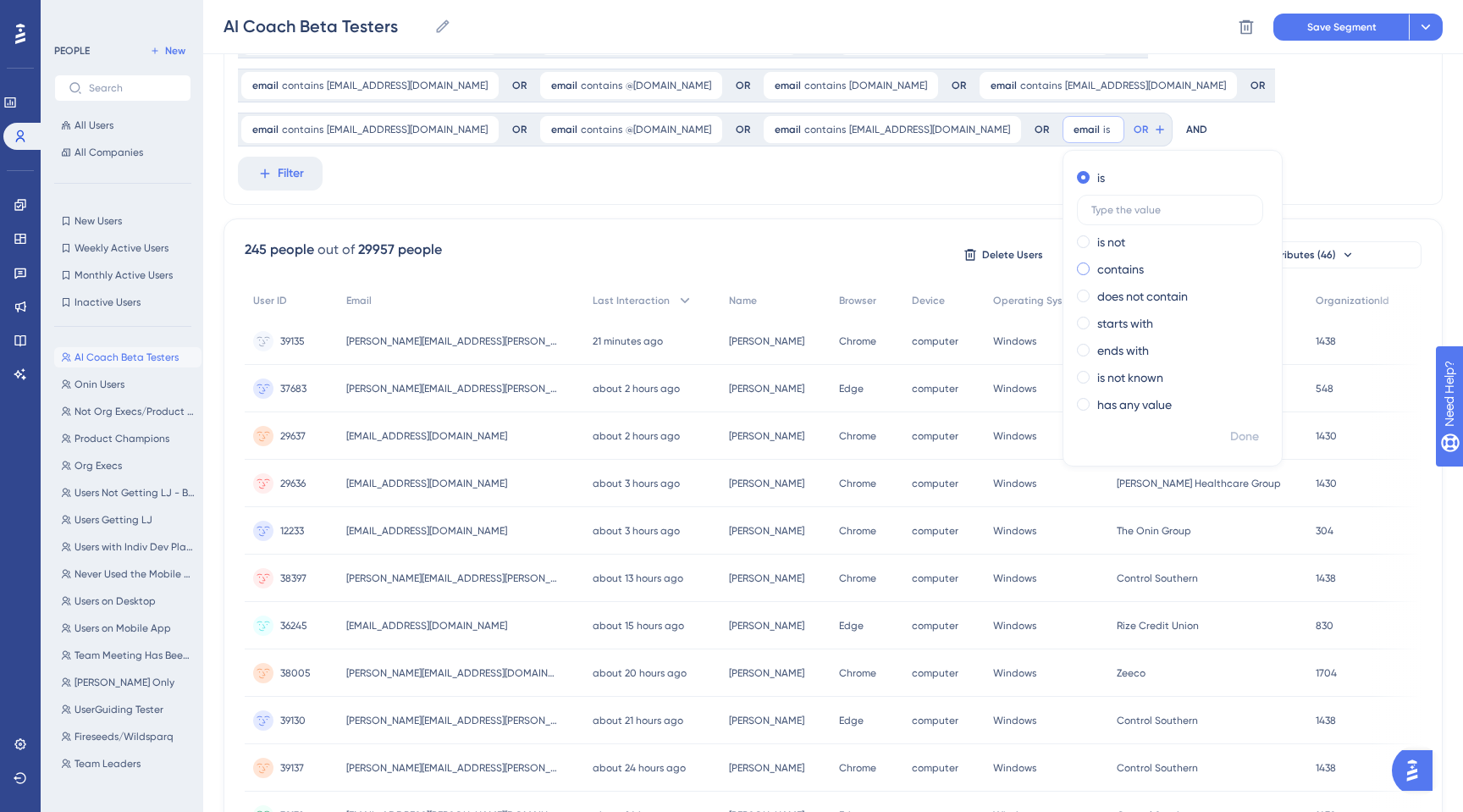
click at [1077, 262] on span at bounding box center [1083, 268] width 13 height 13
click at [1095, 265] on input "radio" at bounding box center [1095, 265] width 0 height 0
type input "[EMAIL_ADDRESS][DOMAIN_NAME]"
click at [1230, 427] on span "Done" at bounding box center [1244, 437] width 29 height 20
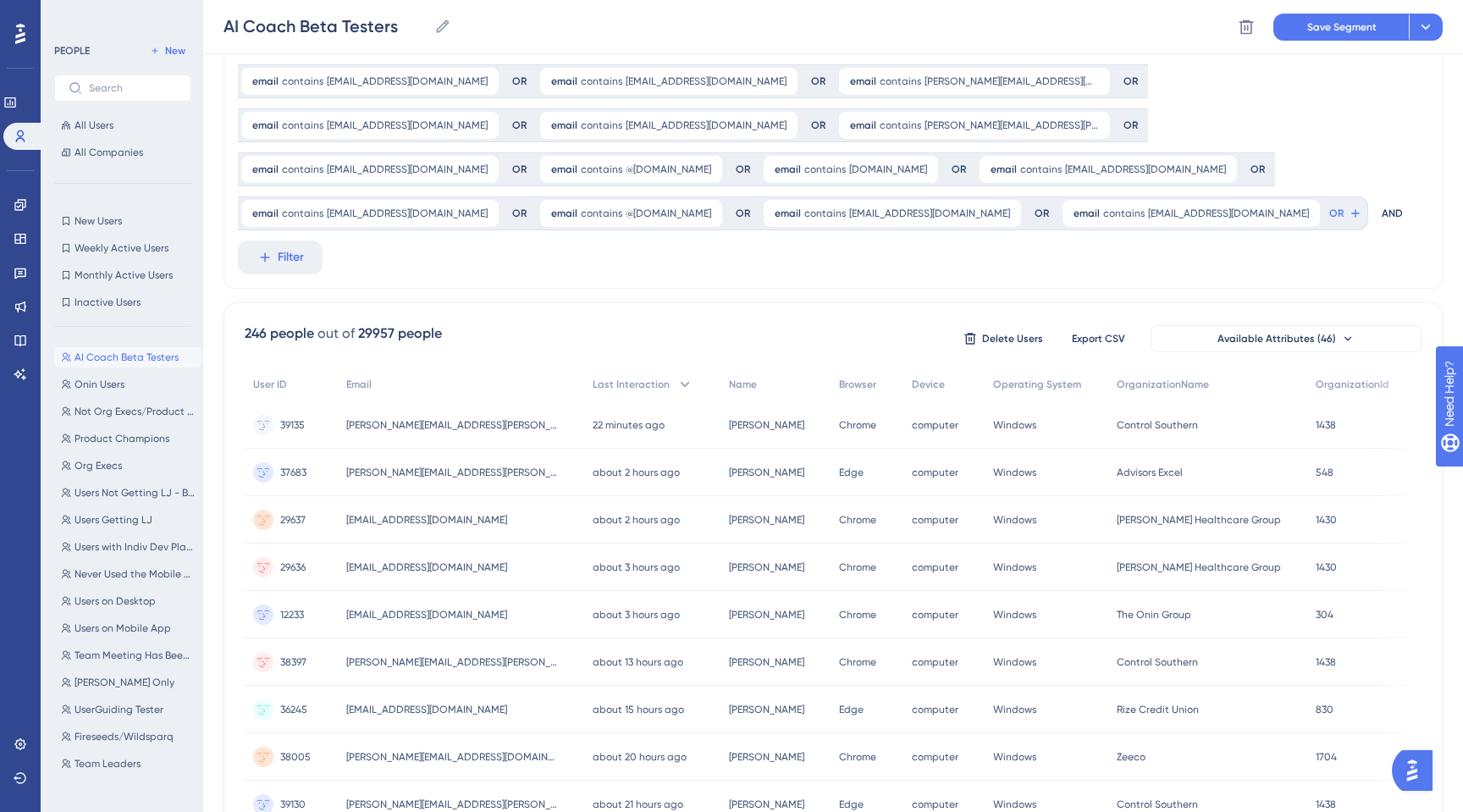
scroll to position [120, 0]
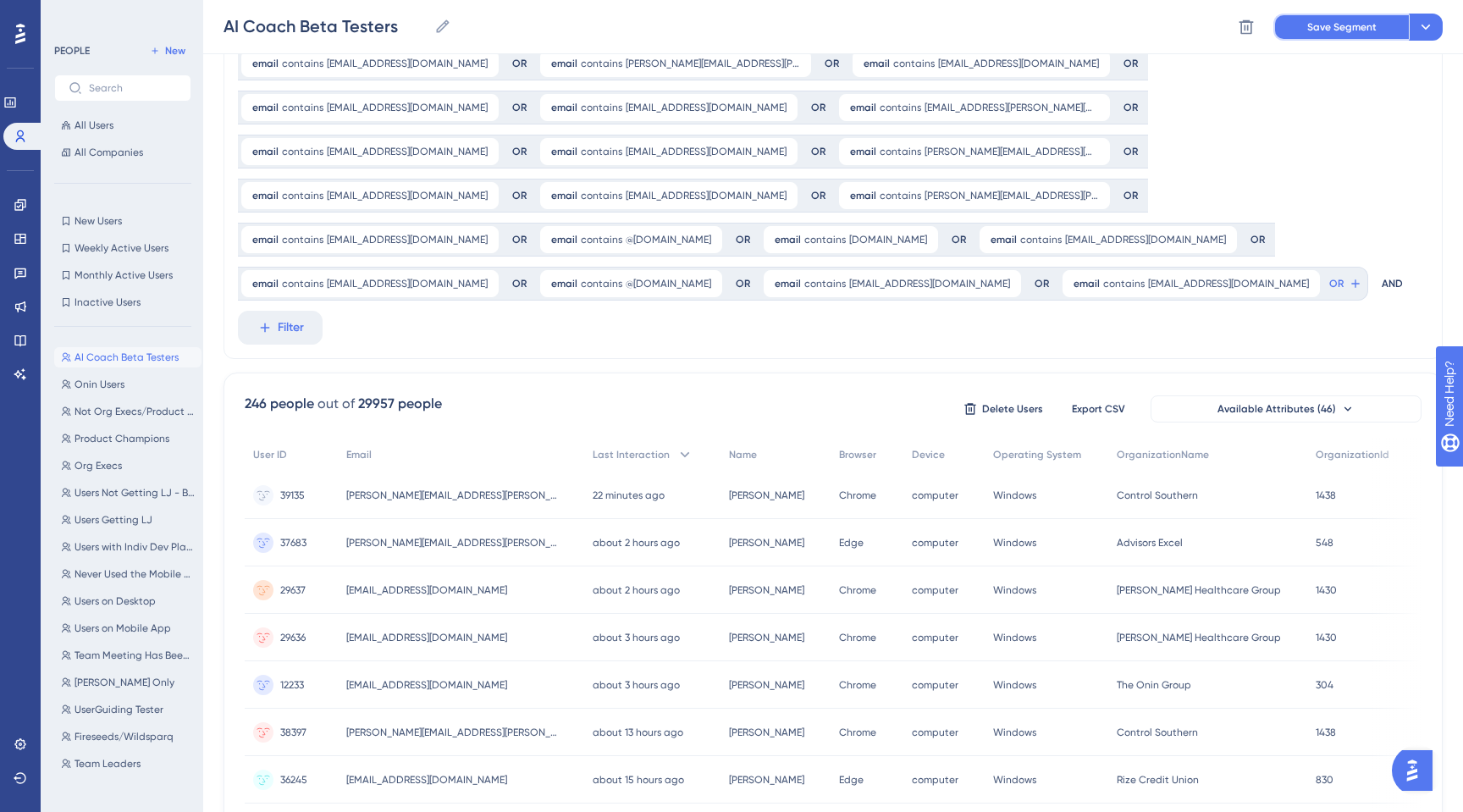
click at [1342, 31] on span "Save Segment" at bounding box center [1342, 27] width 70 height 14
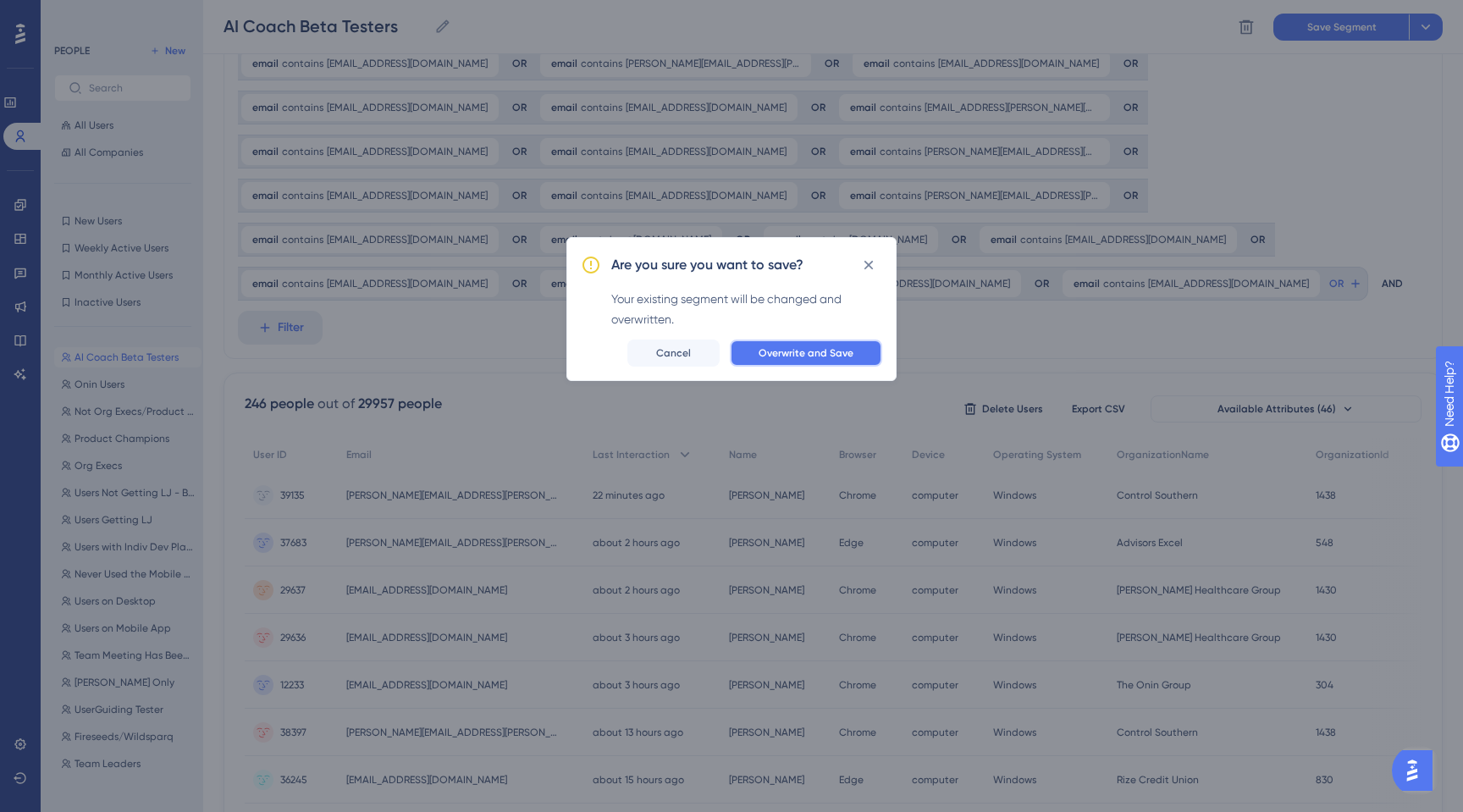
click at [818, 348] on span "Overwrite and Save" at bounding box center [806, 353] width 95 height 14
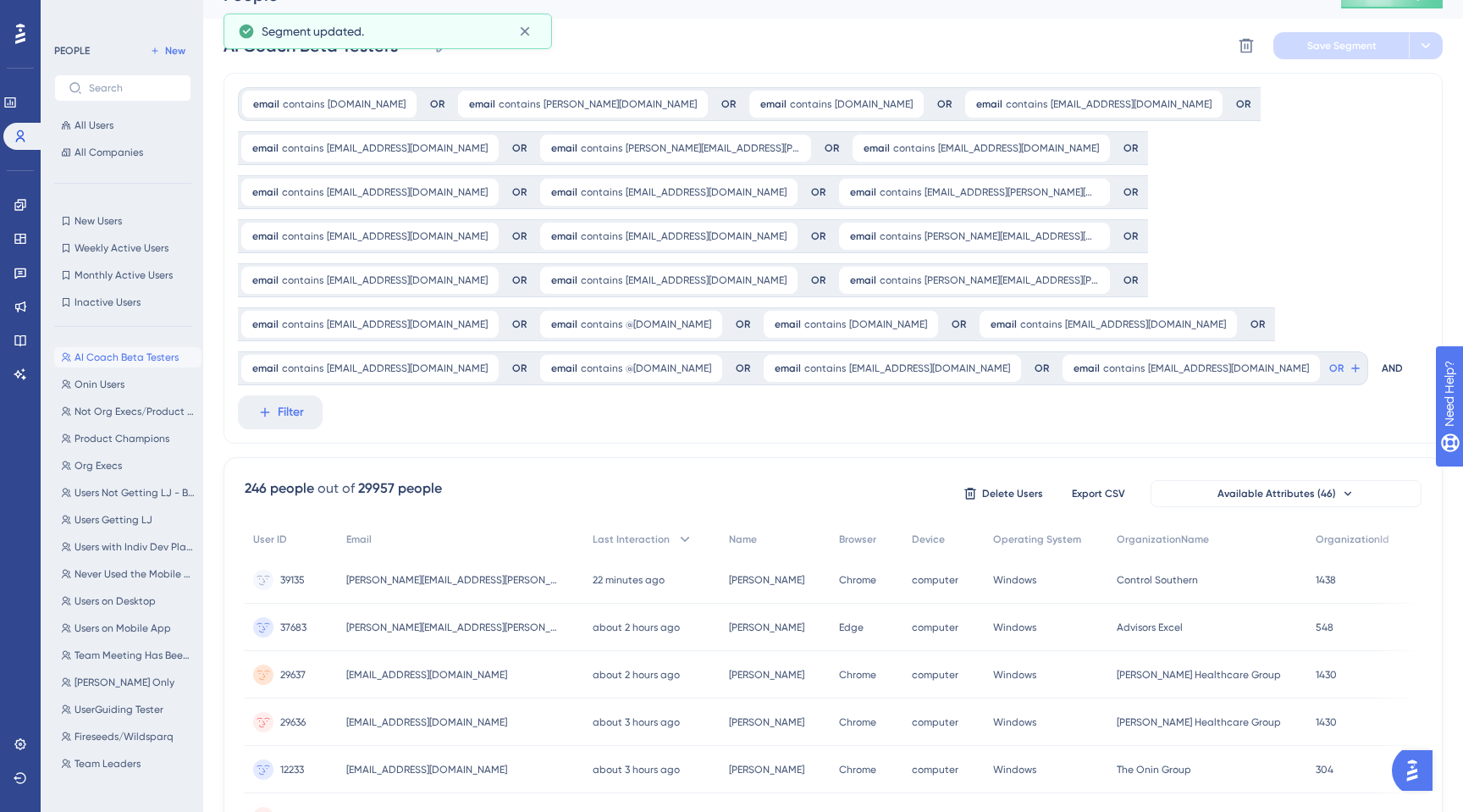
scroll to position [0, 0]
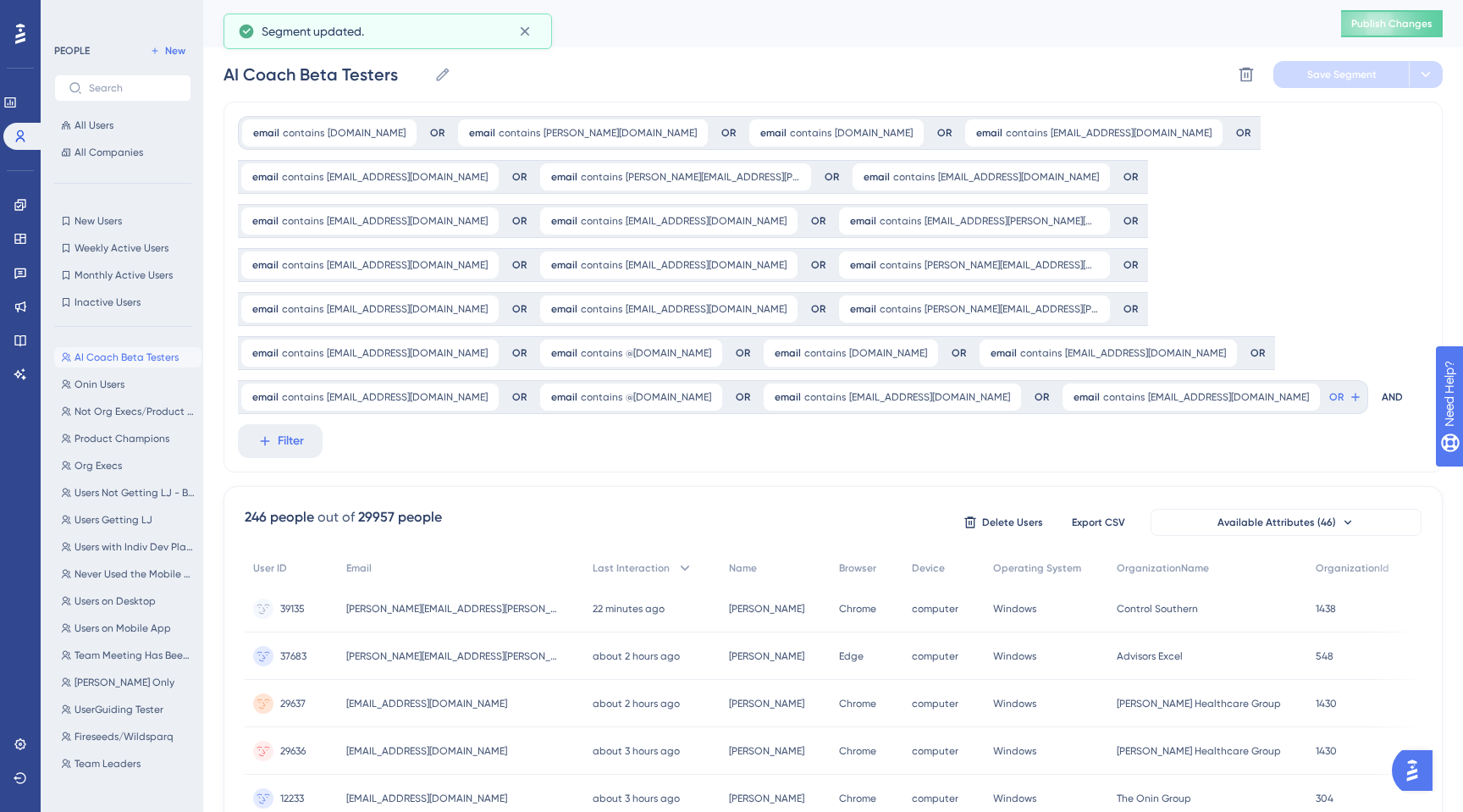
click at [15, 34] on icon at bounding box center [20, 34] width 10 height 22
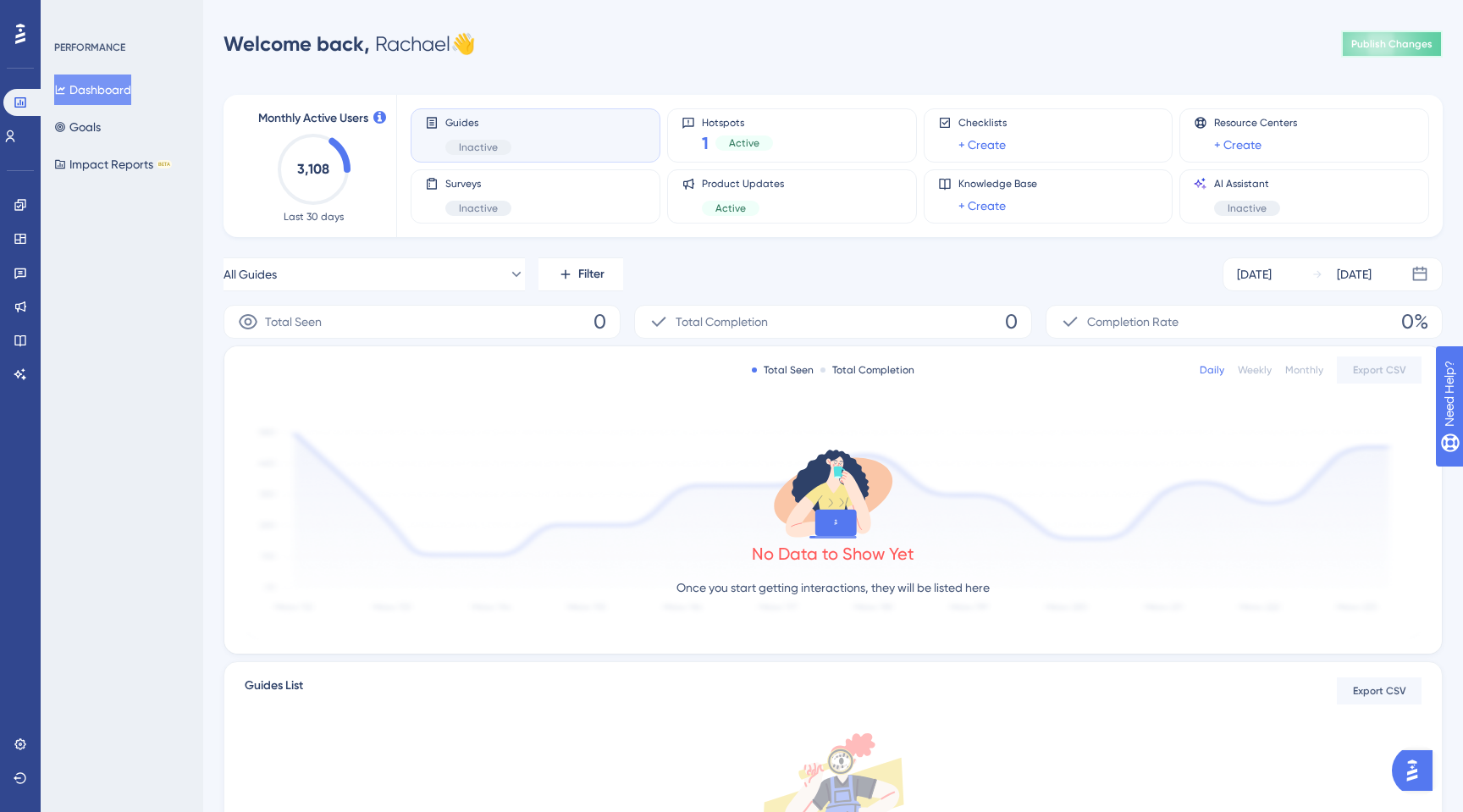
click at [1372, 45] on span "Publish Changes" at bounding box center [1392, 44] width 81 height 14
click at [15, 207] on icon at bounding box center [20, 204] width 11 height 11
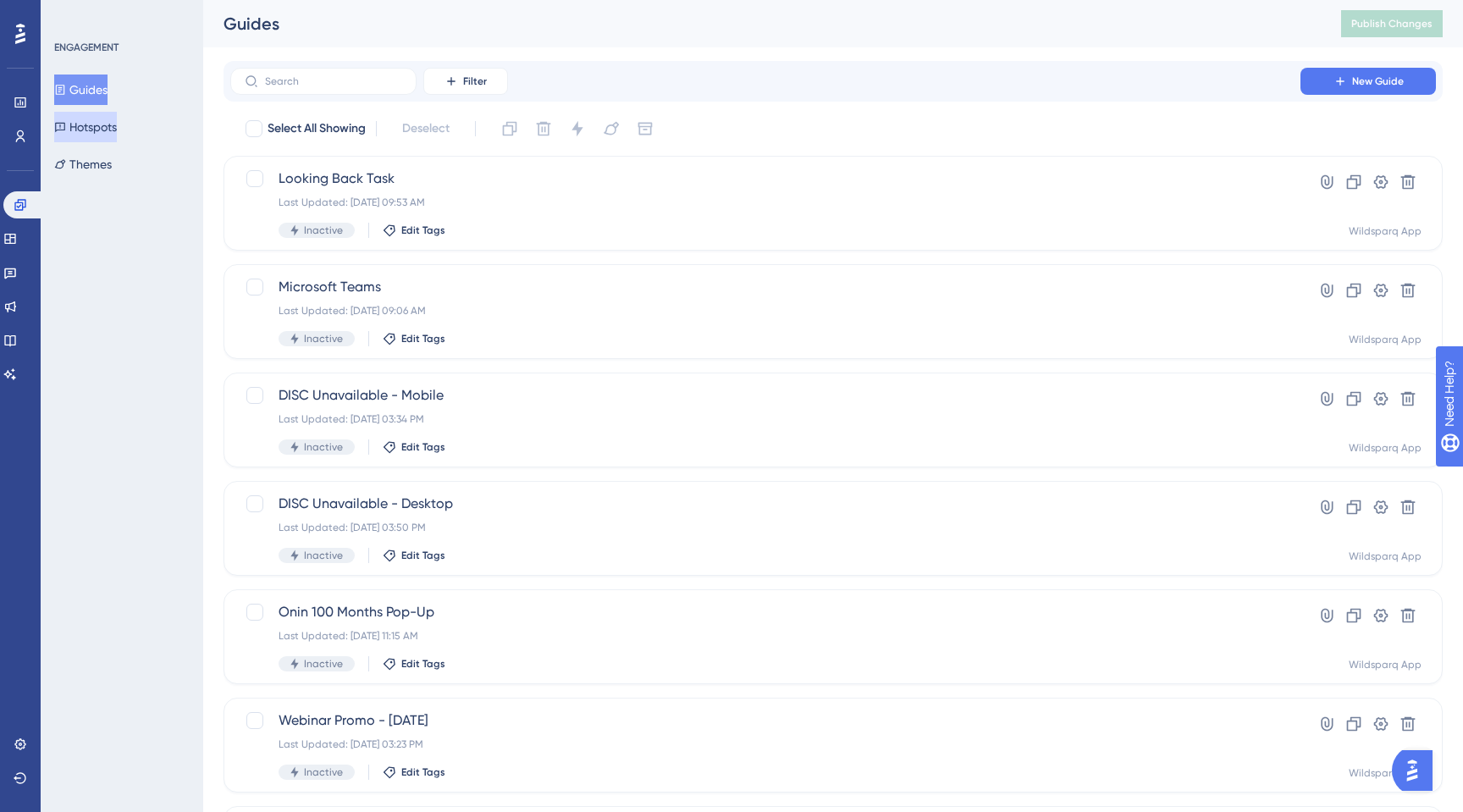
click at [84, 127] on button "Hotspots" at bounding box center [86, 127] width 63 height 31
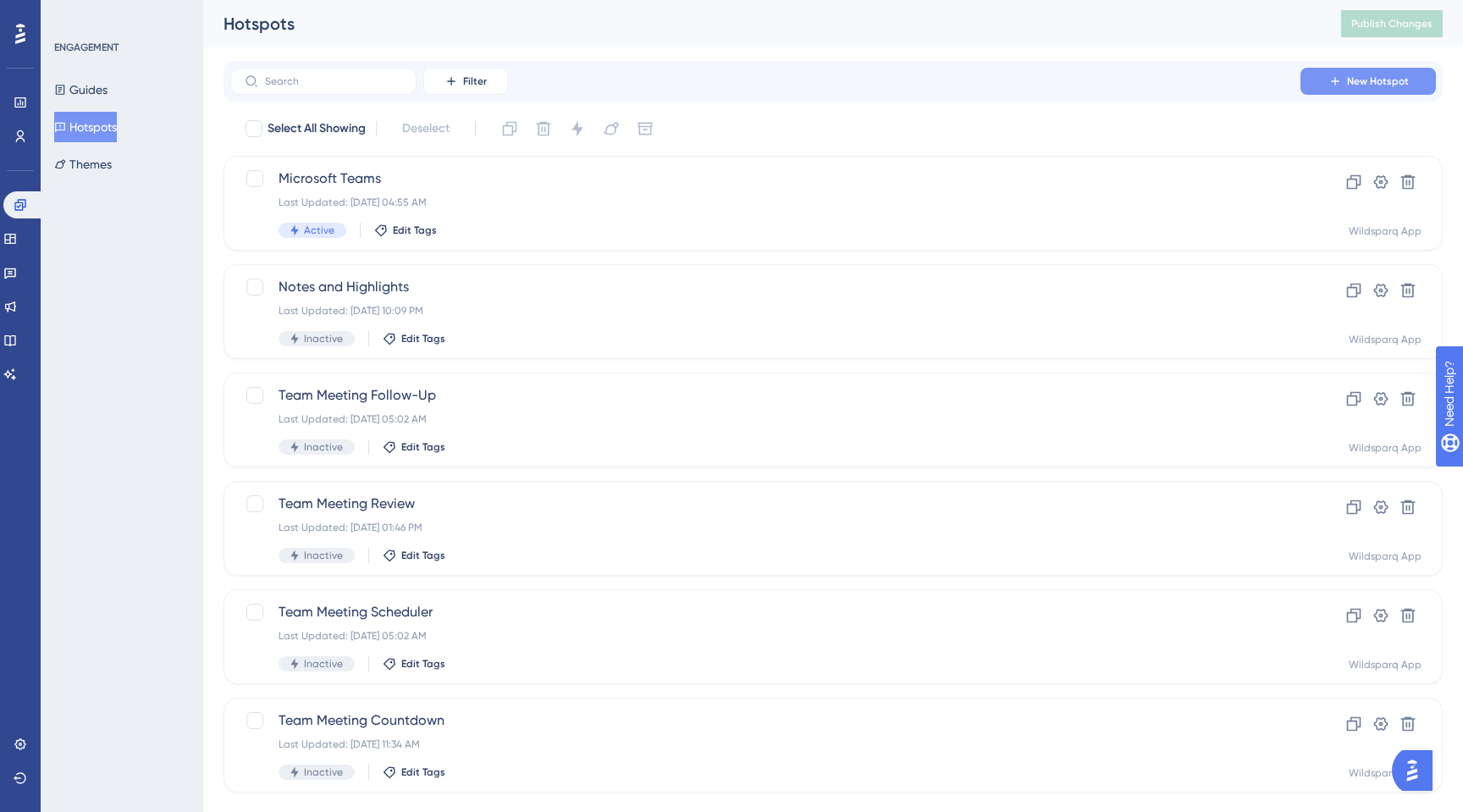
click at [1381, 82] on span "New Hotspot" at bounding box center [1377, 81] width 62 height 14
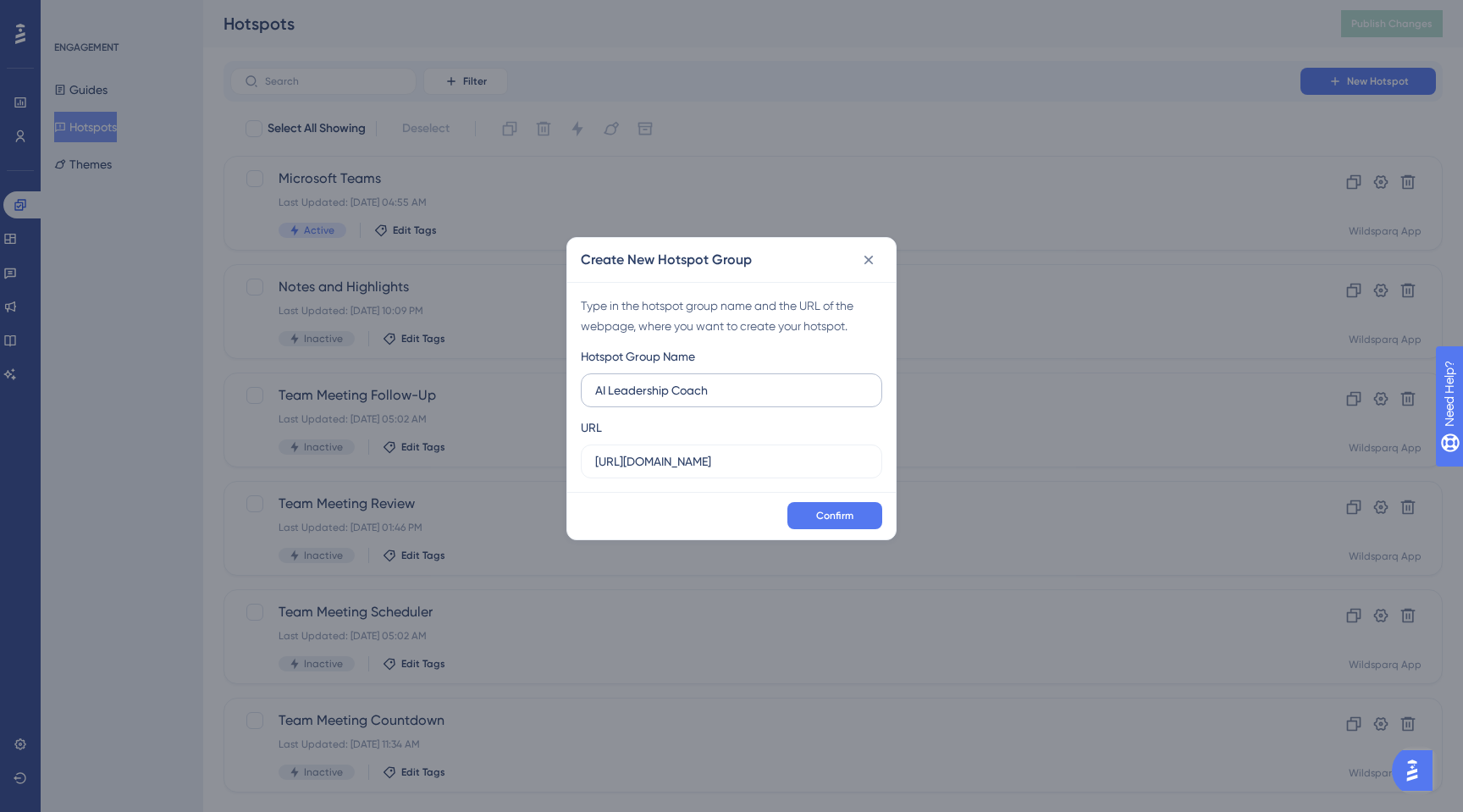
drag, startPoint x: 674, startPoint y: 388, endPoint x: 611, endPoint y: 384, distance: 63.1
click at [611, 384] on input "AI Leadership Coach" at bounding box center [731, 390] width 272 height 19
type input "AI Coach"
click at [847, 518] on span "Confirm" at bounding box center [835, 515] width 37 height 14
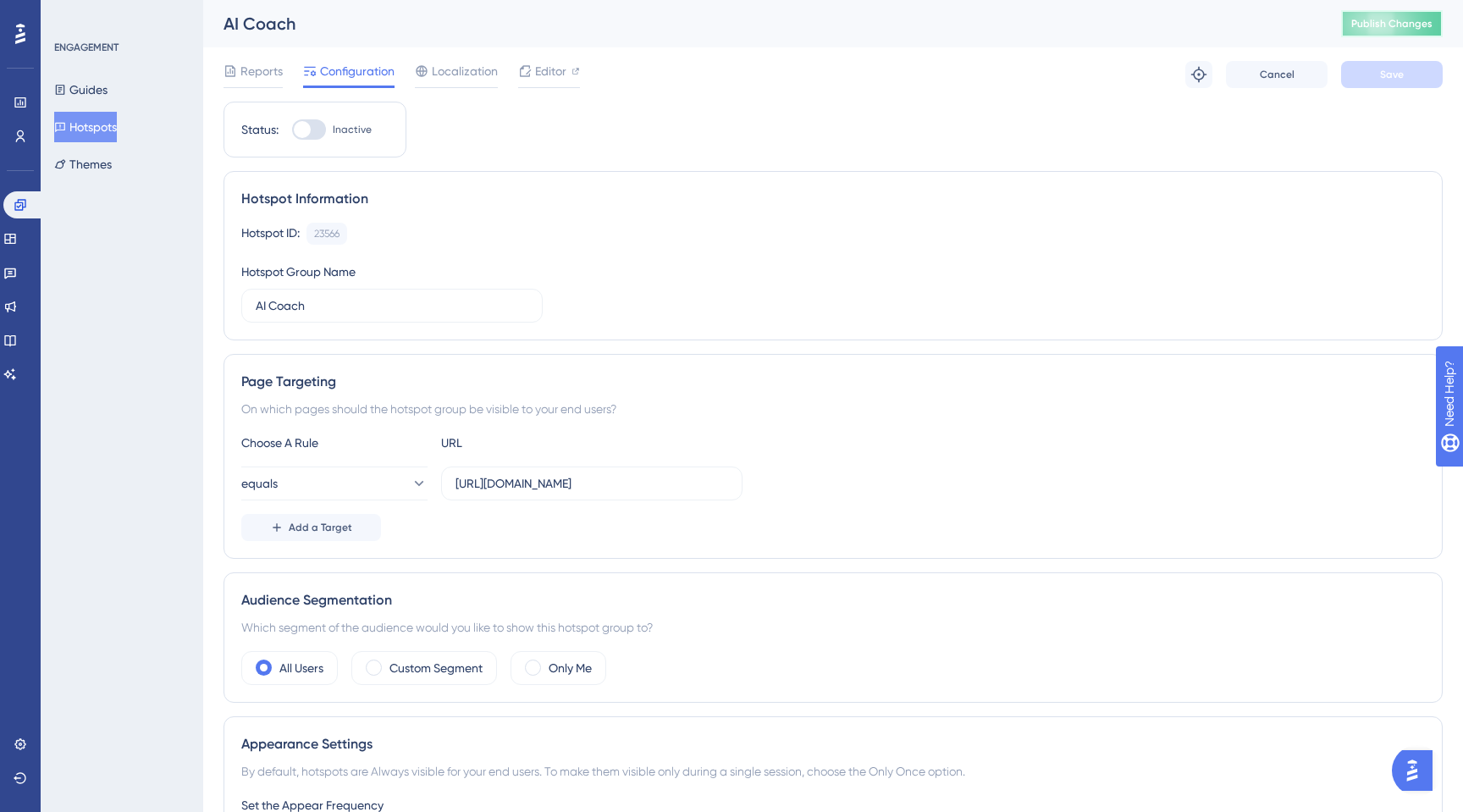
click at [1364, 26] on span "Publish Changes" at bounding box center [1392, 24] width 81 height 14
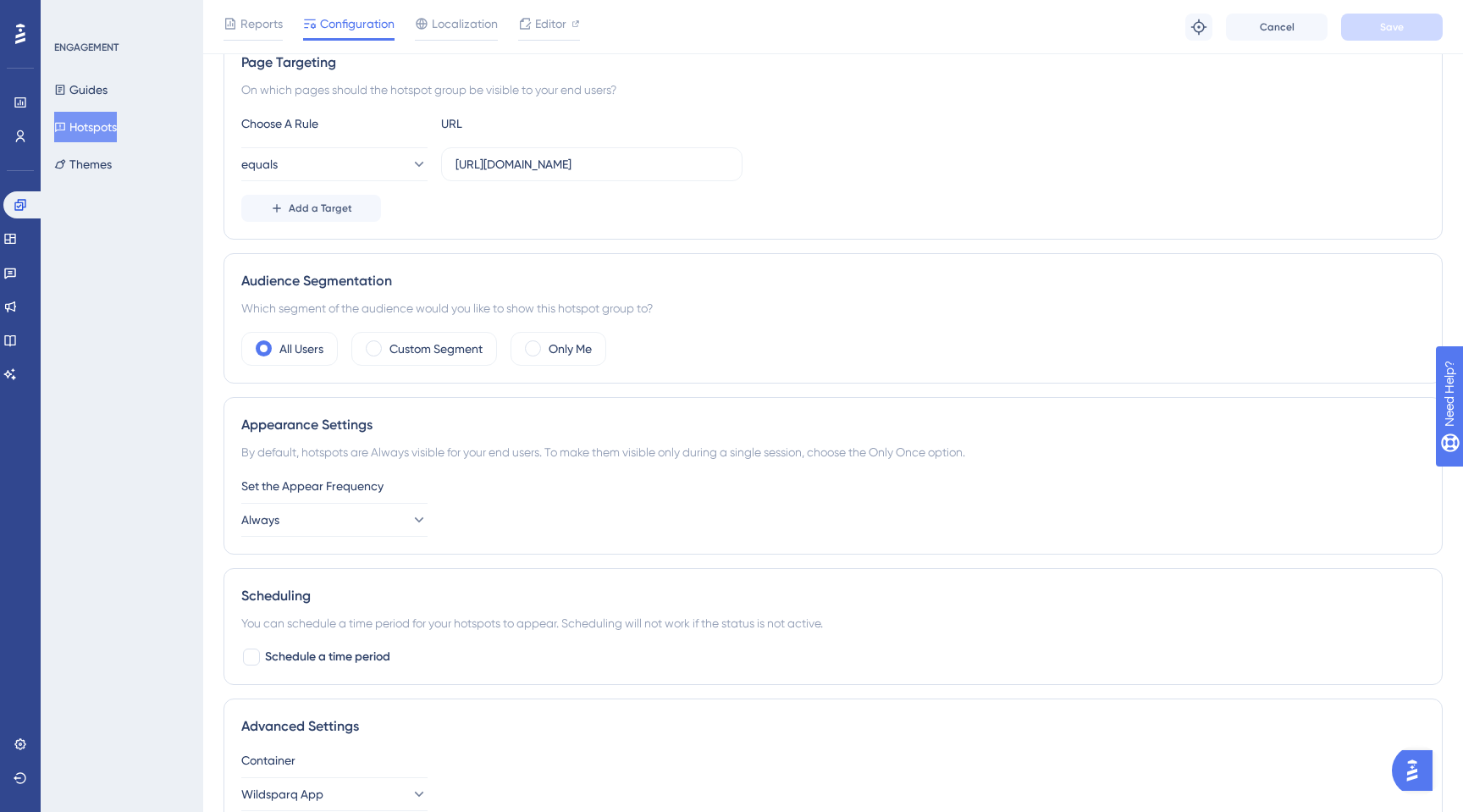
scroll to position [335, 0]
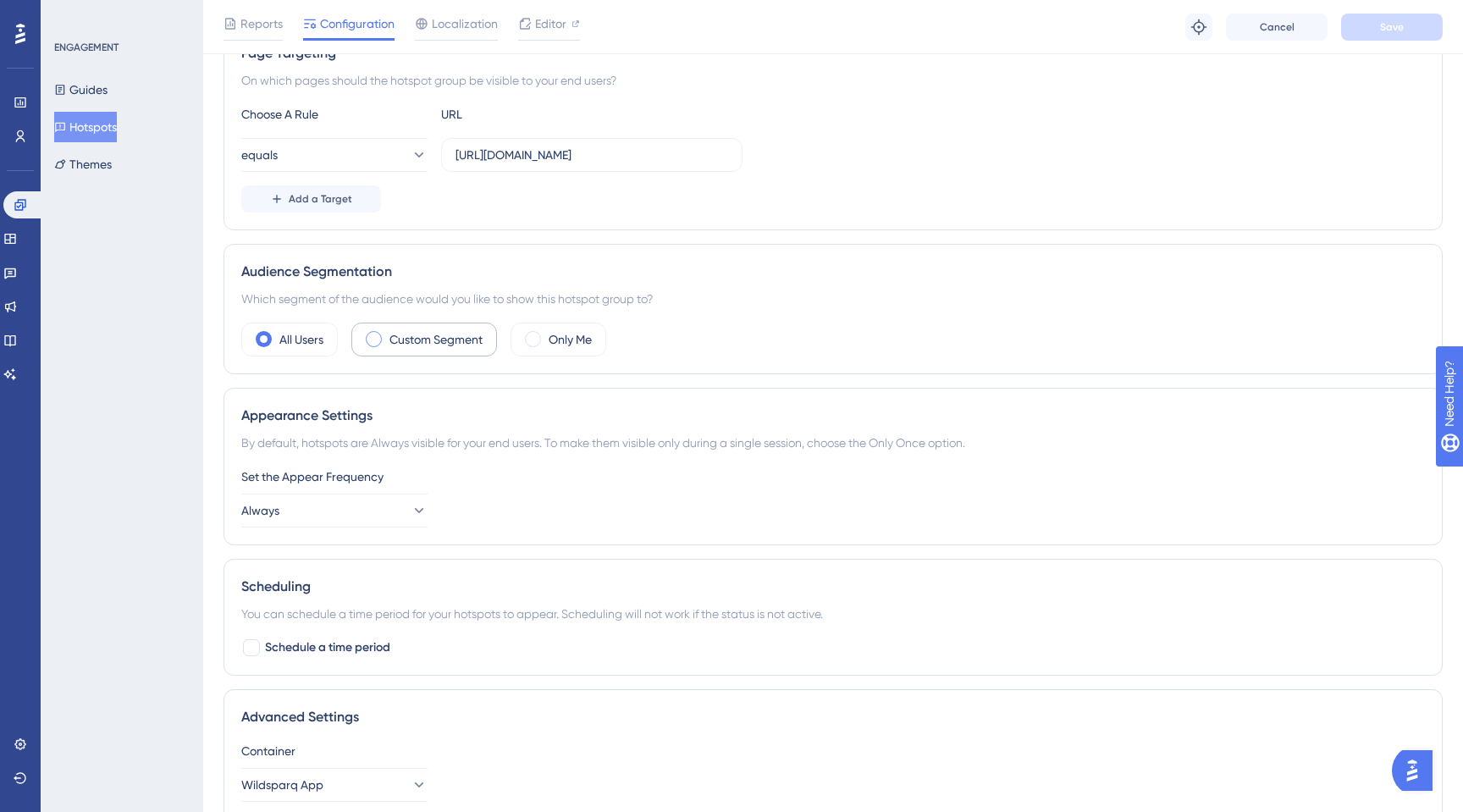
click at [376, 340] on span at bounding box center [373, 339] width 16 height 16
click at [387, 333] on input "radio" at bounding box center [387, 333] width 0 height 0
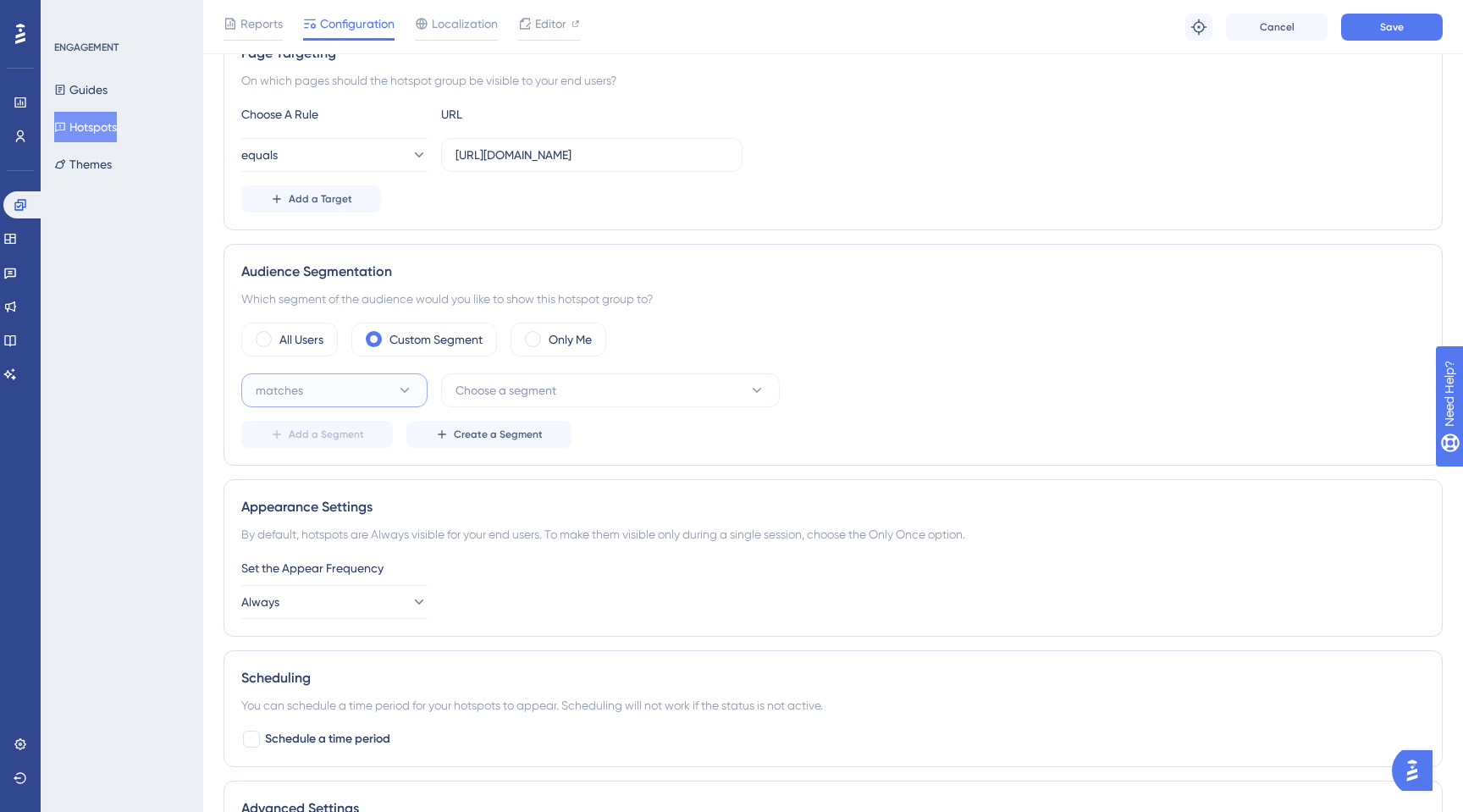
click at [376, 394] on button "matches" at bounding box center [334, 390] width 186 height 34
click at [338, 443] on div "matches matches" at bounding box center [334, 442] width 137 height 34
click at [561, 392] on button "Choose a segment" at bounding box center [610, 390] width 339 height 34
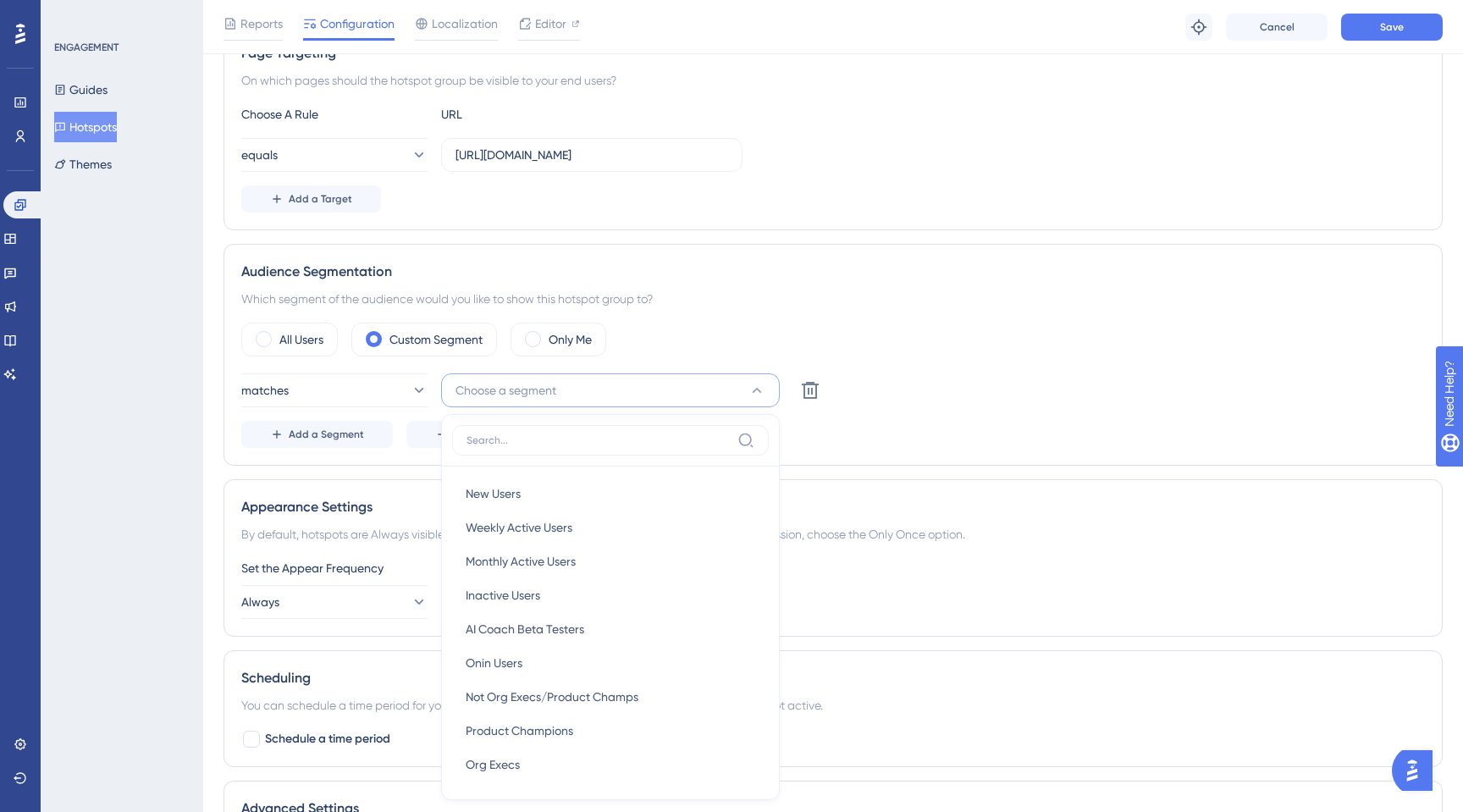
scroll to position [534, 0]
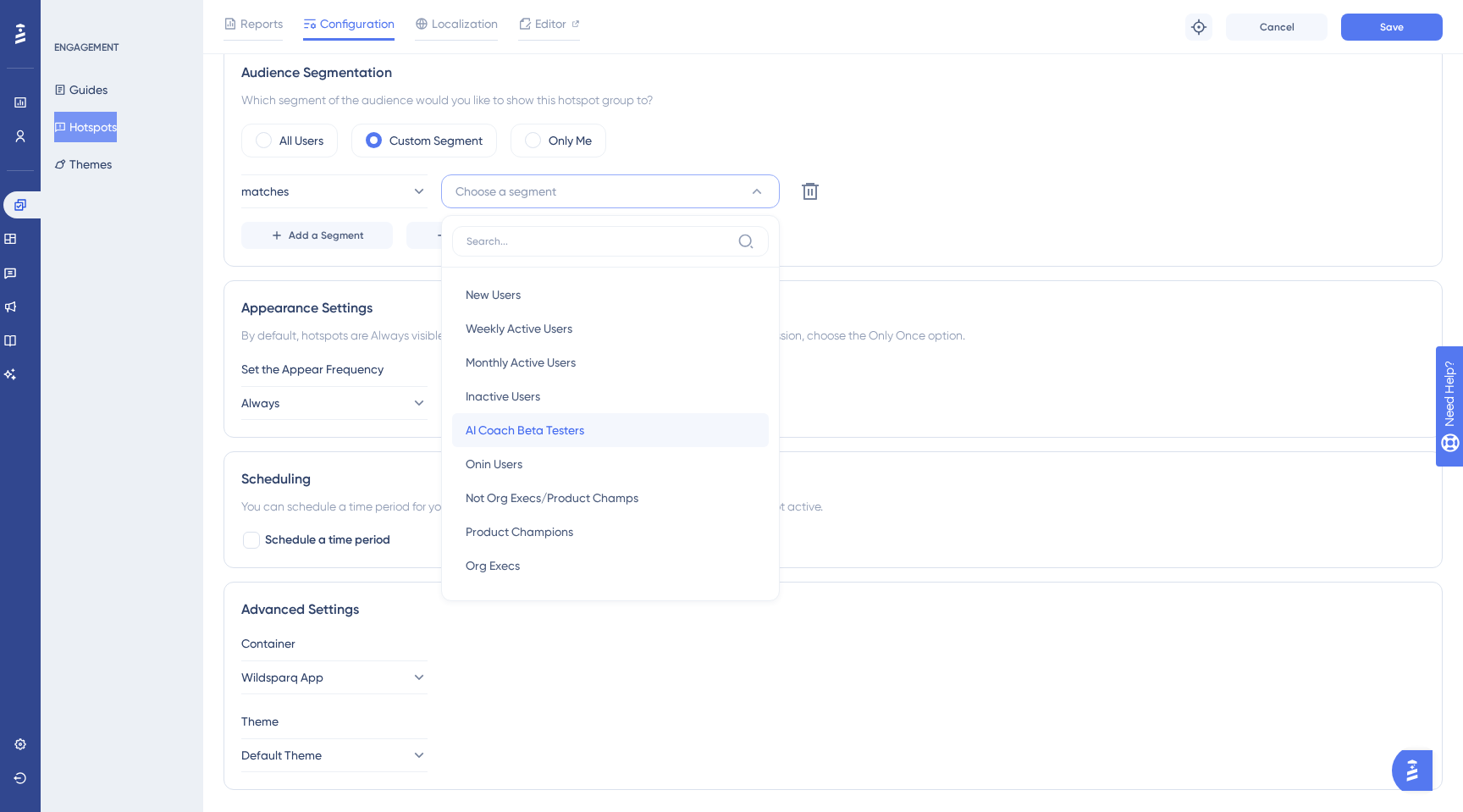
click at [547, 429] on span "AI Coach Beta Testers" at bounding box center [525, 430] width 119 height 20
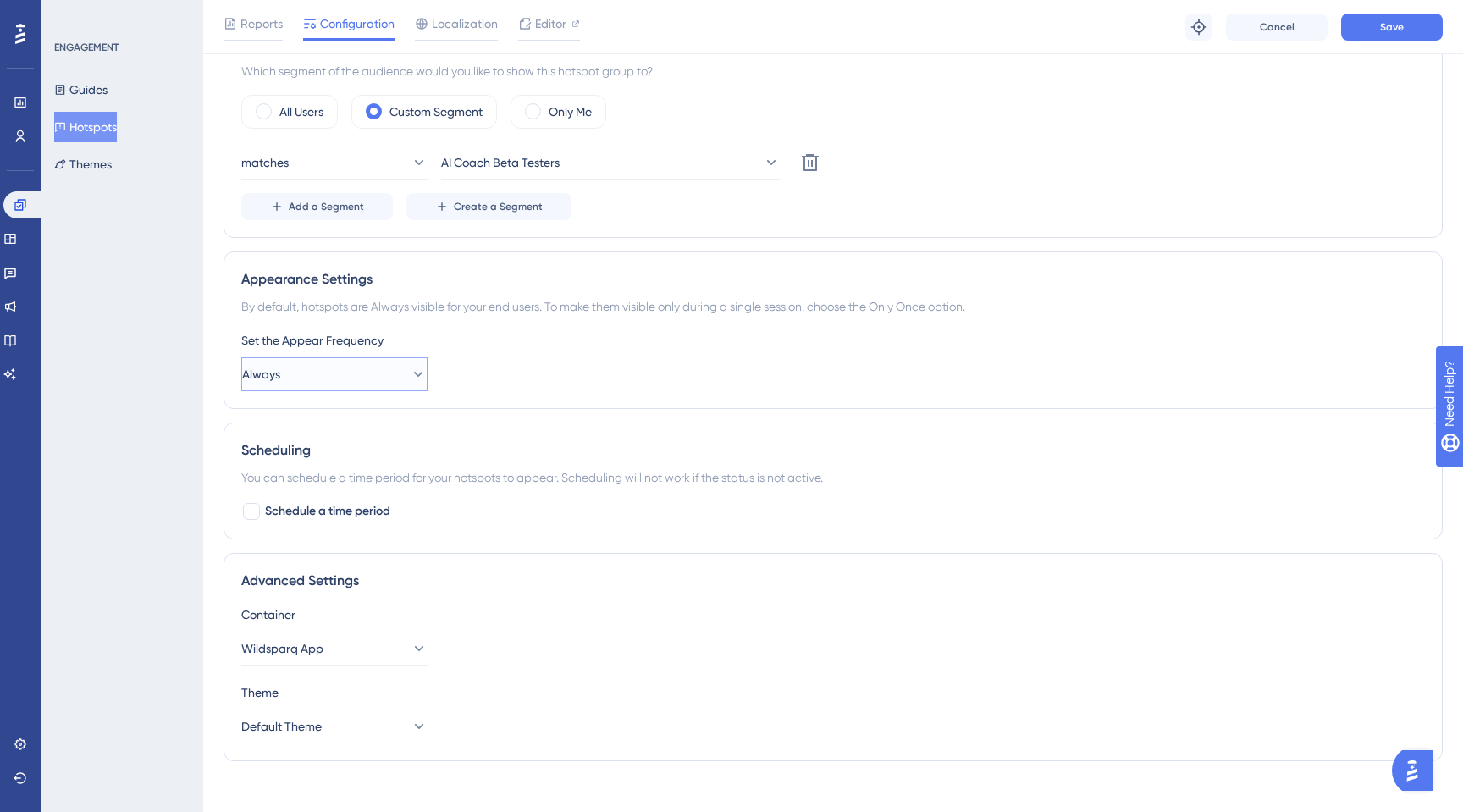
click at [366, 366] on button "Always" at bounding box center [334, 374] width 186 height 34
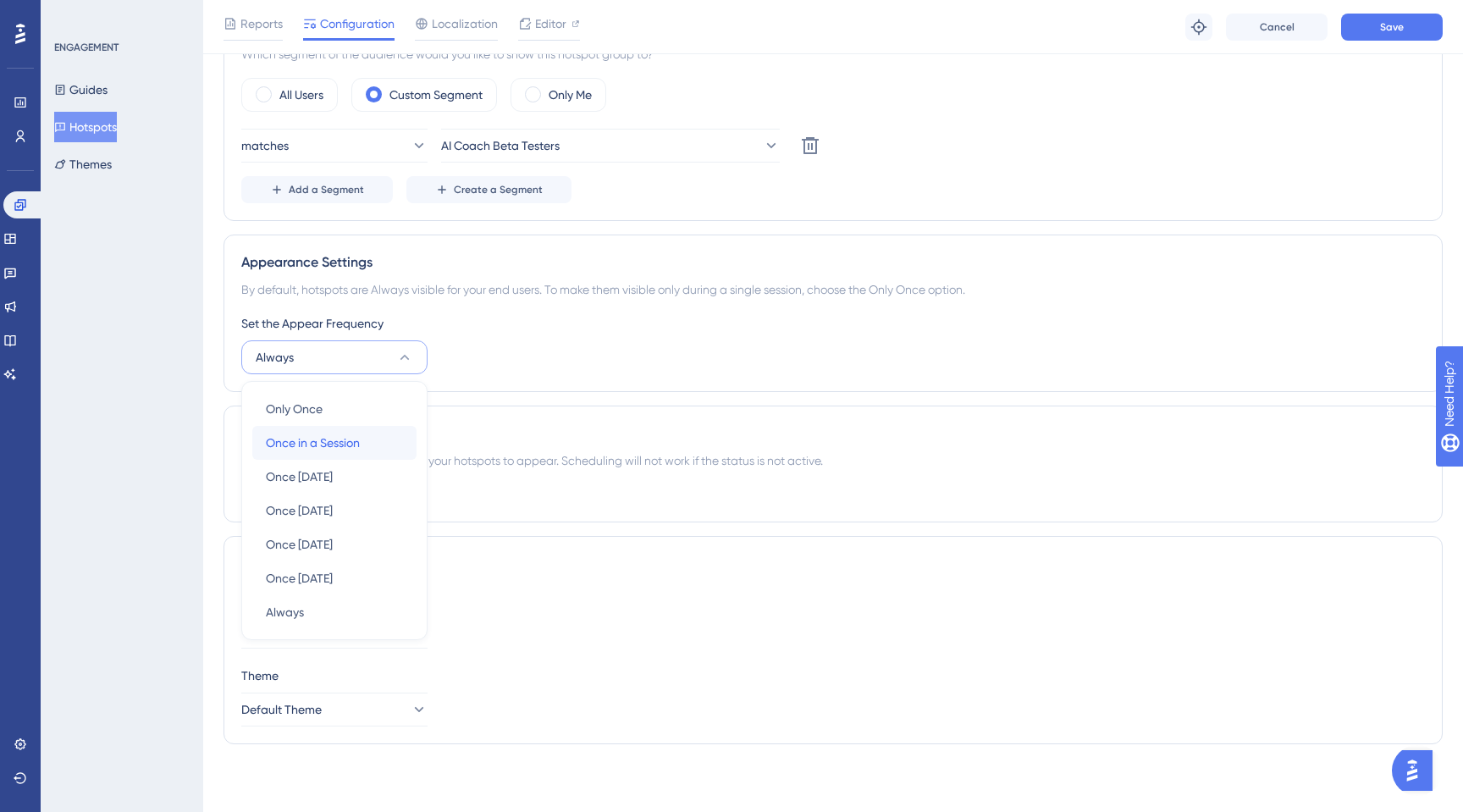
click at [353, 440] on span "Once in a Session" at bounding box center [312, 443] width 94 height 20
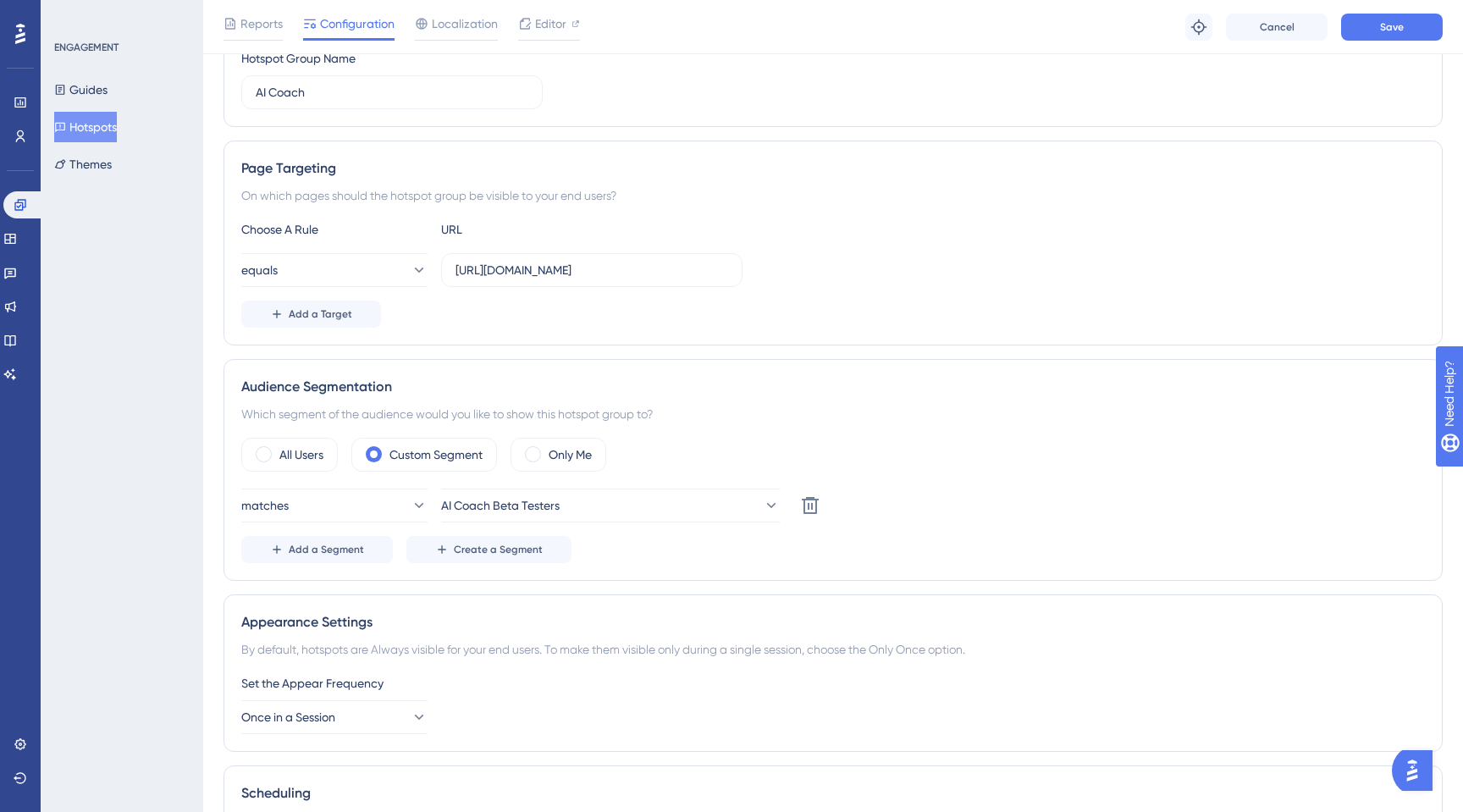
scroll to position [0, 0]
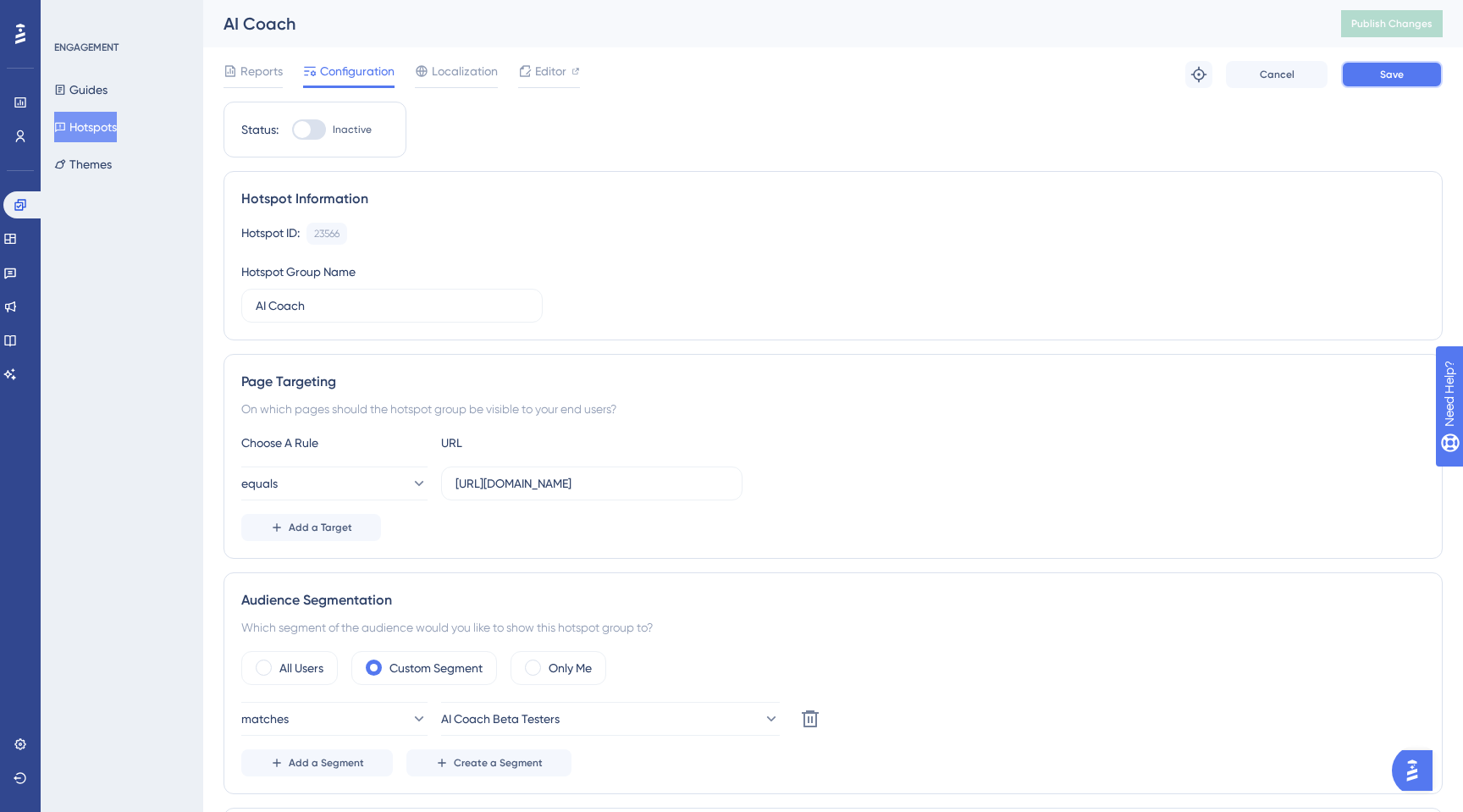
click at [1395, 77] on span "Save" at bounding box center [1392, 75] width 24 height 14
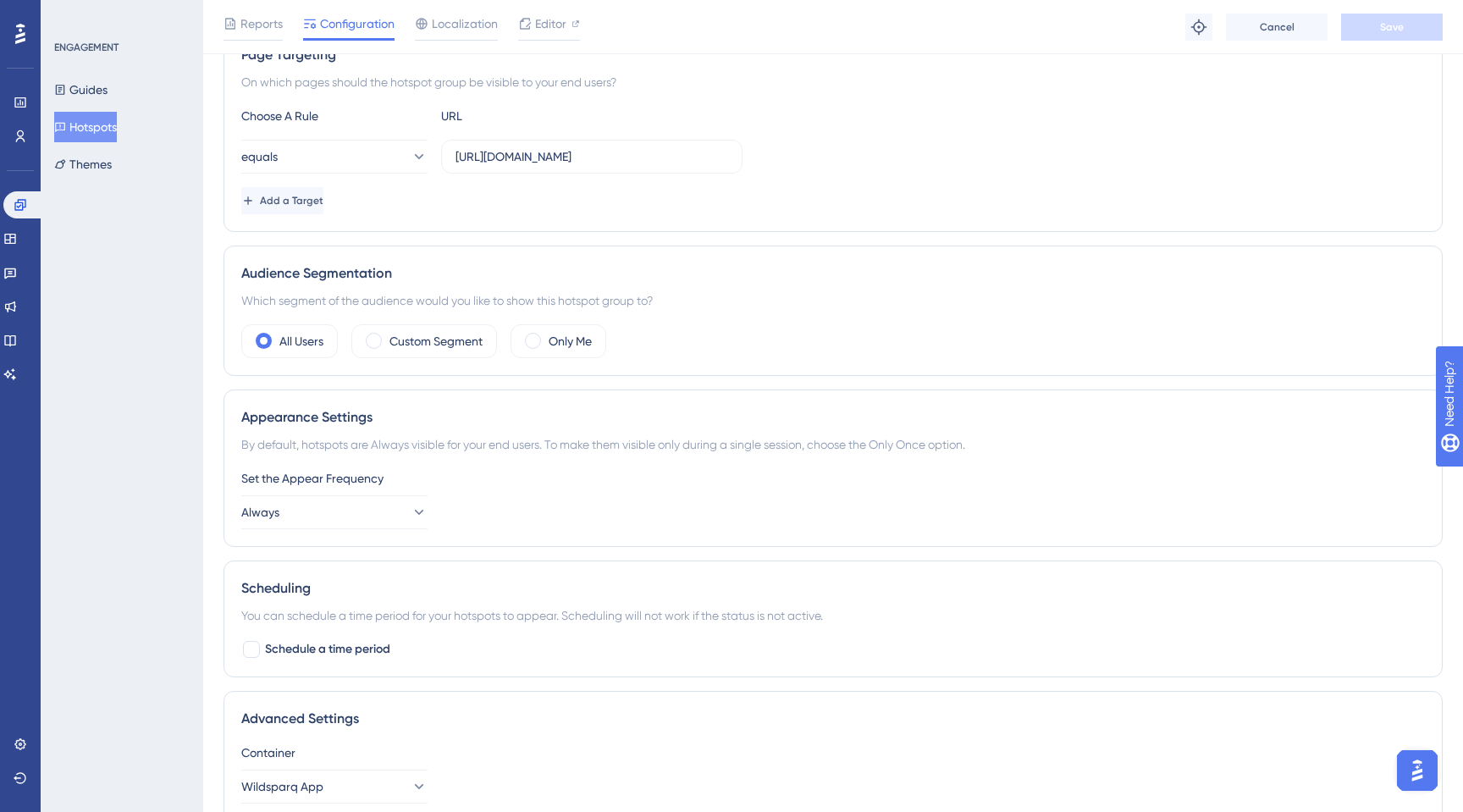
scroll to position [345, 0]
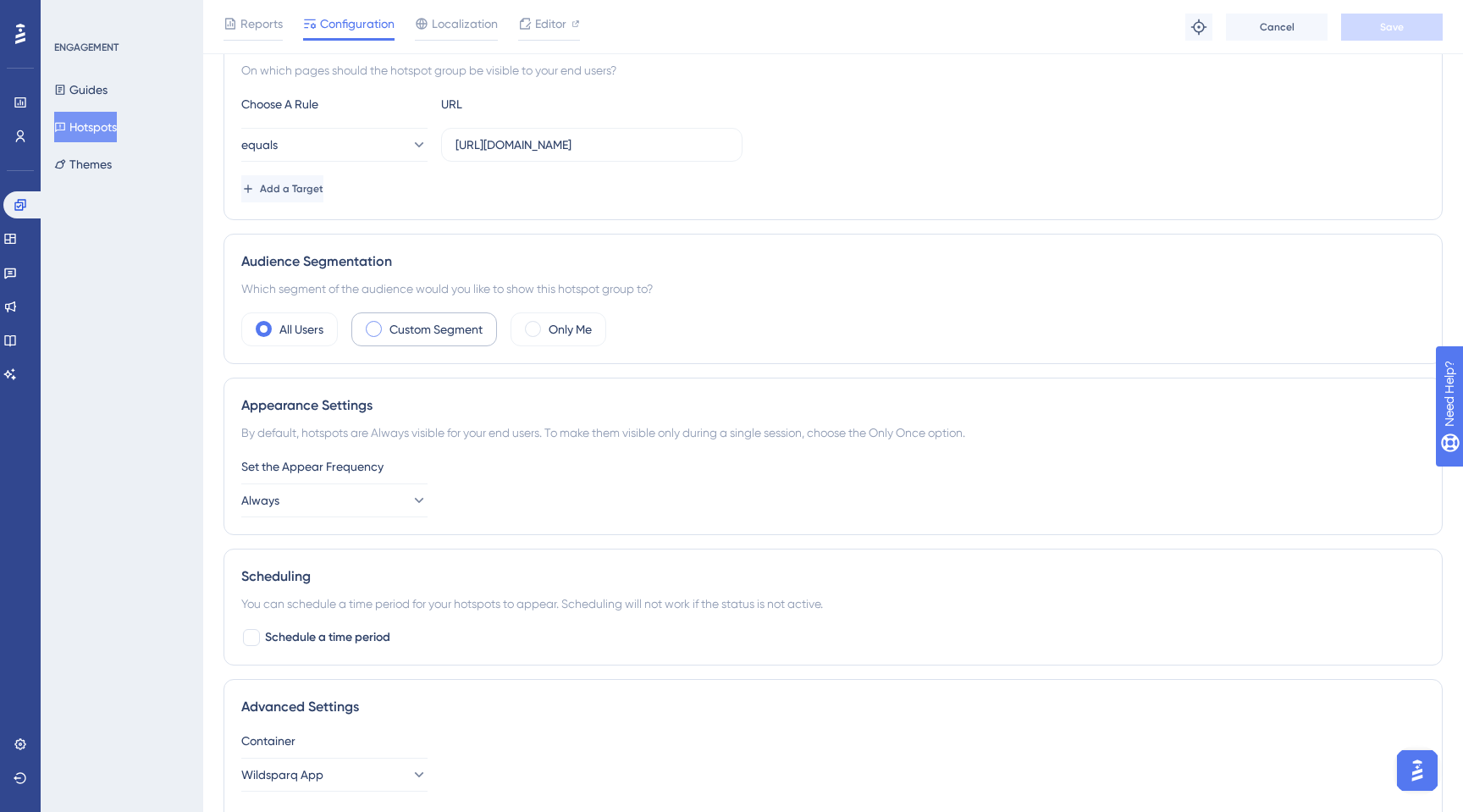
click at [378, 328] on span at bounding box center [373, 328] width 16 height 16
click at [387, 323] on input "radio" at bounding box center [387, 323] width 0 height 0
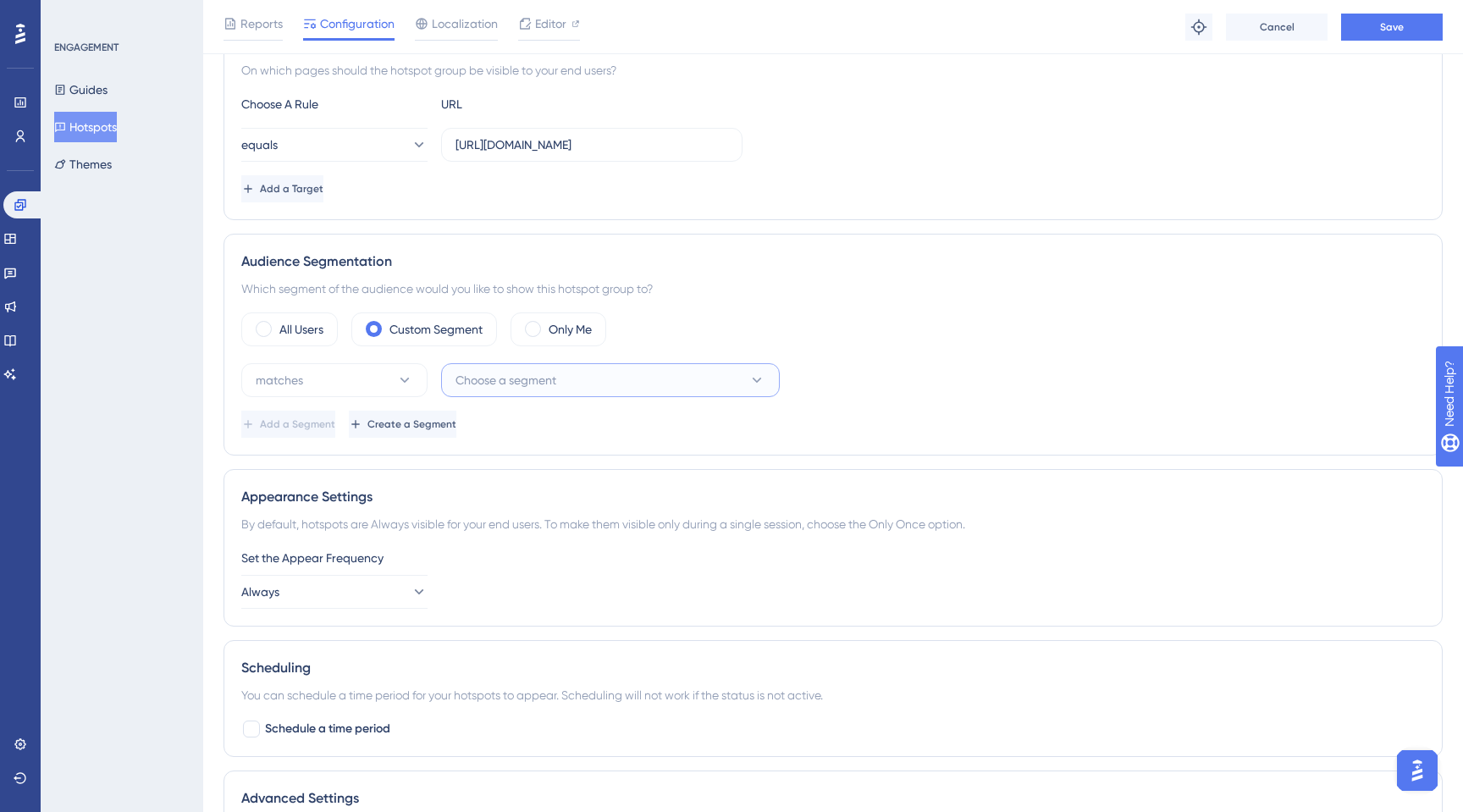
click at [535, 374] on span "Choose a segment" at bounding box center [506, 380] width 101 height 20
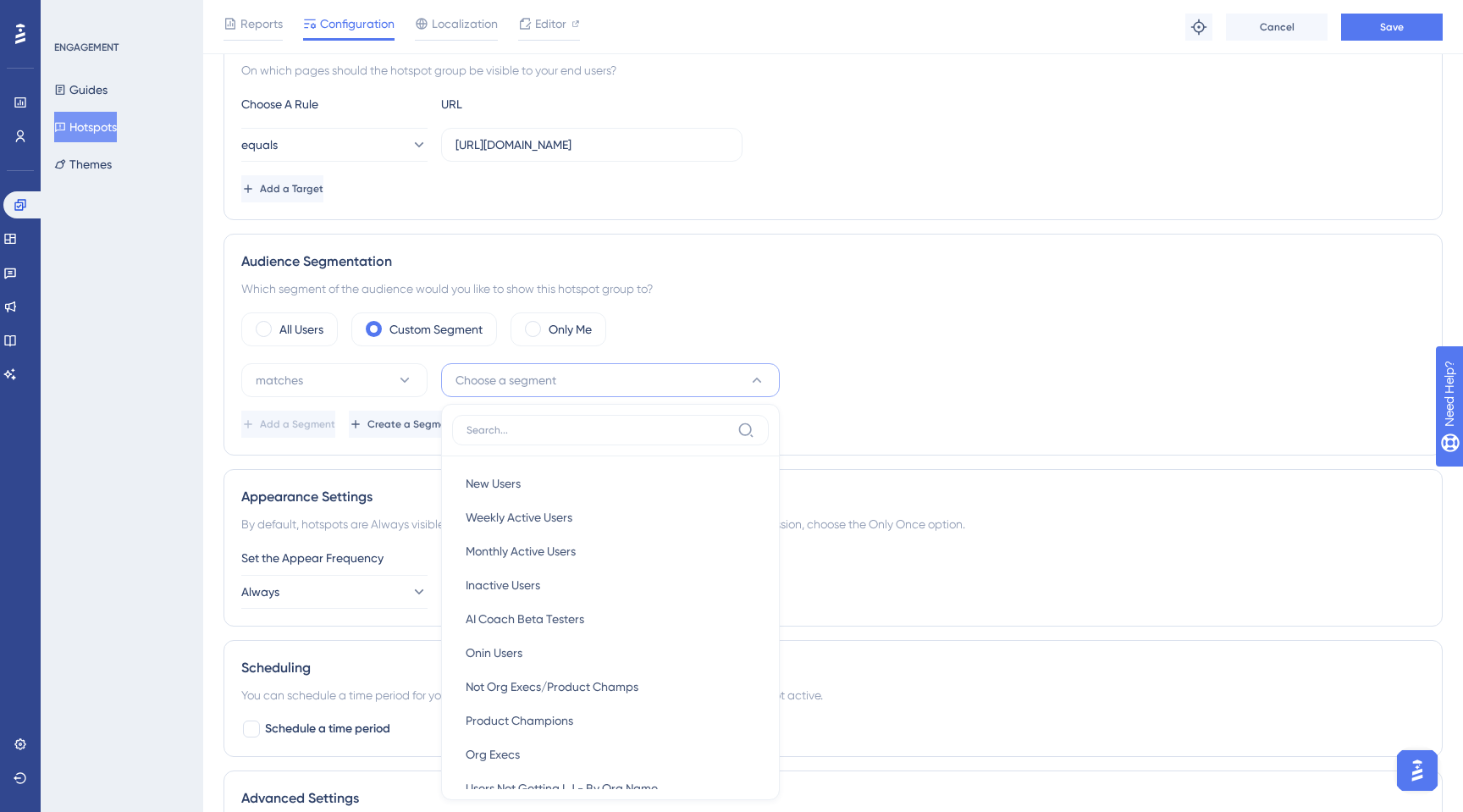
scroll to position [539, 0]
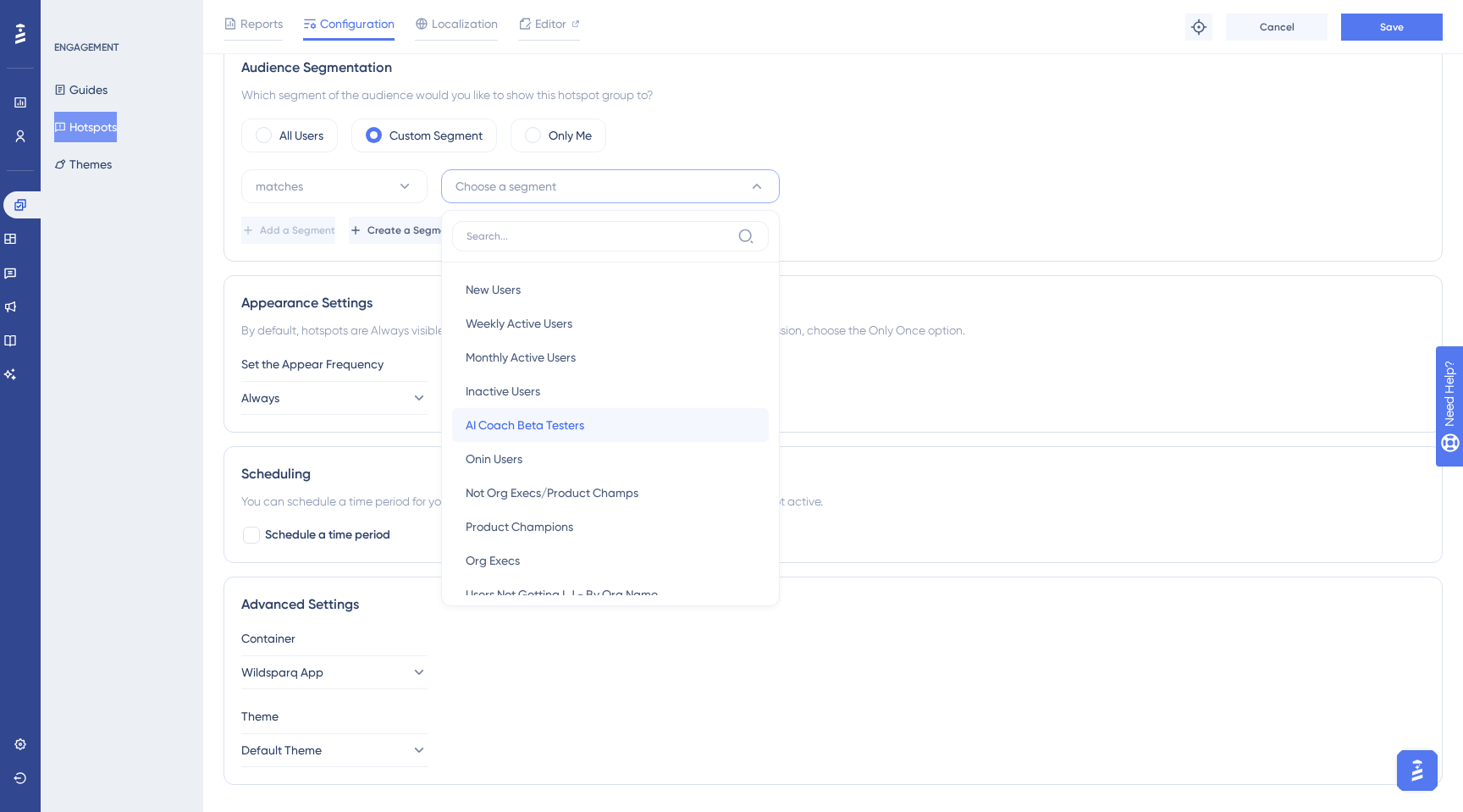
click at [517, 435] on div "AI Coach Beta Testers AI Coach Beta Testers" at bounding box center [610, 425] width 289 height 34
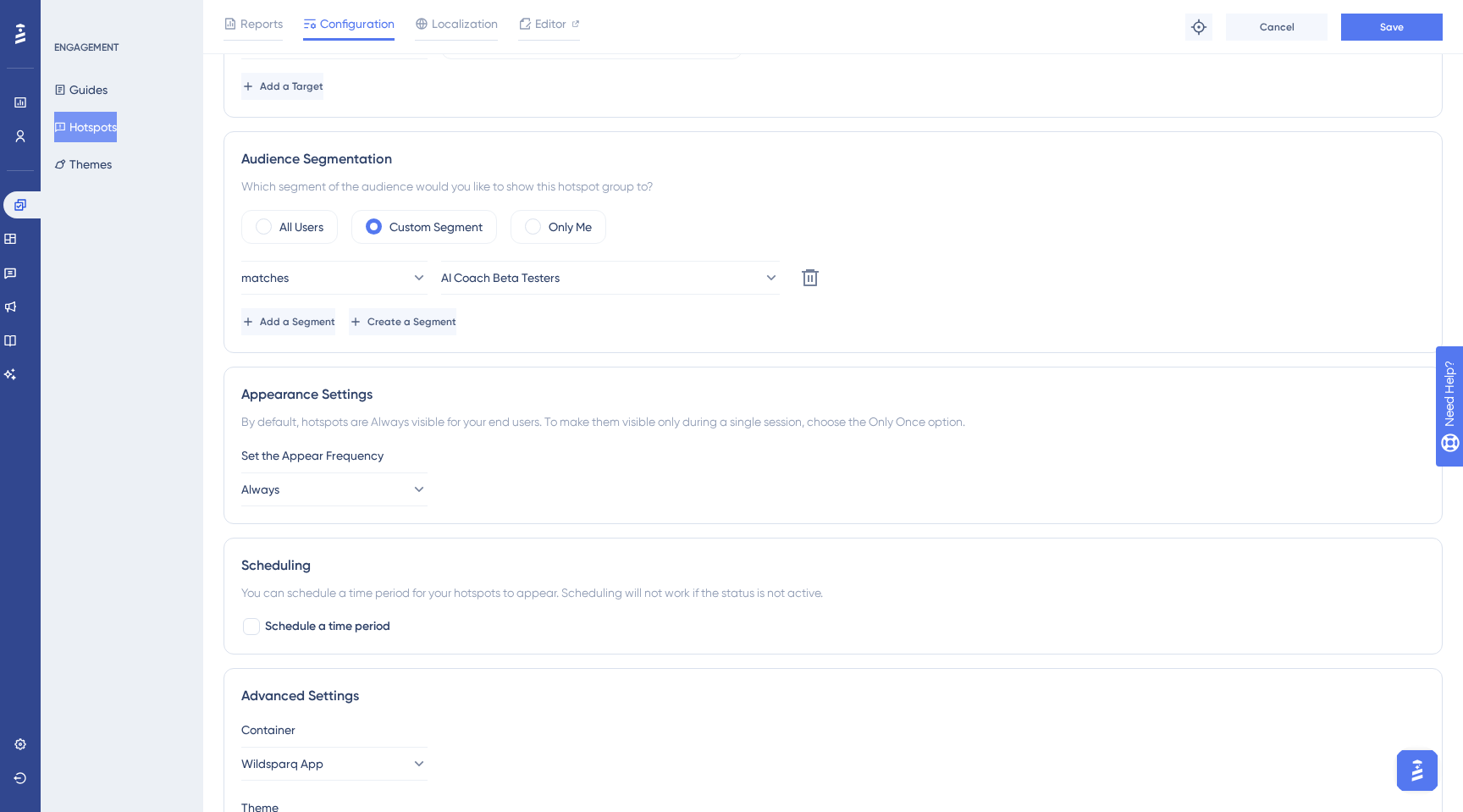
scroll to position [443, 0]
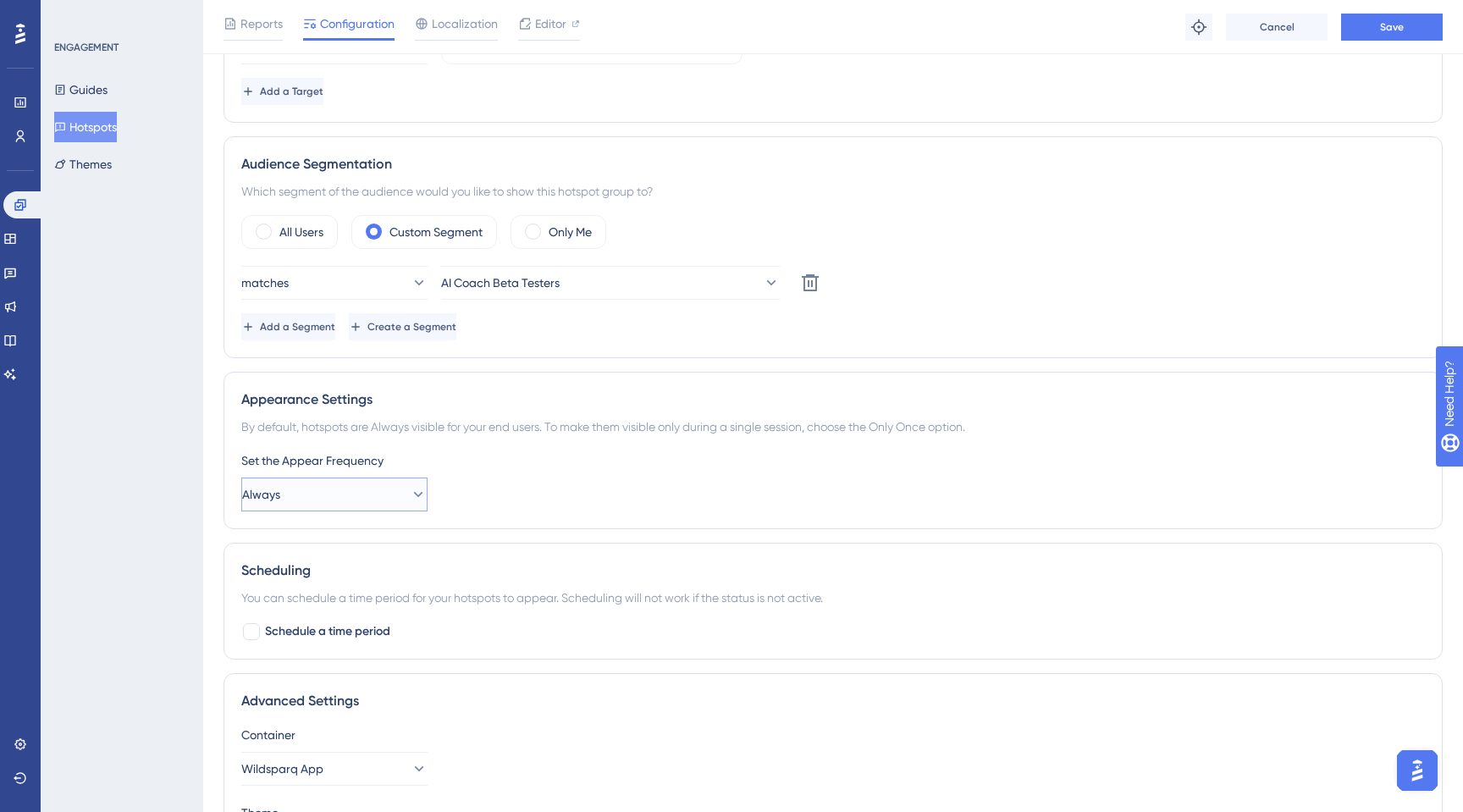
click at [363, 495] on button "Always" at bounding box center [334, 495] width 186 height 34
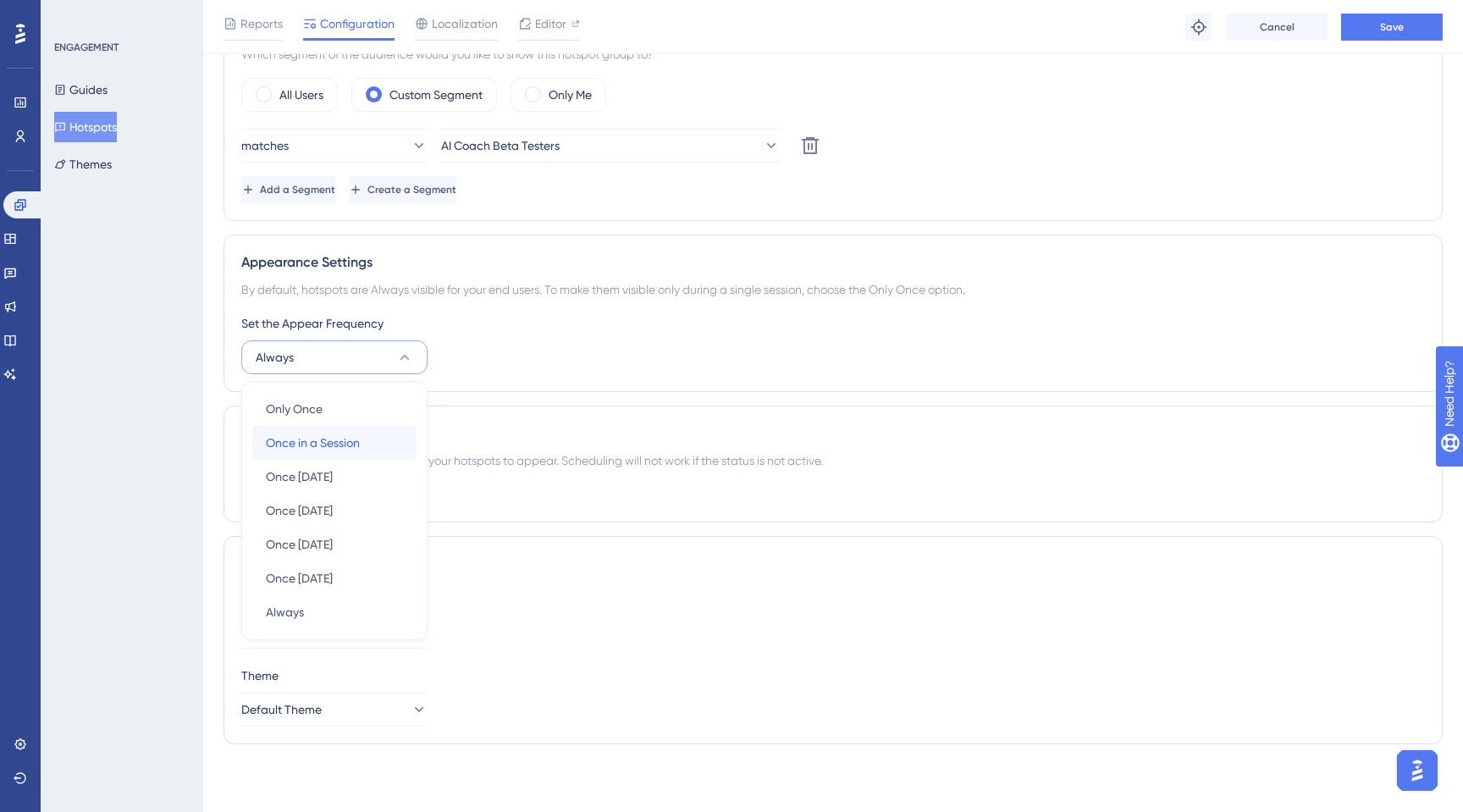
click at [350, 440] on span "Once in a Session" at bounding box center [312, 443] width 94 height 20
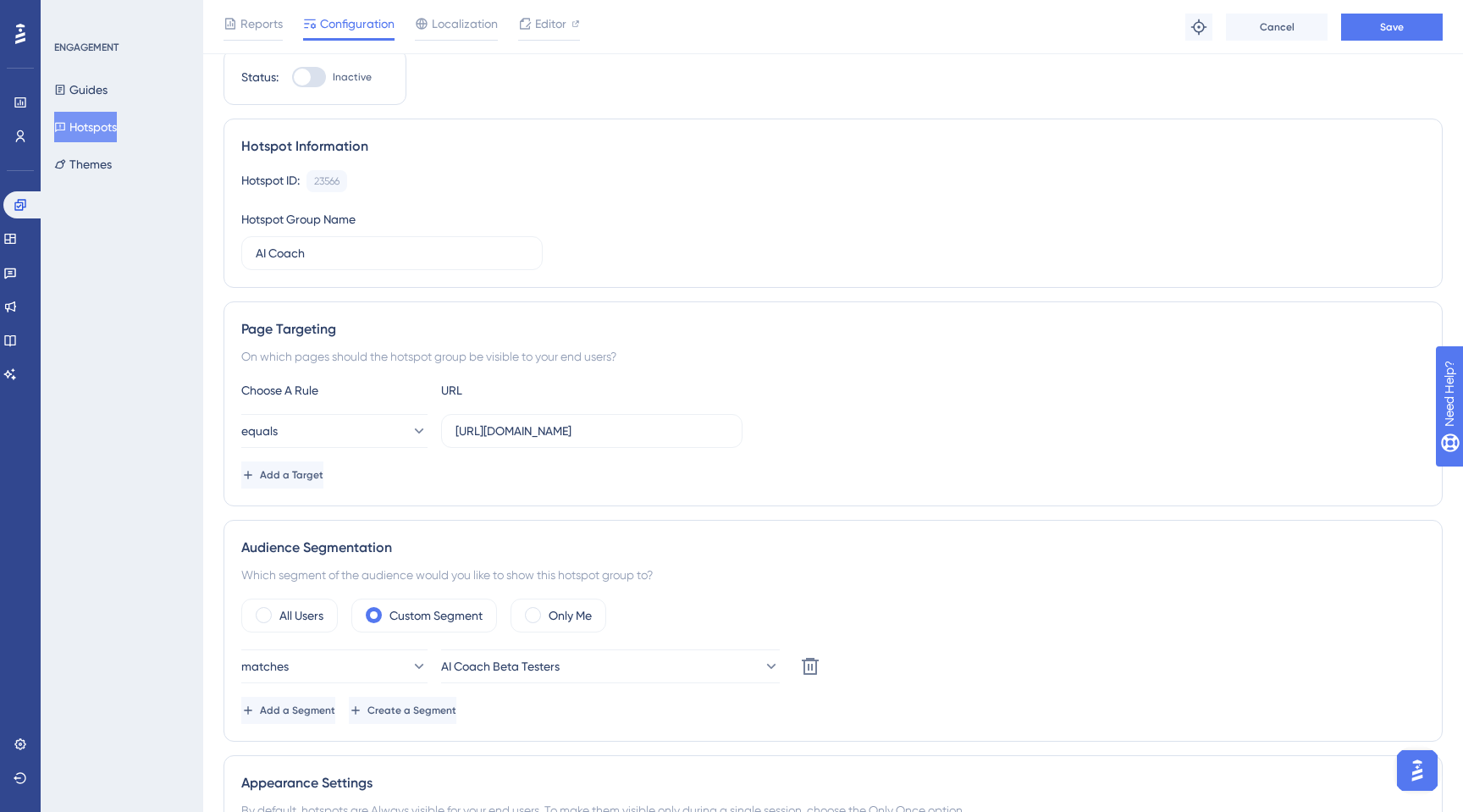
scroll to position [0, 0]
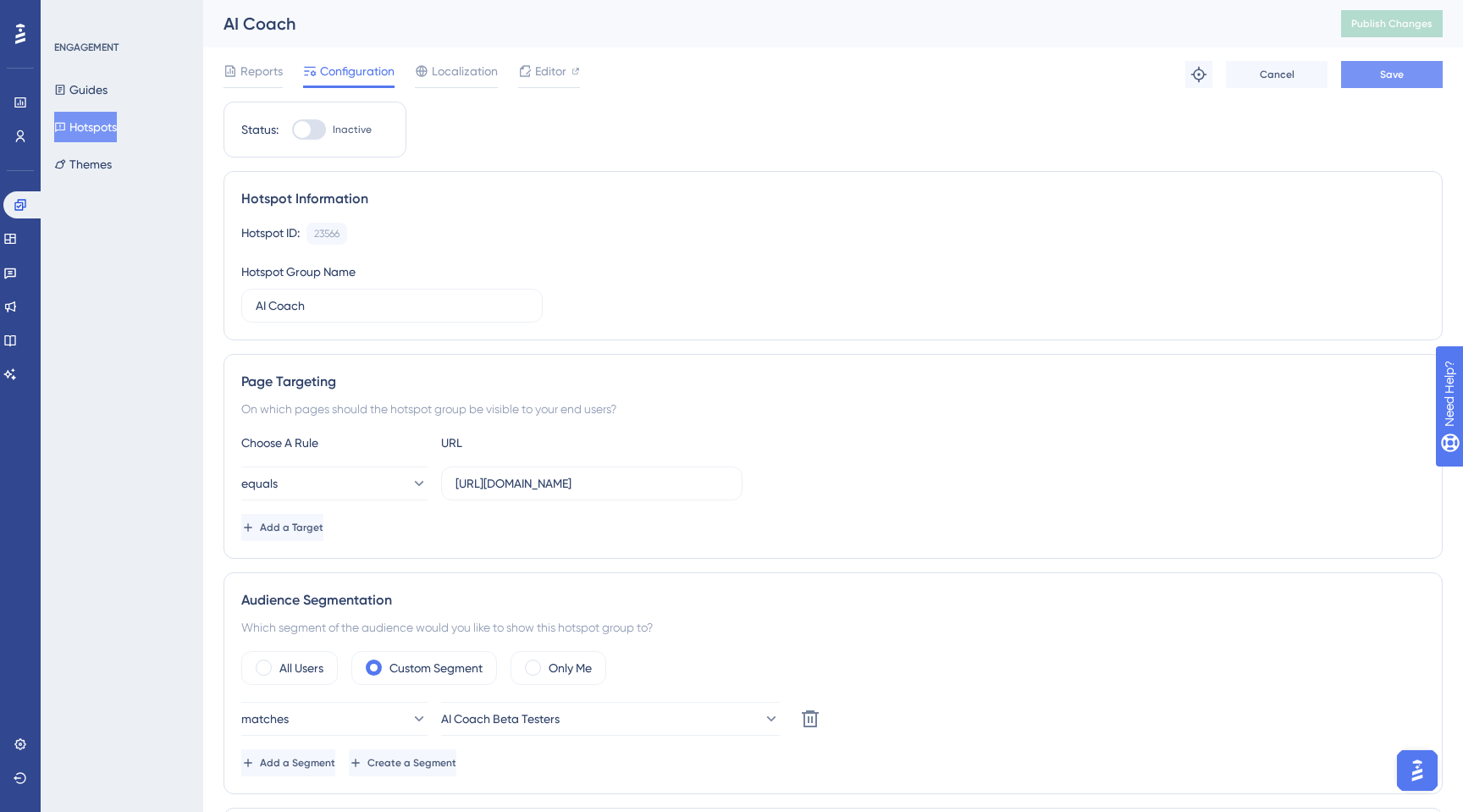
click at [1393, 74] on span "Save" at bounding box center [1392, 75] width 24 height 14
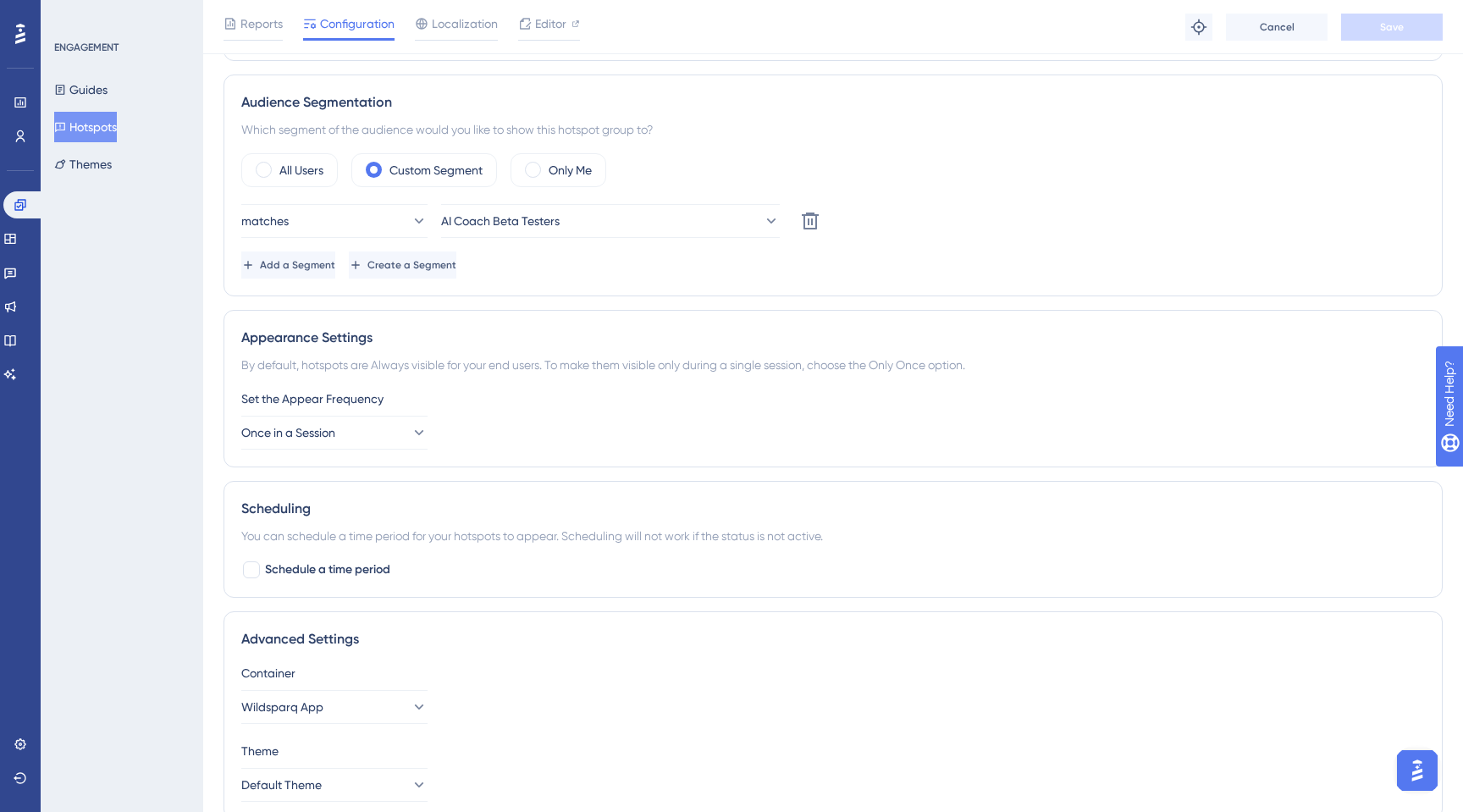
scroll to position [580, 0]
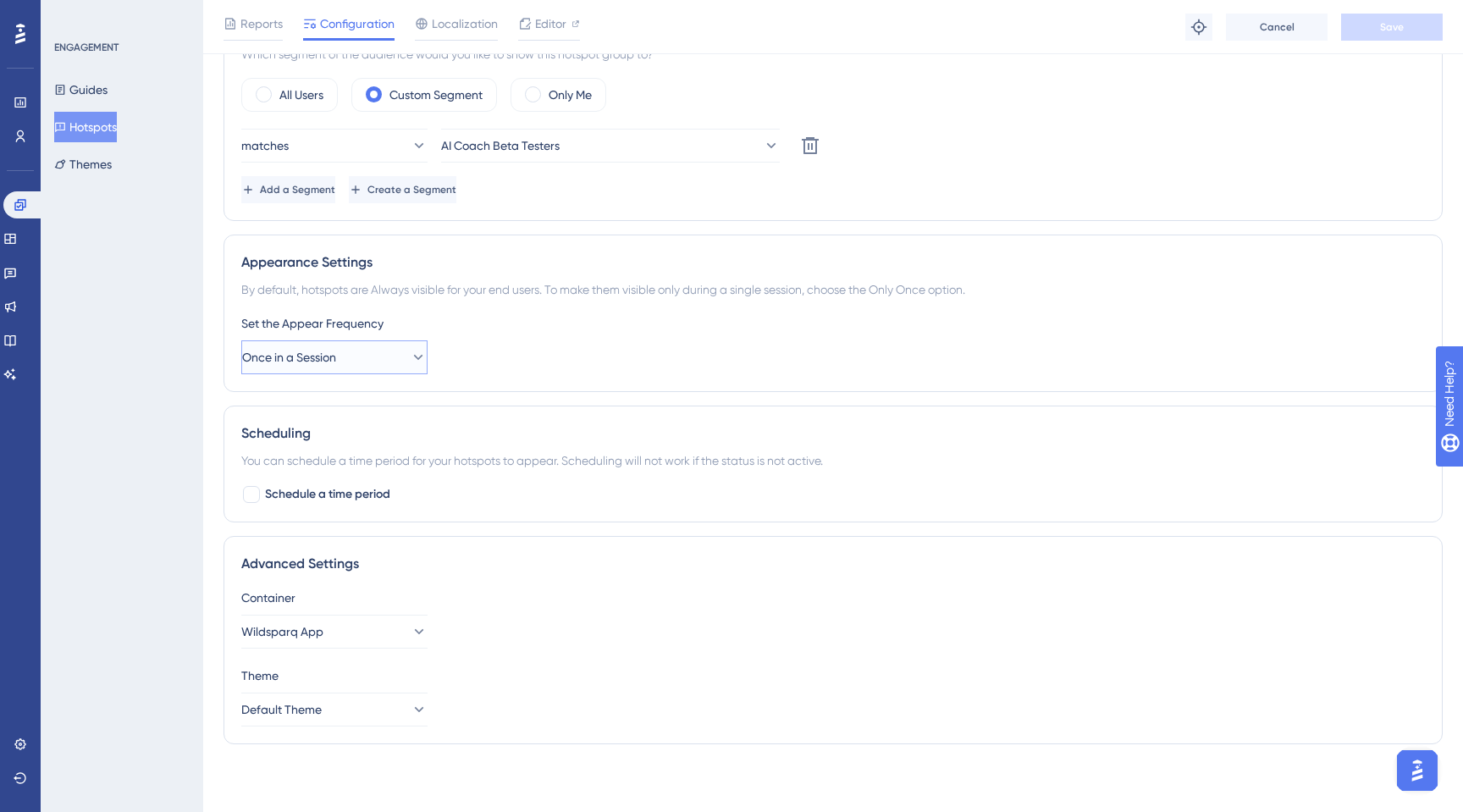
click at [410, 361] on icon at bounding box center [418, 357] width 17 height 17
click at [553, 663] on div "Container Wildsparq App Theme Default Theme" at bounding box center [832, 657] width 1184 height 139
click at [255, 496] on div at bounding box center [251, 495] width 17 height 17
checkbox input "true"
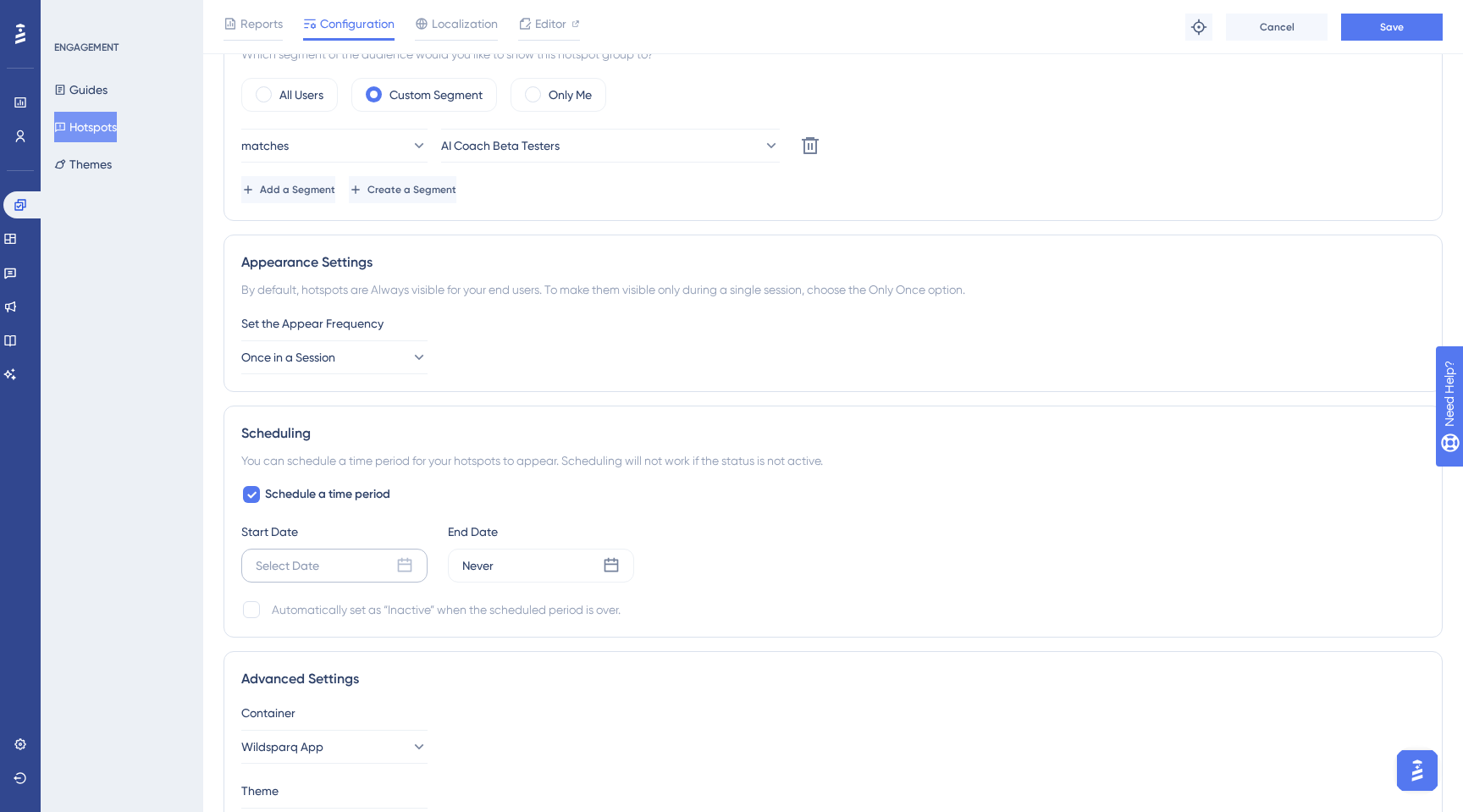
click at [401, 565] on icon at bounding box center [405, 565] width 17 height 17
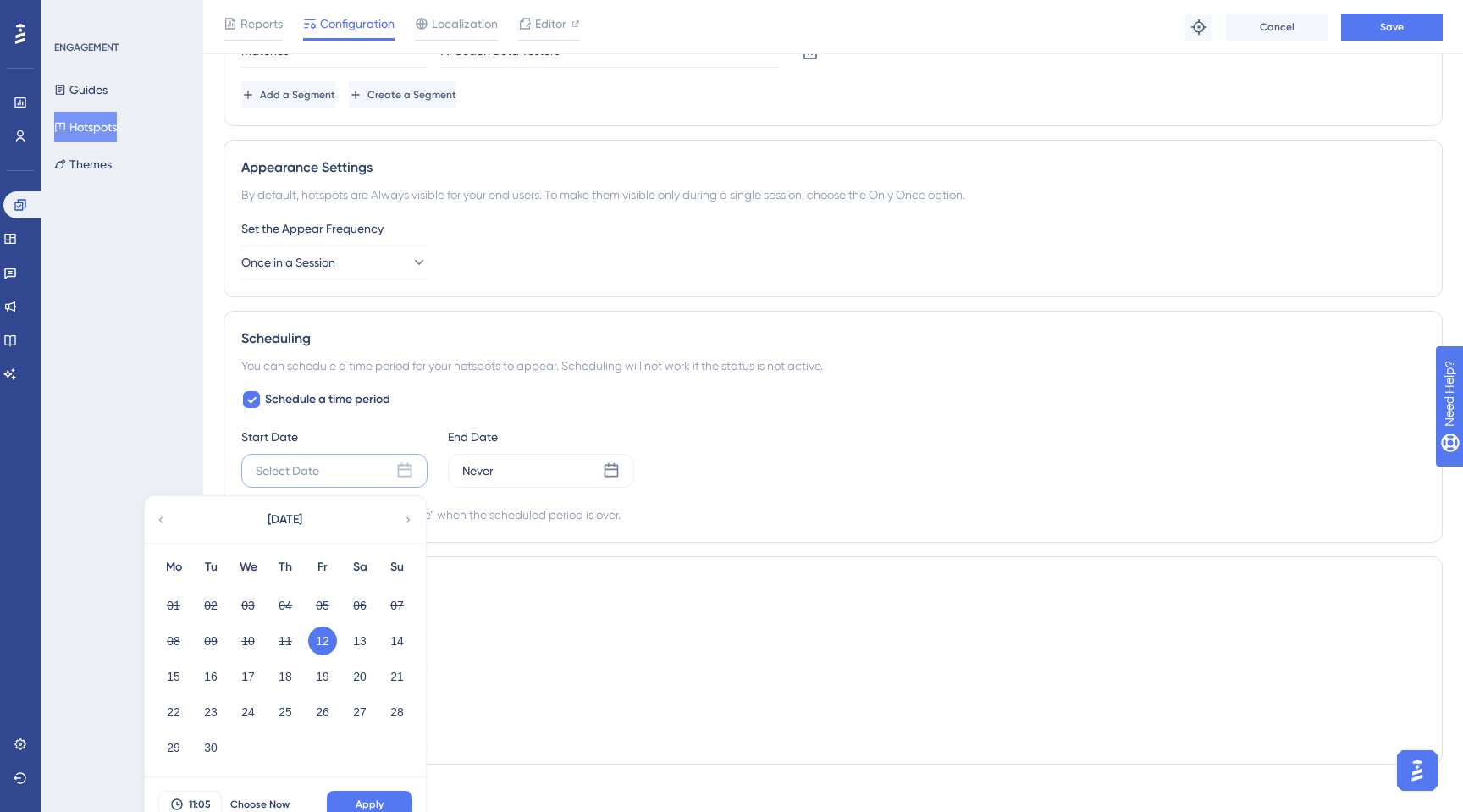
scroll to position [695, 0]
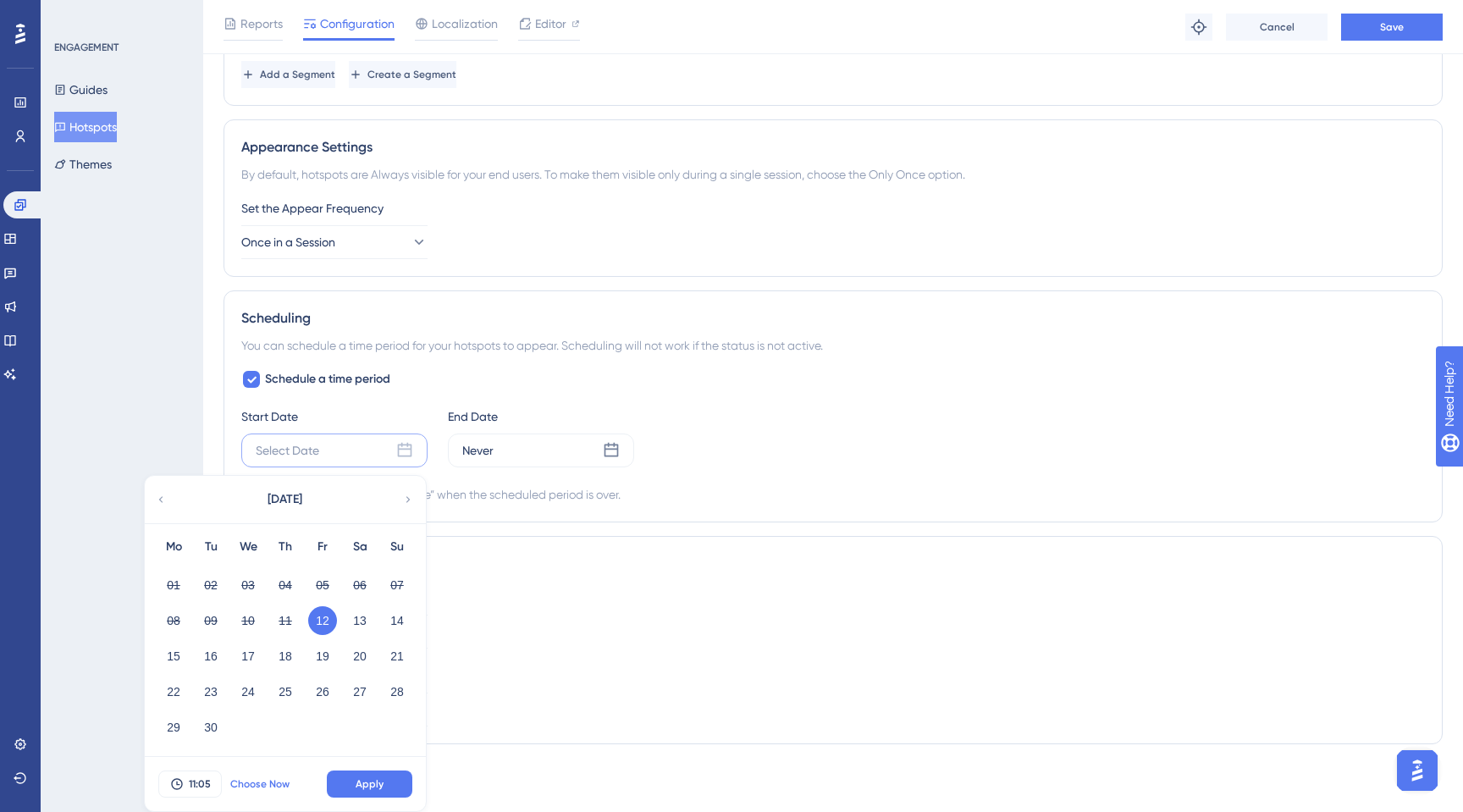
click at [254, 785] on span "Choose Now" at bounding box center [260, 784] width 59 height 14
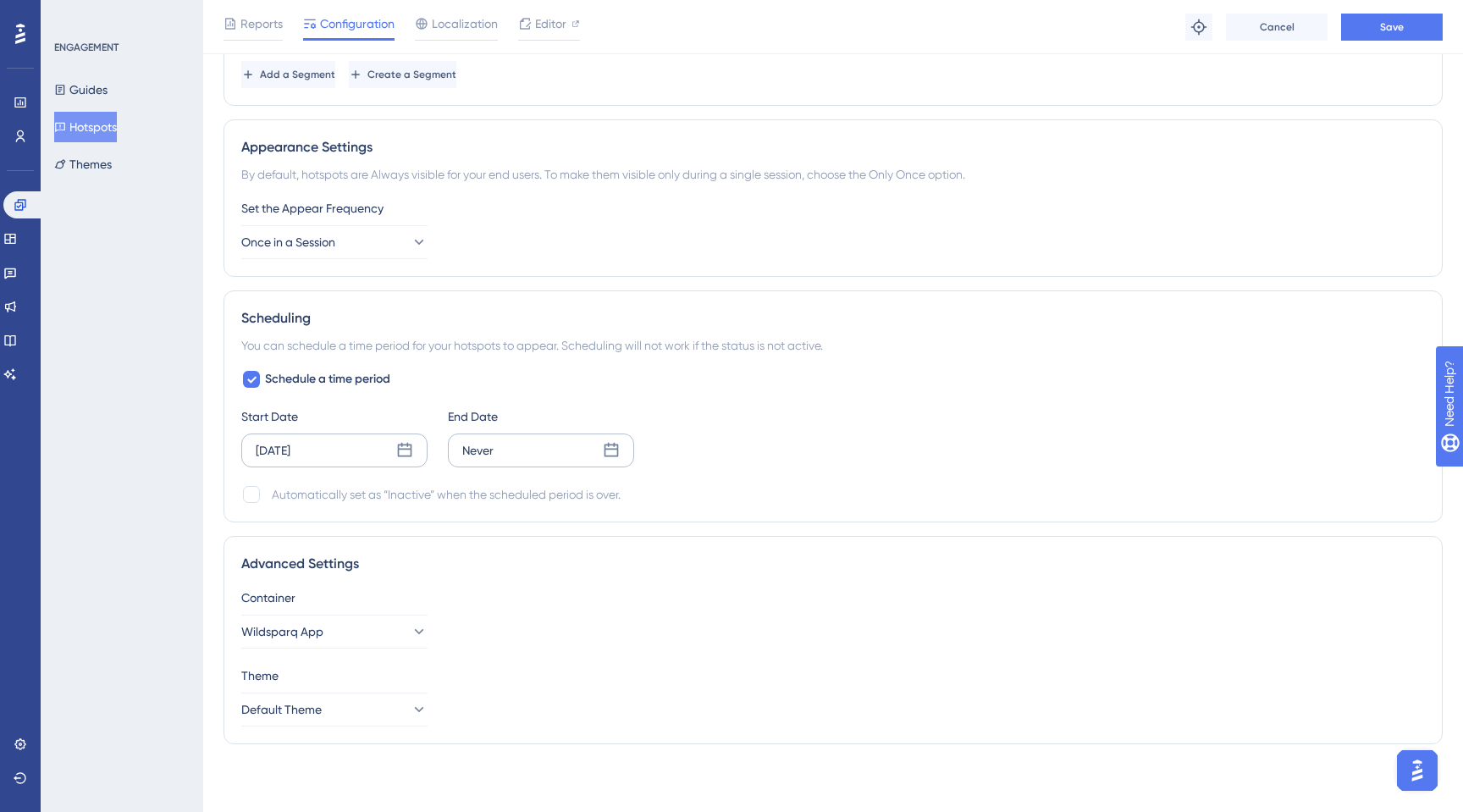
click at [604, 456] on icon at bounding box center [611, 450] width 14 height 14
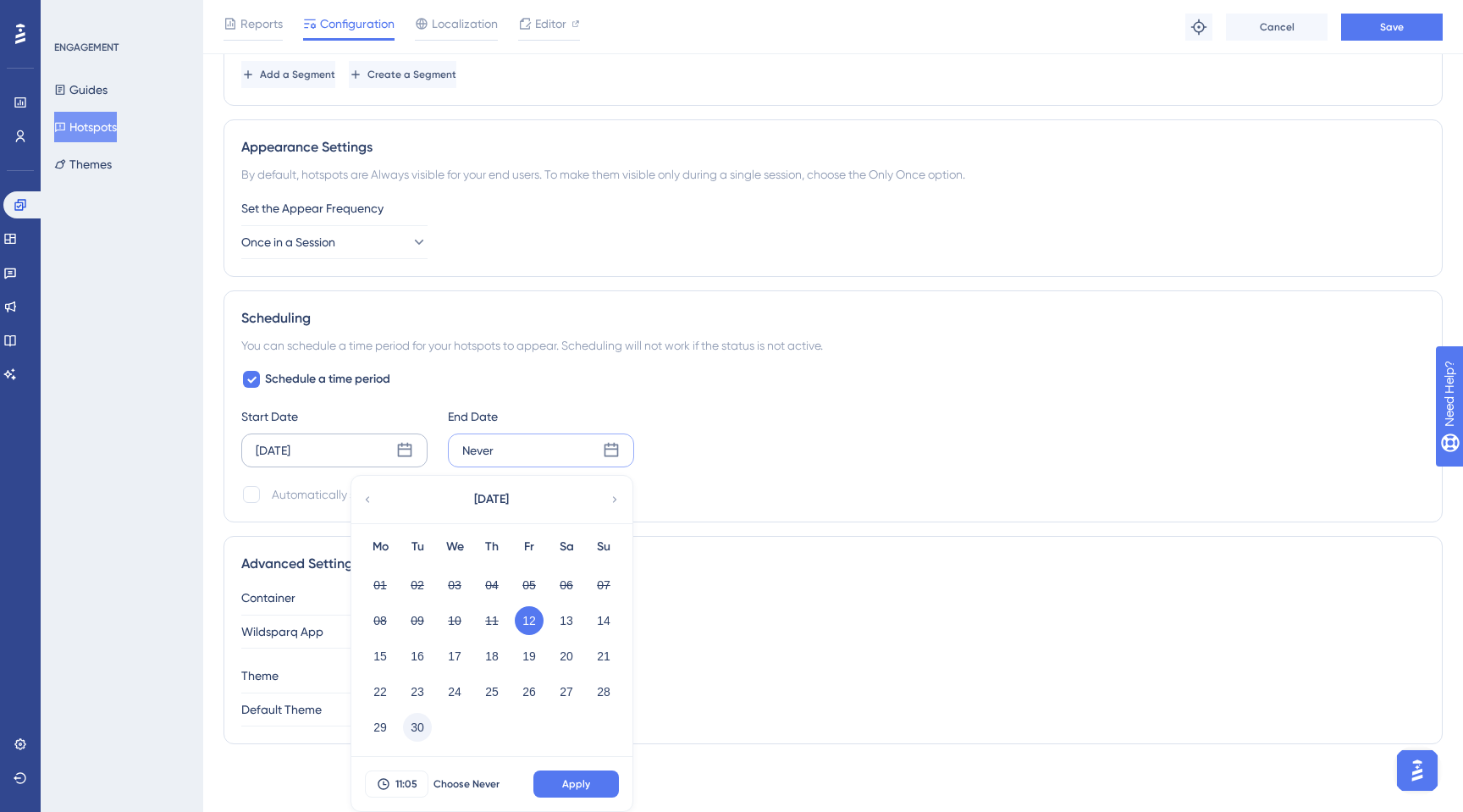
click at [419, 725] on button "30" at bounding box center [418, 727] width 29 height 29
click at [414, 787] on span "11:05" at bounding box center [406, 784] width 22 height 14
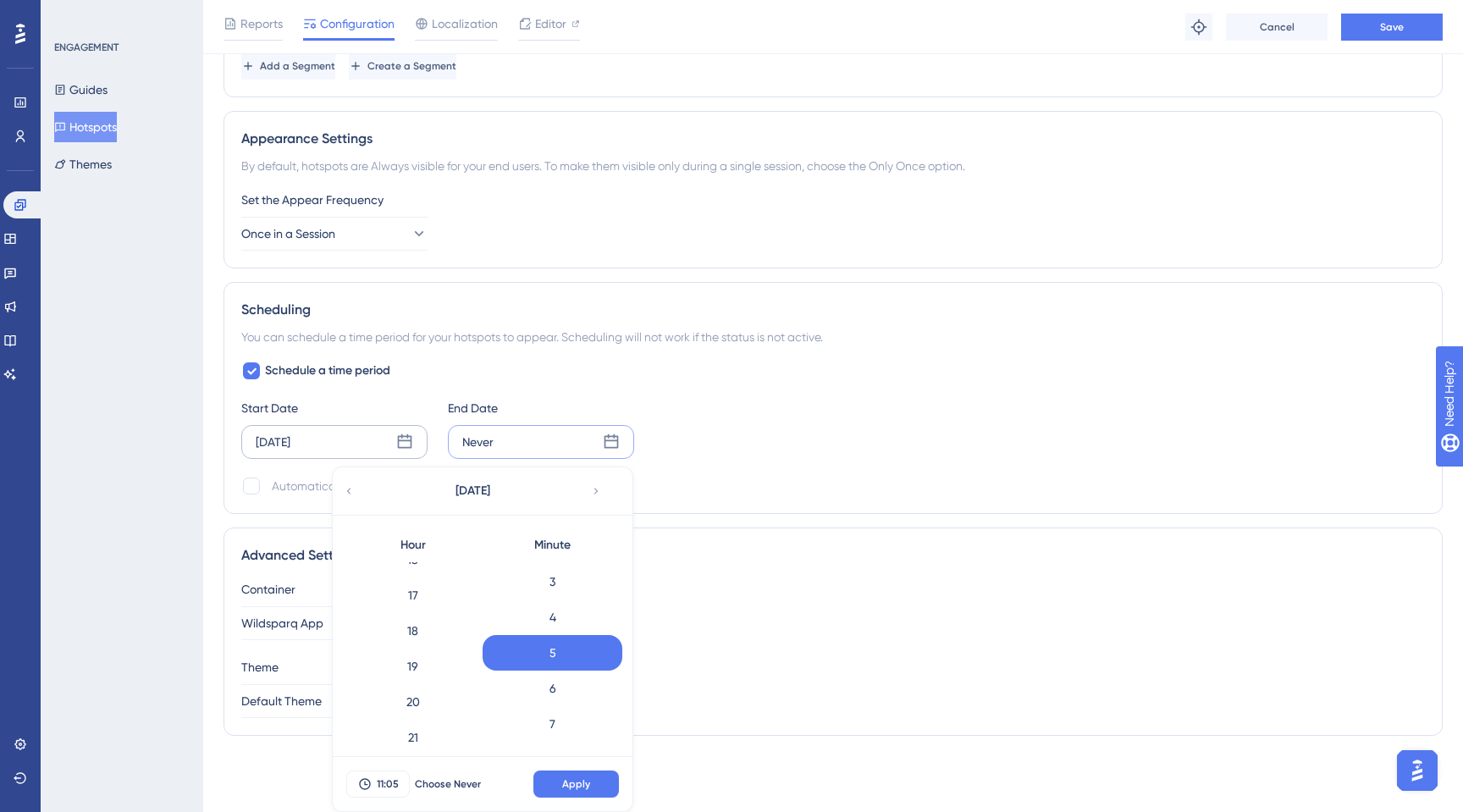
scroll to position [672, 0]
click at [408, 717] on div "23" at bounding box center [412, 725] width 140 height 36
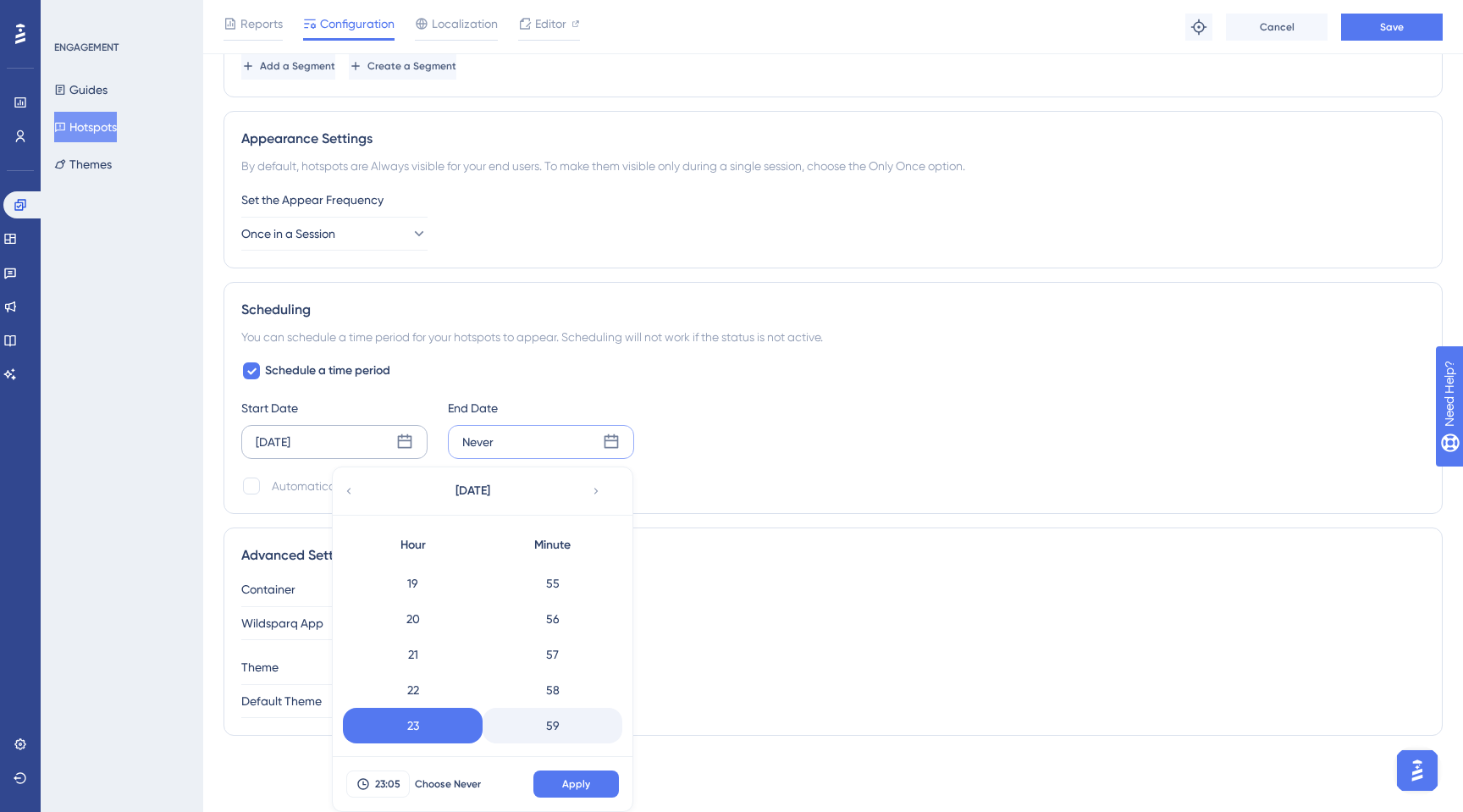
click at [550, 721] on div "59" at bounding box center [552, 725] width 140 height 36
click at [572, 793] on button "Apply" at bounding box center [575, 784] width 86 height 27
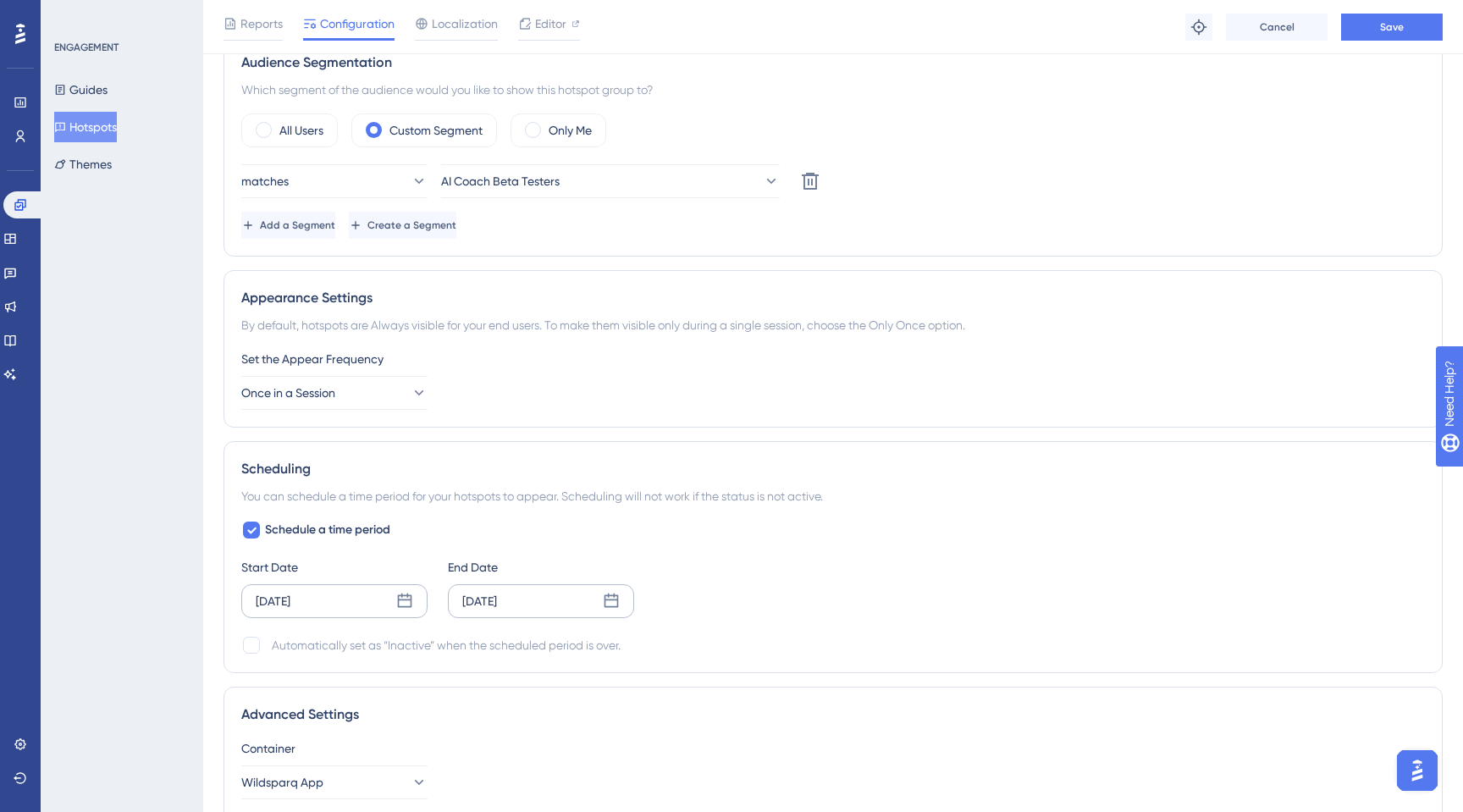
scroll to position [695, 0]
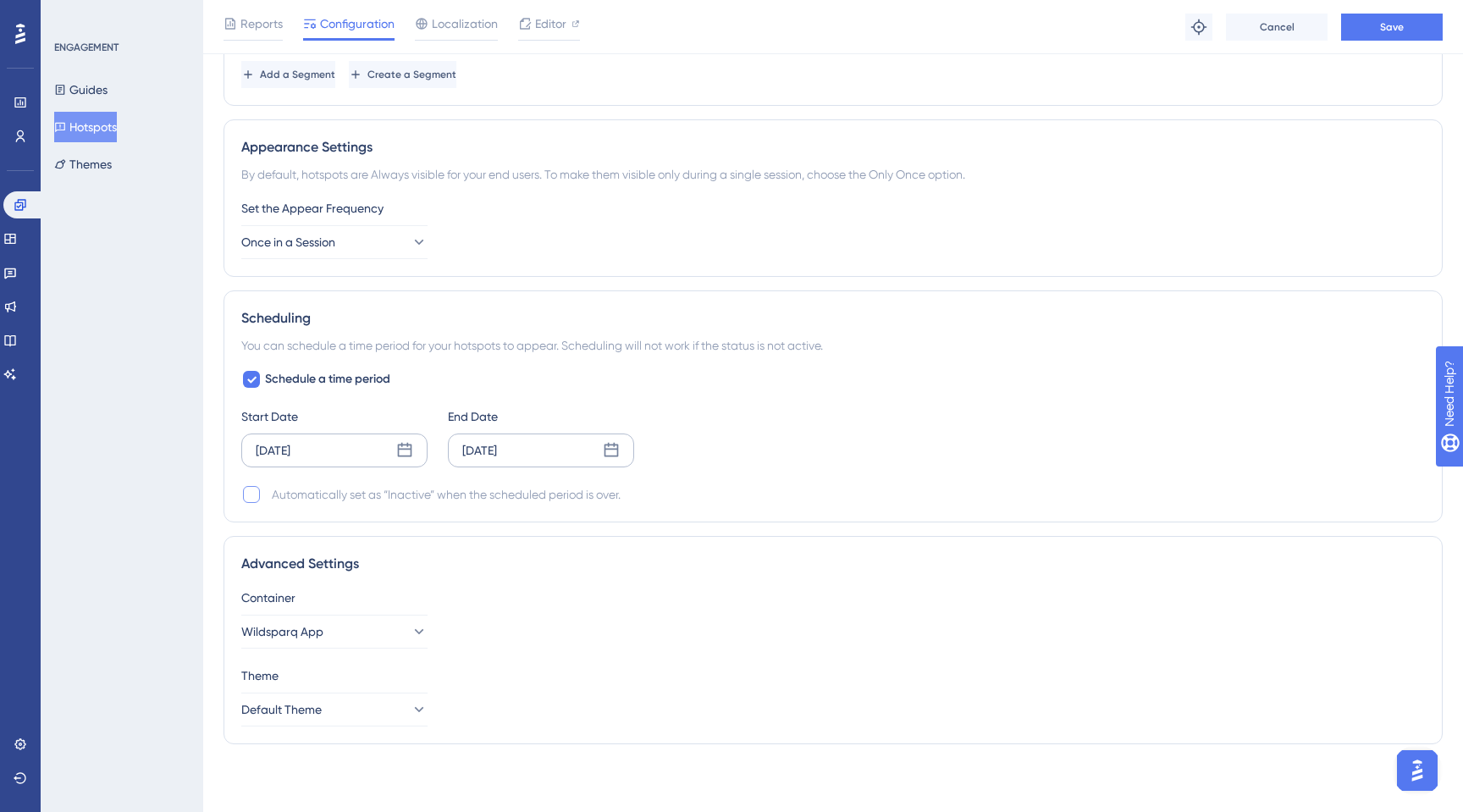
click at [251, 494] on div at bounding box center [251, 495] width 17 height 17
checkbox input "true"
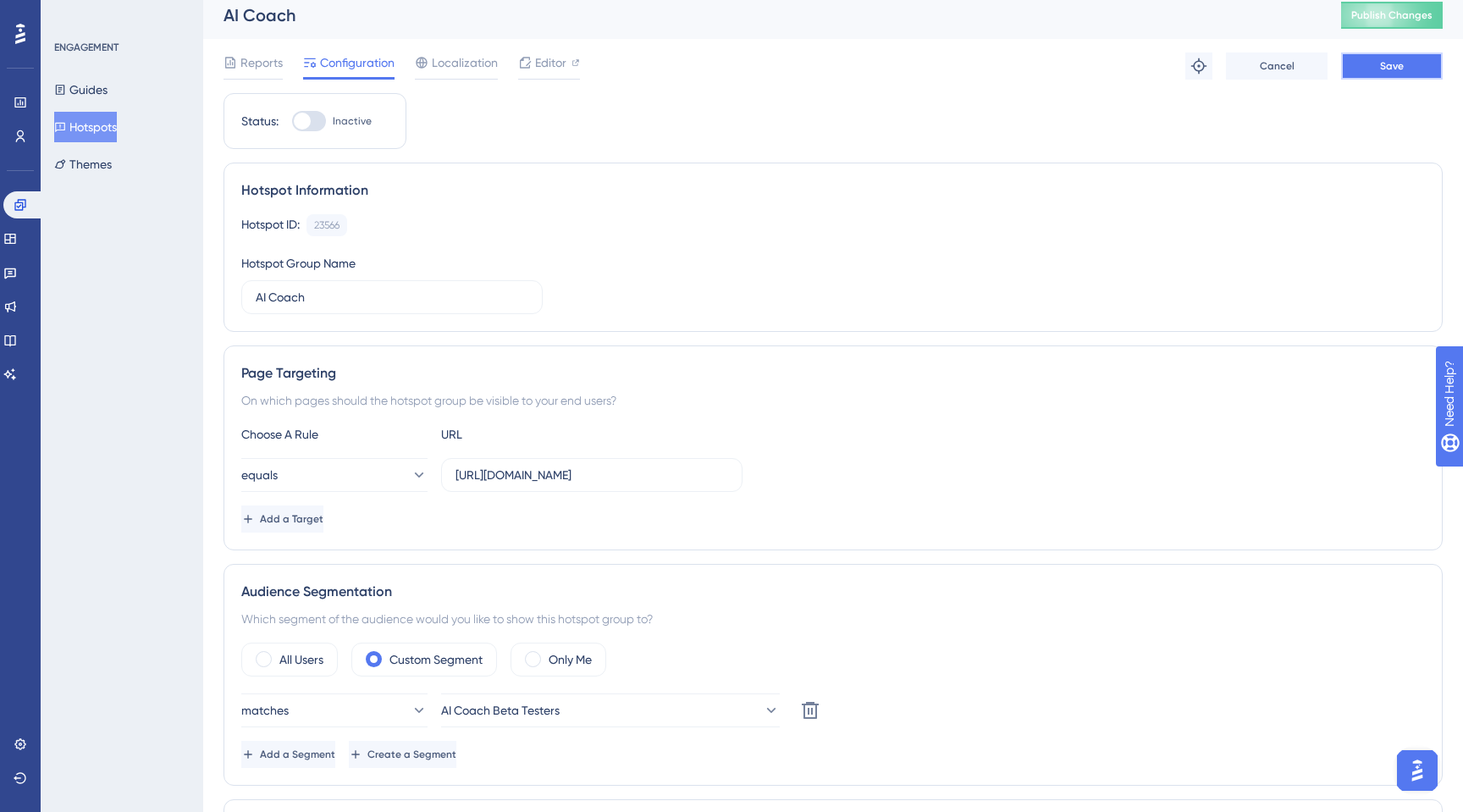
click at [1388, 66] on span "Save" at bounding box center [1392, 66] width 24 height 14
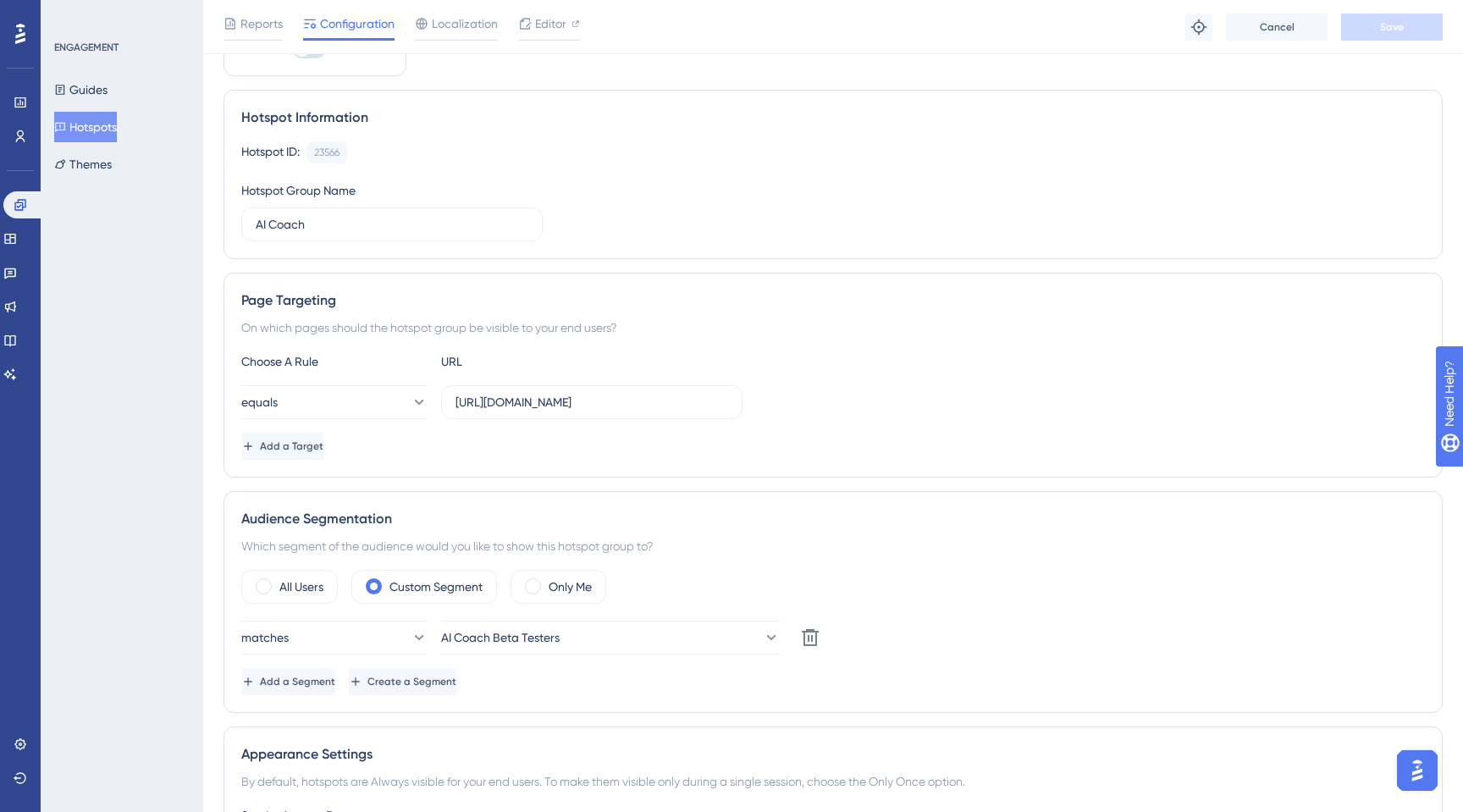
scroll to position [0, 0]
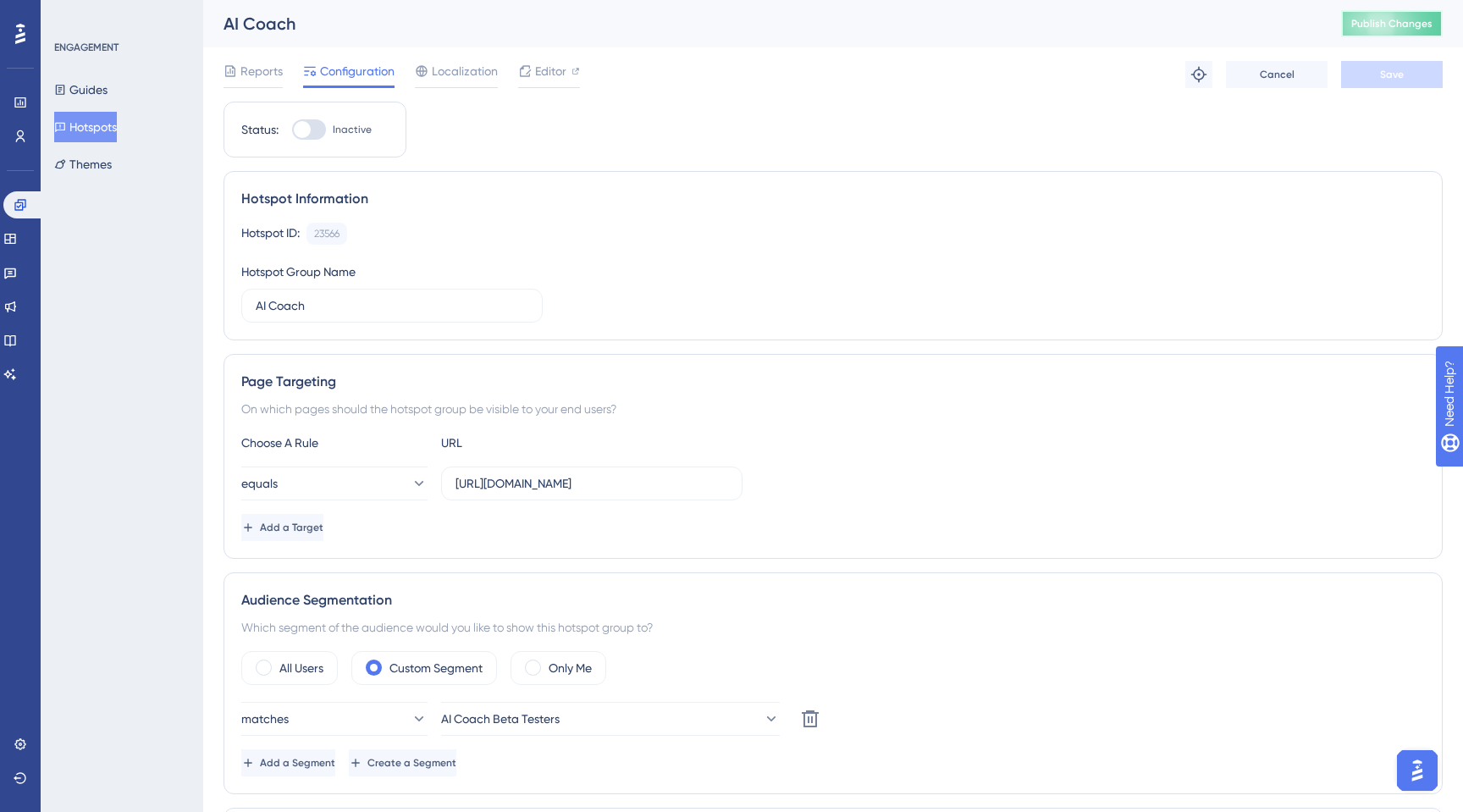
click at [1404, 24] on button "Publish Changes" at bounding box center [1392, 24] width 102 height 27
click at [306, 122] on div at bounding box center [302, 130] width 17 height 17
click at [292, 130] on input "Inactive" at bounding box center [291, 130] width 1 height 1
checkbox input "true"
click at [1396, 72] on span "Save" at bounding box center [1392, 75] width 24 height 14
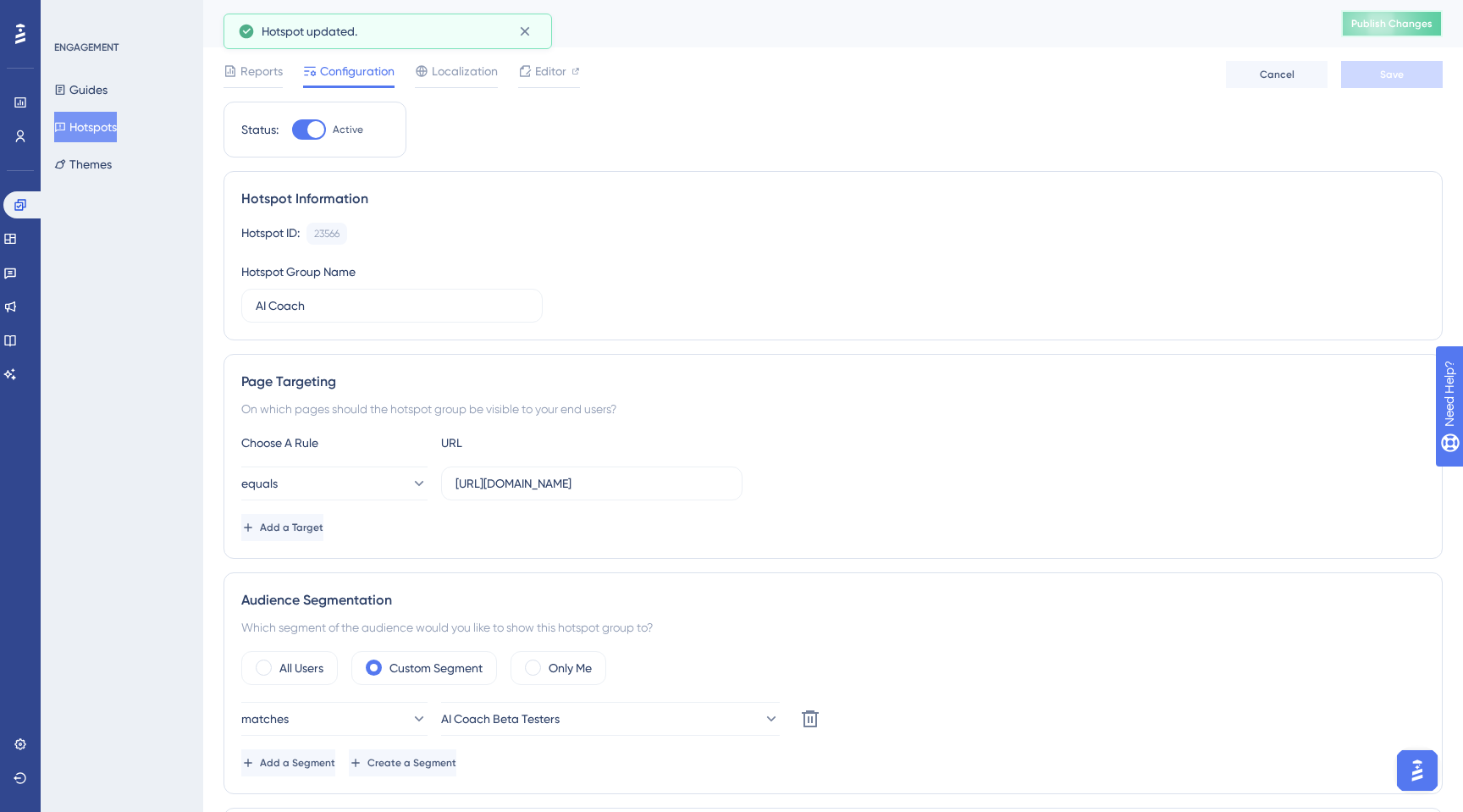
click at [1396, 31] on button "Publish Changes" at bounding box center [1392, 24] width 102 height 27
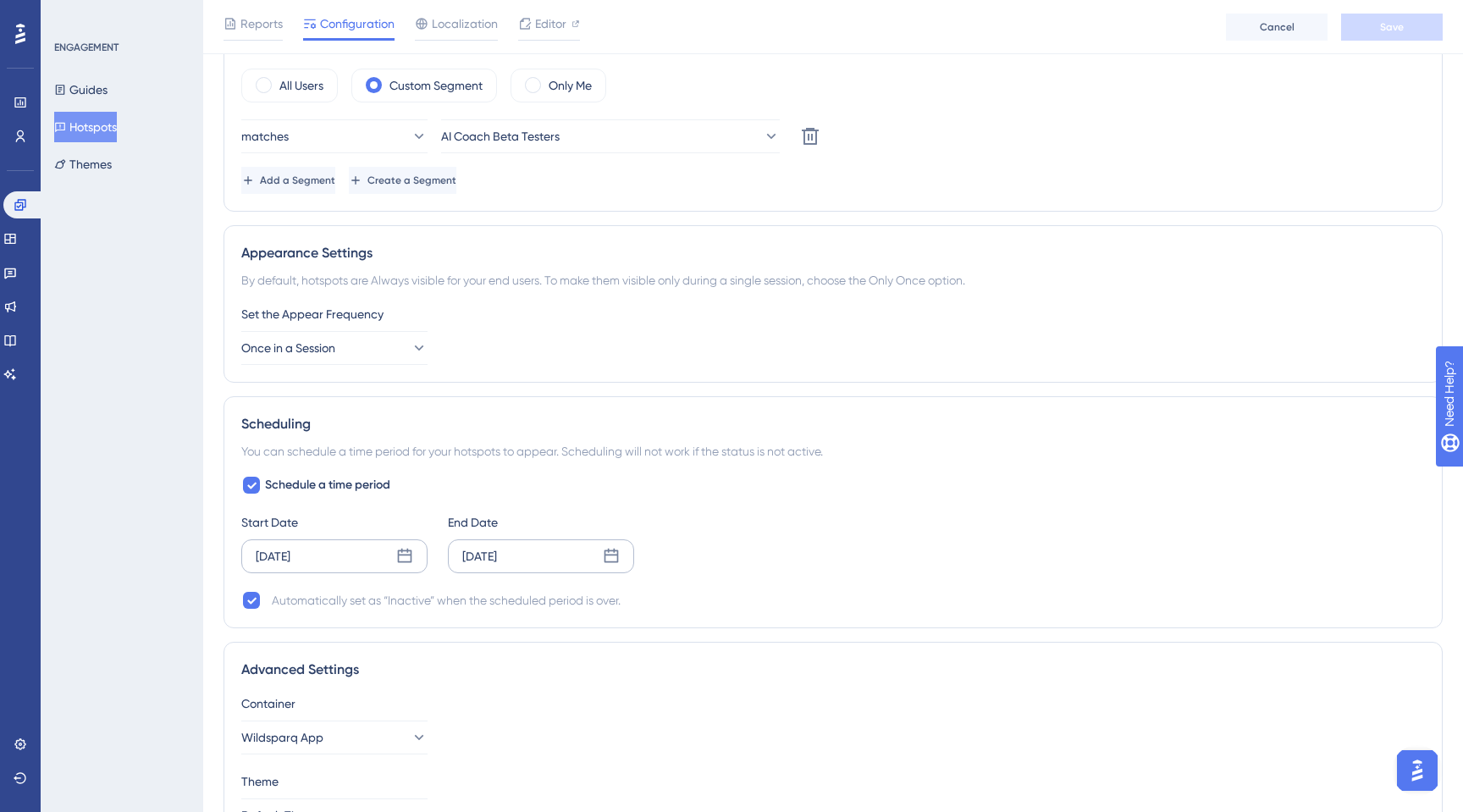
scroll to position [695, 0]
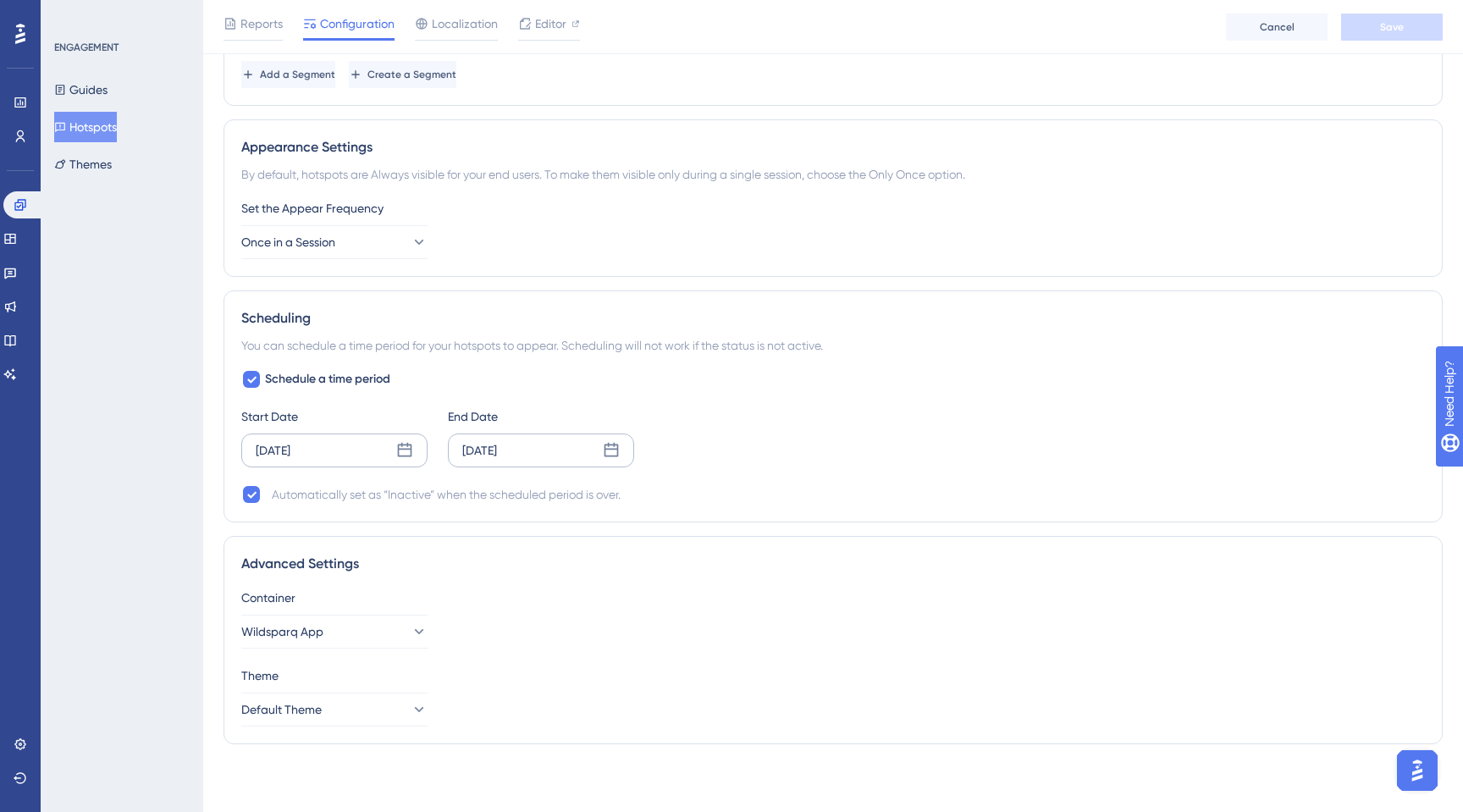
click at [94, 123] on button "Hotspots" at bounding box center [86, 127] width 63 height 31
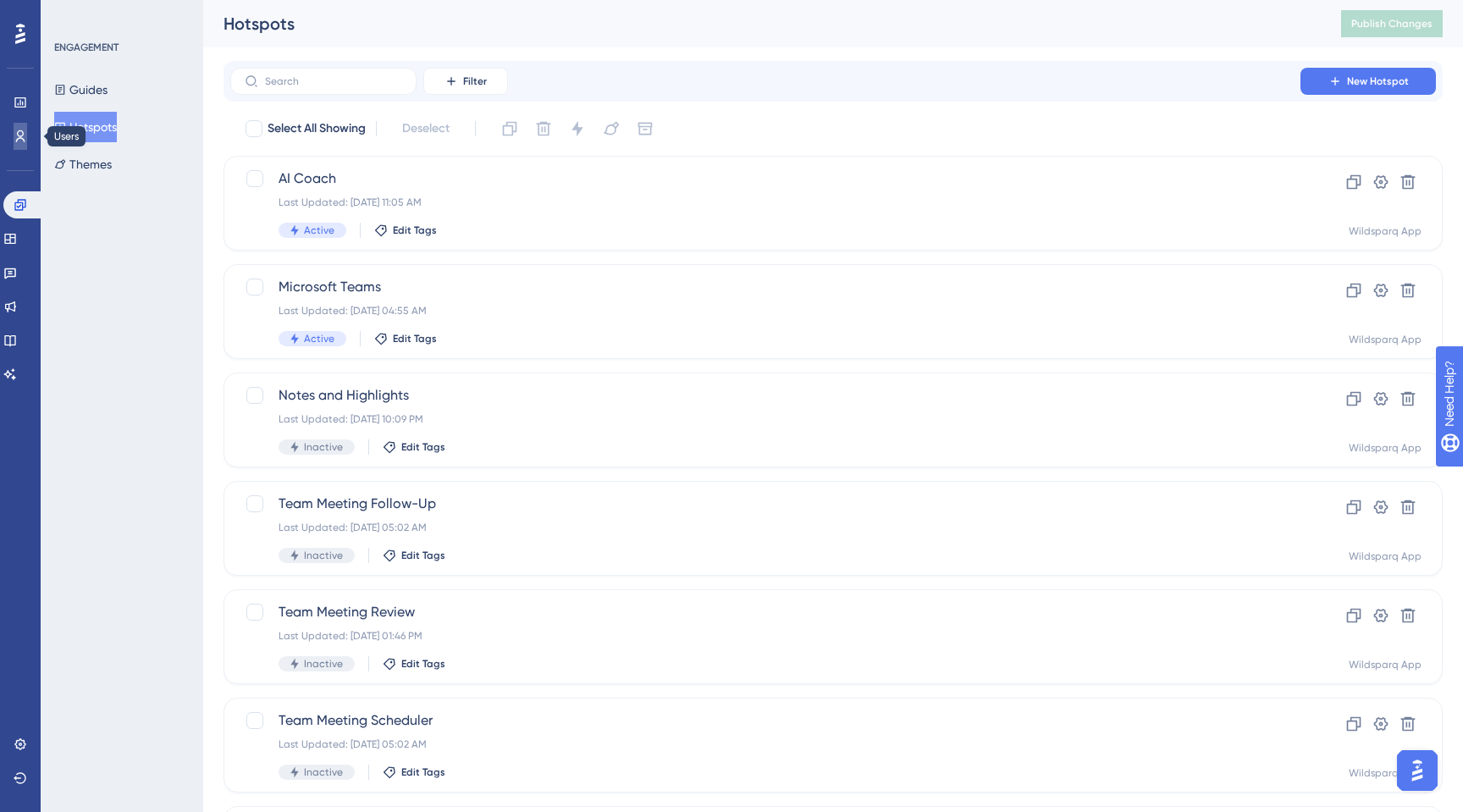
click at [14, 134] on link at bounding box center [20, 137] width 14 height 27
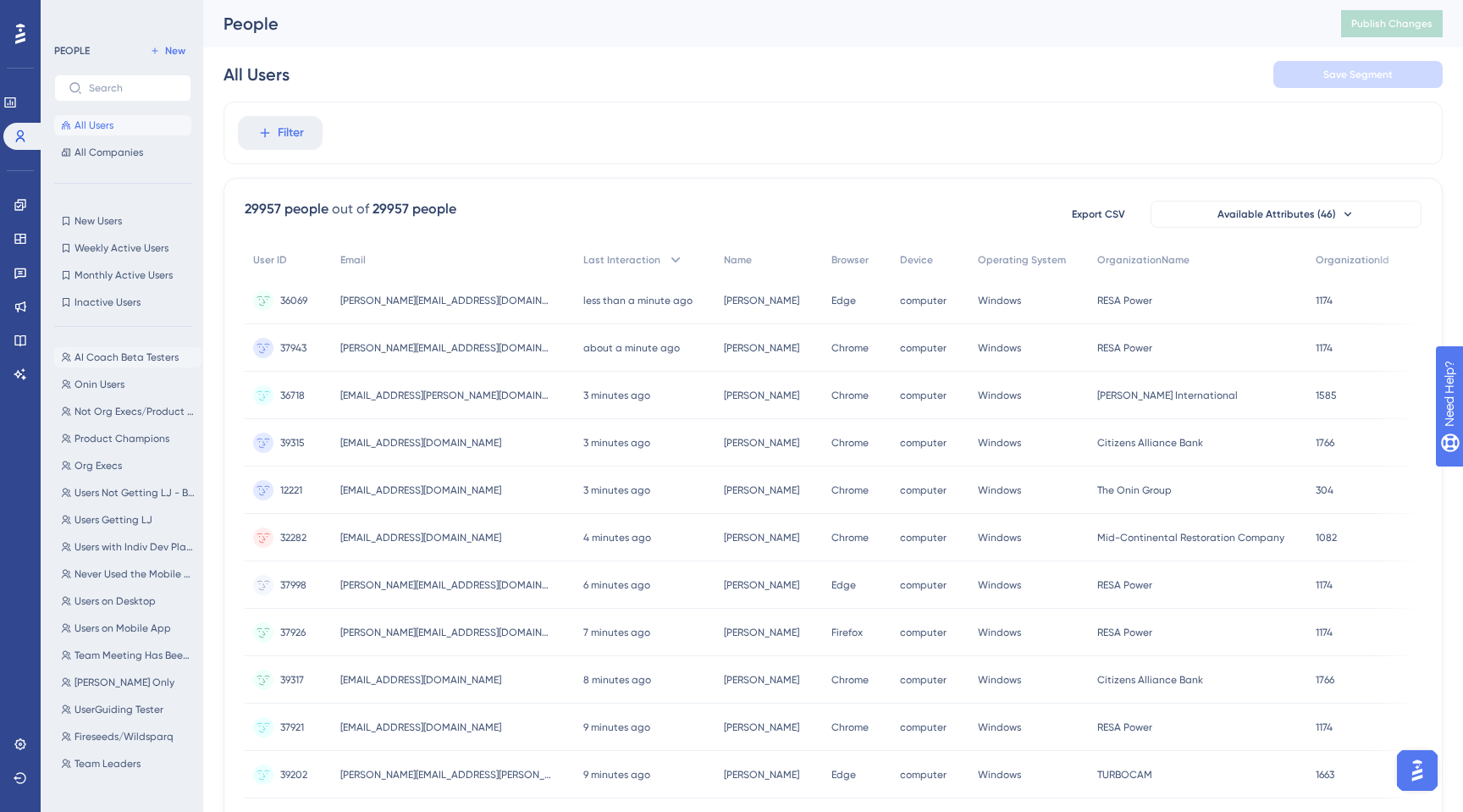
click at [110, 350] on span "AI Coach Beta Testers" at bounding box center [126, 357] width 104 height 14
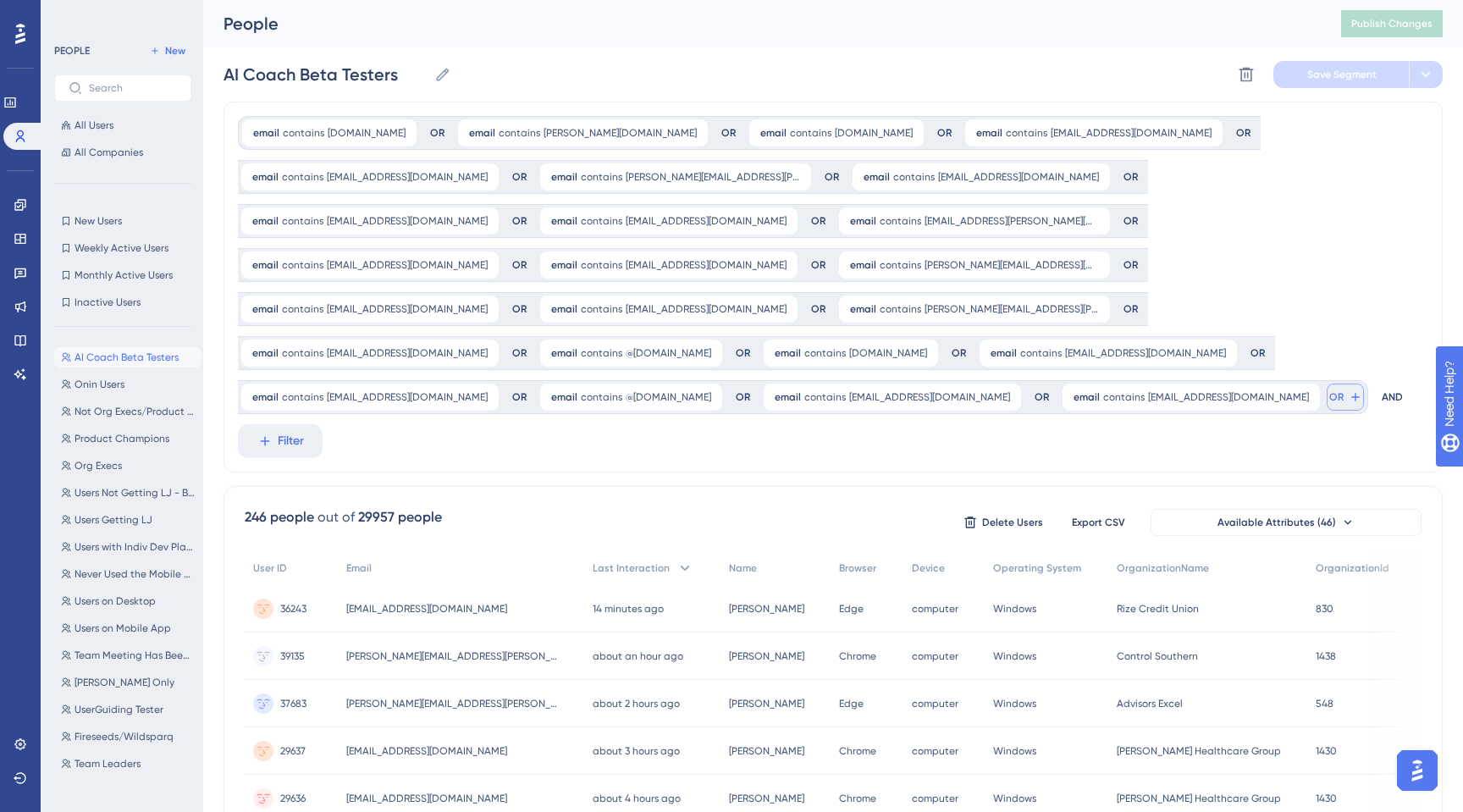
click at [1329, 390] on span "OR" at bounding box center [1336, 397] width 14 height 14
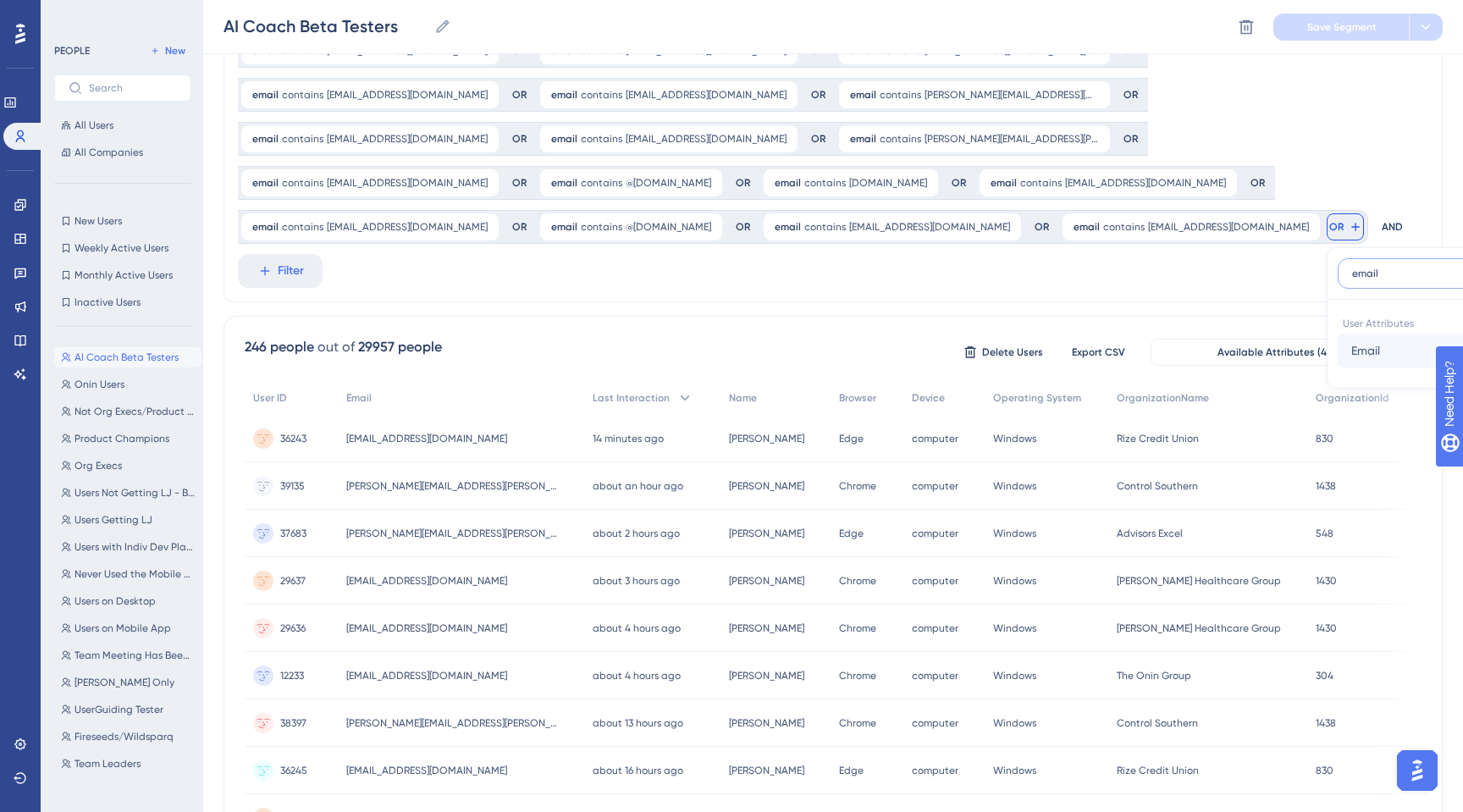
type input "email"
click at [1337, 333] on button "Email Email" at bounding box center [1461, 350] width 249 height 34
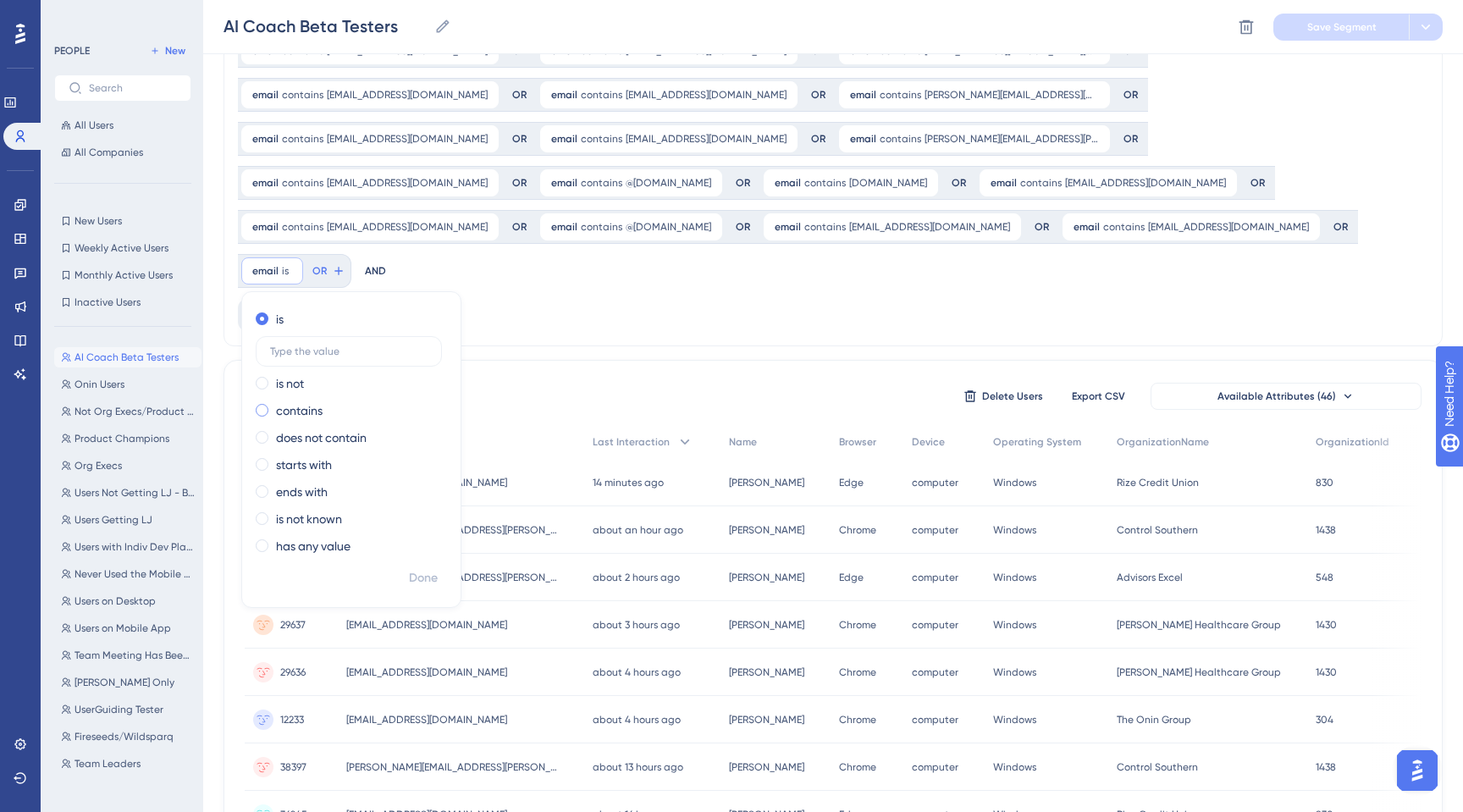
click at [268, 404] on span at bounding box center [261, 410] width 13 height 13
click at [273, 406] on input "radio" at bounding box center [273, 406] width 0 height 0
type input "wildsparq.com"
click at [438, 568] on span "Done" at bounding box center [423, 578] width 29 height 20
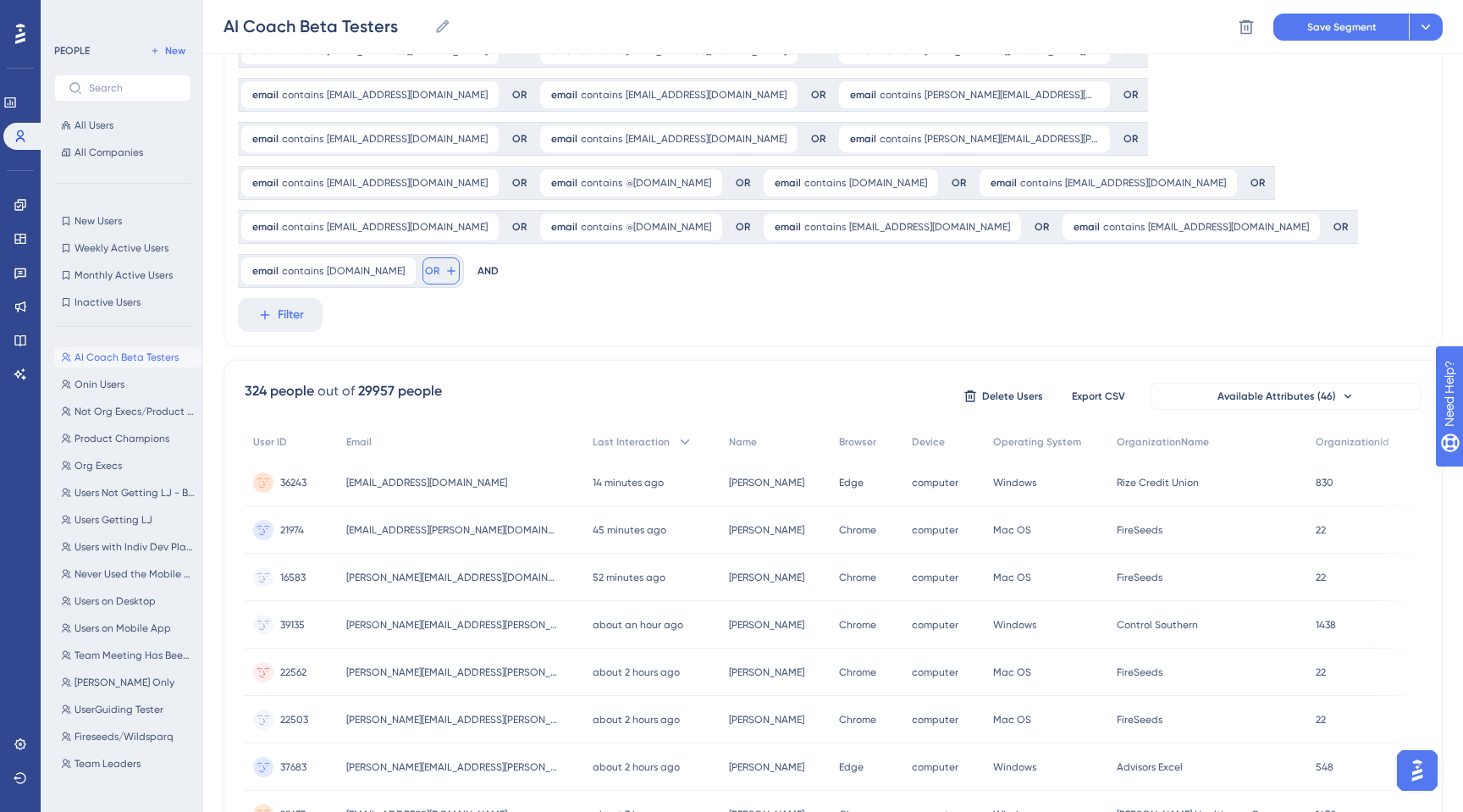
click at [440, 264] on span "OR" at bounding box center [432, 271] width 14 height 14
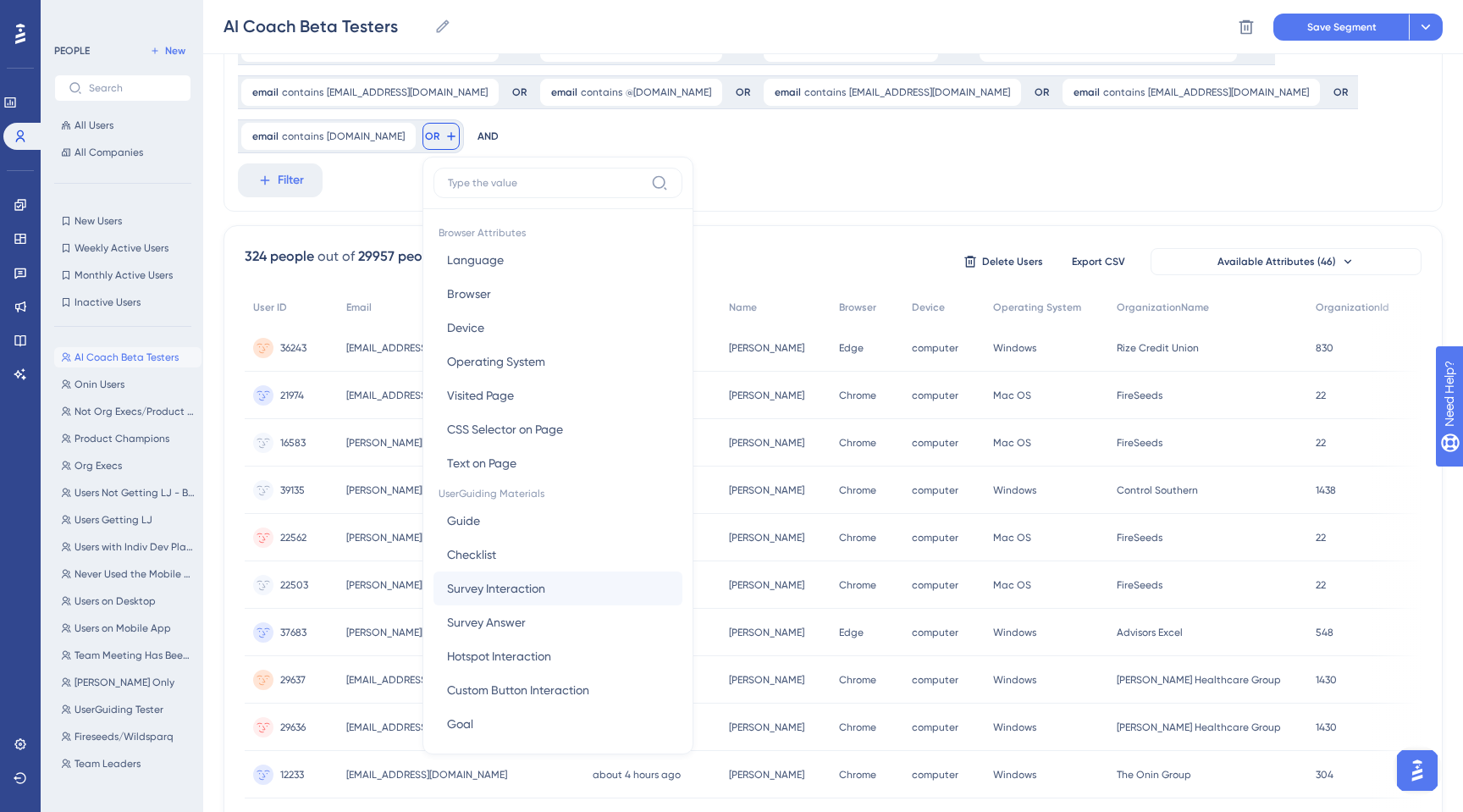
scroll to position [315, 0]
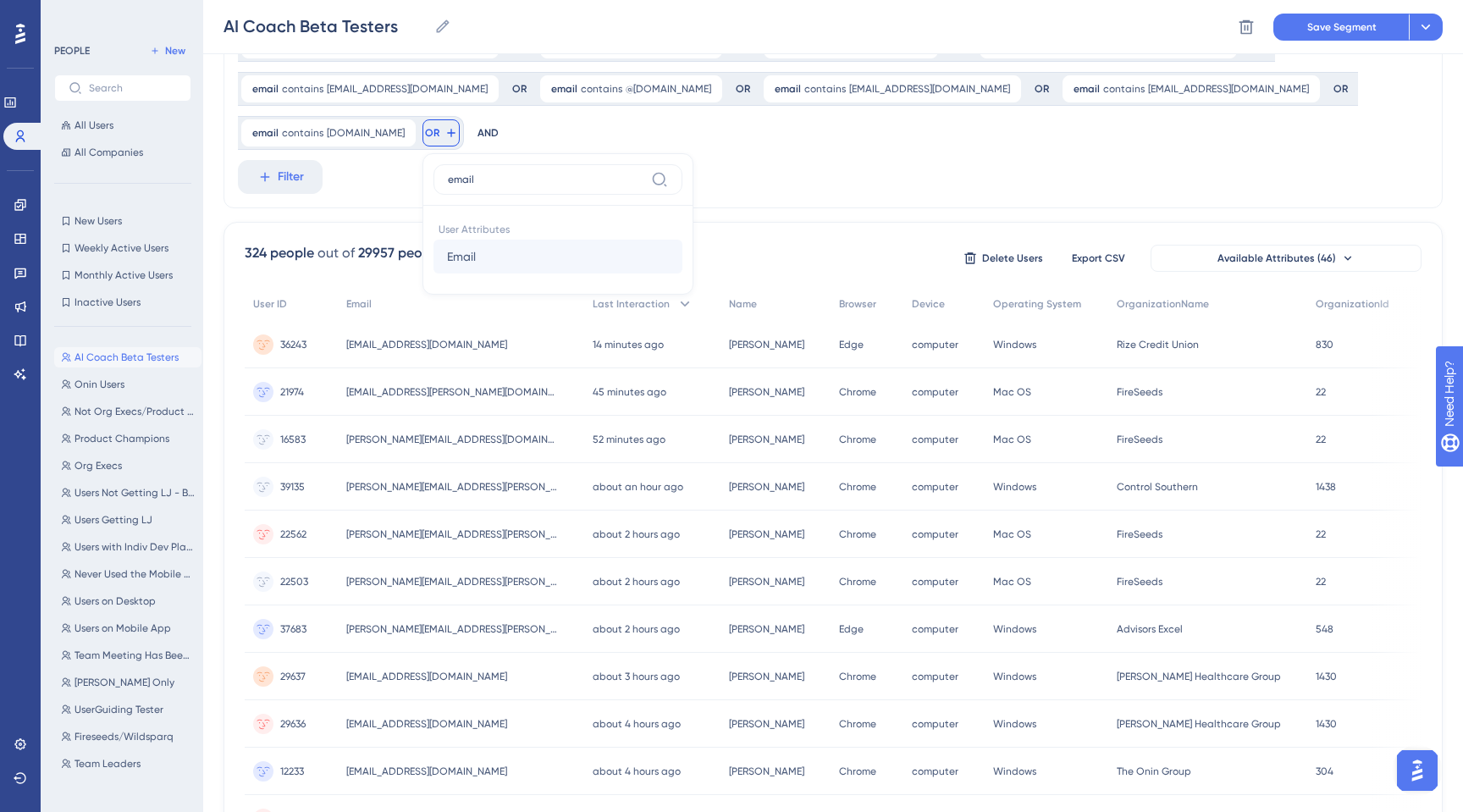
type input "email"
click at [476, 246] on span "Email" at bounding box center [462, 256] width 29 height 20
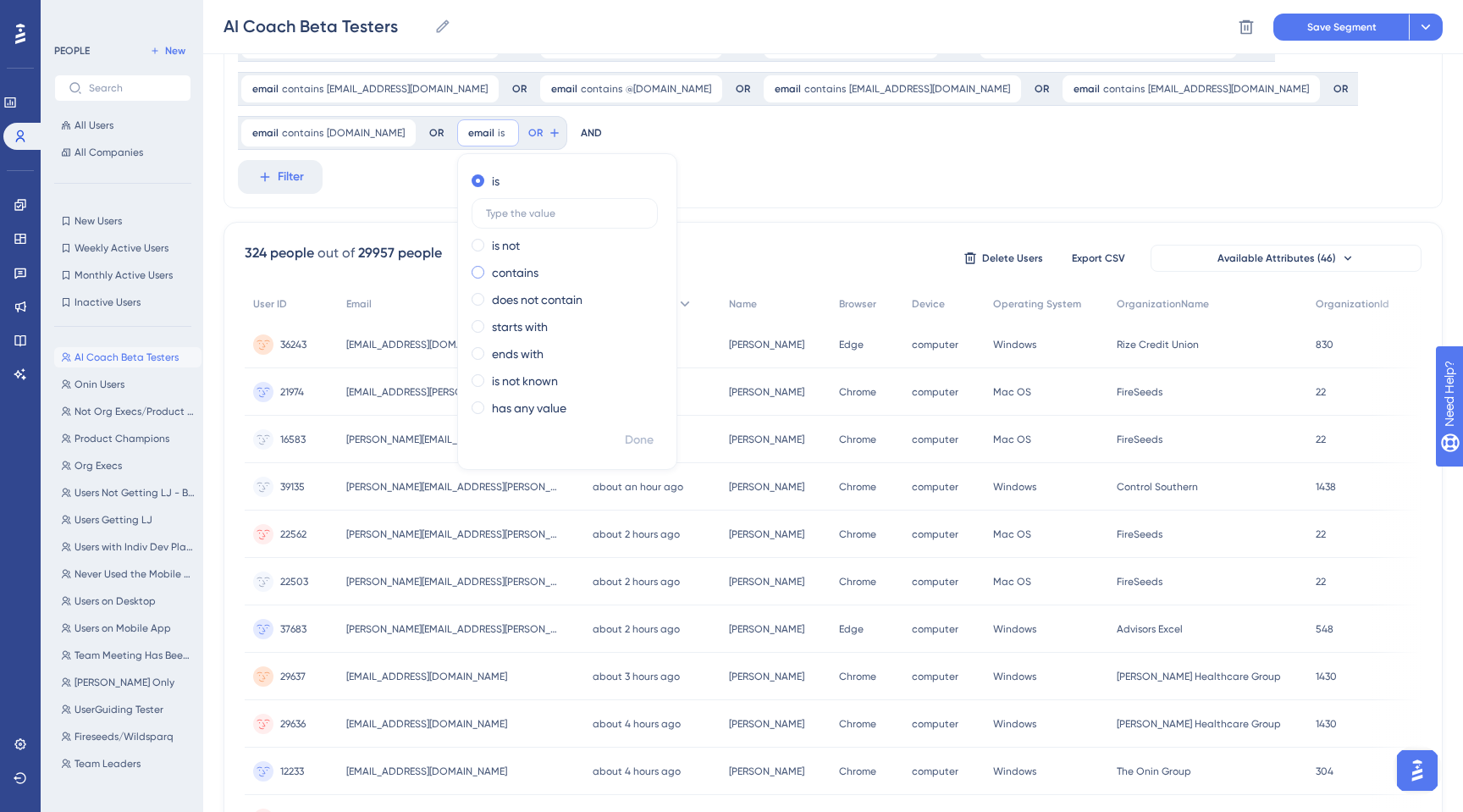
click at [485, 266] on span at bounding box center [478, 272] width 13 height 13
click at [490, 268] on input "radio" at bounding box center [490, 268] width 0 height 0
type input "fireseeds.com"
click at [625, 430] on span "Done" at bounding box center [639, 440] width 29 height 20
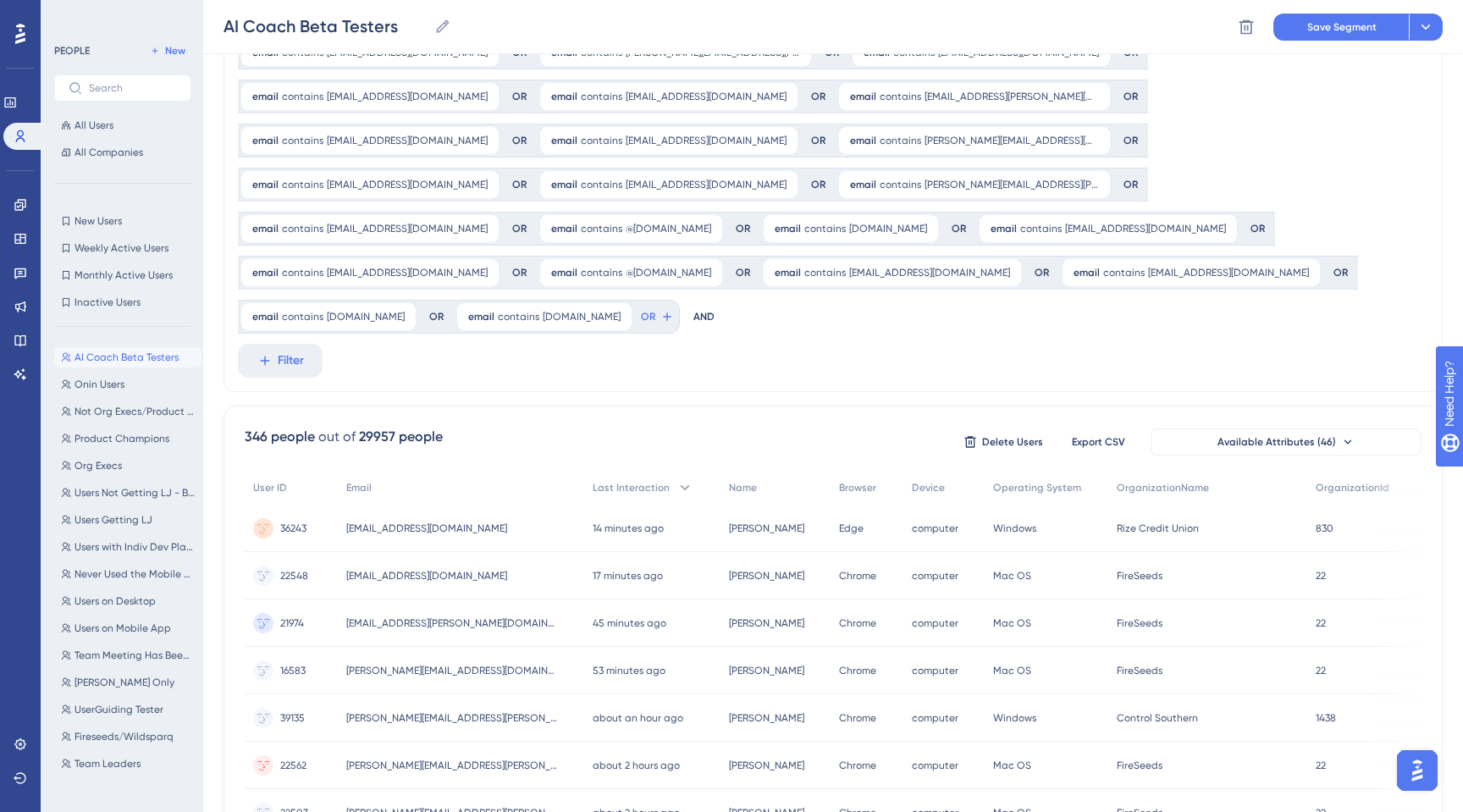
scroll to position [123, 0]
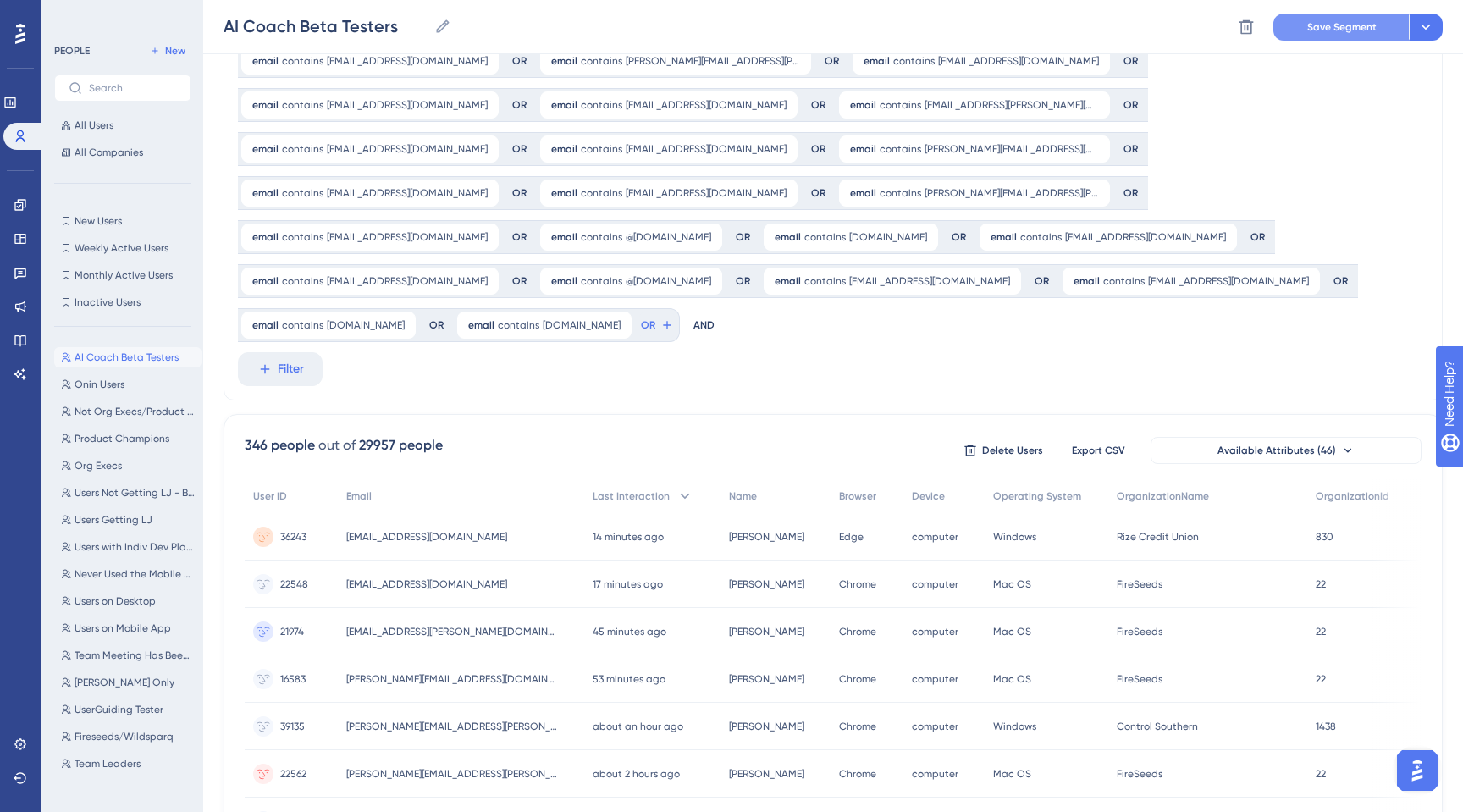
click at [1332, 30] on span "Save Segment" at bounding box center [1342, 27] width 70 height 14
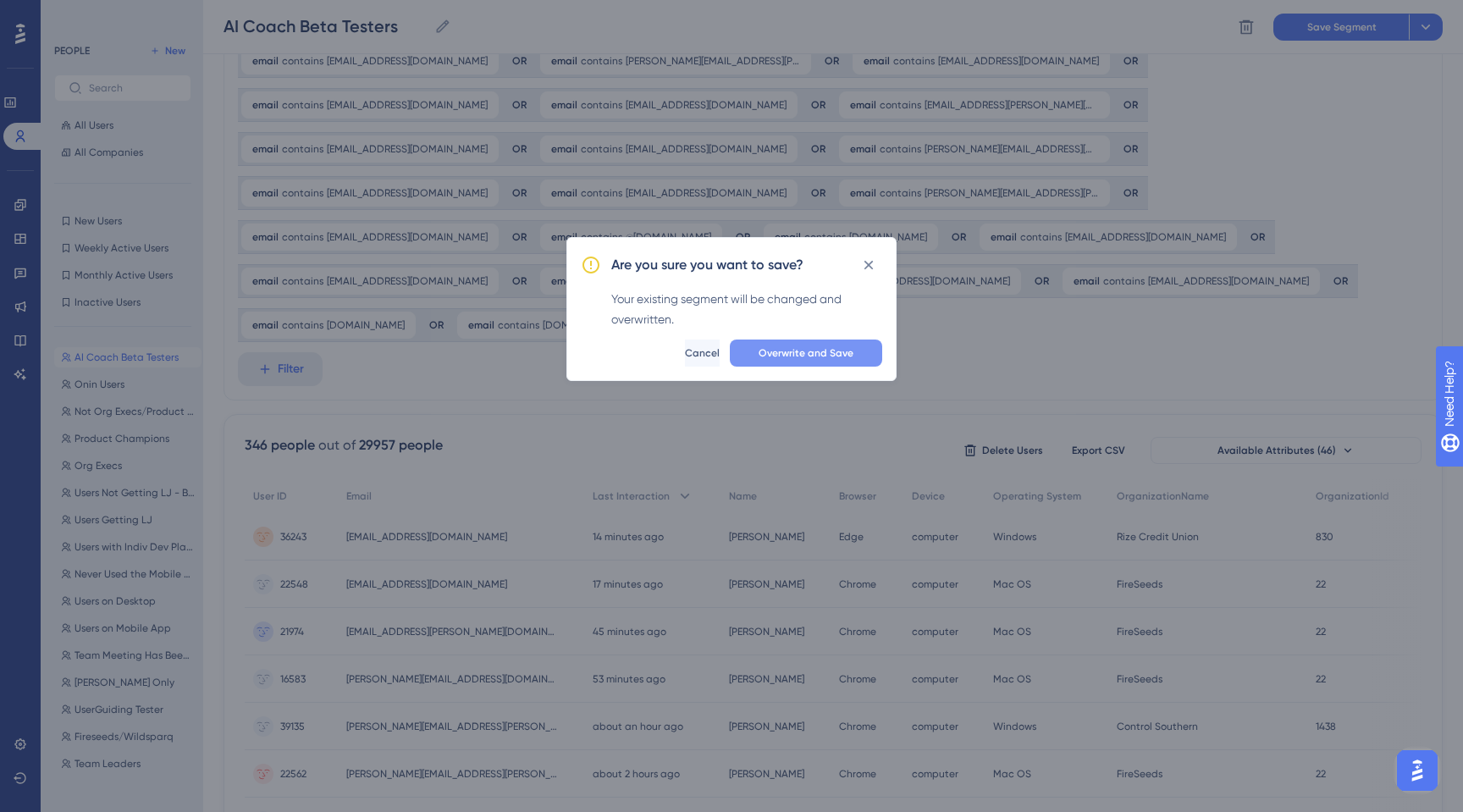
click at [807, 350] on span "Overwrite and Save" at bounding box center [806, 353] width 95 height 14
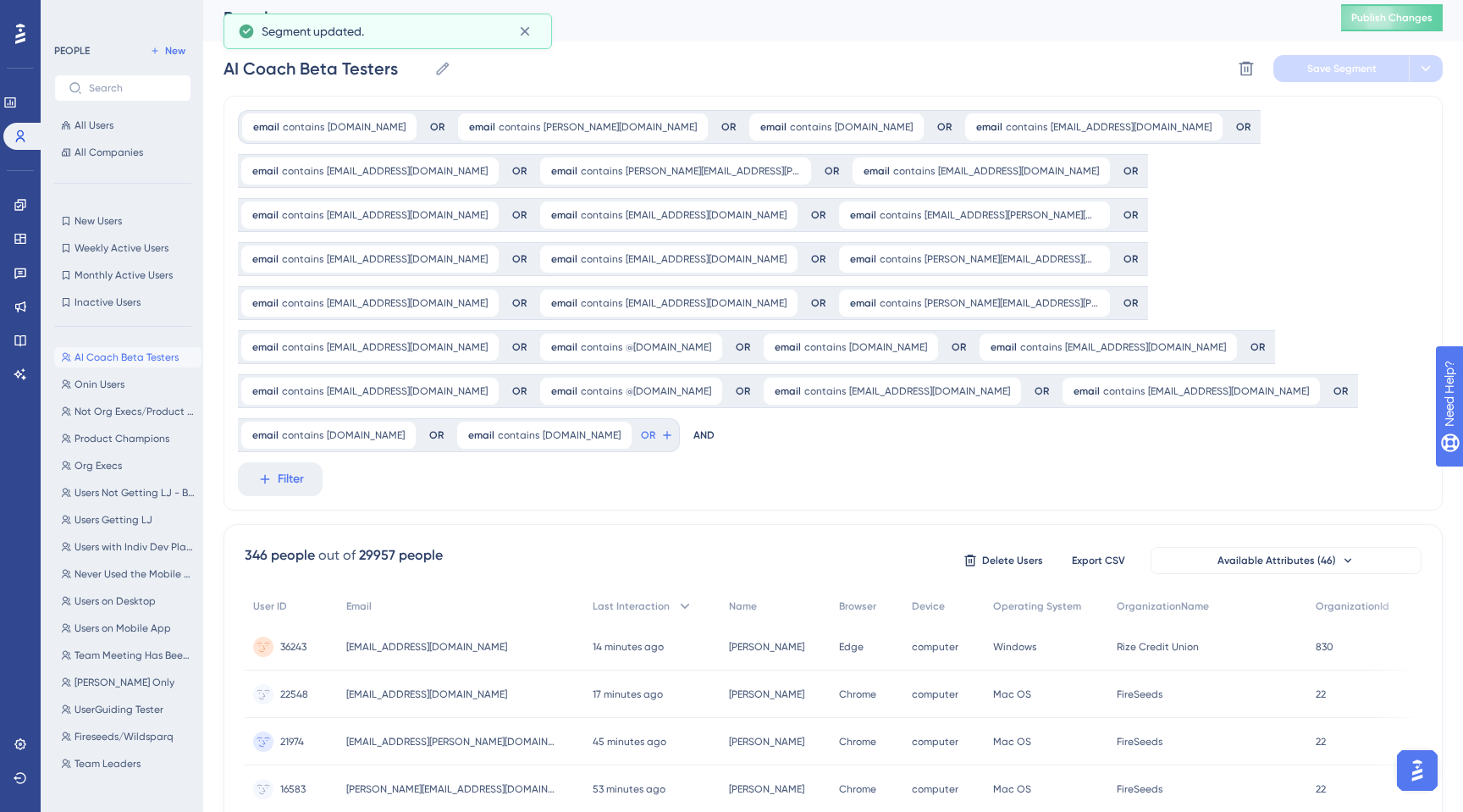
scroll to position [0, 0]
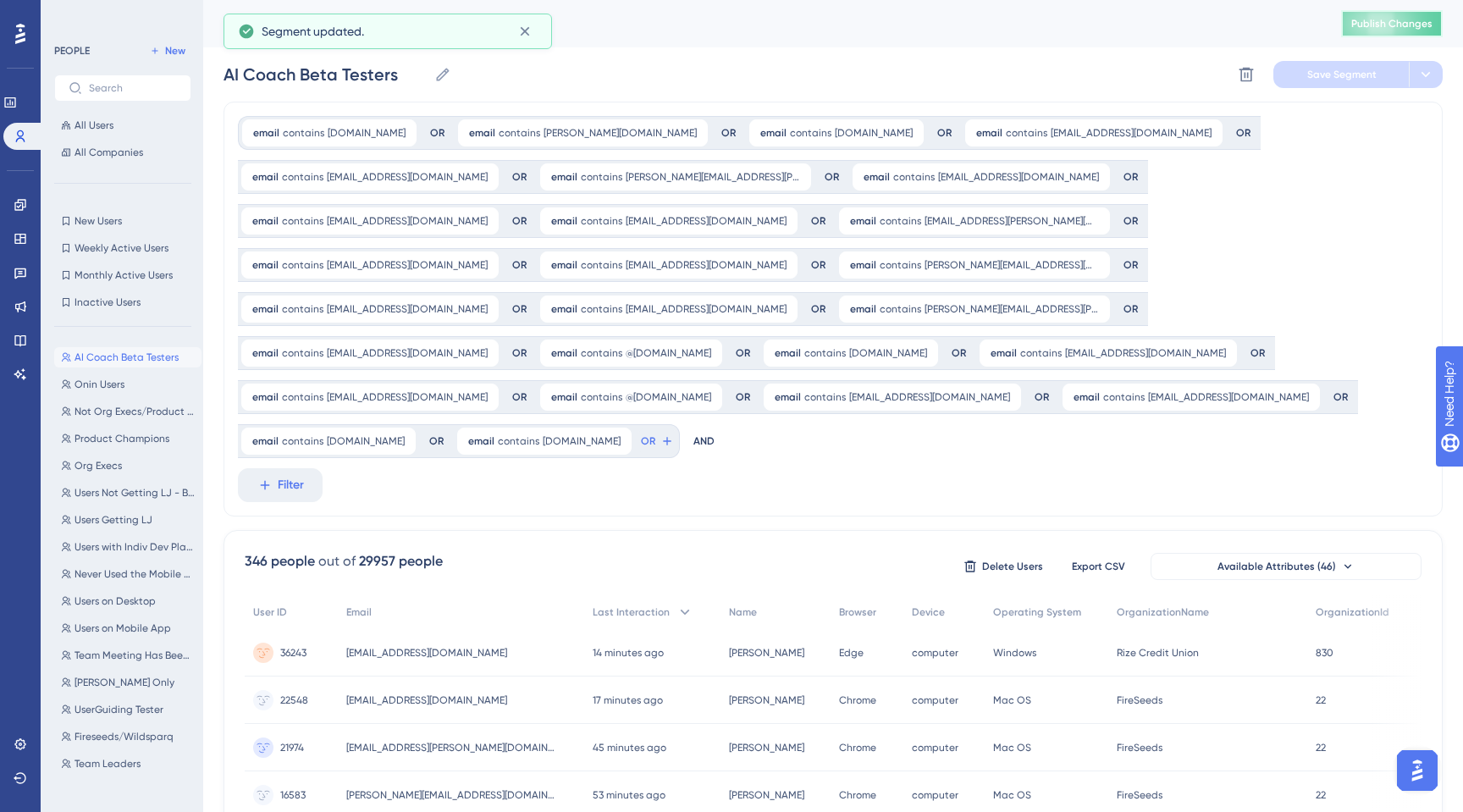
click at [1376, 10] on button "Publish Changes" at bounding box center [1392, 24] width 102 height 27
click at [14, 42] on div at bounding box center [20, 34] width 27 height 27
